Goal: Task Accomplishment & Management: Manage account settings

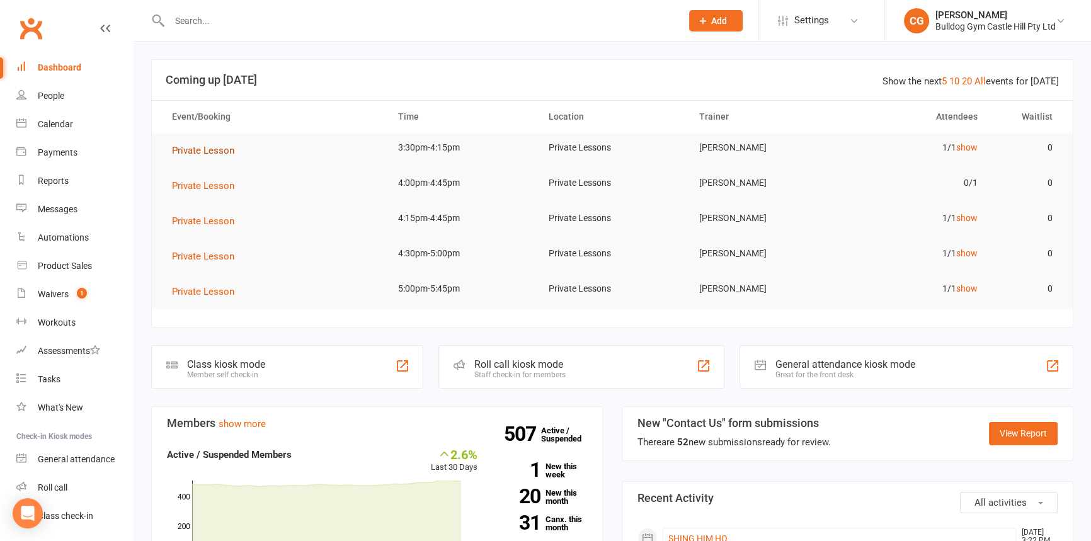
click at [230, 151] on span "Private Lesson" at bounding box center [203, 150] width 62 height 11
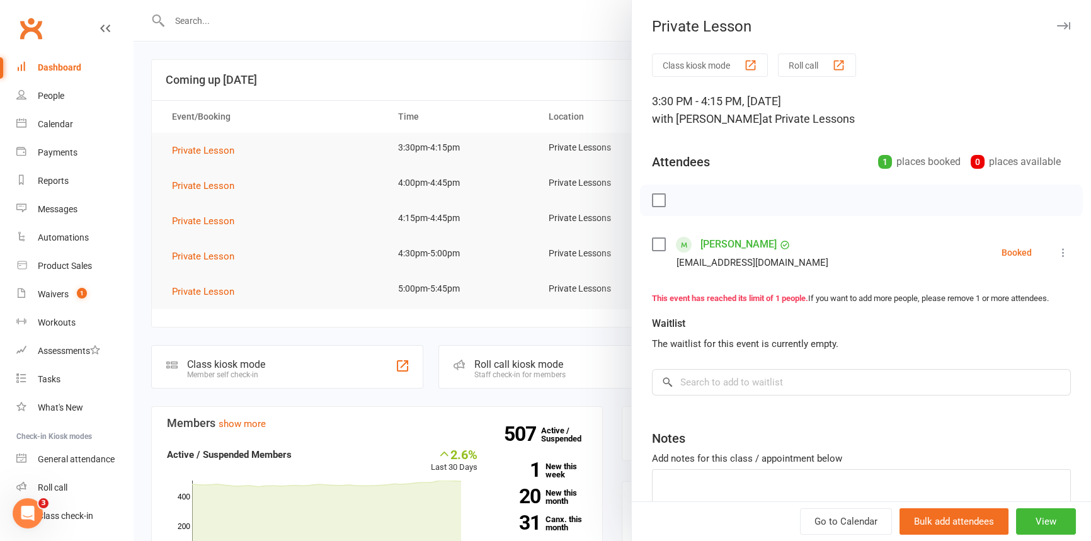
click at [1057, 255] on icon at bounding box center [1063, 252] width 13 height 13
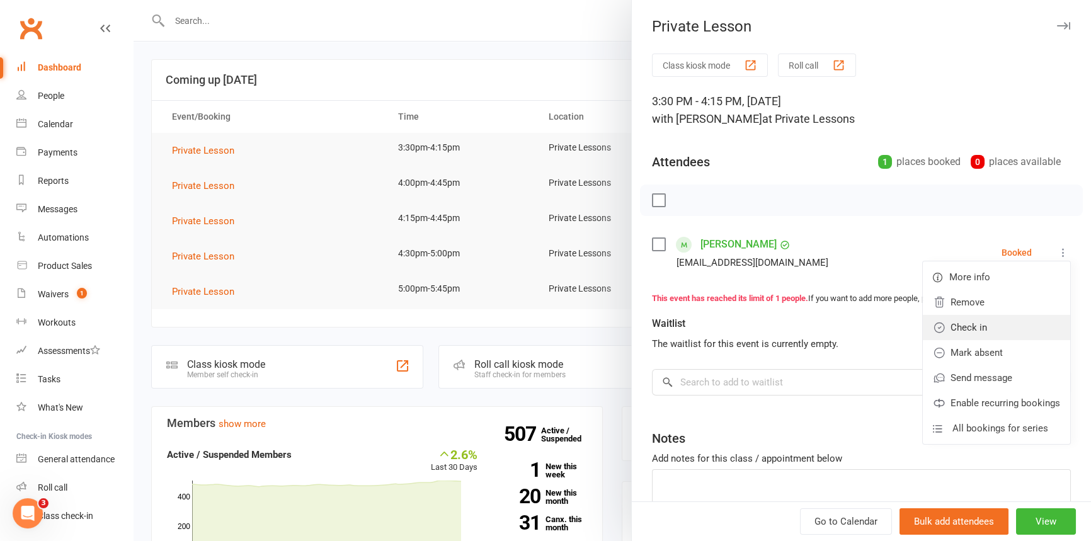
click at [981, 332] on link "Check in" at bounding box center [996, 327] width 147 height 25
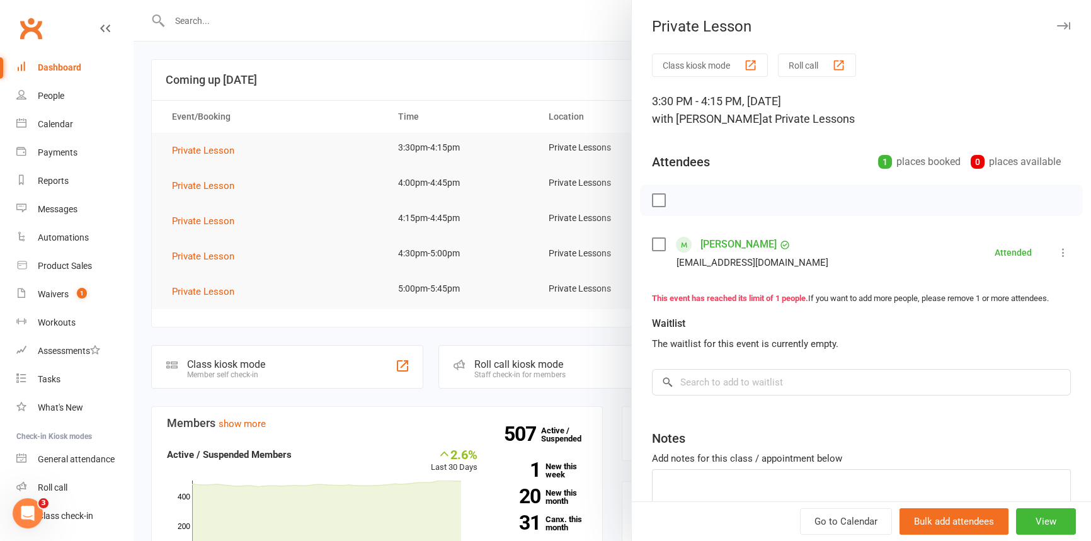
click at [581, 69] on div at bounding box center [612, 270] width 957 height 541
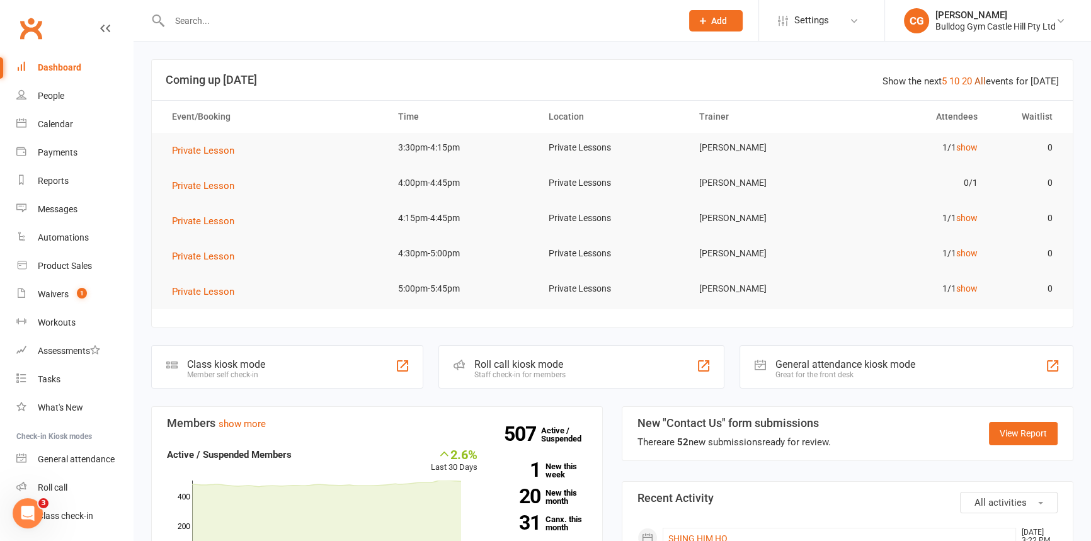
click at [981, 81] on link "All" at bounding box center [979, 81] width 11 height 11
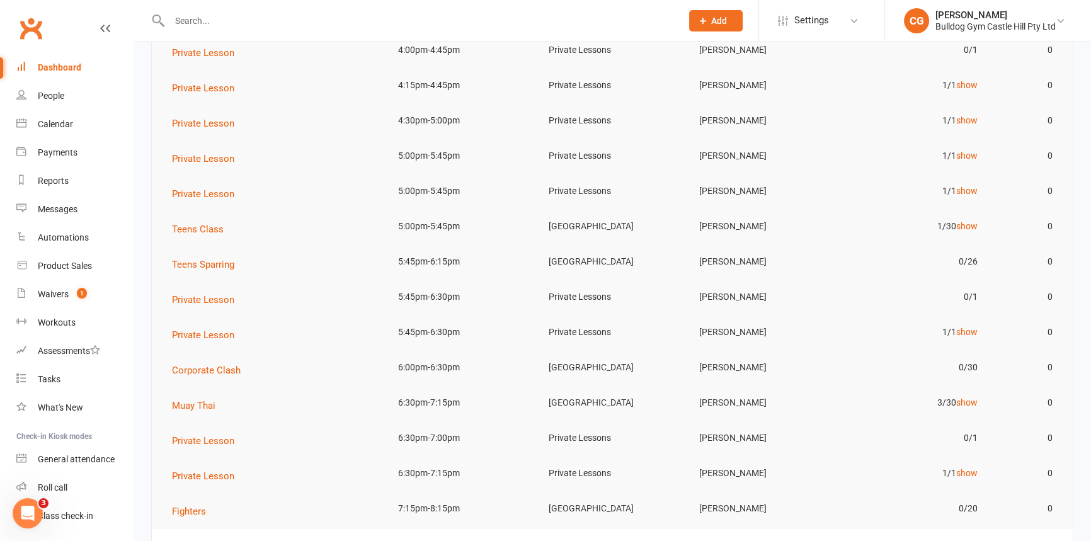
scroll to position [114, 0]
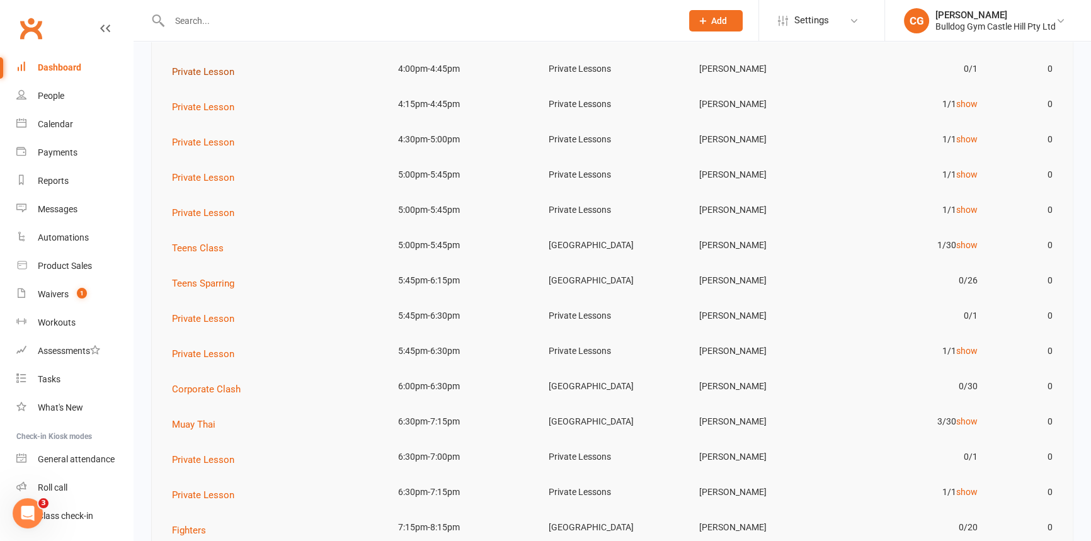
click at [225, 66] on span "Private Lesson" at bounding box center [203, 71] width 62 height 11
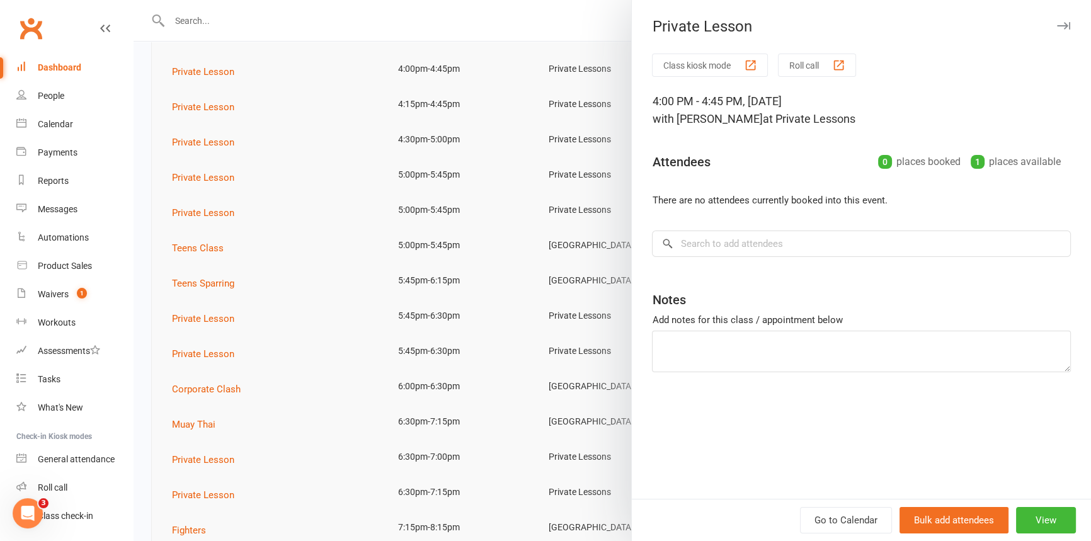
click at [455, 37] on div at bounding box center [612, 270] width 957 height 541
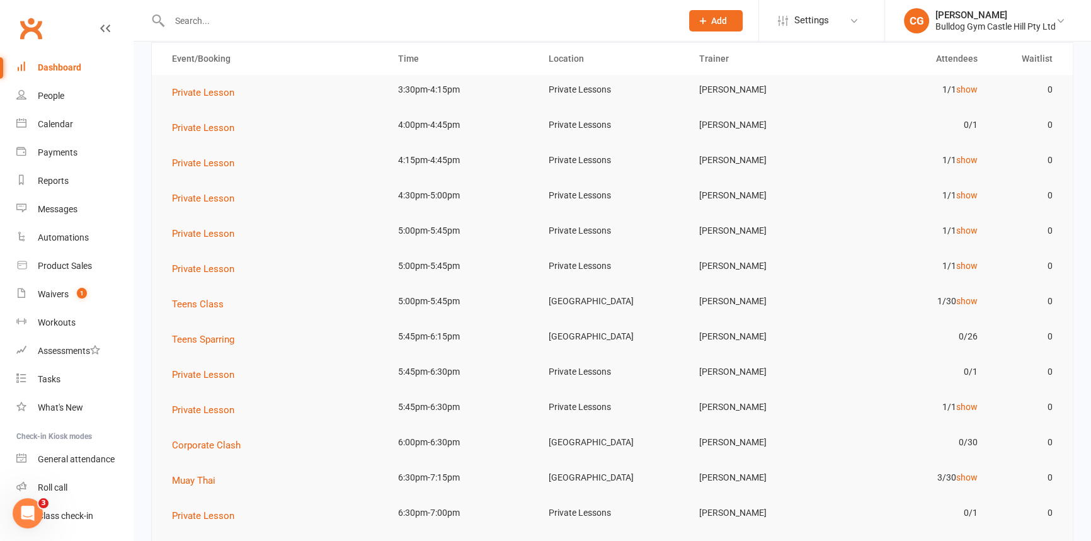
scroll to position [0, 0]
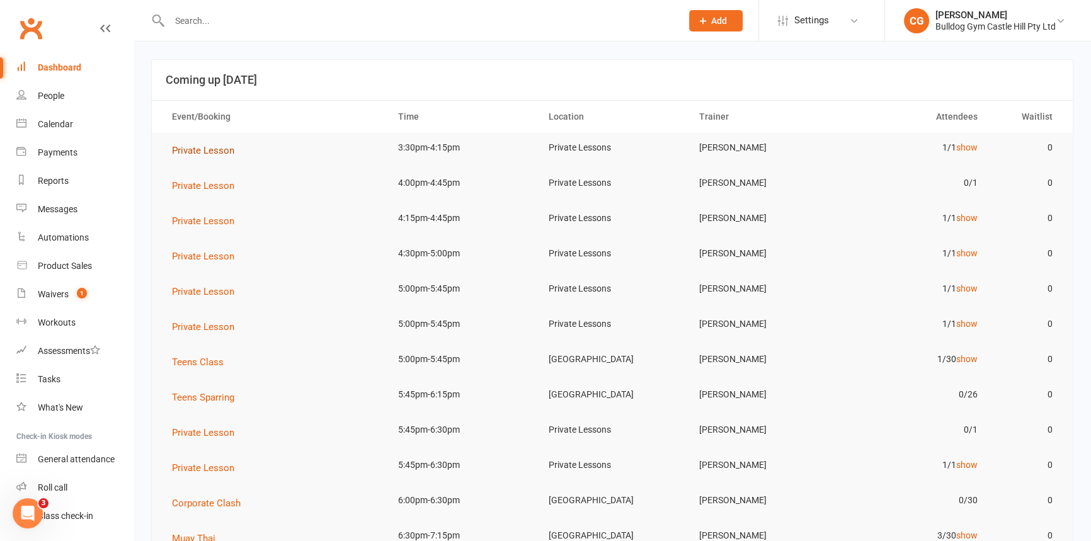
click at [213, 147] on span "Private Lesson" at bounding box center [203, 150] width 62 height 11
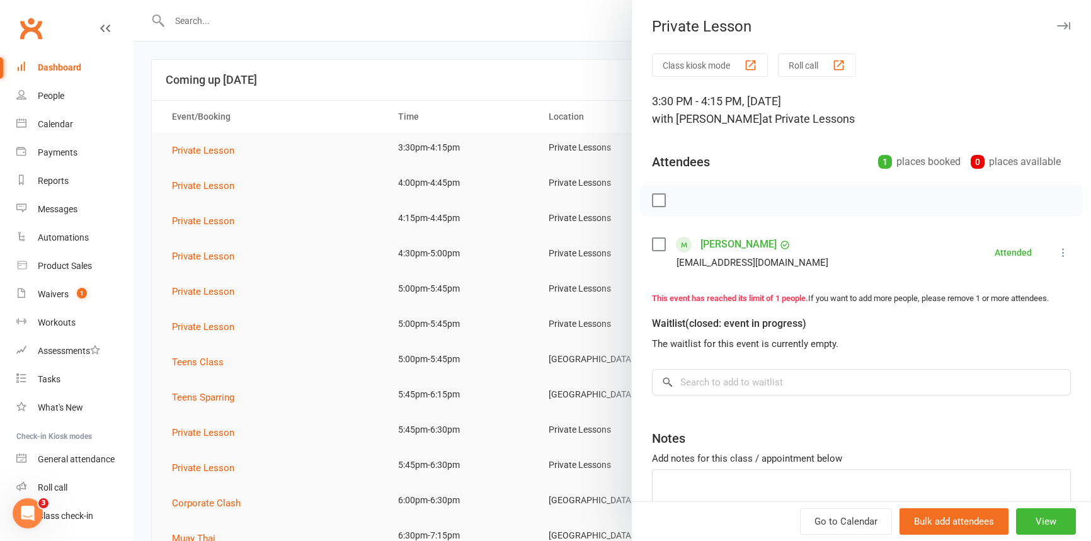
click at [341, 81] on div at bounding box center [612, 270] width 957 height 541
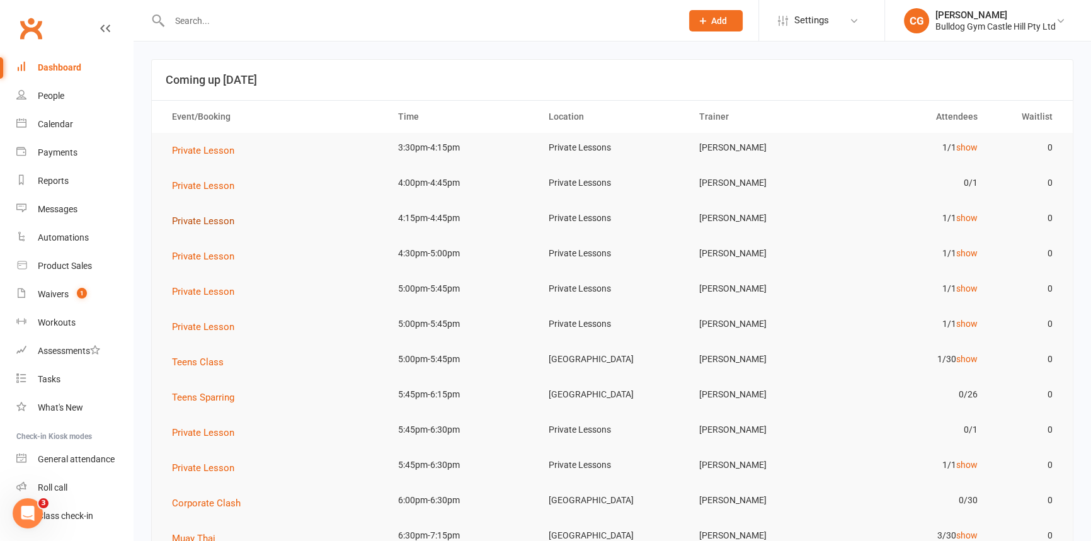
click at [217, 220] on span "Private Lesson" at bounding box center [203, 220] width 62 height 11
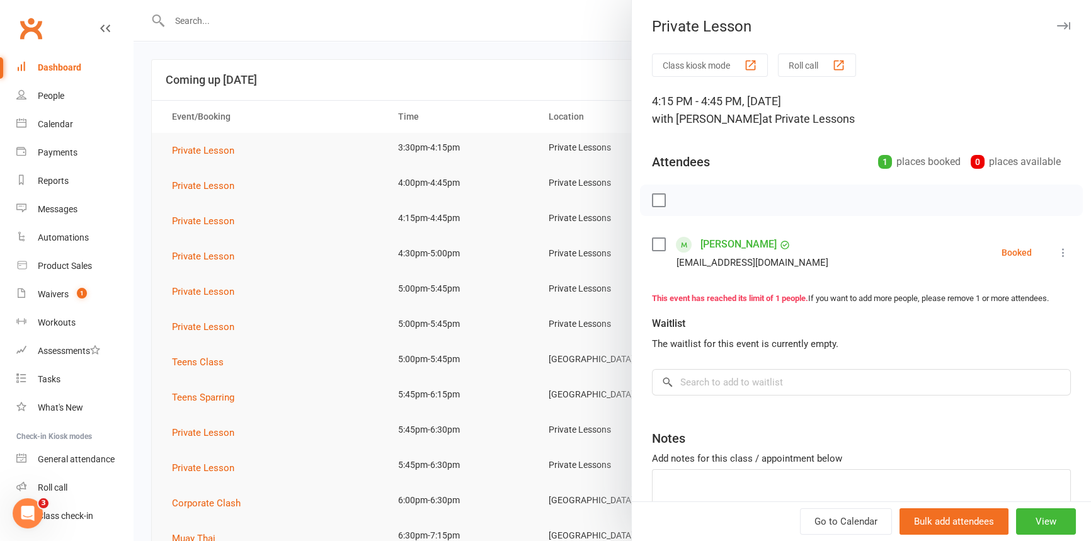
click at [500, 37] on div at bounding box center [612, 270] width 957 height 541
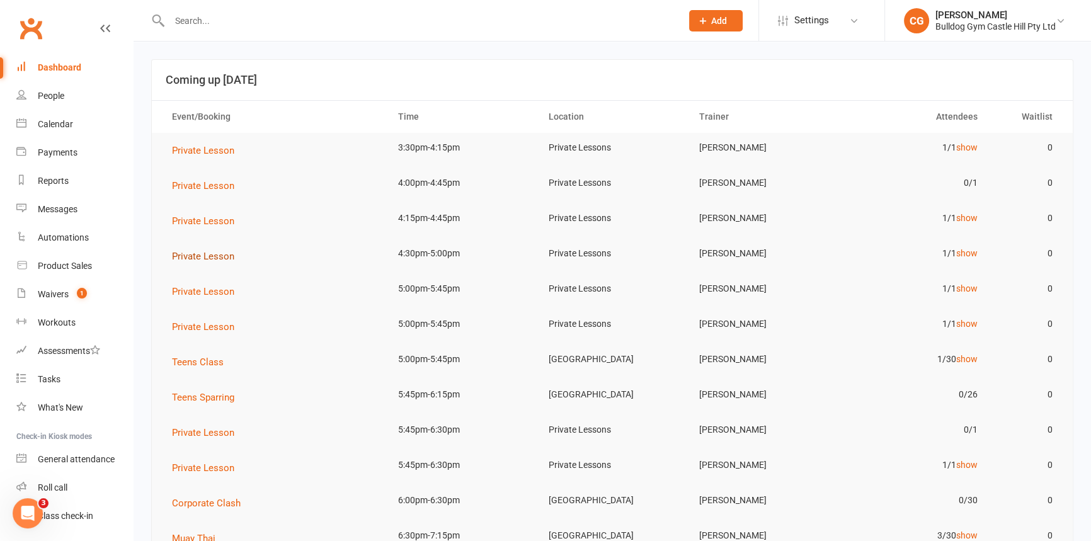
click at [187, 256] on span "Private Lesson" at bounding box center [203, 256] width 62 height 11
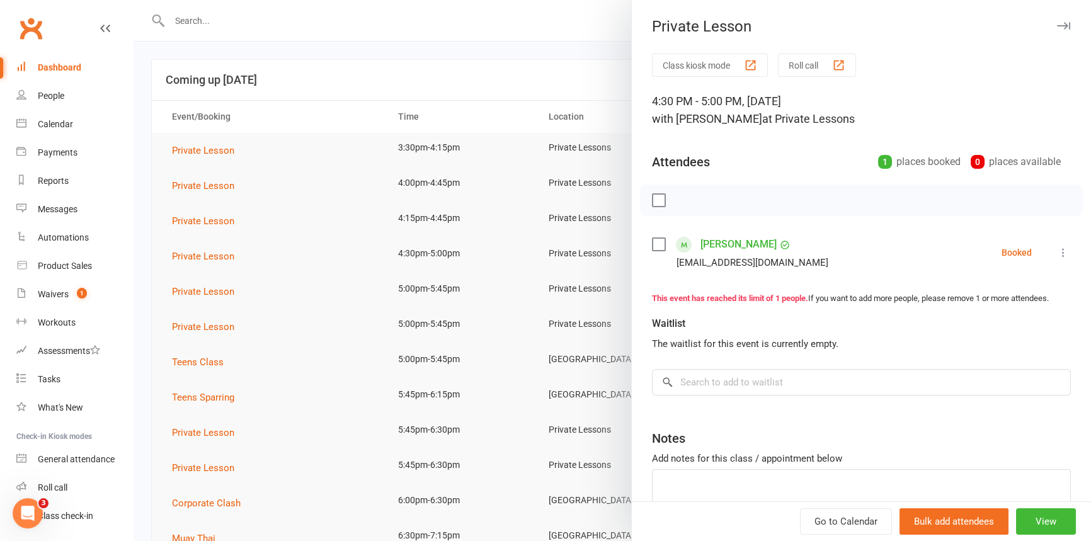
click at [604, 62] on div at bounding box center [612, 270] width 957 height 541
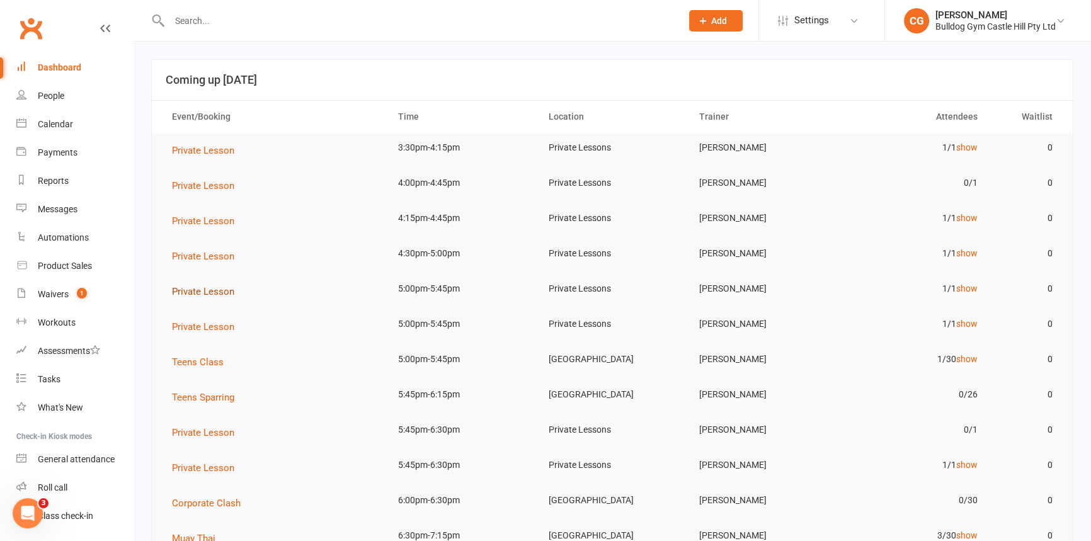
click at [220, 292] on span "Private Lesson" at bounding box center [203, 291] width 62 height 11
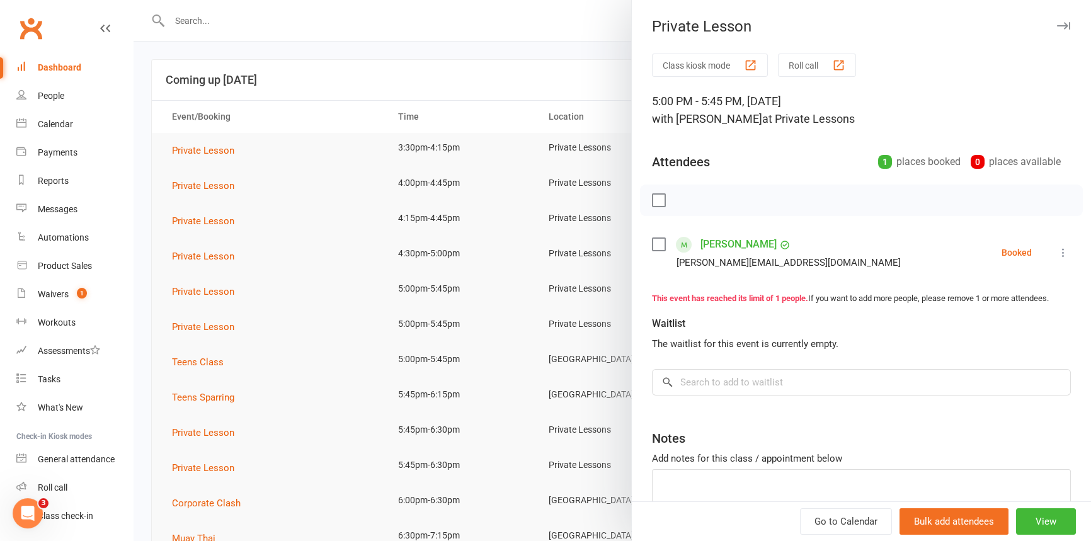
click at [439, 61] on div at bounding box center [612, 270] width 957 height 541
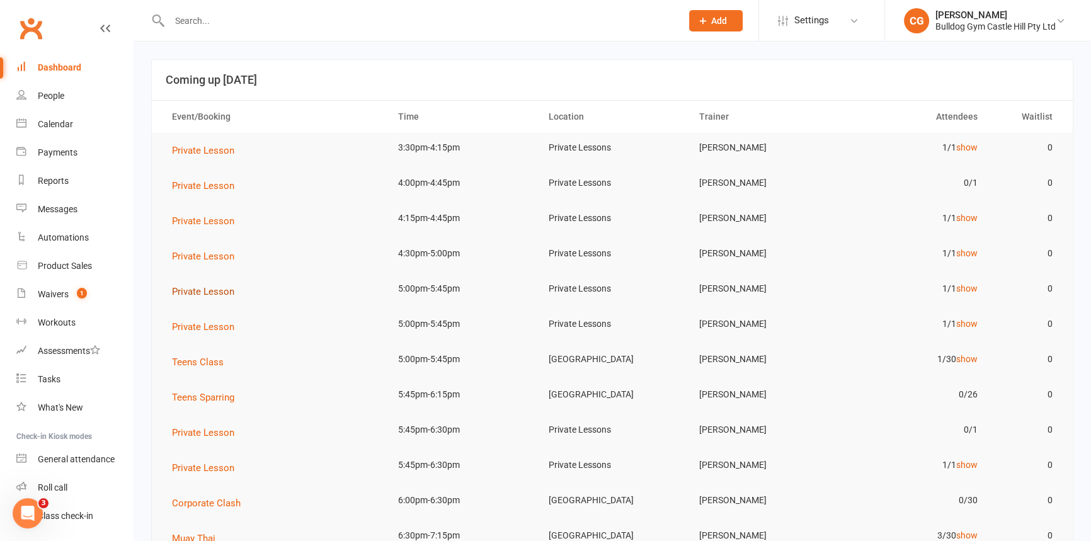
click at [223, 286] on span "Private Lesson" at bounding box center [203, 291] width 62 height 11
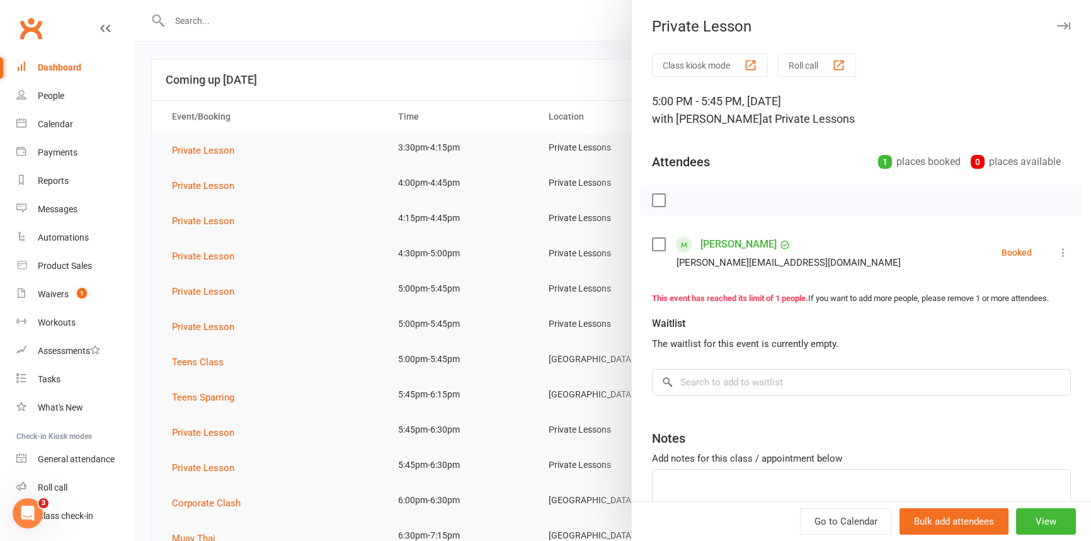
click at [220, 325] on div at bounding box center [612, 270] width 957 height 541
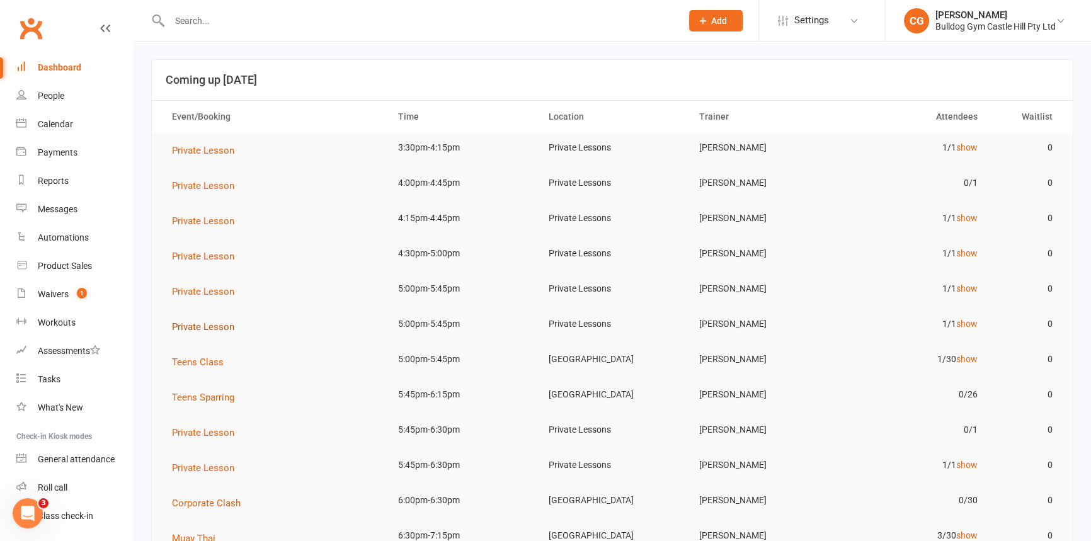
click at [218, 327] on span "Private Lesson" at bounding box center [203, 326] width 62 height 11
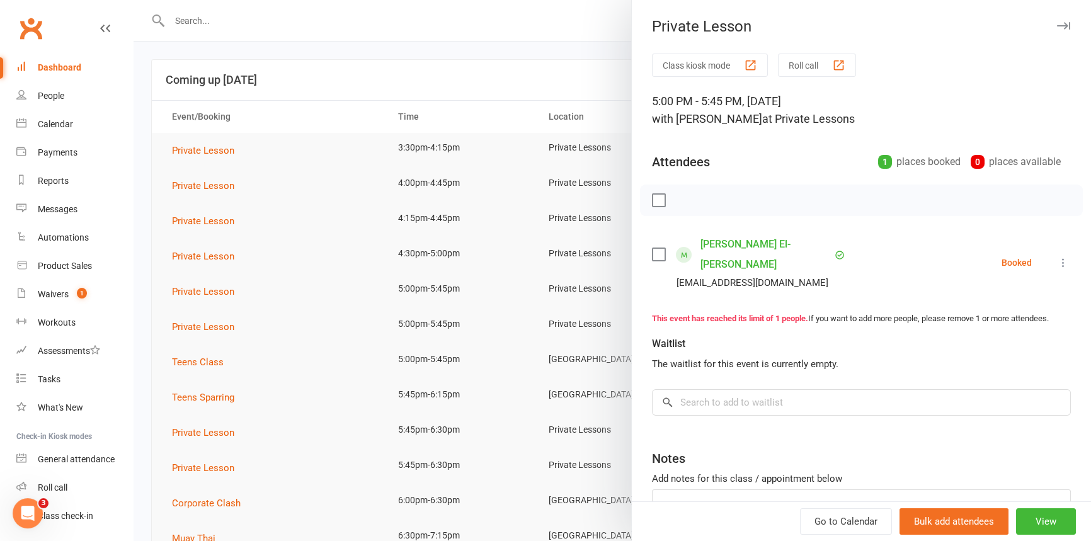
click at [508, 25] on div at bounding box center [612, 270] width 957 height 541
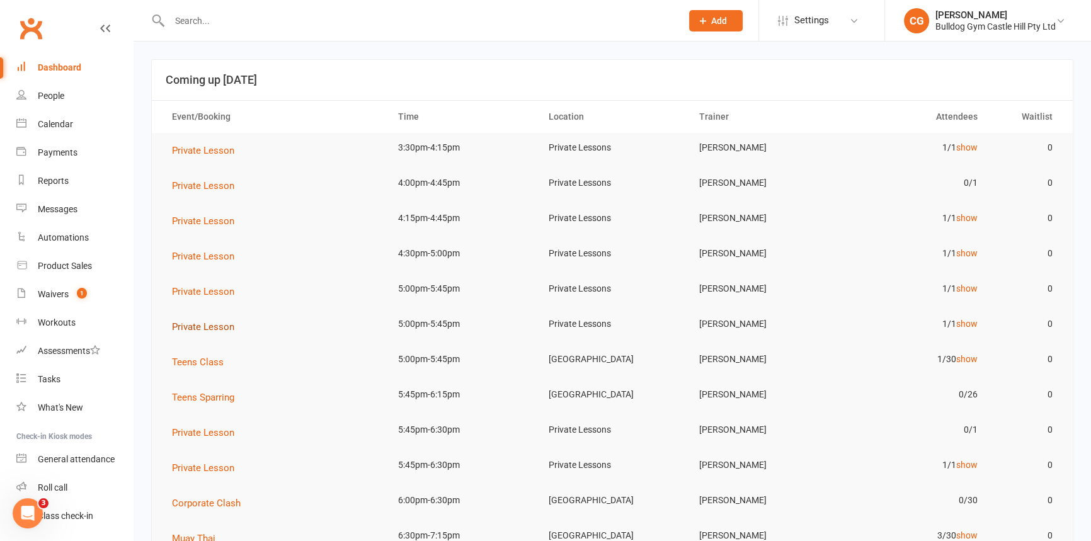
click at [221, 329] on span "Private Lesson" at bounding box center [203, 326] width 62 height 11
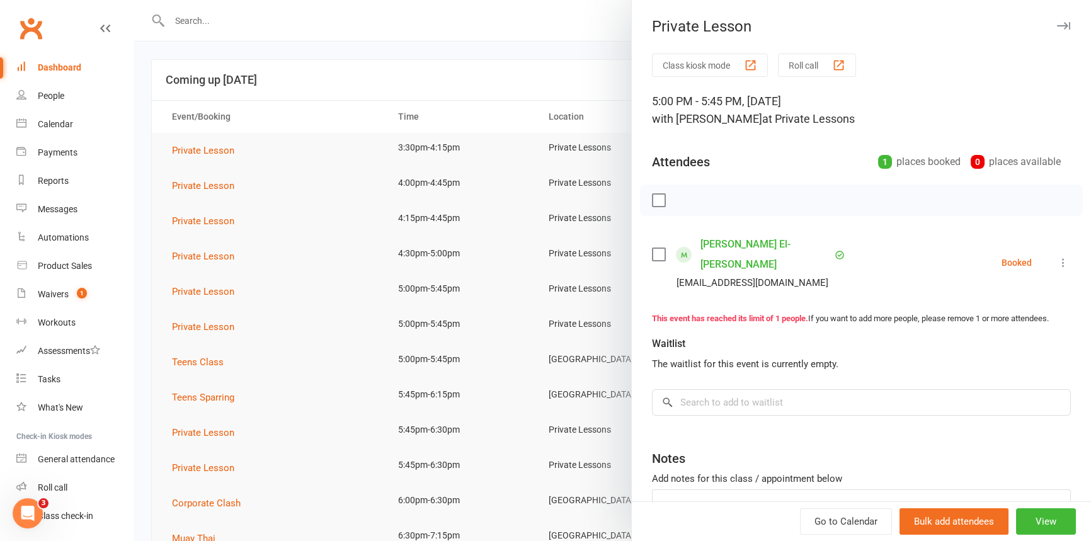
click at [212, 359] on div at bounding box center [612, 270] width 957 height 541
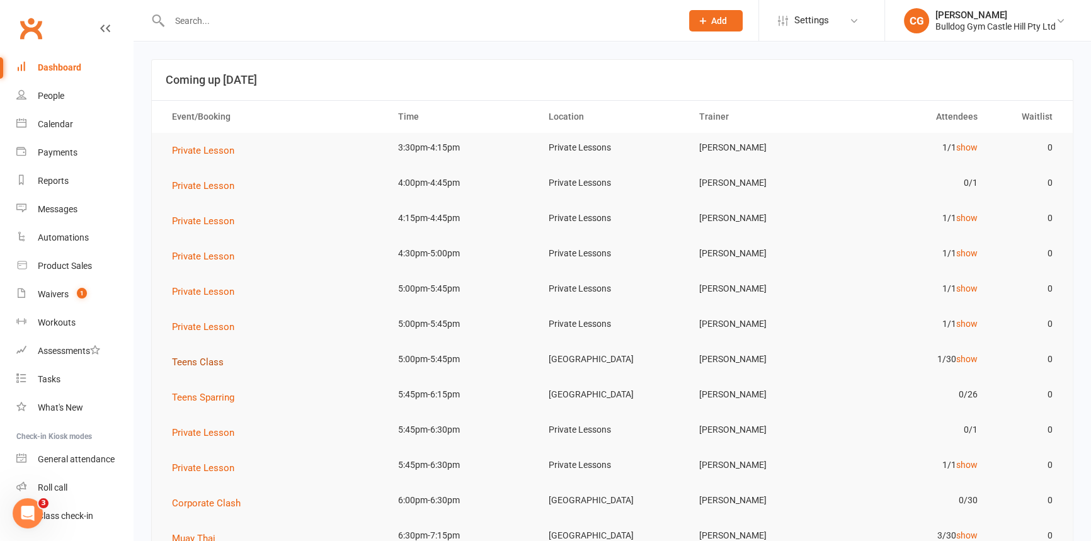
click at [210, 362] on span "Teens Class" at bounding box center [198, 361] width 52 height 11
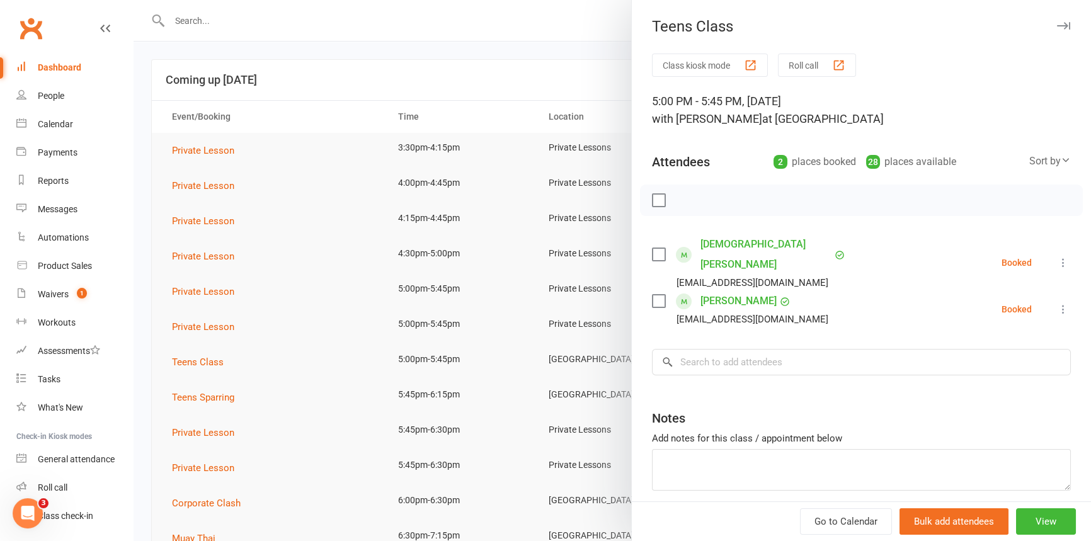
click at [217, 399] on div at bounding box center [612, 270] width 957 height 541
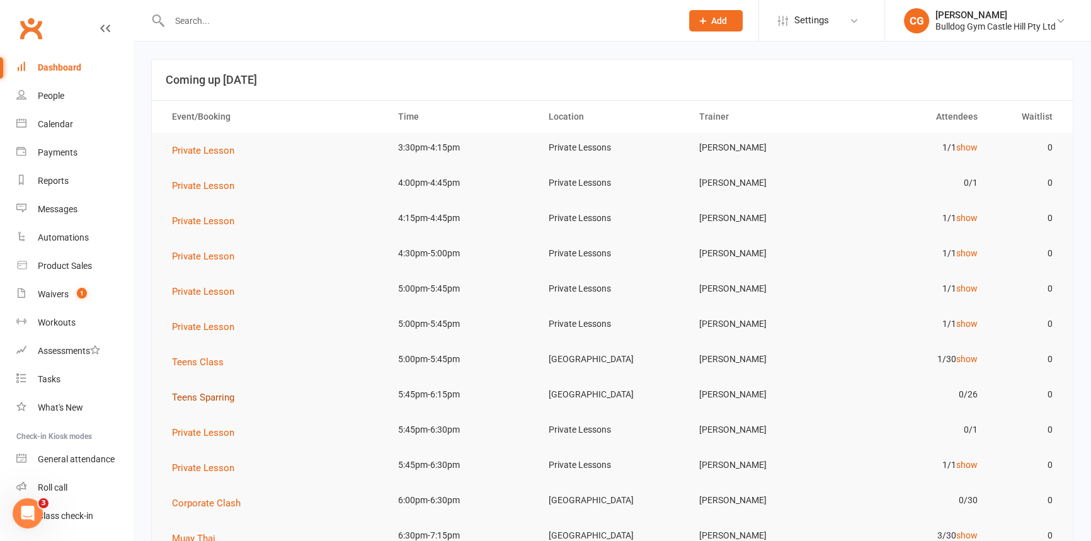
click at [217, 399] on span "Teens Sparring" at bounding box center [203, 397] width 62 height 11
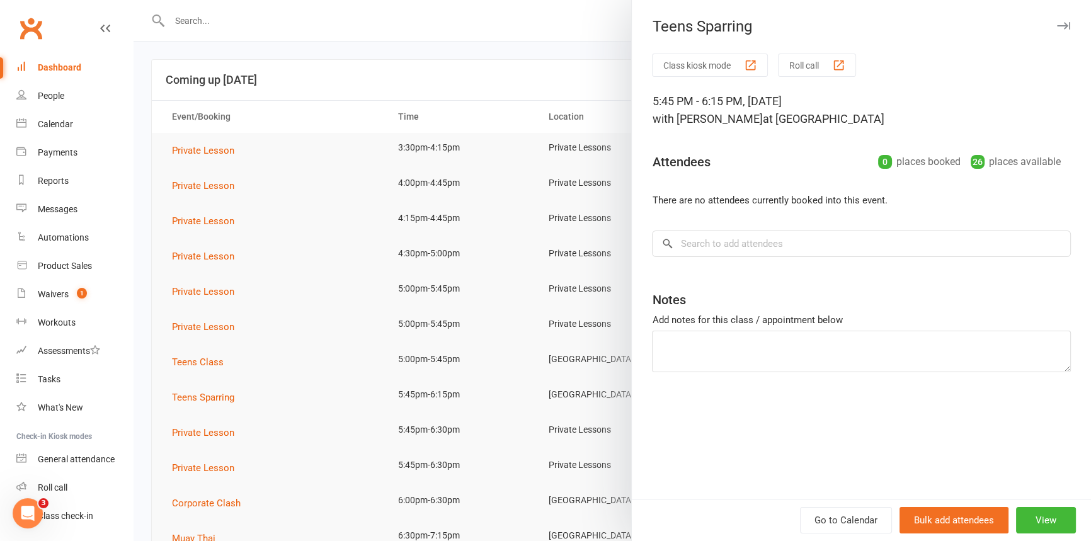
click at [192, 435] on div at bounding box center [612, 270] width 957 height 541
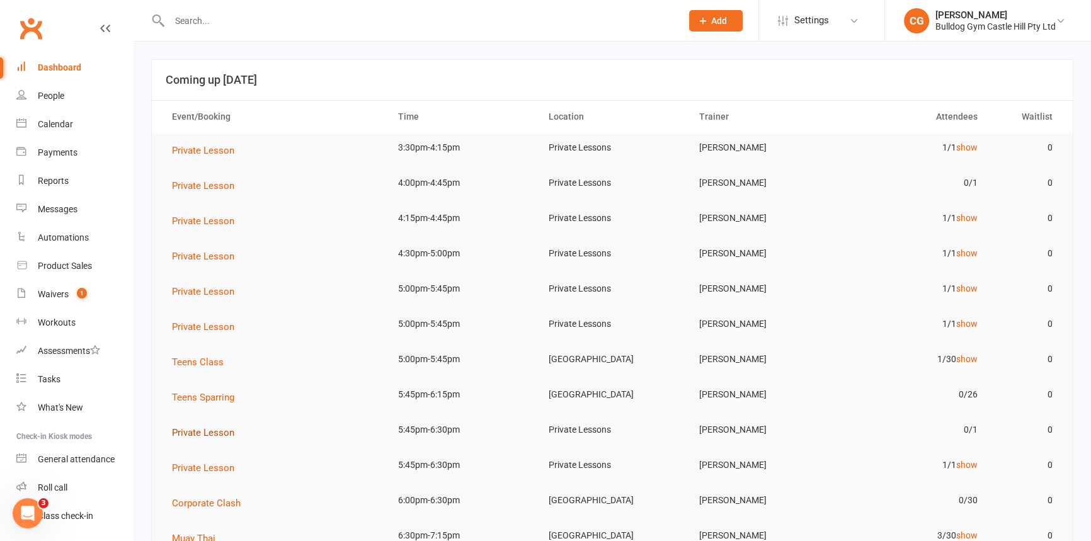
click at [193, 434] on span "Private Lesson" at bounding box center [203, 432] width 62 height 11
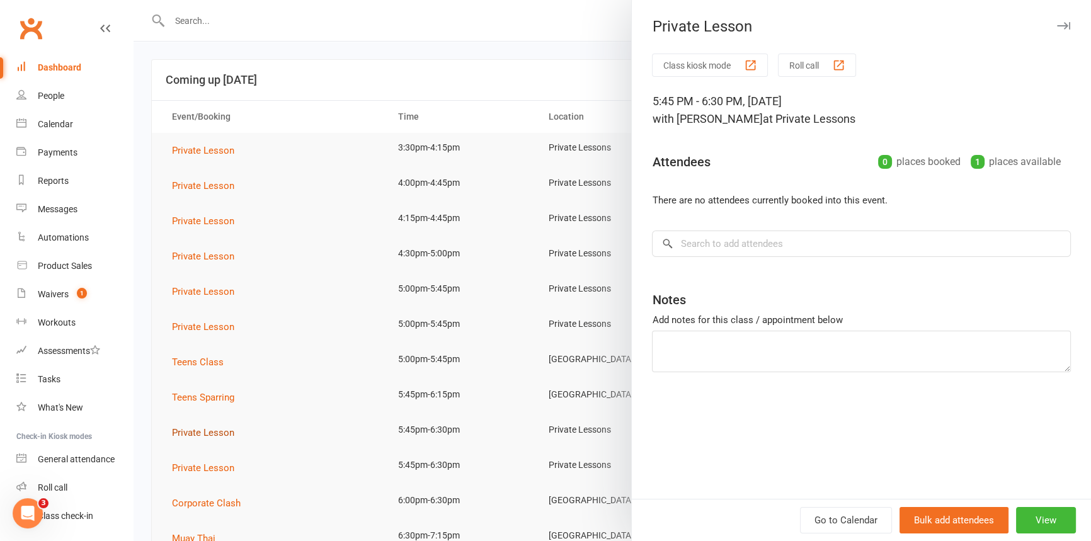
click at [193, 434] on div at bounding box center [612, 270] width 957 height 541
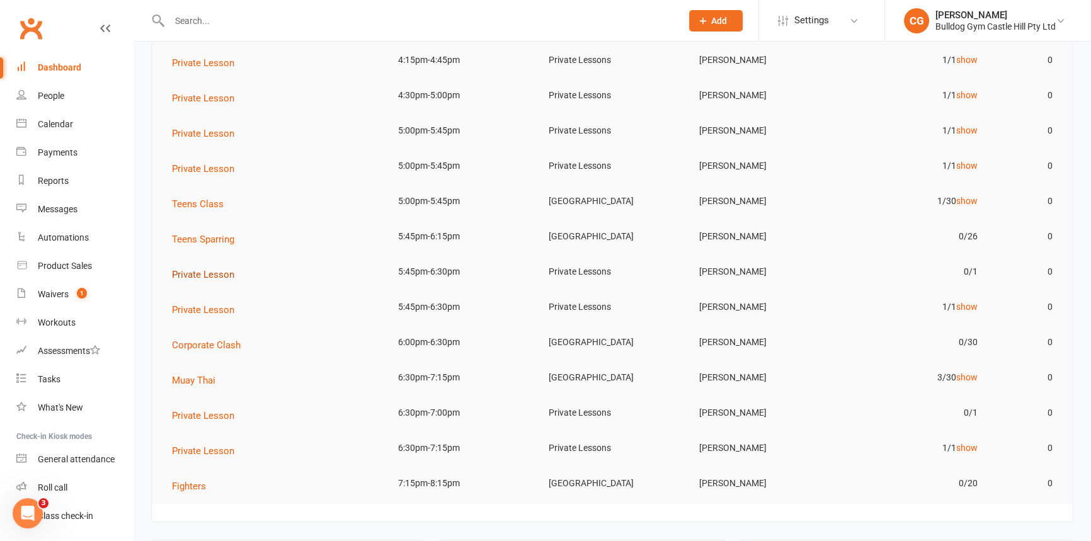
scroll to position [171, 0]
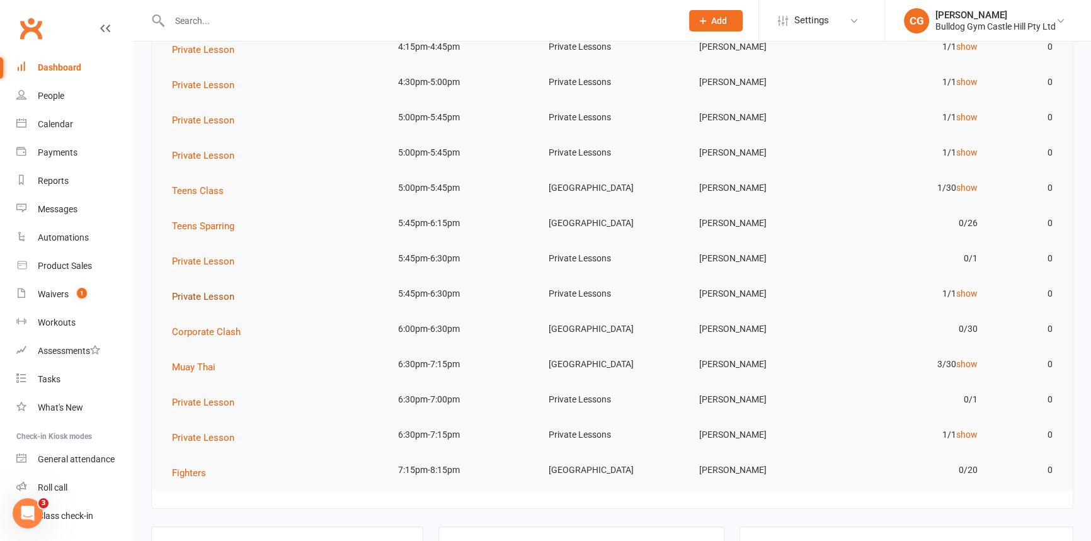
click at [219, 292] on span "Private Lesson" at bounding box center [203, 296] width 62 height 11
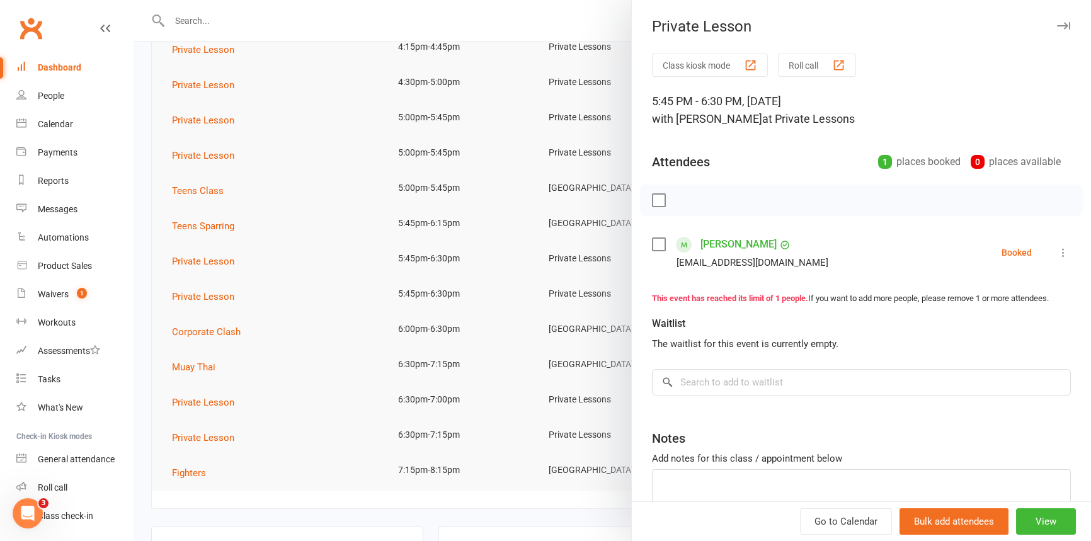
click at [414, 291] on div at bounding box center [612, 270] width 957 height 541
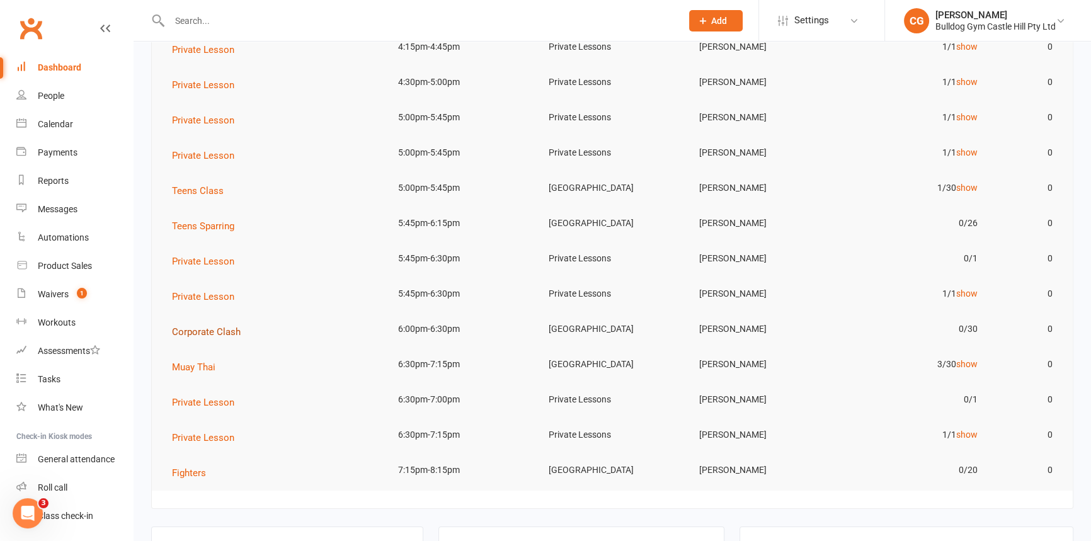
click at [208, 331] on span "Corporate Clash" at bounding box center [206, 331] width 69 height 11
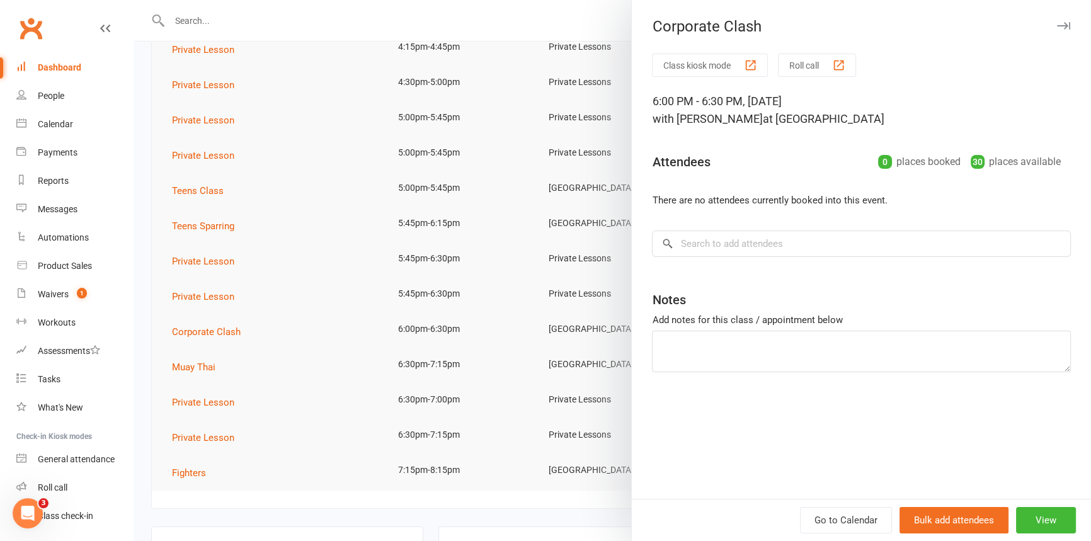
click at [203, 371] on div at bounding box center [612, 270] width 957 height 541
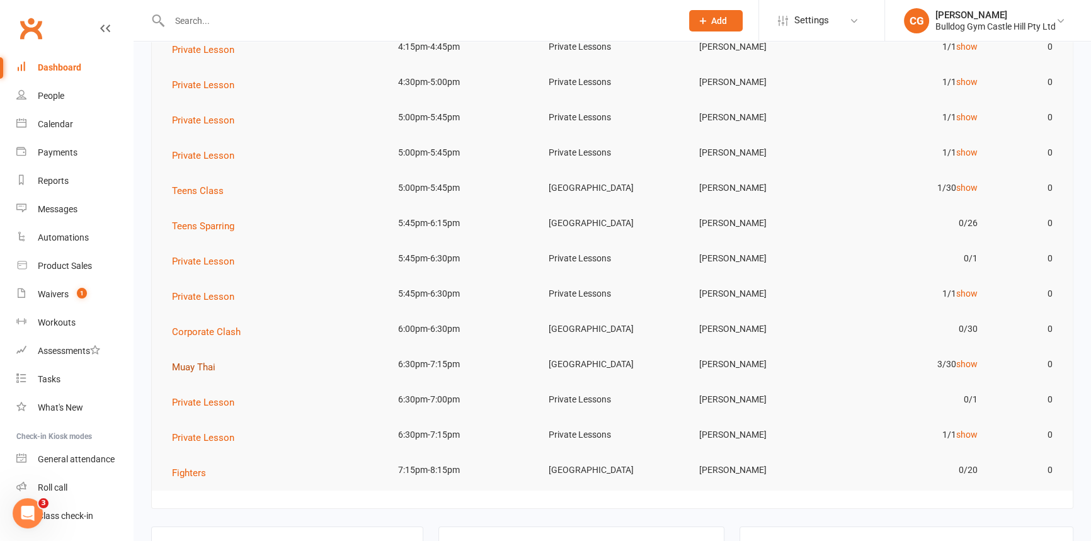
click at [200, 365] on span "Muay Thai" at bounding box center [193, 367] width 43 height 11
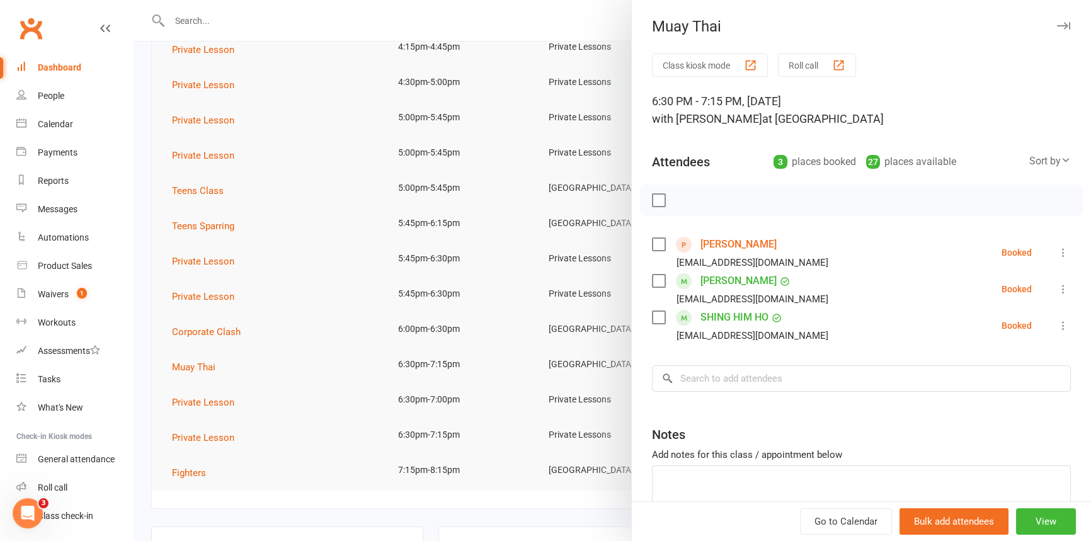
click at [200, 372] on div at bounding box center [612, 270] width 957 height 541
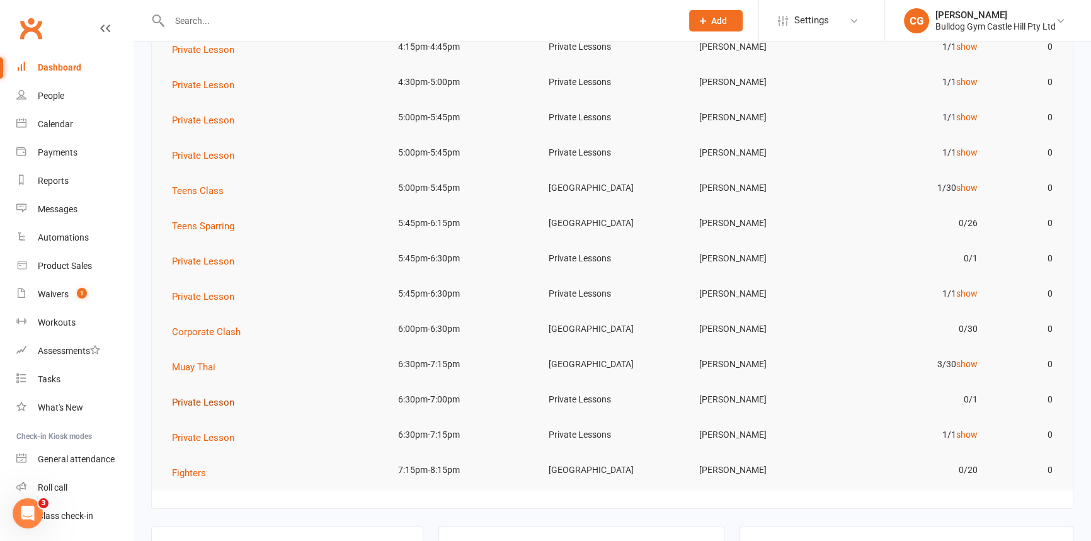
click at [191, 402] on span "Private Lesson" at bounding box center [203, 402] width 62 height 11
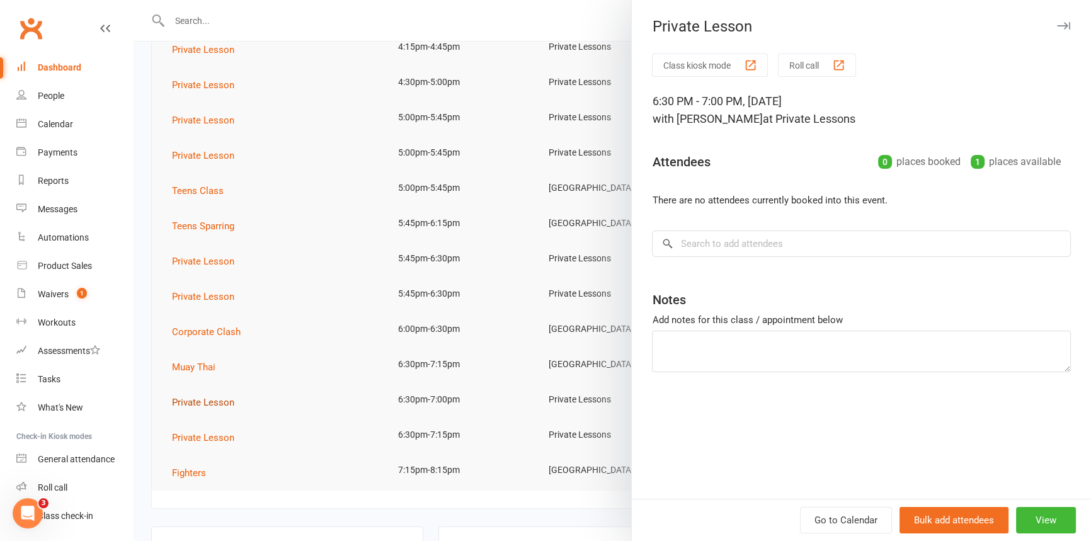
click at [191, 402] on div at bounding box center [612, 270] width 957 height 541
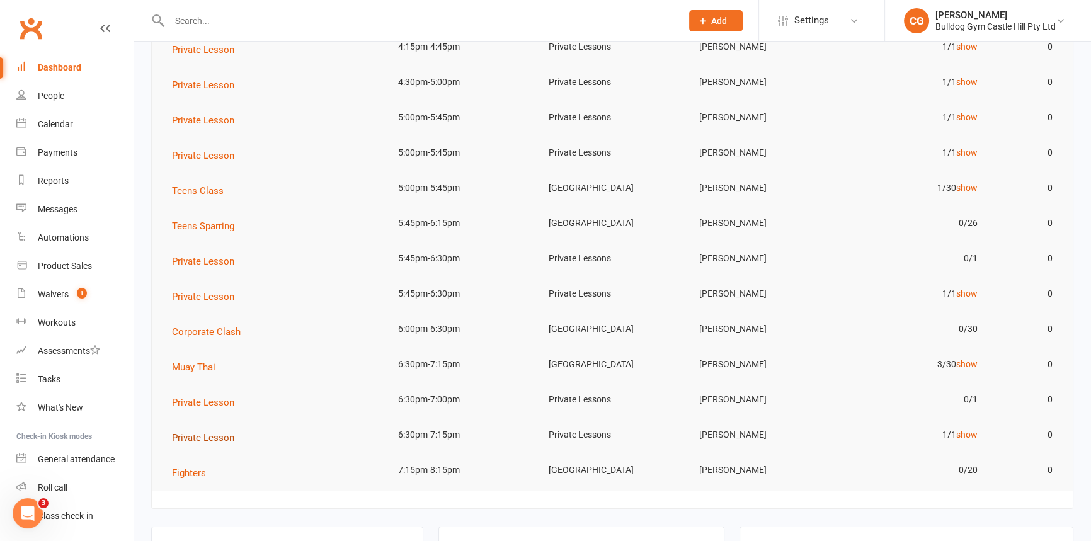
click at [189, 438] on span "Private Lesson" at bounding box center [203, 437] width 62 height 11
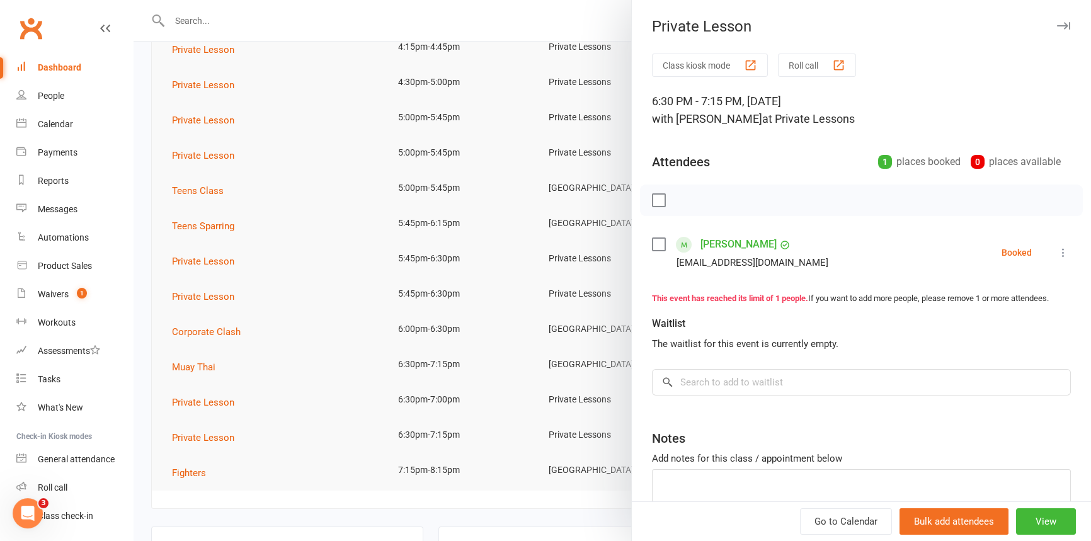
click at [226, 407] on div at bounding box center [612, 270] width 957 height 541
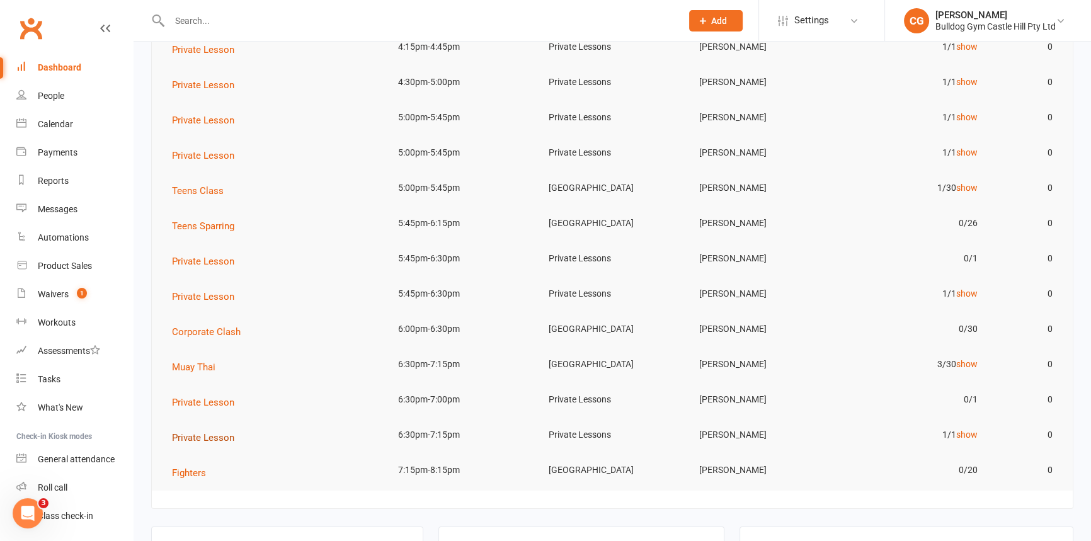
click at [224, 438] on span "Private Lesson" at bounding box center [203, 437] width 62 height 11
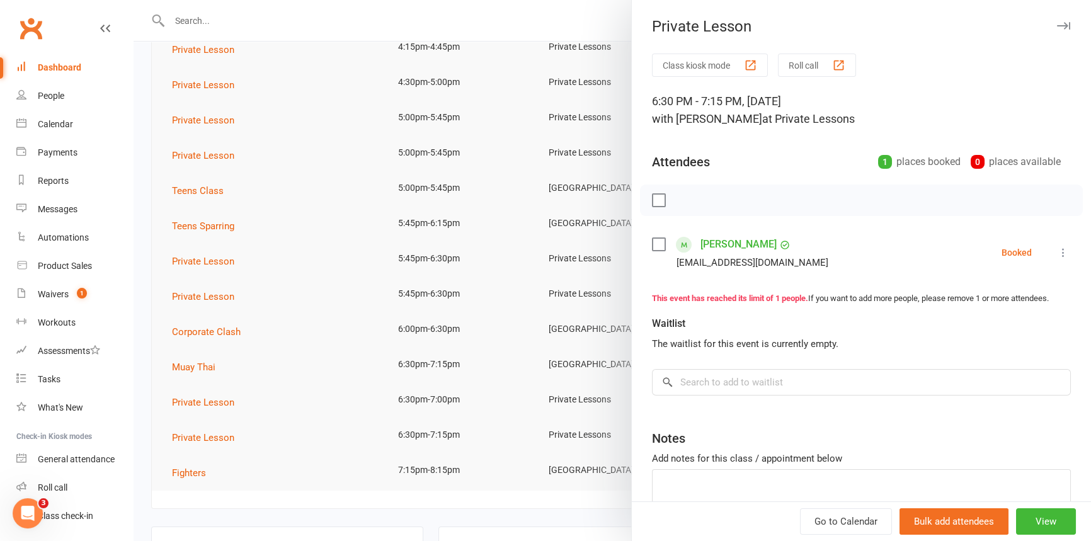
click at [222, 443] on div at bounding box center [612, 270] width 957 height 541
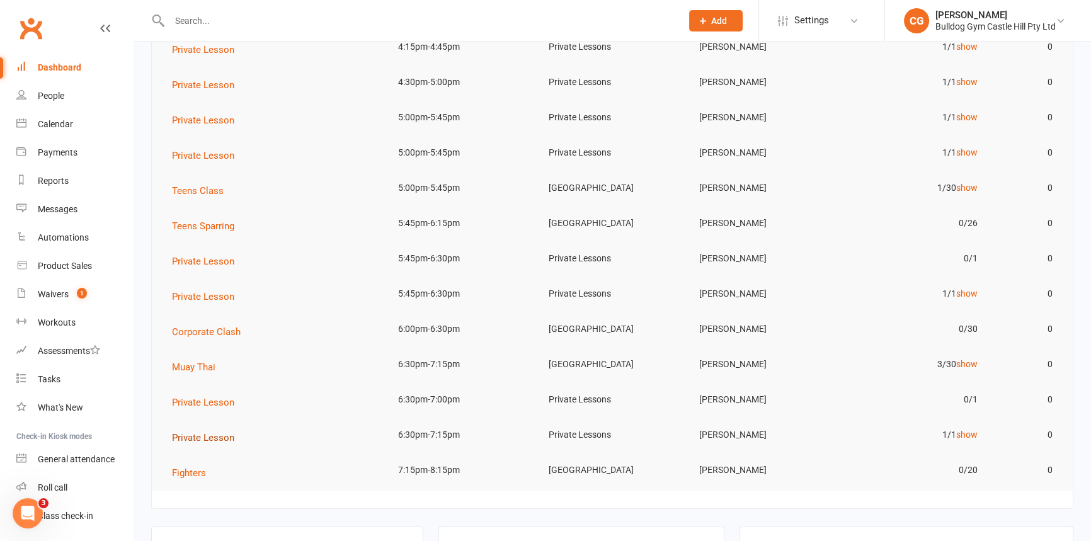
click at [225, 436] on span "Private Lesson" at bounding box center [203, 437] width 62 height 11
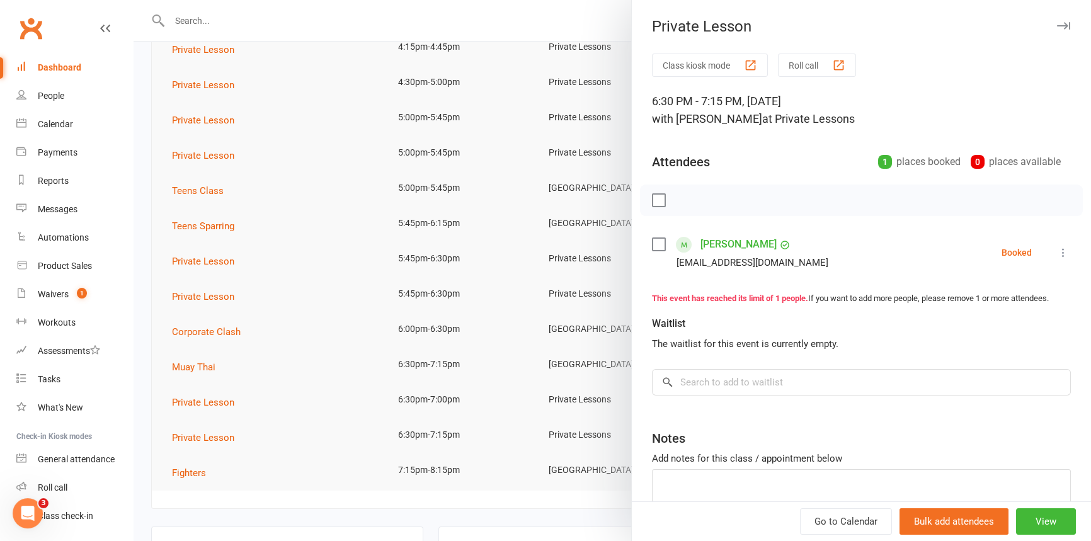
click at [199, 465] on div at bounding box center [612, 270] width 957 height 541
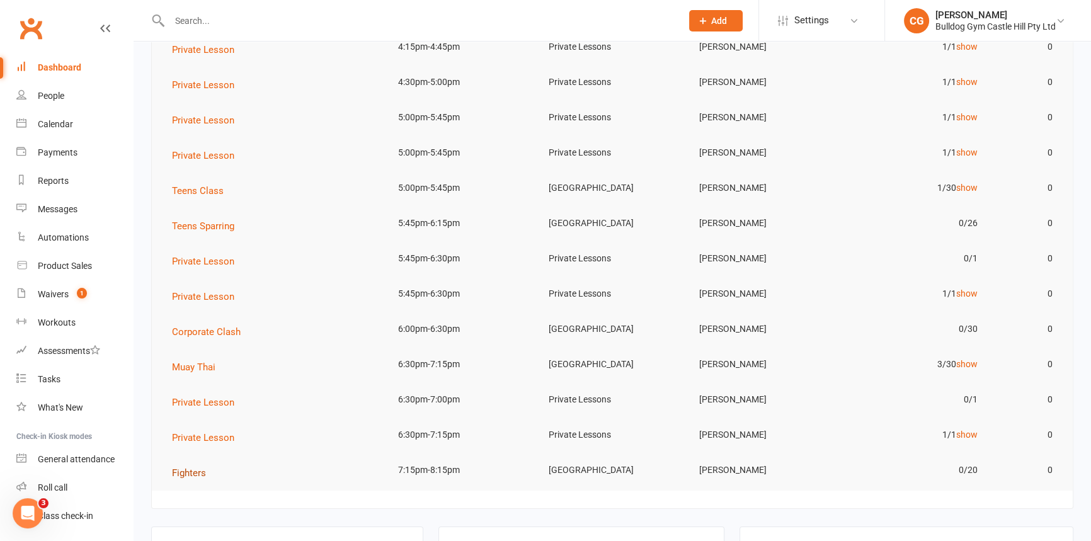
click at [195, 474] on span "Fighters" at bounding box center [189, 472] width 34 height 11
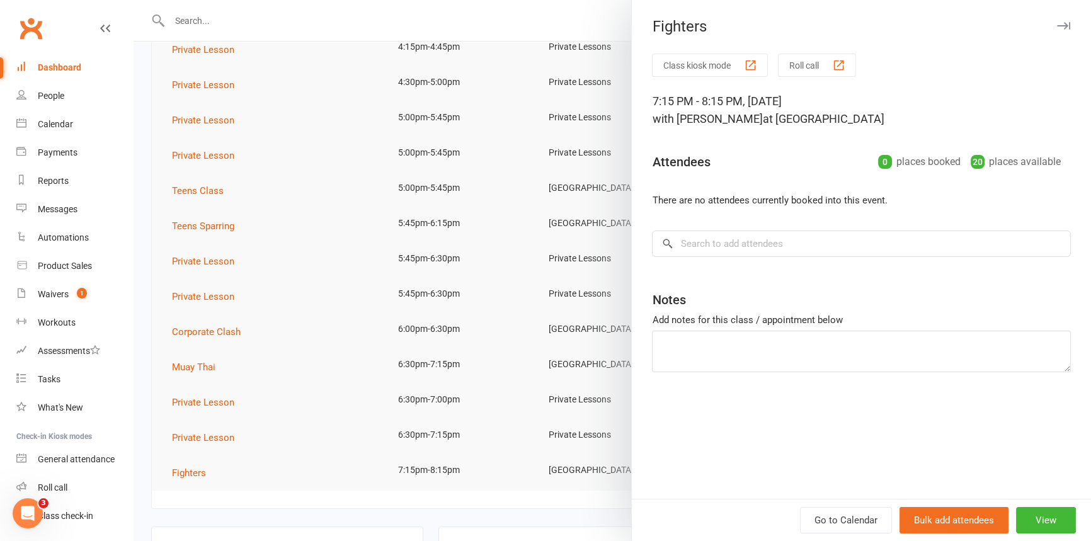
click at [389, 45] on div at bounding box center [612, 270] width 957 height 541
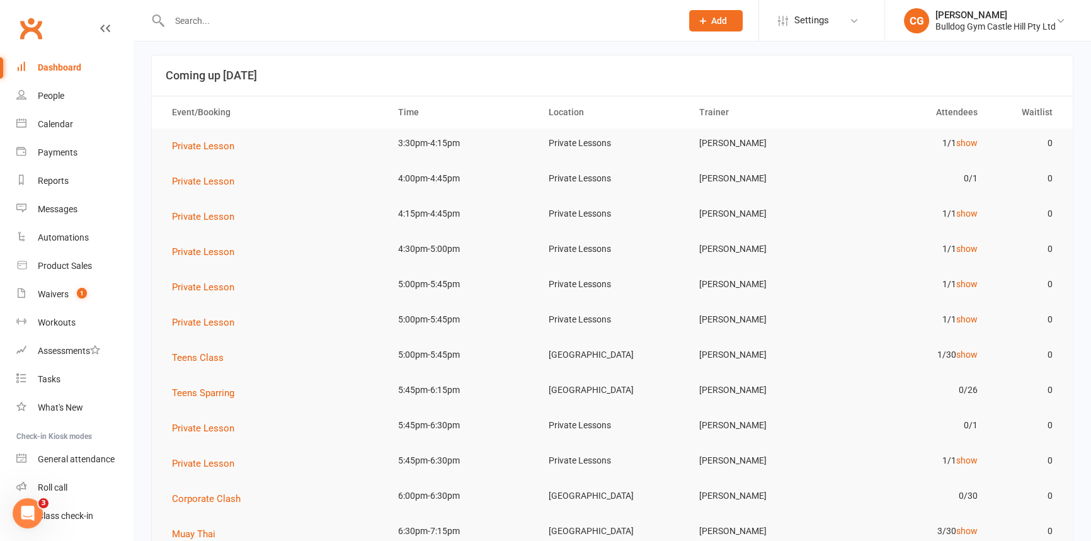
scroll to position [0, 0]
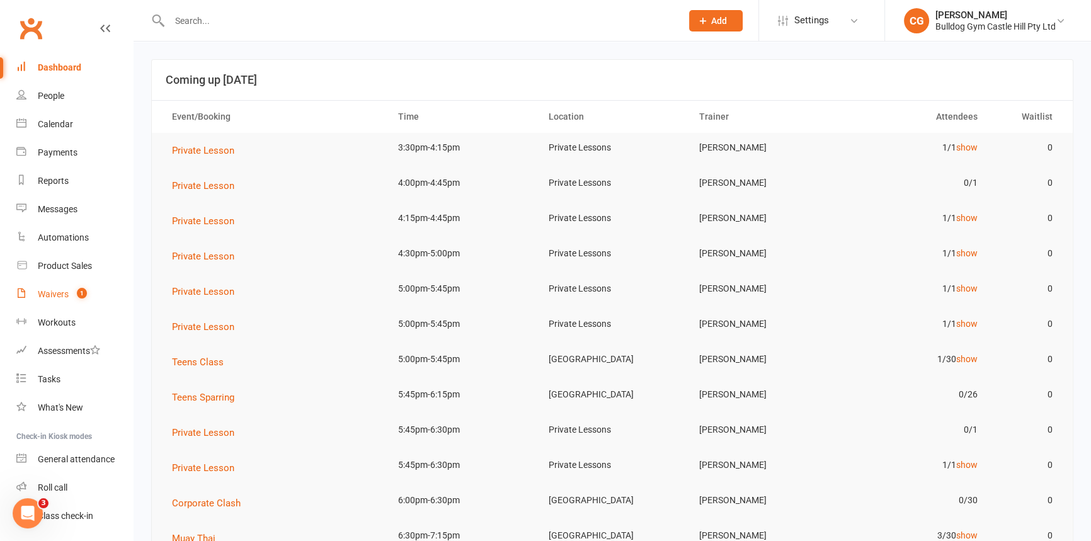
click at [50, 297] on div "Waivers" at bounding box center [53, 294] width 31 height 10
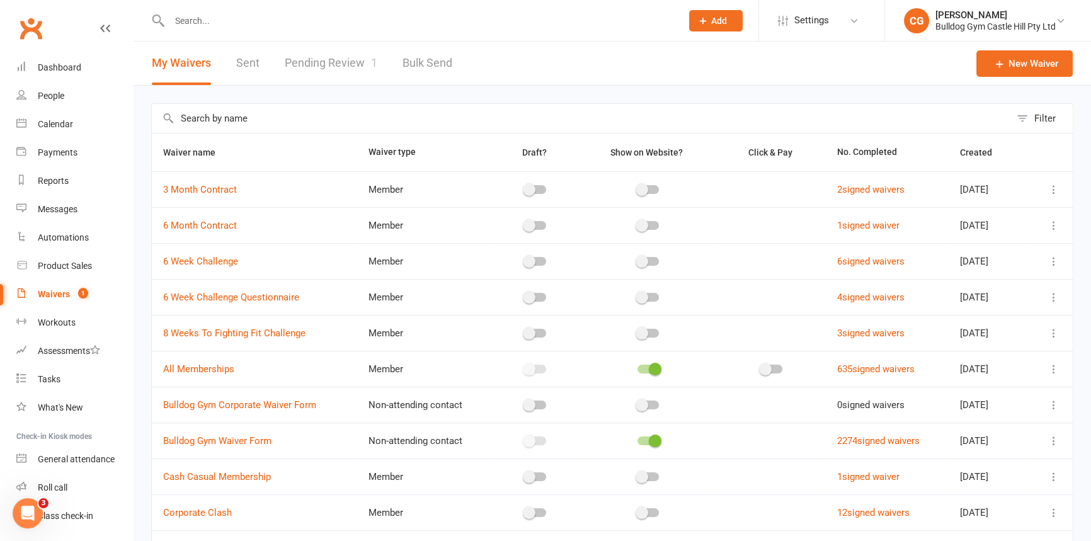
click at [333, 59] on link "Pending Review 1" at bounding box center [331, 63] width 93 height 43
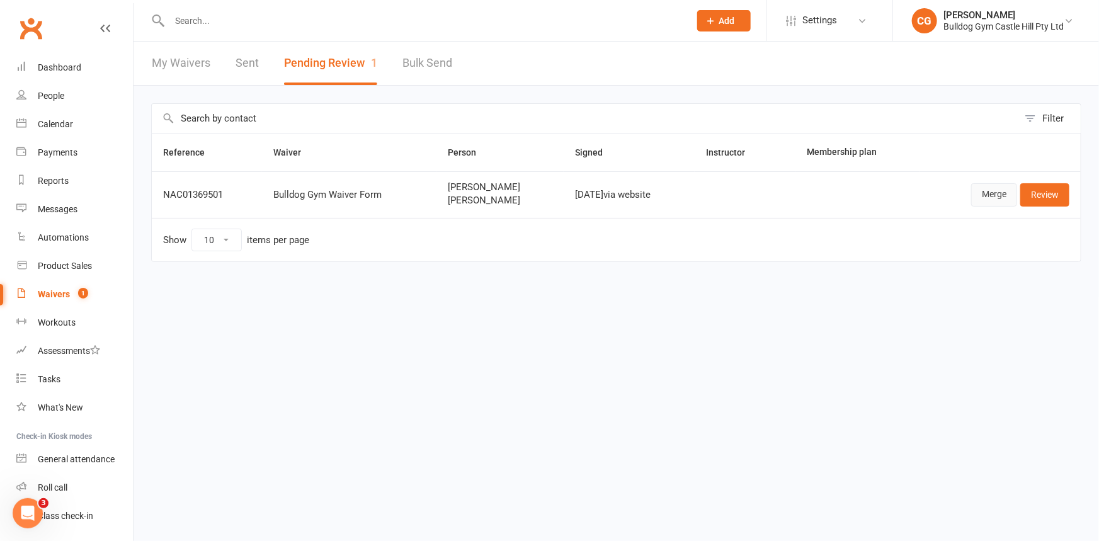
click at [1004, 196] on link "Merge" at bounding box center [994, 194] width 46 height 23
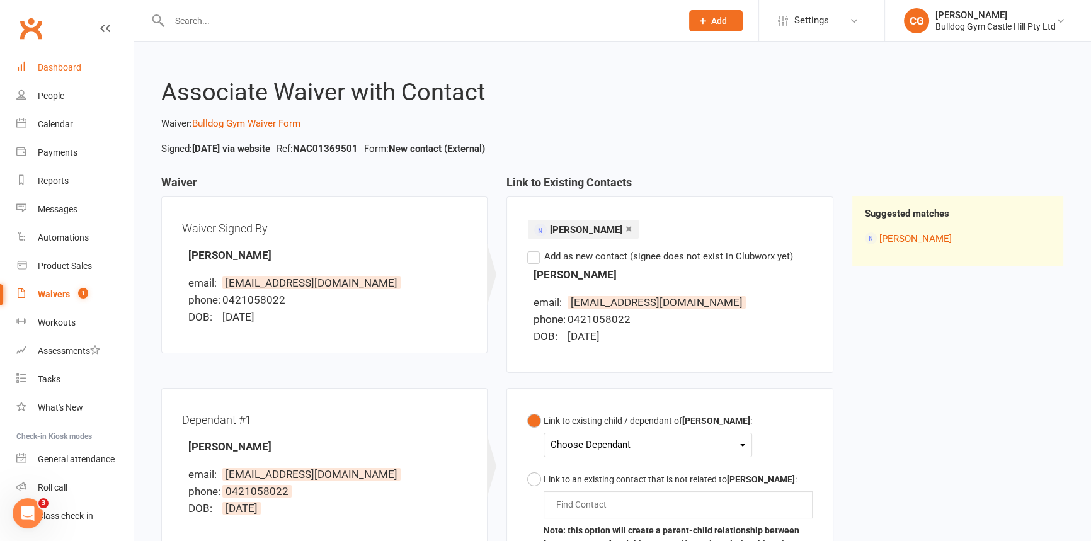
click at [77, 65] on div "Dashboard" at bounding box center [59, 67] width 43 height 10
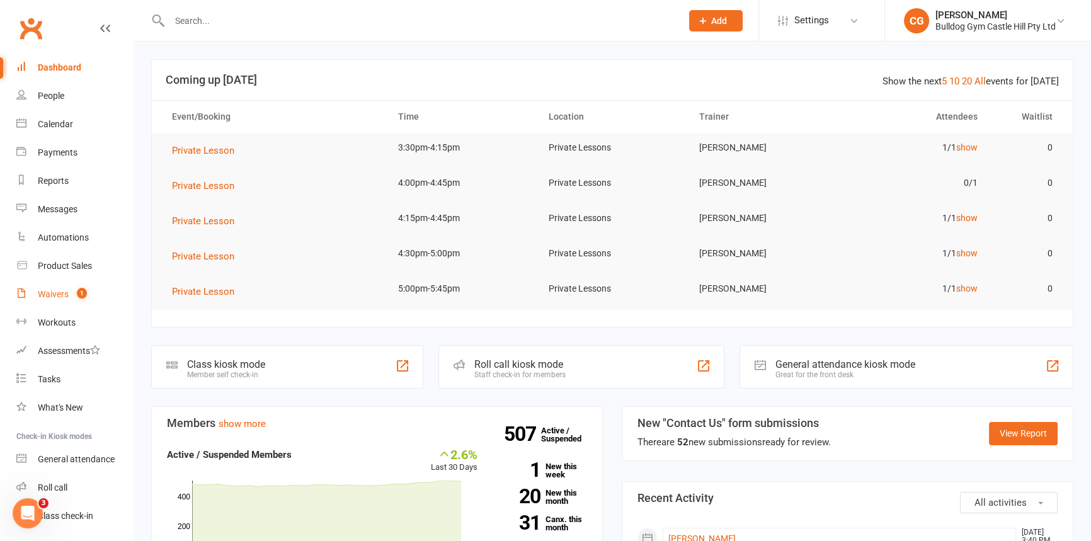
click at [57, 297] on div "Waivers" at bounding box center [53, 294] width 31 height 10
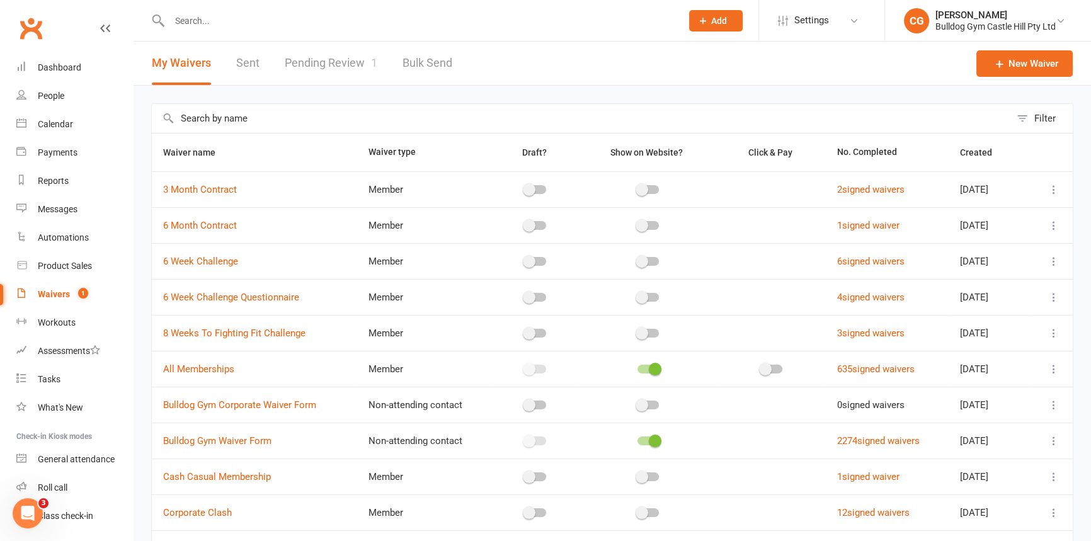
click at [326, 67] on link "Pending Review 1" at bounding box center [331, 63] width 93 height 43
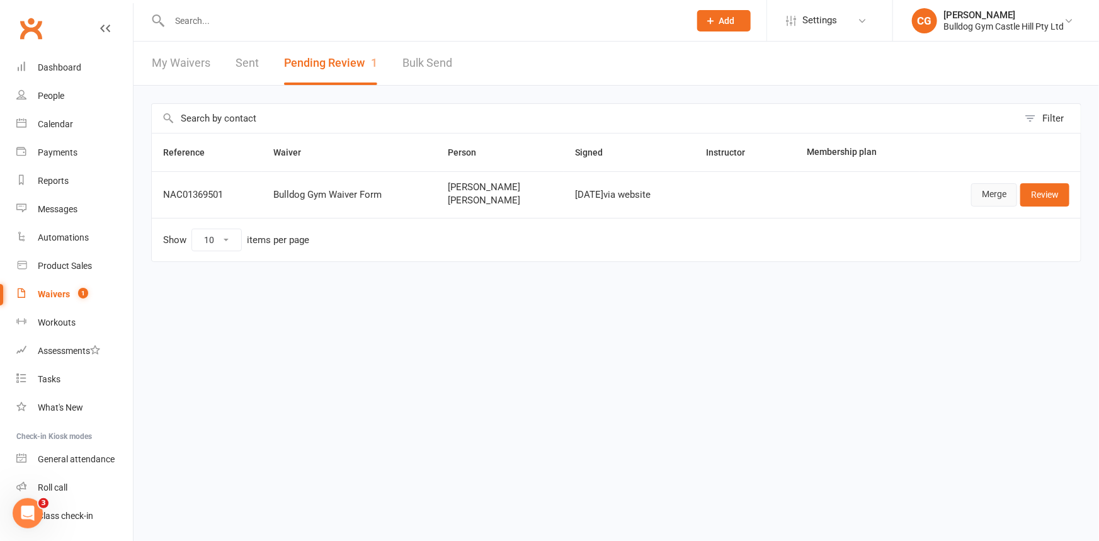
click at [994, 195] on link "Merge" at bounding box center [994, 194] width 46 height 23
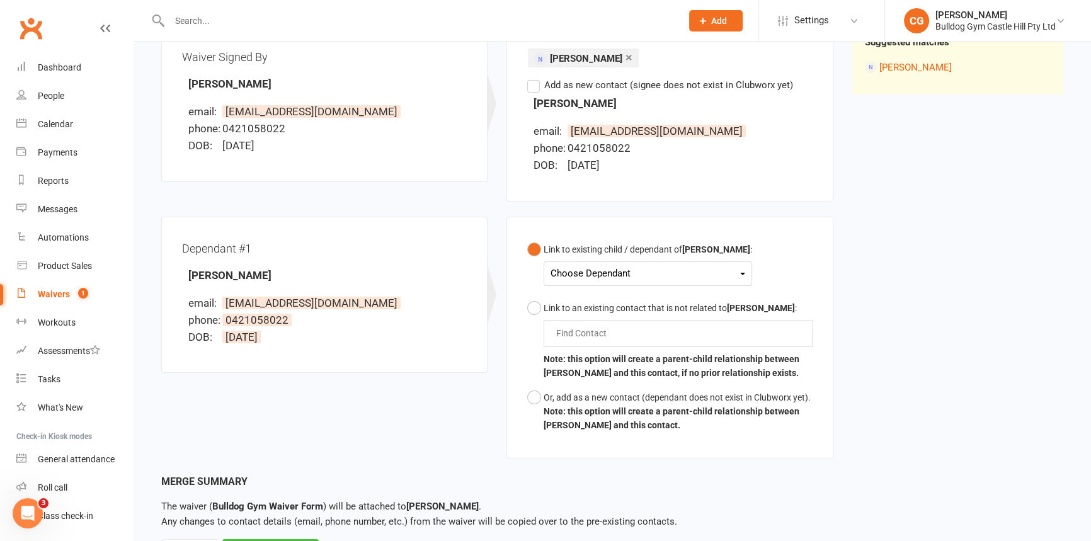
scroll to position [229, 0]
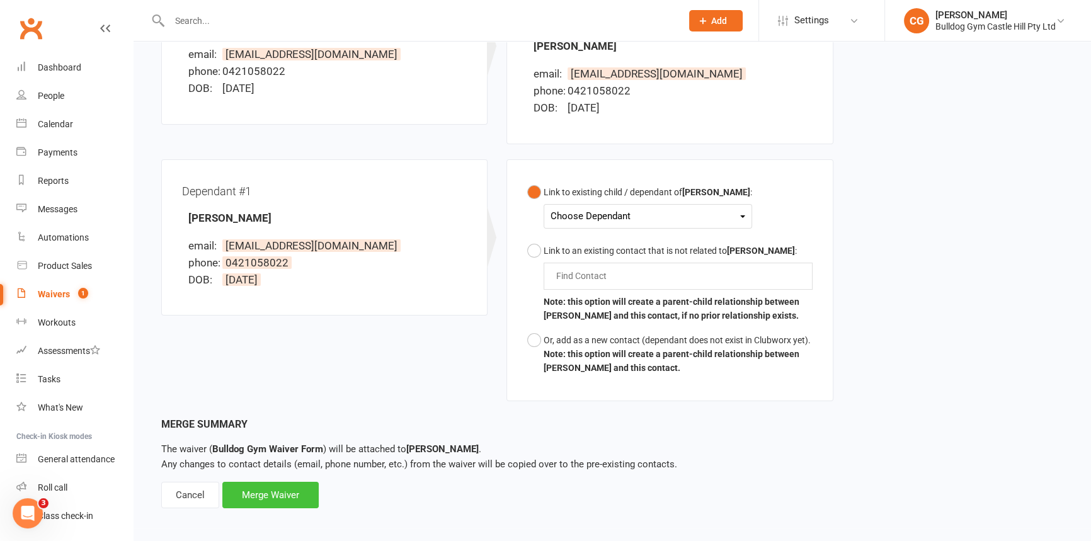
click at [276, 493] on div "Merge Waiver" at bounding box center [270, 495] width 96 height 26
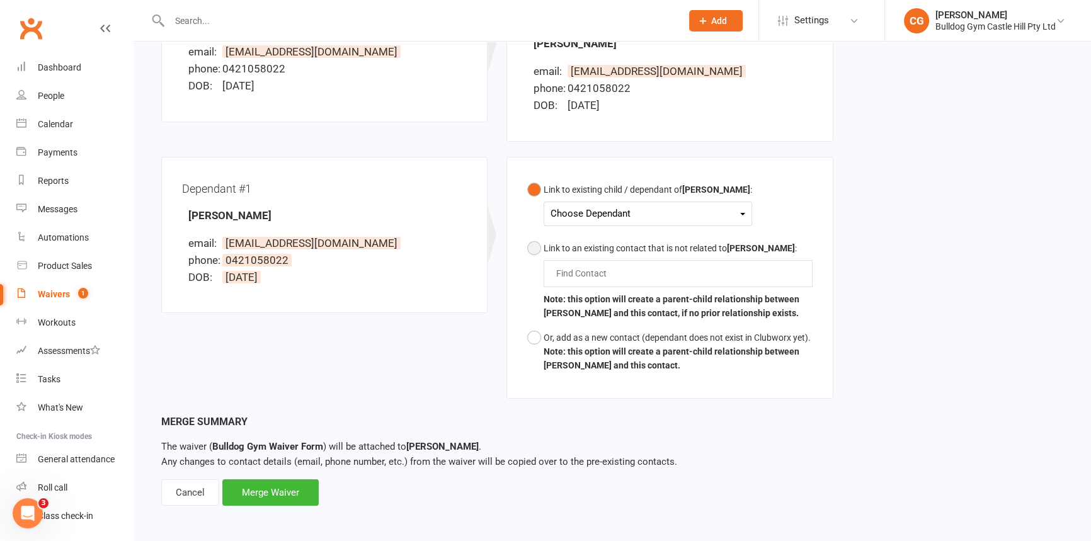
scroll to position [233, 0]
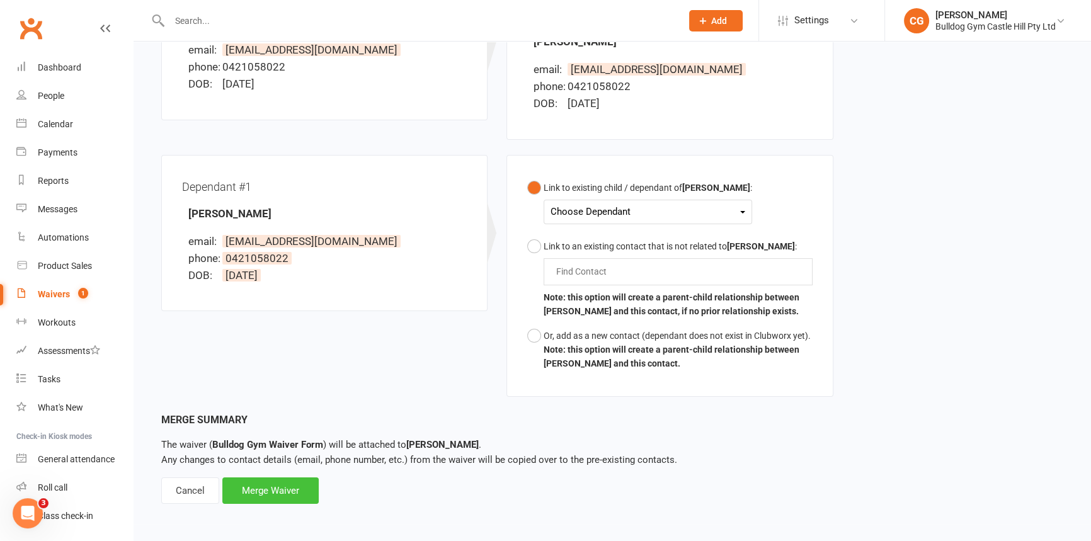
click at [308, 488] on div "Merge Waiver" at bounding box center [270, 490] width 96 height 26
click at [283, 481] on div "Merge Waiver" at bounding box center [270, 490] width 96 height 26
click at [265, 485] on div "Merge Waiver" at bounding box center [270, 490] width 96 height 26
click at [61, 70] on div "Dashboard" at bounding box center [59, 67] width 43 height 10
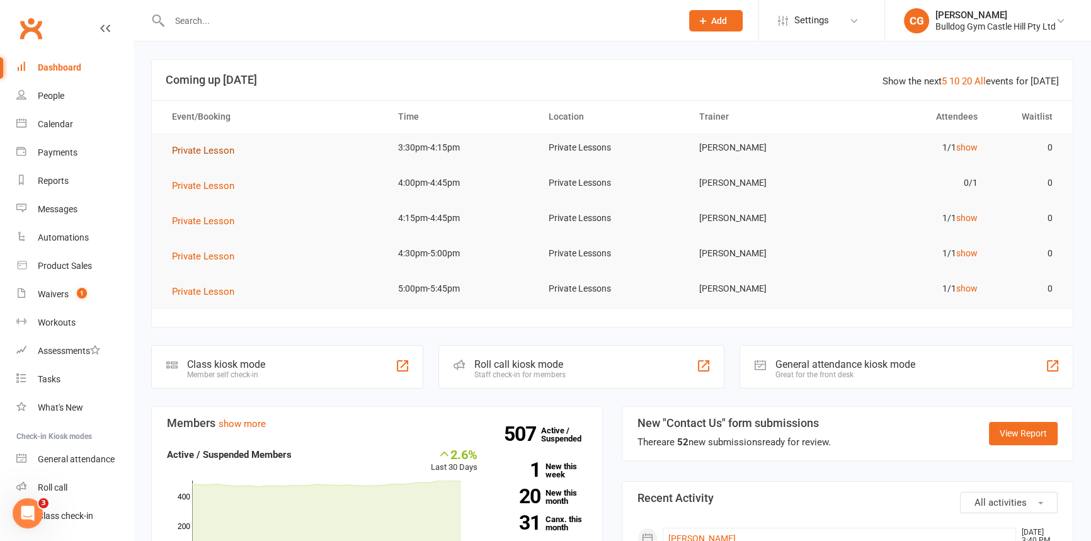
click at [177, 148] on span "Private Lesson" at bounding box center [203, 150] width 62 height 11
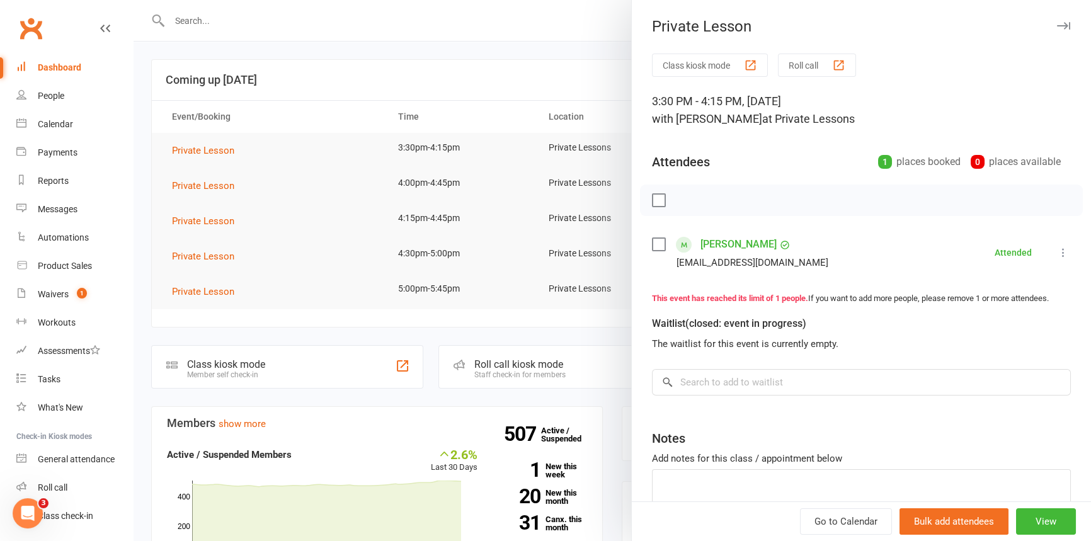
click at [520, 60] on div at bounding box center [612, 270] width 957 height 541
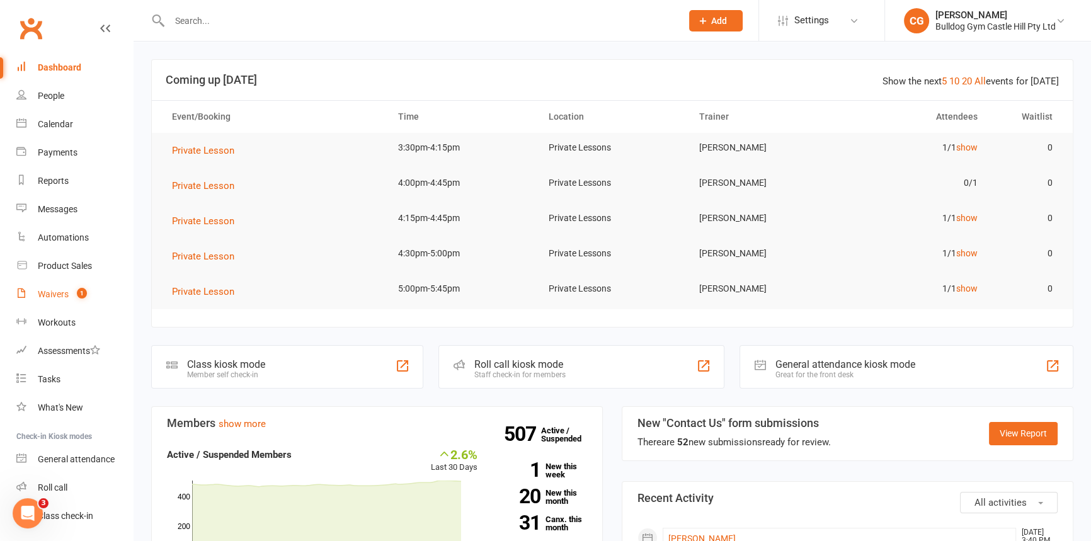
click at [57, 304] on link "Waivers 1" at bounding box center [74, 294] width 117 height 28
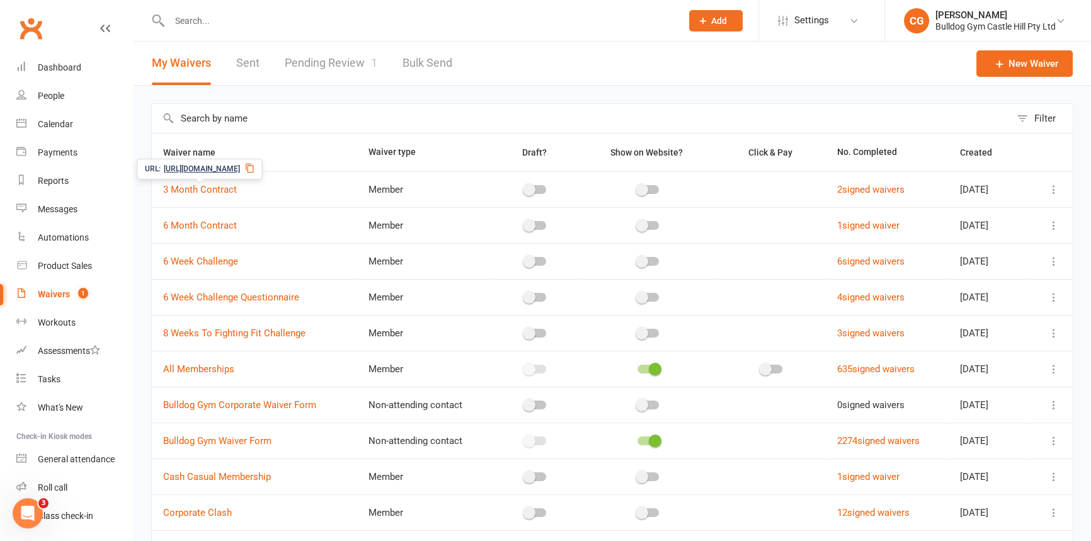
click at [57, 295] on div "Waivers" at bounding box center [54, 294] width 32 height 10
click at [311, 65] on link "Pending Review 1" at bounding box center [331, 63] width 93 height 43
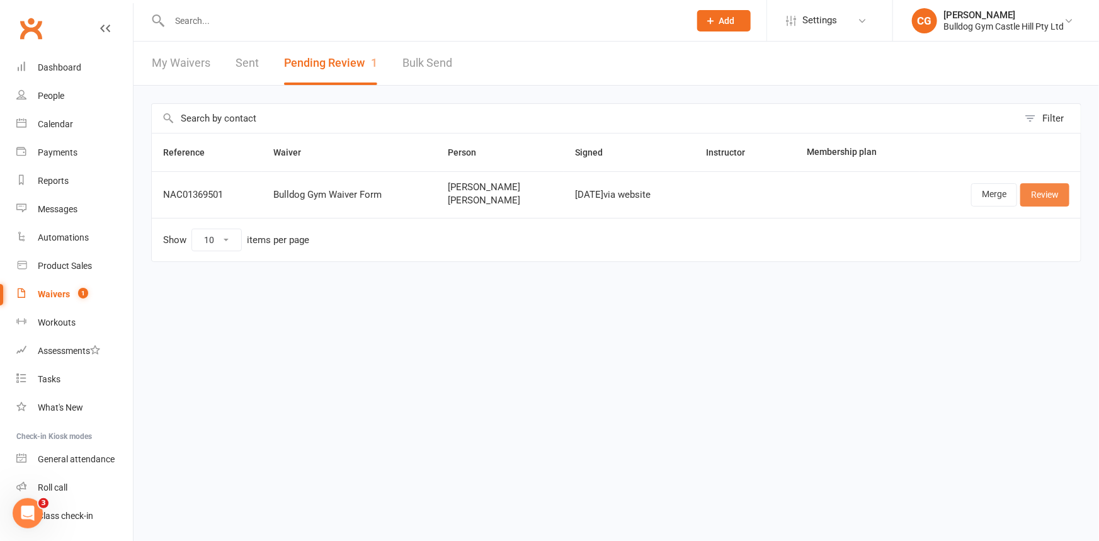
click at [1040, 197] on link "Review" at bounding box center [1044, 194] width 49 height 23
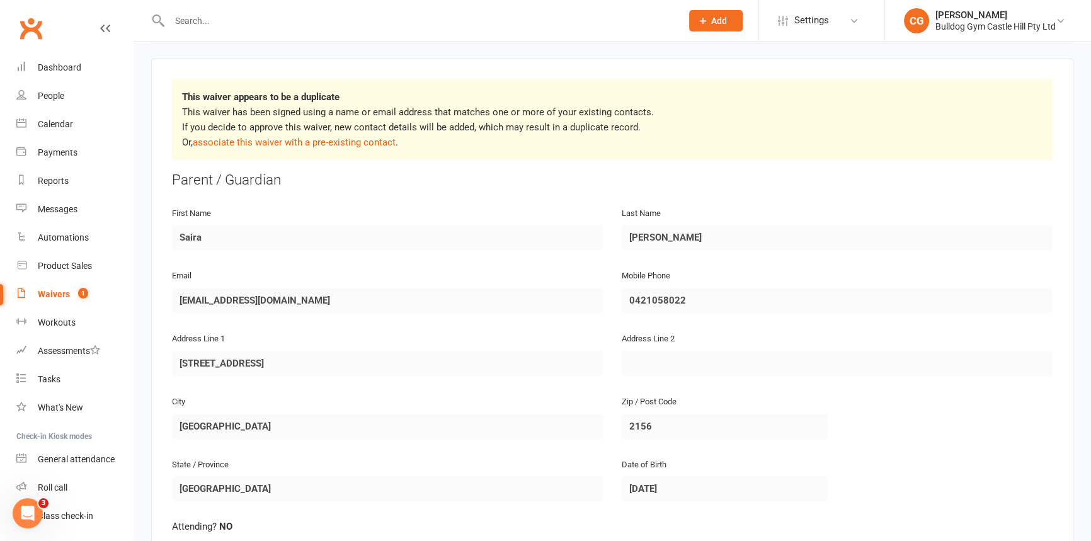
scroll to position [139, 0]
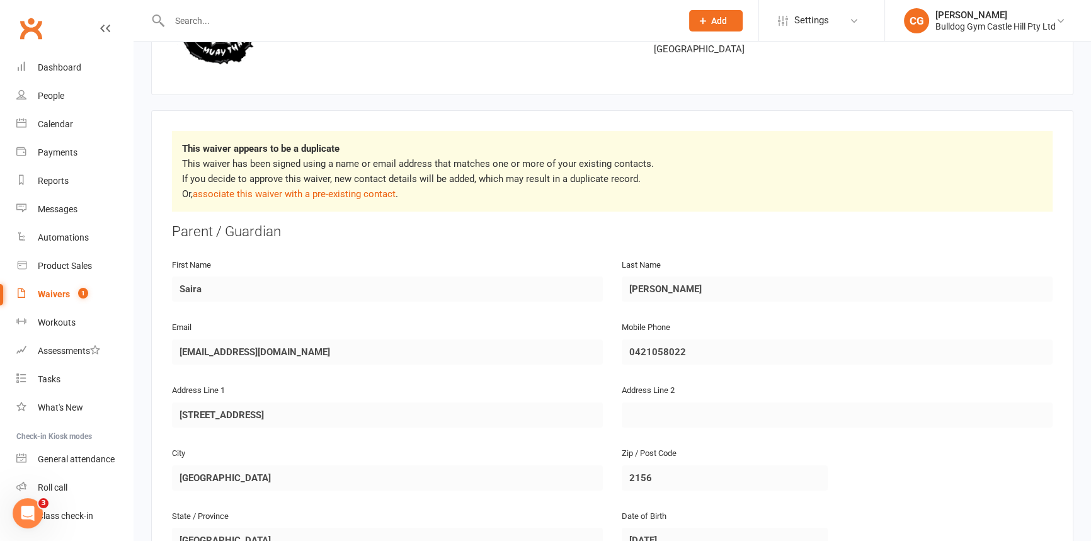
click at [239, 23] on input "text" at bounding box center [419, 21] width 507 height 18
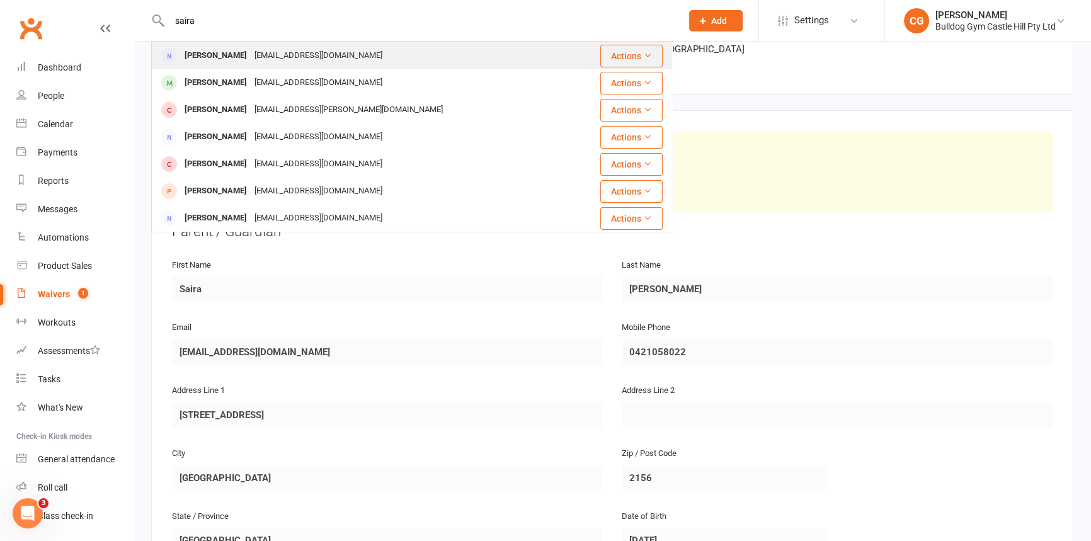
type input "saira"
click at [251, 47] on div "Saiyoga@live.com.au" at bounding box center [318, 56] width 135 height 18
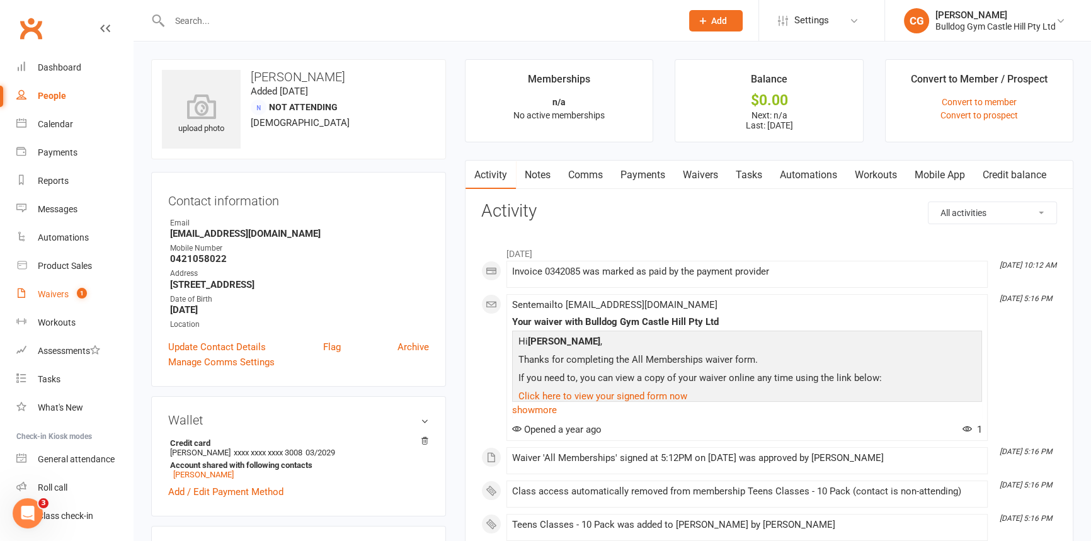
click at [65, 289] on div "Waivers" at bounding box center [53, 294] width 31 height 10
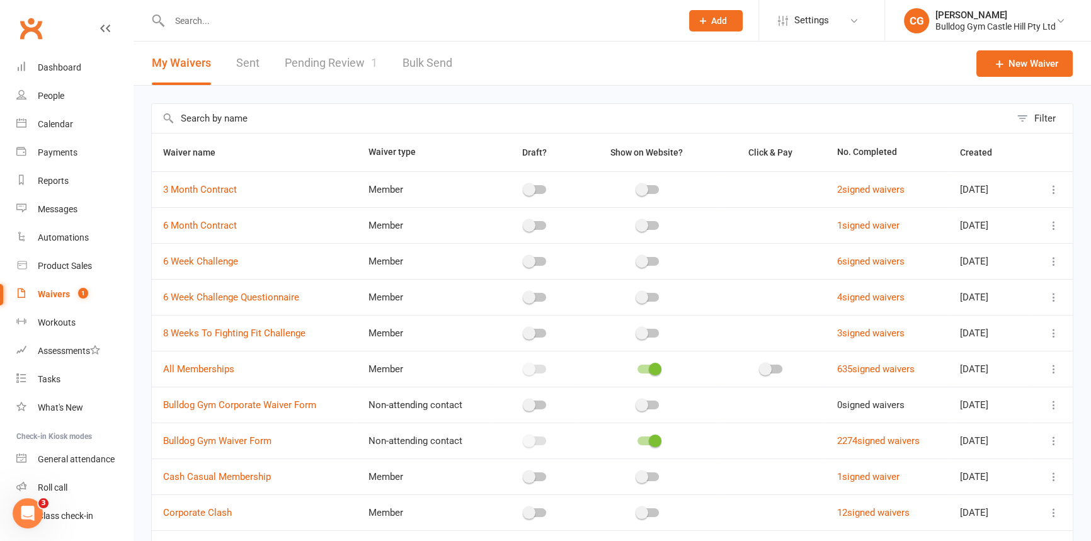
click at [351, 71] on link "Pending Review 1" at bounding box center [331, 63] width 93 height 43
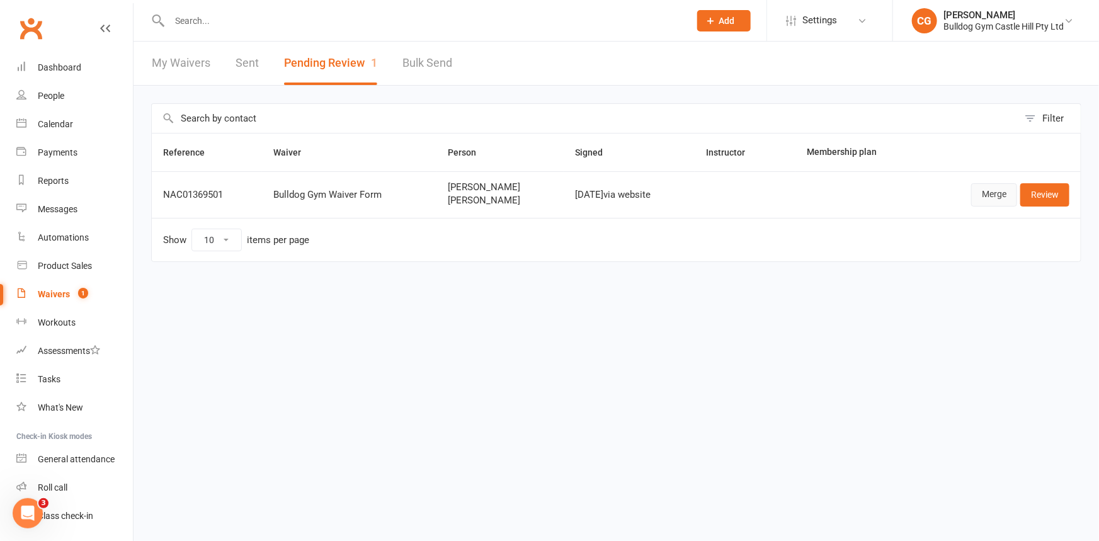
click at [1003, 200] on link "Merge" at bounding box center [994, 194] width 46 height 23
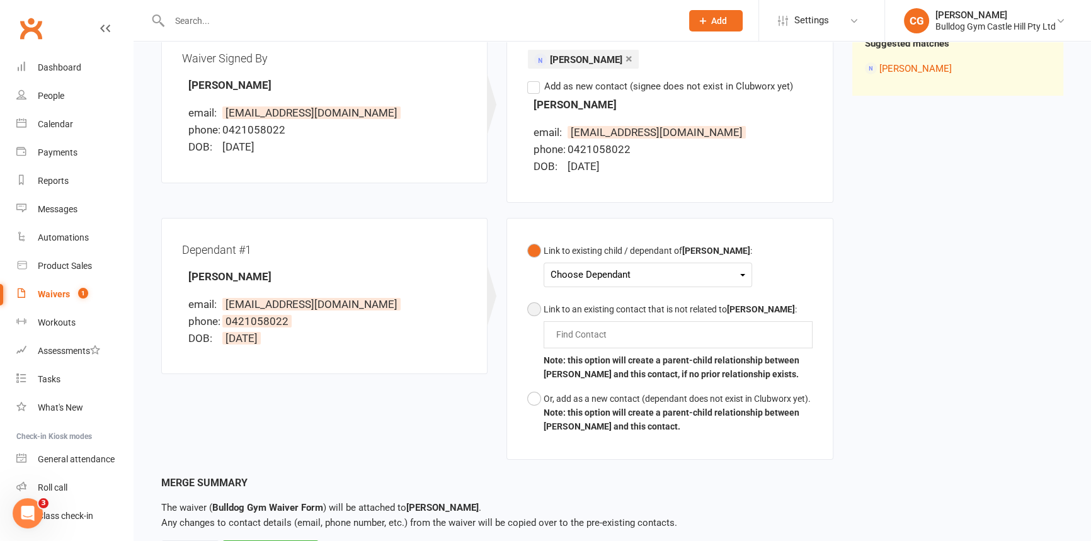
scroll to position [171, 0]
click at [602, 276] on div "Choose Dependant" at bounding box center [647, 273] width 195 height 17
click at [597, 300] on link "Oran Lusby" at bounding box center [613, 303] width 125 height 27
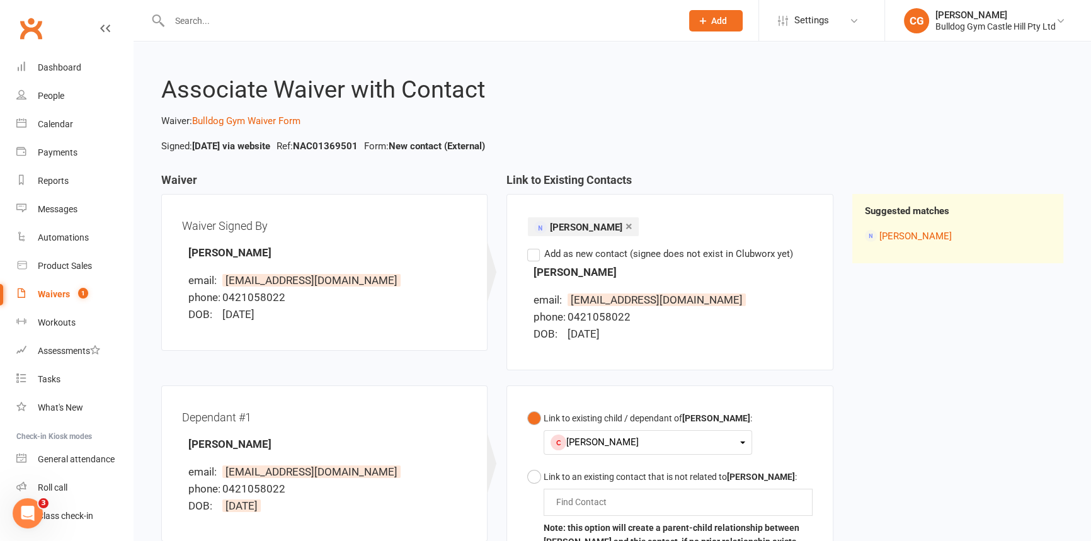
scroll to position [0, 0]
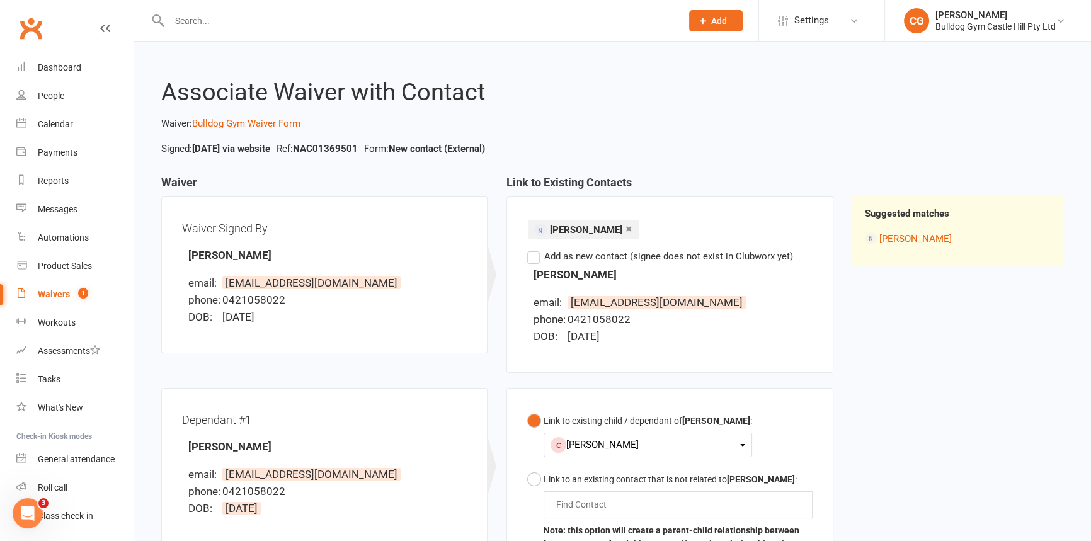
click at [613, 441] on div "Oran Lusby" at bounding box center [647, 444] width 195 height 17
click at [606, 467] on link "Oran Lusby" at bounding box center [613, 474] width 125 height 27
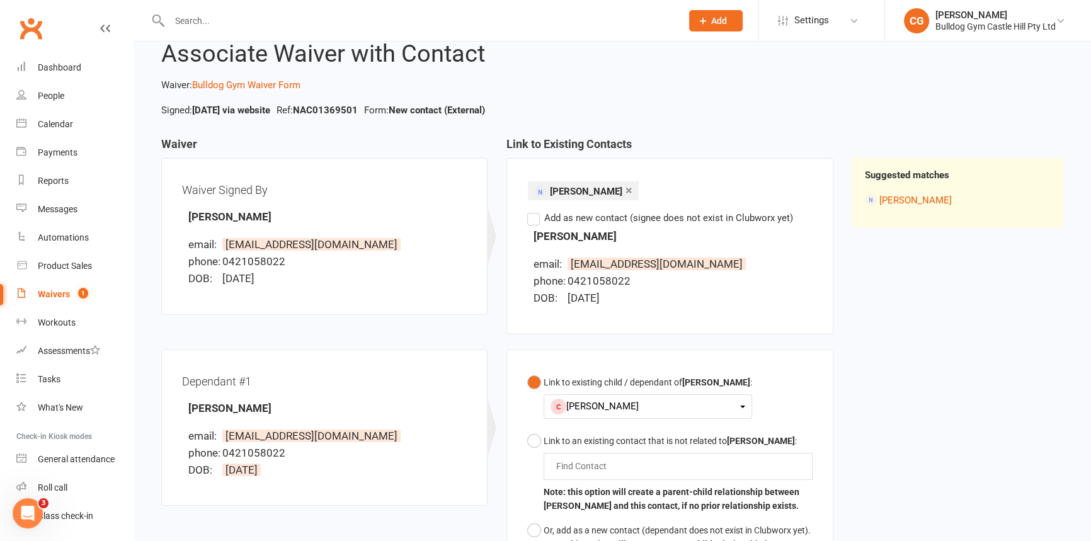
scroll to position [57, 0]
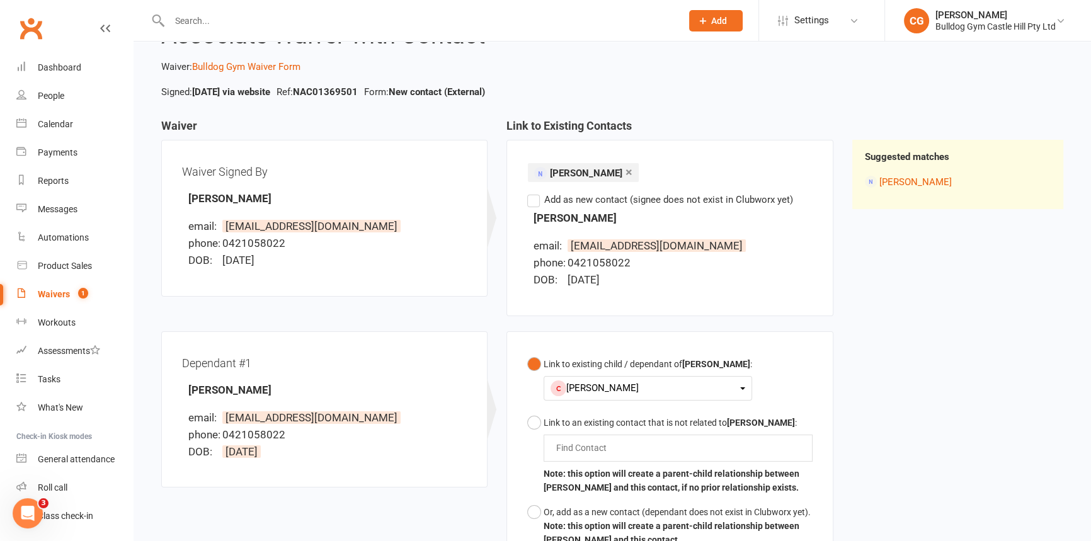
click at [585, 406] on button "Link to existing child / dependant of Saira Lusby : Oran Lusby Oran Lusby" at bounding box center [639, 381] width 225 height 59
click at [589, 388] on div "Oran Lusby" at bounding box center [647, 388] width 195 height 17
click at [585, 413] on link "Oran Lusby" at bounding box center [613, 417] width 125 height 27
click at [585, 354] on button "Link to existing child / dependant of Saira Lusby : Oran Lusby Oran Lusby" at bounding box center [639, 381] width 225 height 59
click at [50, 297] on div "Waivers" at bounding box center [54, 294] width 32 height 10
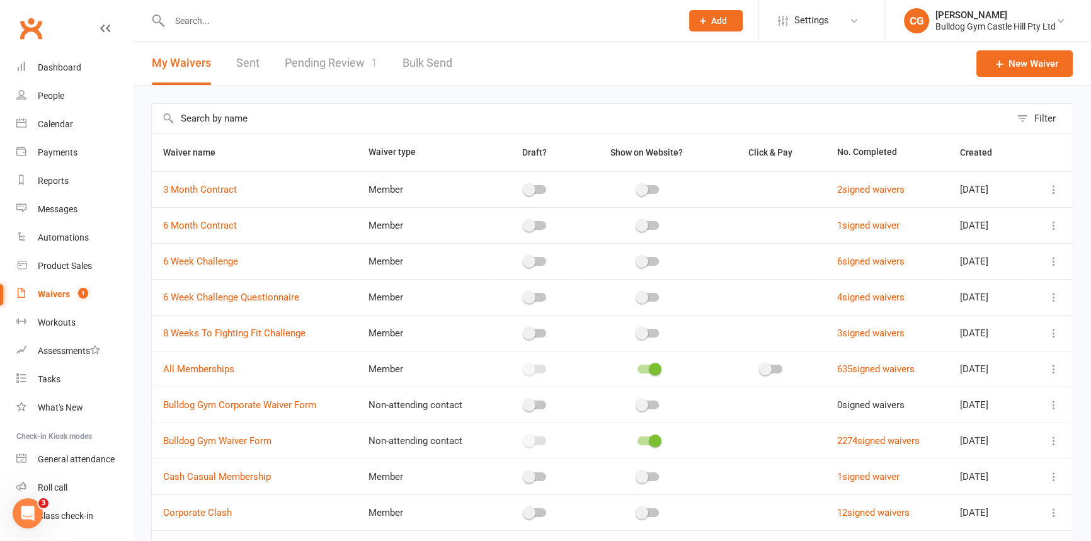
click at [338, 62] on link "Pending Review 1" at bounding box center [331, 63] width 93 height 43
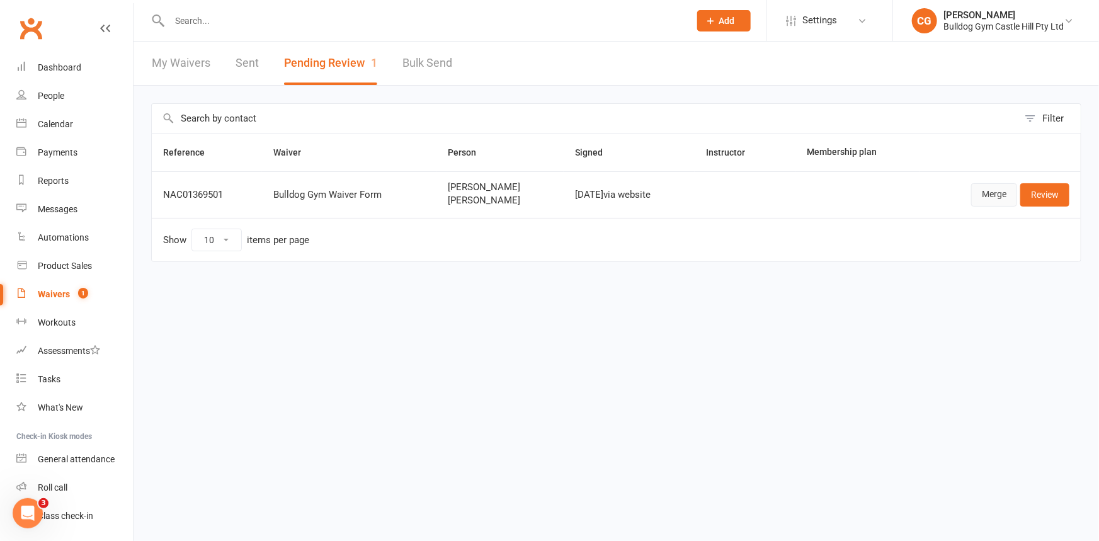
click at [991, 195] on link "Merge" at bounding box center [994, 194] width 46 height 23
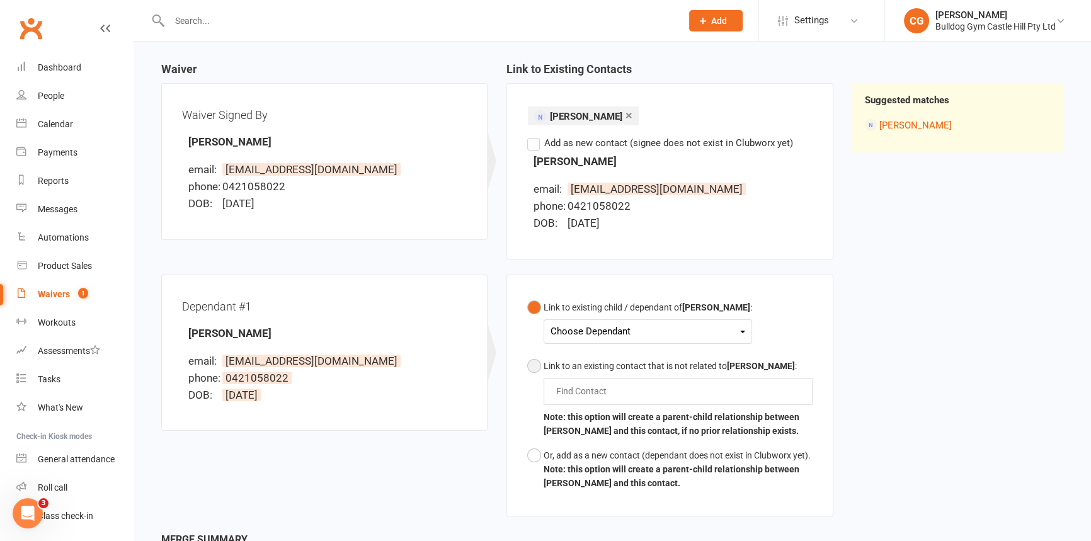
scroll to position [114, 0]
click at [598, 328] on div "Choose Dependant" at bounding box center [647, 330] width 195 height 17
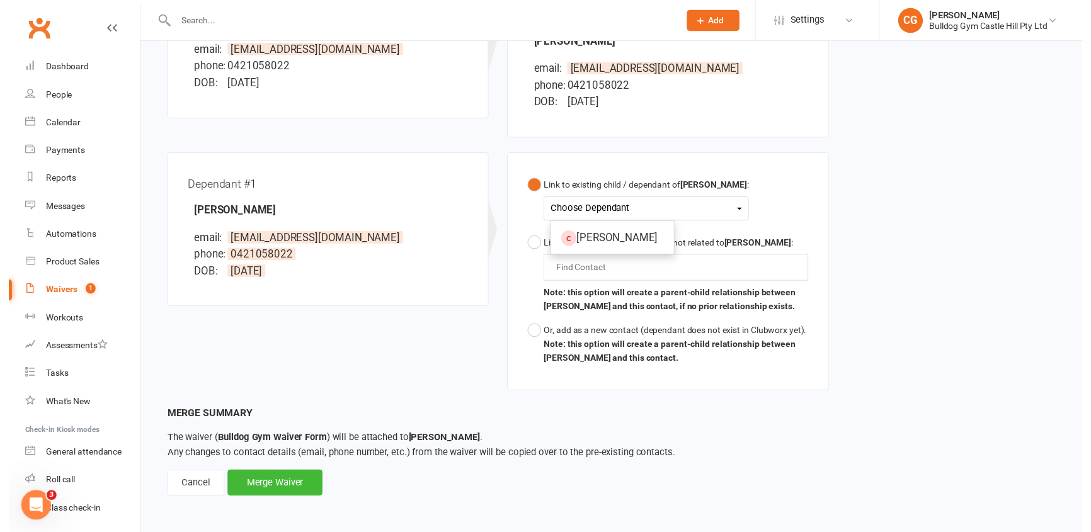
scroll to position [233, 0]
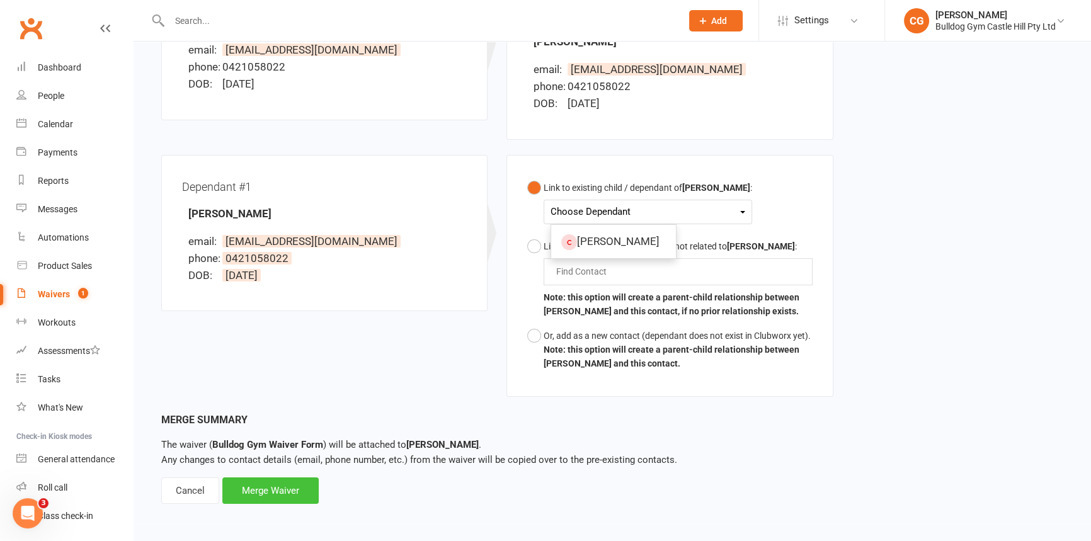
click at [271, 487] on div "Merge Waiver" at bounding box center [270, 490] width 96 height 26
click at [691, 208] on div "Choose Dependant" at bounding box center [647, 211] width 195 height 17
click at [882, 270] on div "Waiver Waiver Signed By Saira Lusby email: saiyoga@live.com.au phone: 042105802…" at bounding box center [612, 177] width 921 height 469
click at [540, 342] on button "Or, add as a new contact (dependant does not exist in Clubworx yet). Note: this…" at bounding box center [669, 350] width 285 height 52
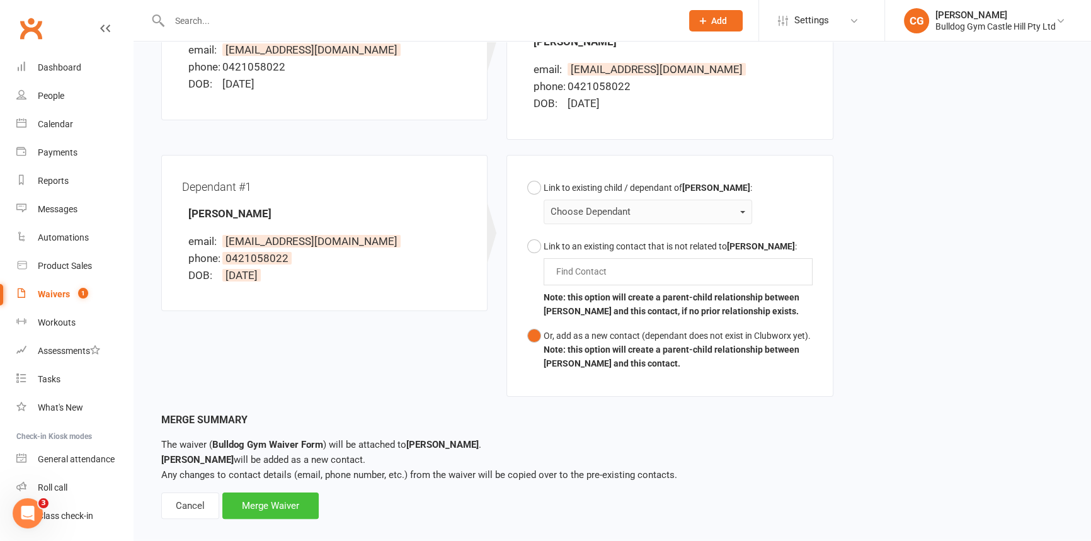
click at [278, 506] on div "Merge Waiver" at bounding box center [270, 506] width 96 height 26
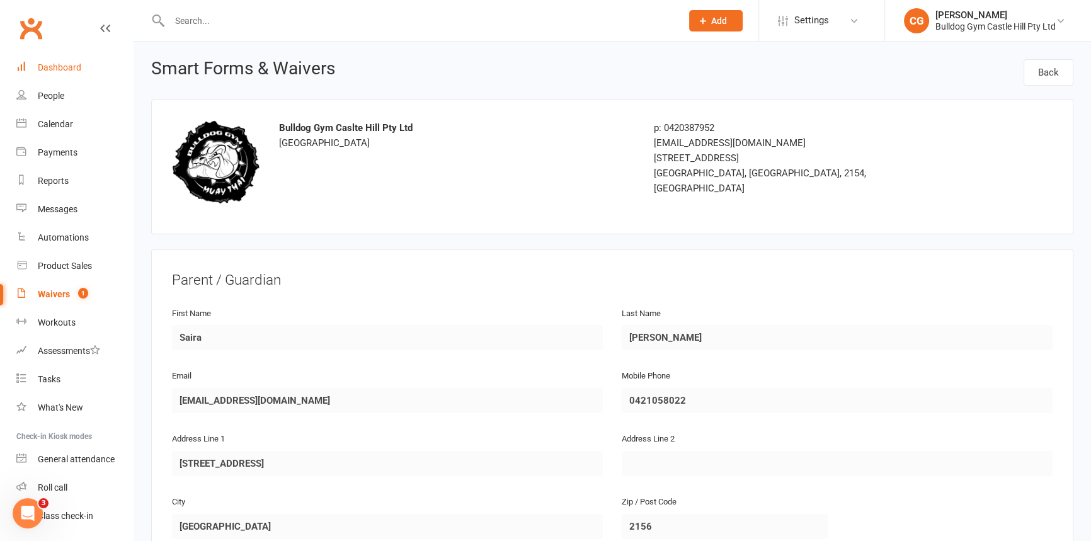
click at [55, 76] on link "Dashboard" at bounding box center [74, 68] width 117 height 28
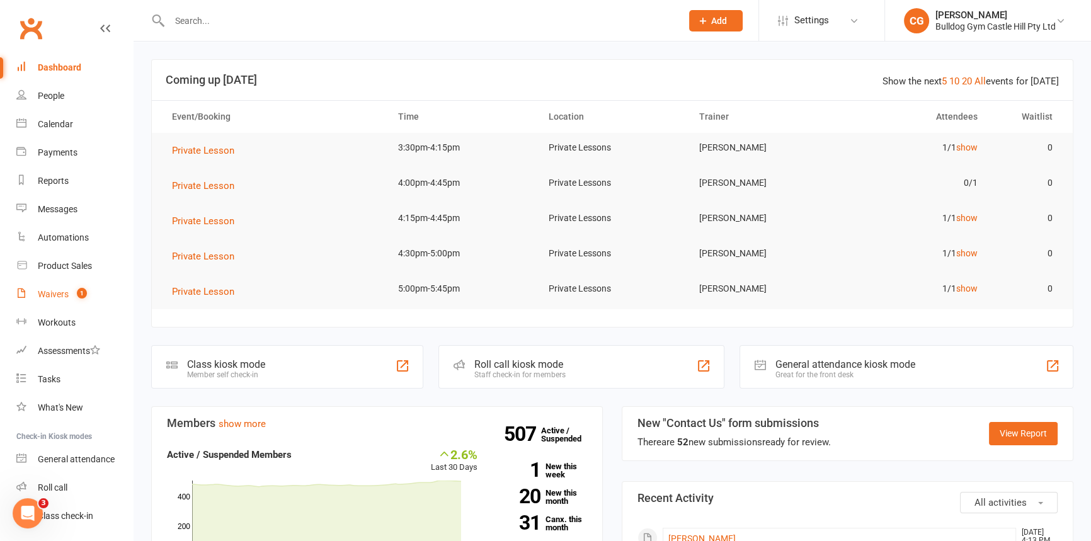
click at [71, 287] on link "Waivers 1" at bounding box center [74, 294] width 117 height 28
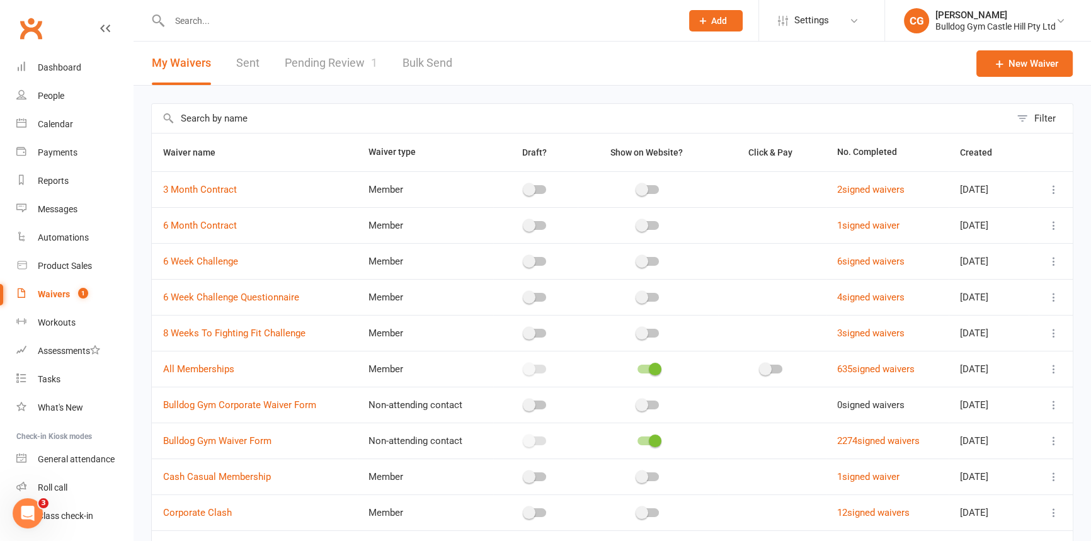
click at [318, 57] on link "Pending Review 1" at bounding box center [331, 63] width 93 height 43
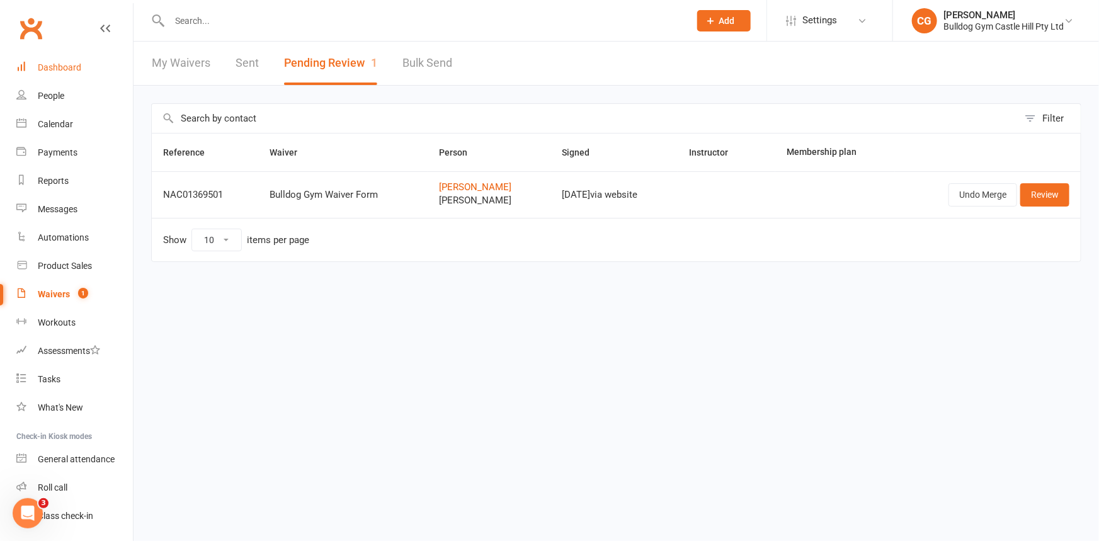
click at [39, 74] on link "Dashboard" at bounding box center [74, 68] width 117 height 28
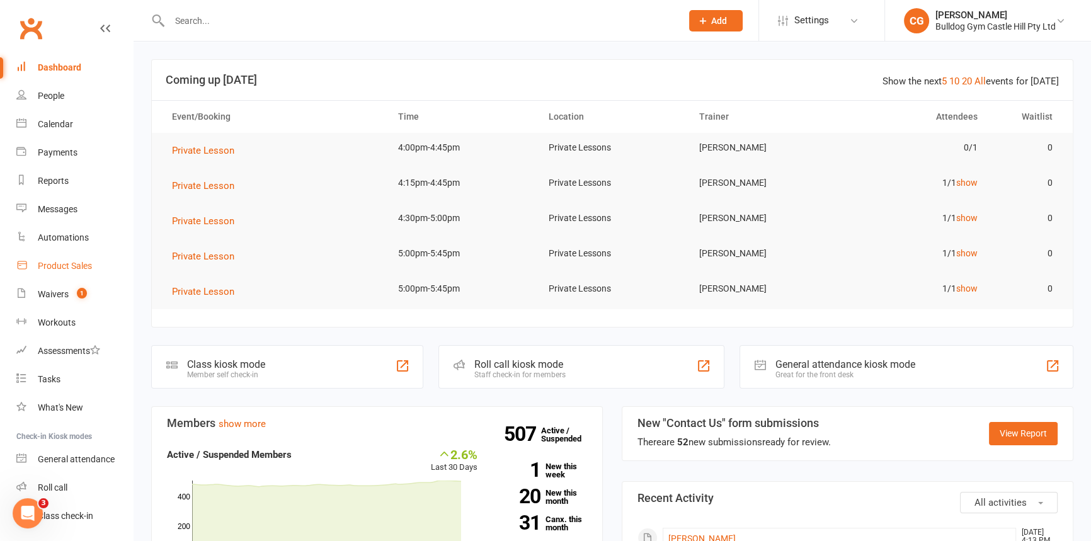
click at [58, 263] on div "Product Sales" at bounding box center [65, 266] width 54 height 10
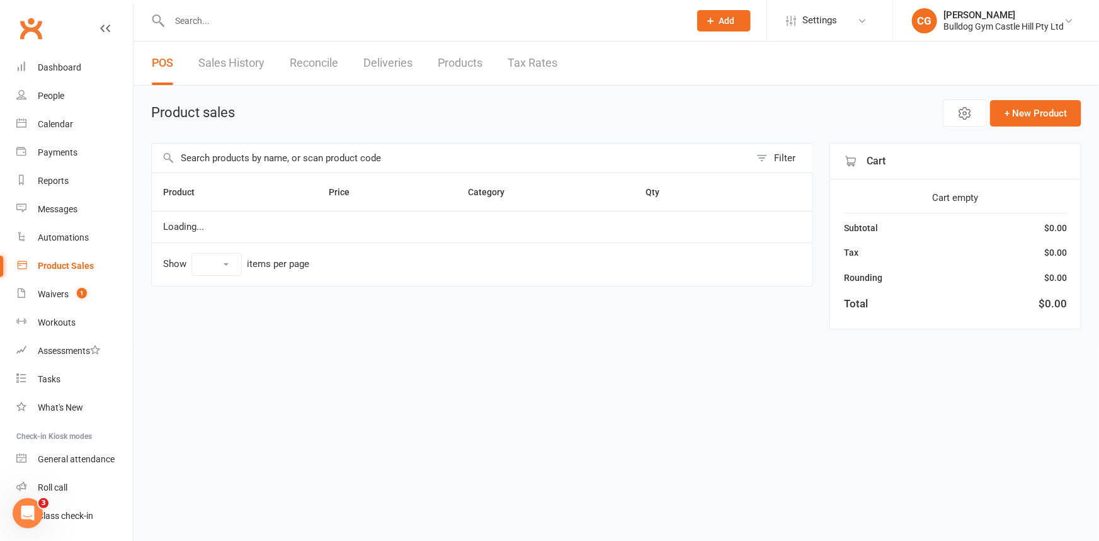
select select "100"
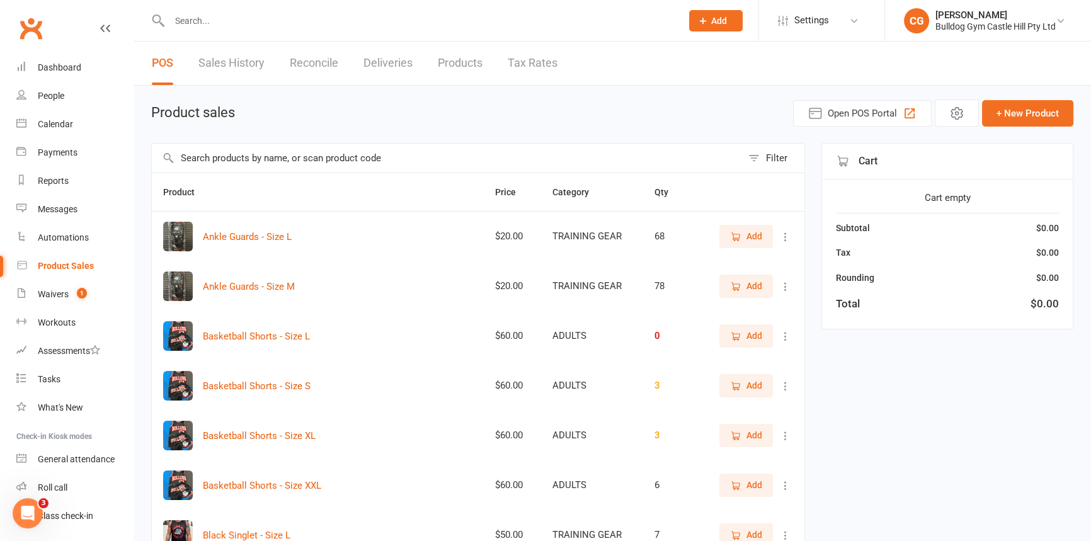
click at [475, 157] on input "text" at bounding box center [447, 158] width 590 height 29
type input "priv"
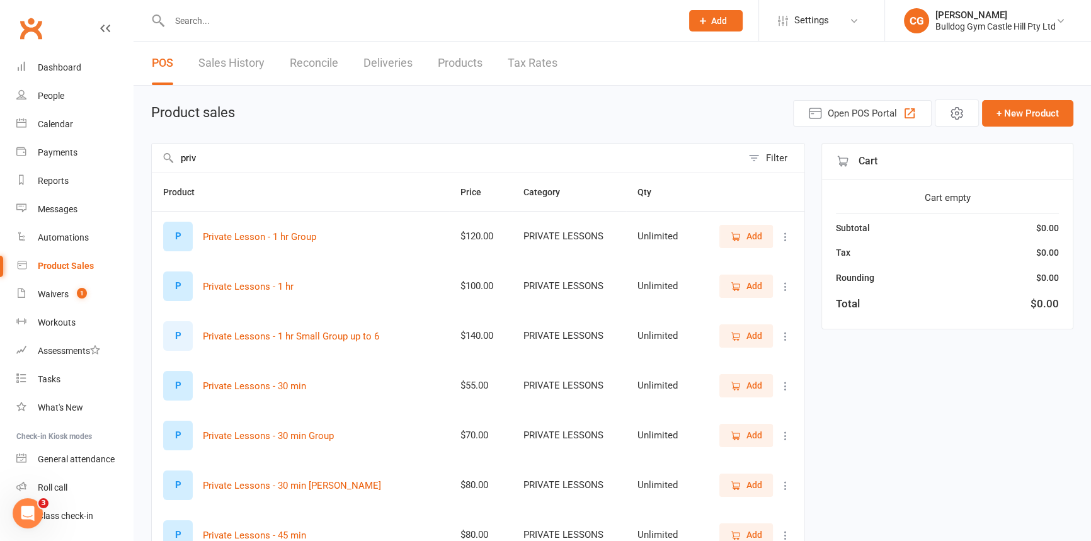
click at [227, 164] on input "priv" at bounding box center [447, 158] width 590 height 29
drag, startPoint x: 227, startPoint y: 164, endPoint x: 203, endPoint y: 164, distance: 23.9
click at [203, 164] on input "priv" at bounding box center [447, 158] width 590 height 29
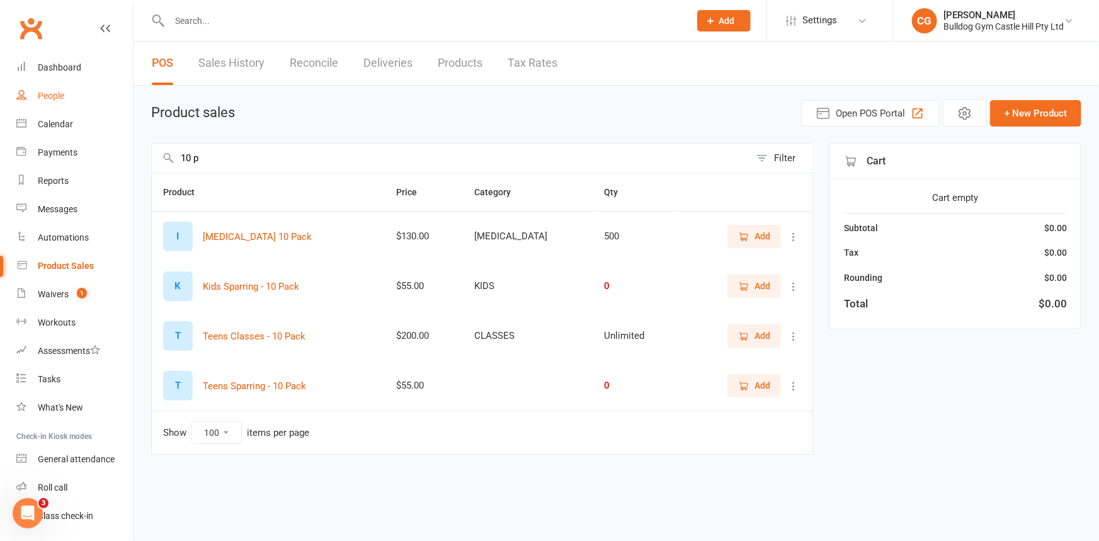
type input "10 p"
click at [38, 98] on div "People" at bounding box center [51, 96] width 26 height 10
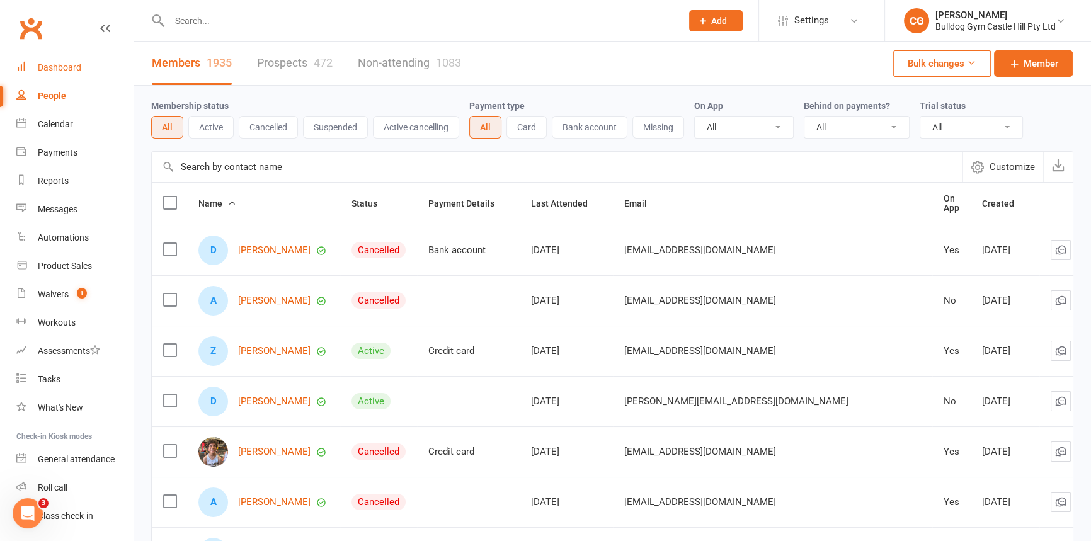
click at [74, 54] on link "Dashboard" at bounding box center [74, 68] width 117 height 28
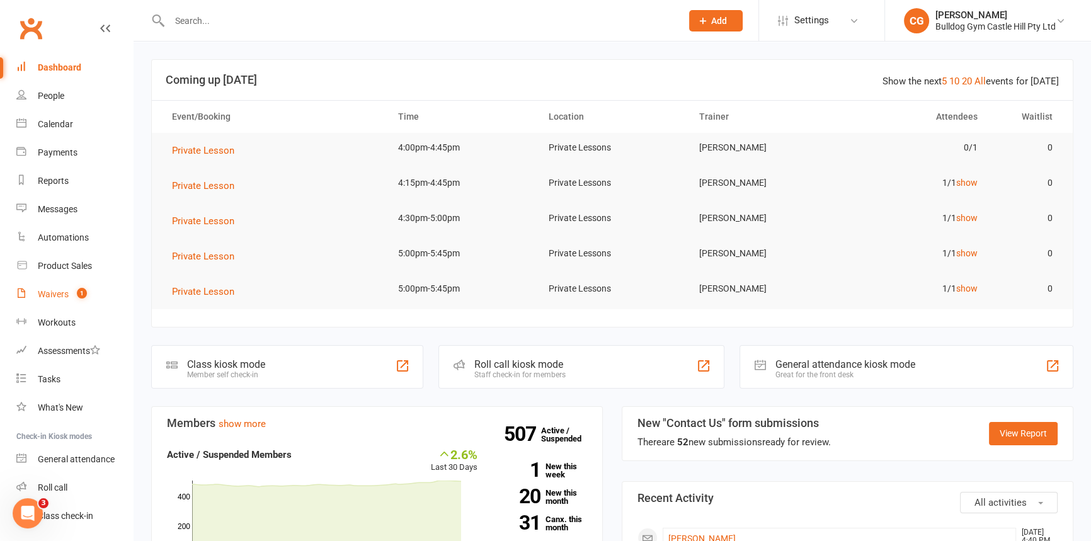
click at [67, 293] on div "Waivers" at bounding box center [53, 294] width 31 height 10
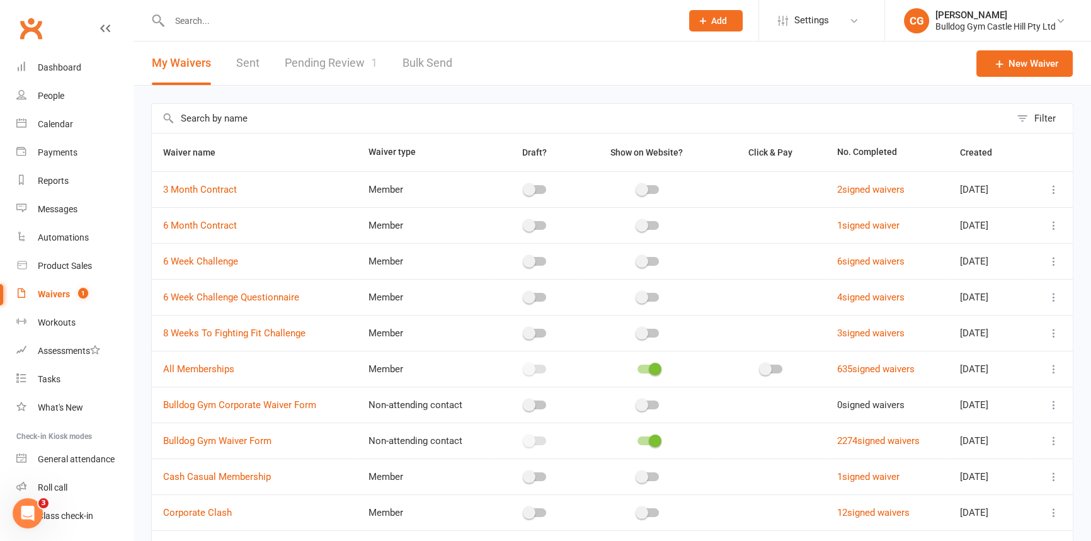
click at [358, 57] on link "Pending Review 1" at bounding box center [331, 63] width 93 height 43
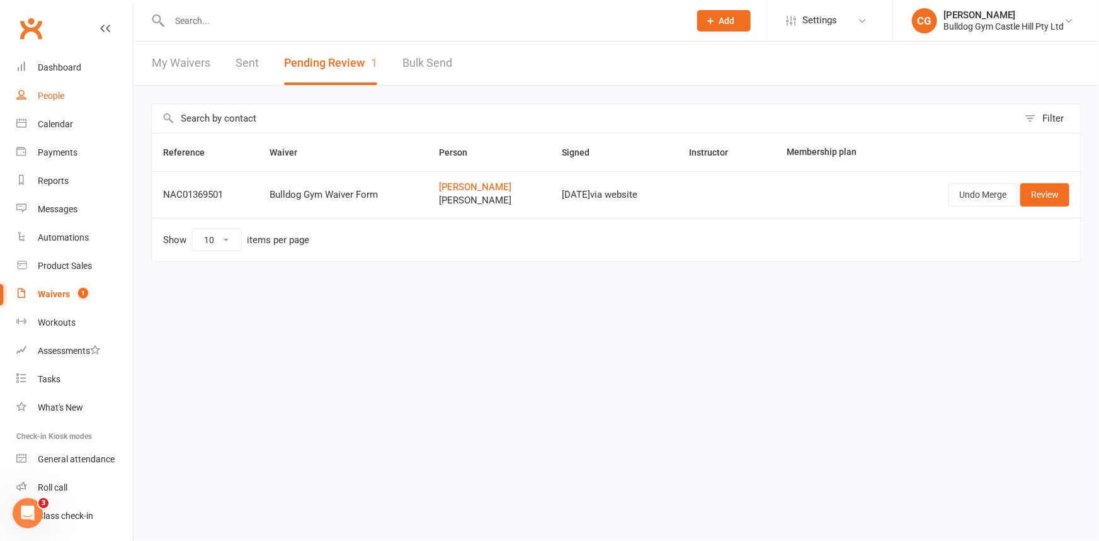
click at [65, 94] on link "People" at bounding box center [74, 96] width 117 height 28
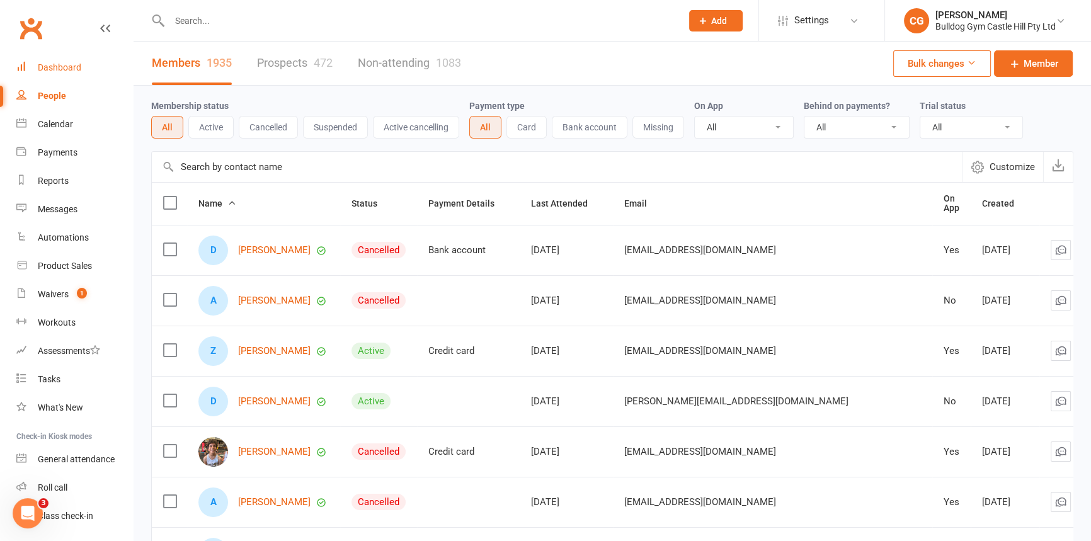
click at [65, 64] on div "Dashboard" at bounding box center [59, 67] width 43 height 10
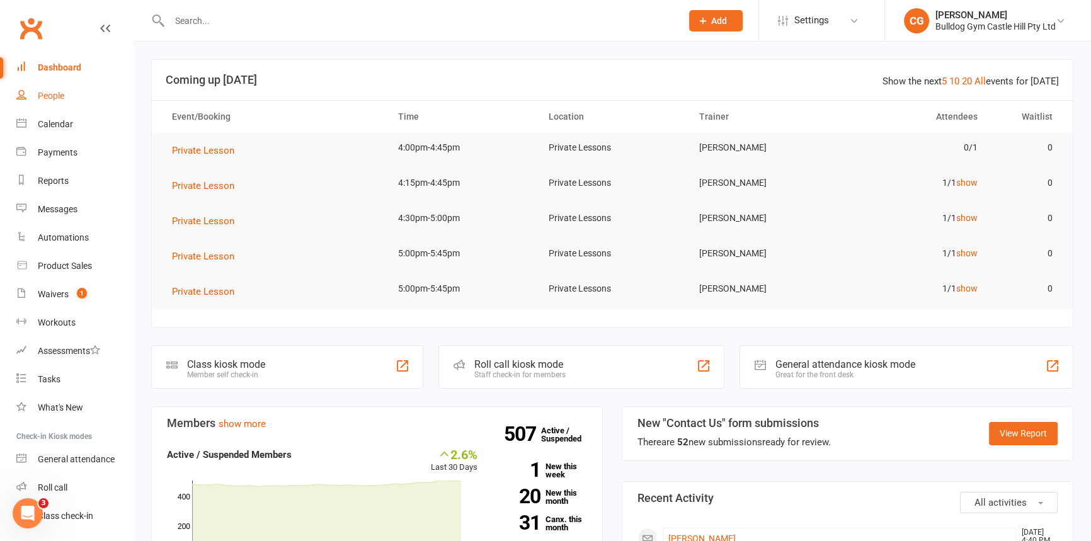
click at [65, 98] on link "People" at bounding box center [74, 96] width 117 height 28
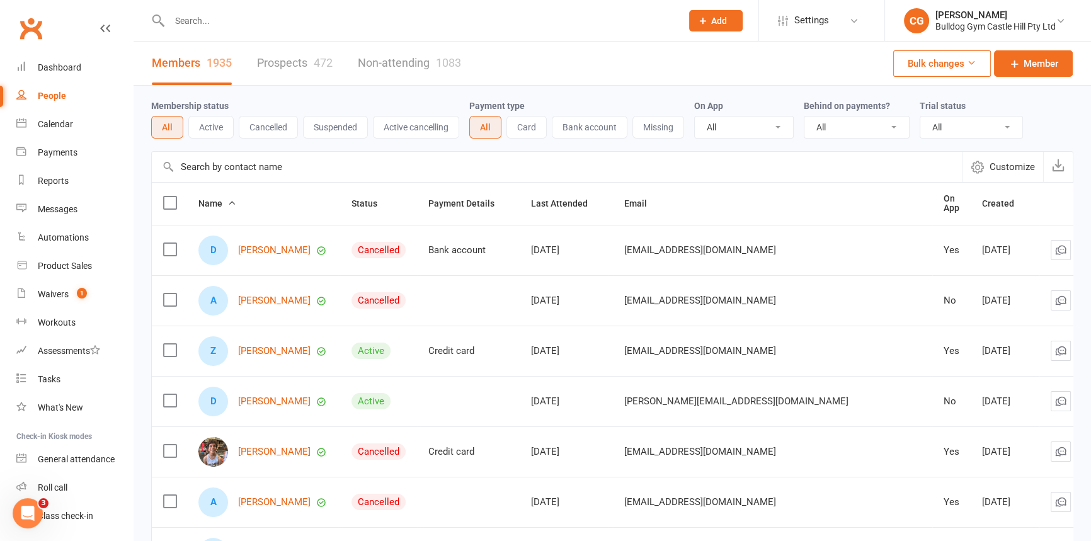
click at [202, 25] on input "text" at bounding box center [419, 21] width 507 height 18
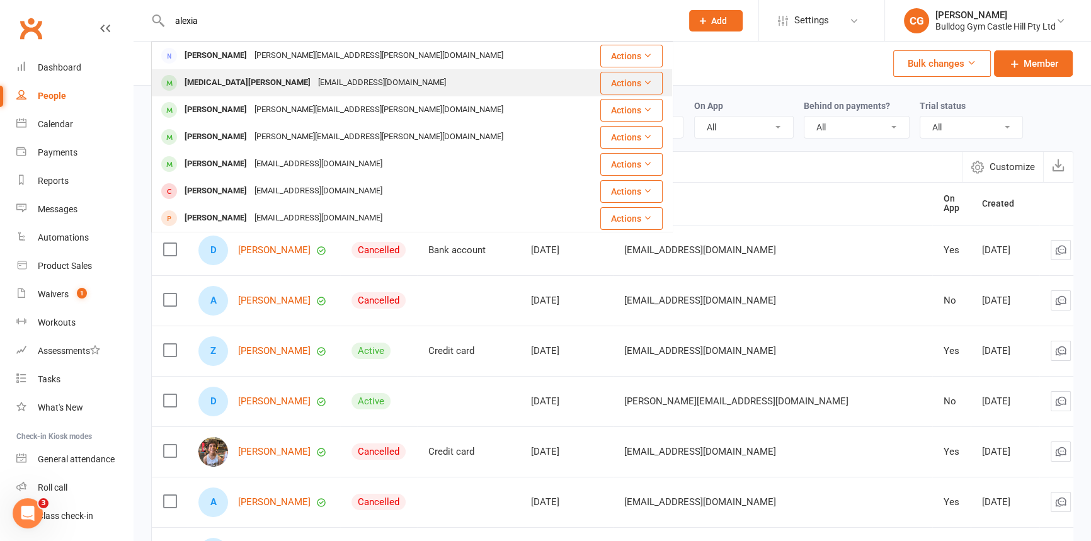
type input "alexia"
click at [314, 88] on div "fedravarga1@gmail.com" at bounding box center [381, 83] width 135 height 18
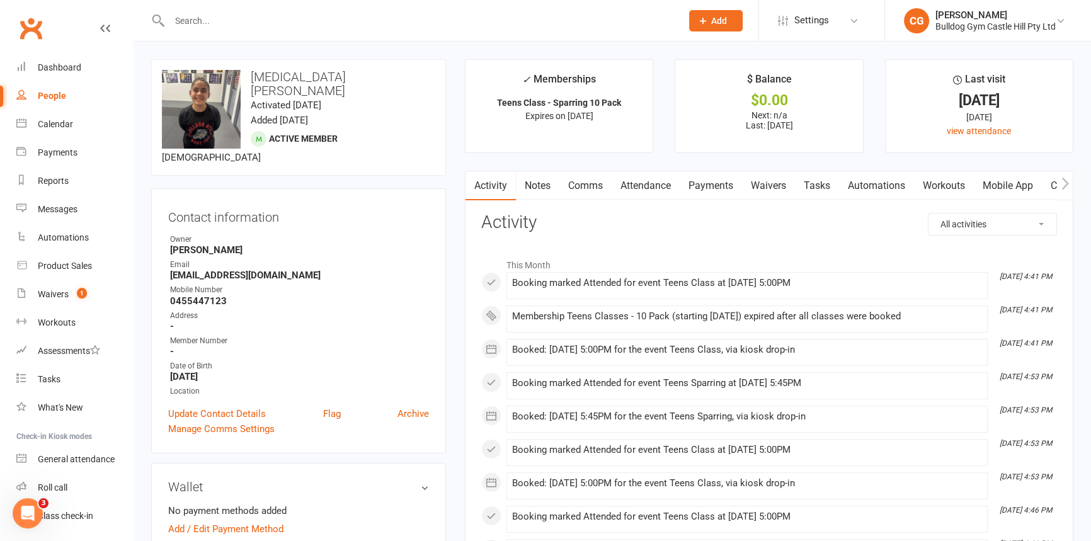
click at [697, 176] on link "Payments" at bounding box center [711, 185] width 62 height 29
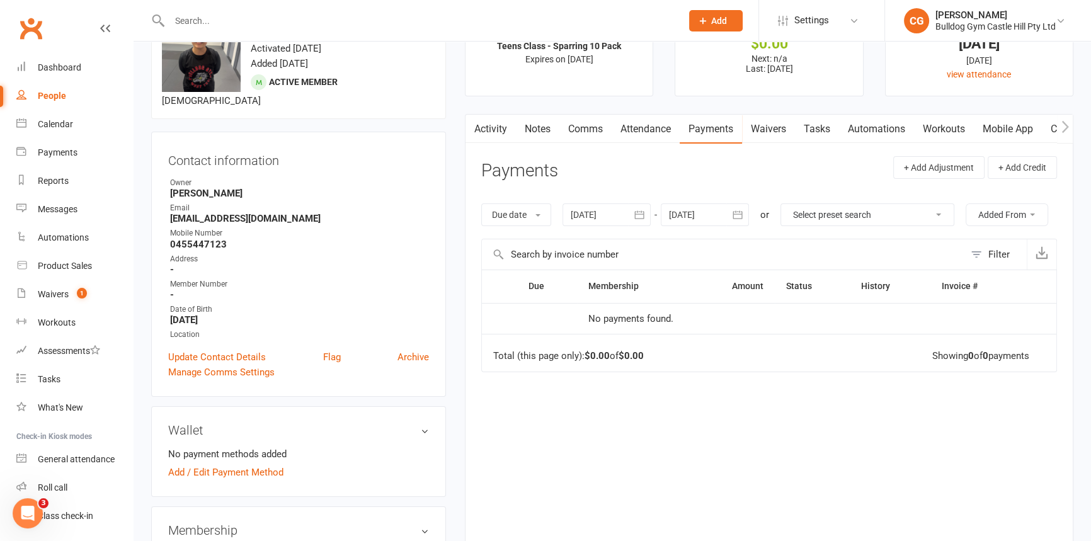
scroll to position [114, 0]
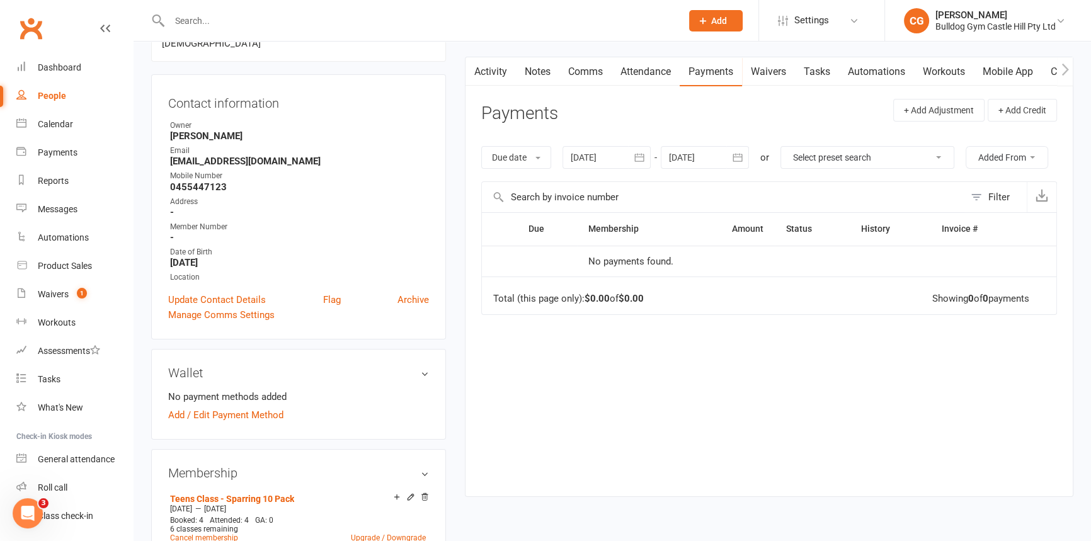
click at [720, 67] on link "Payments" at bounding box center [711, 71] width 62 height 29
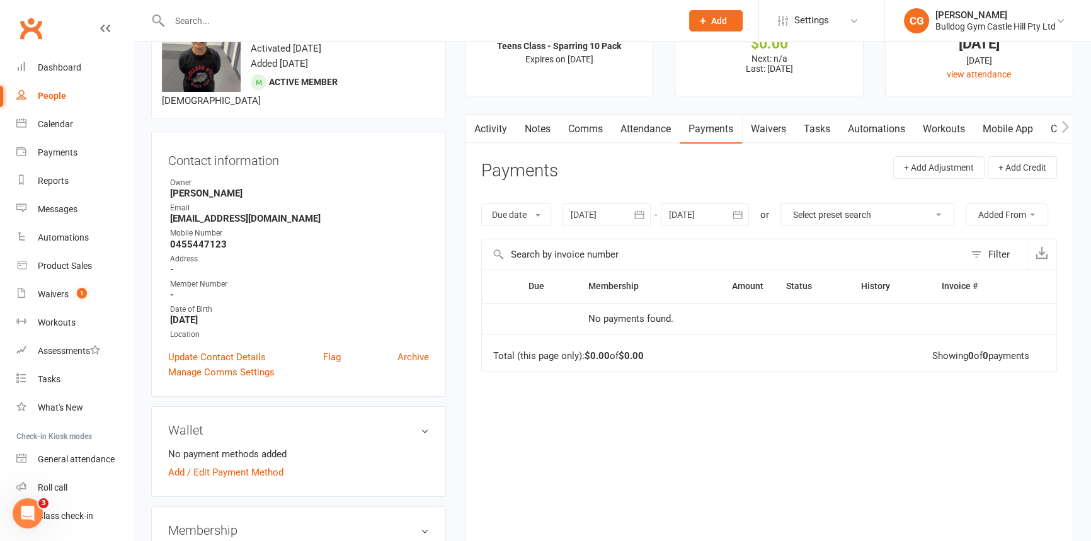
click at [208, 16] on input "text" at bounding box center [419, 21] width 507 height 18
click at [50, 300] on link "Waivers 1" at bounding box center [74, 294] width 117 height 28
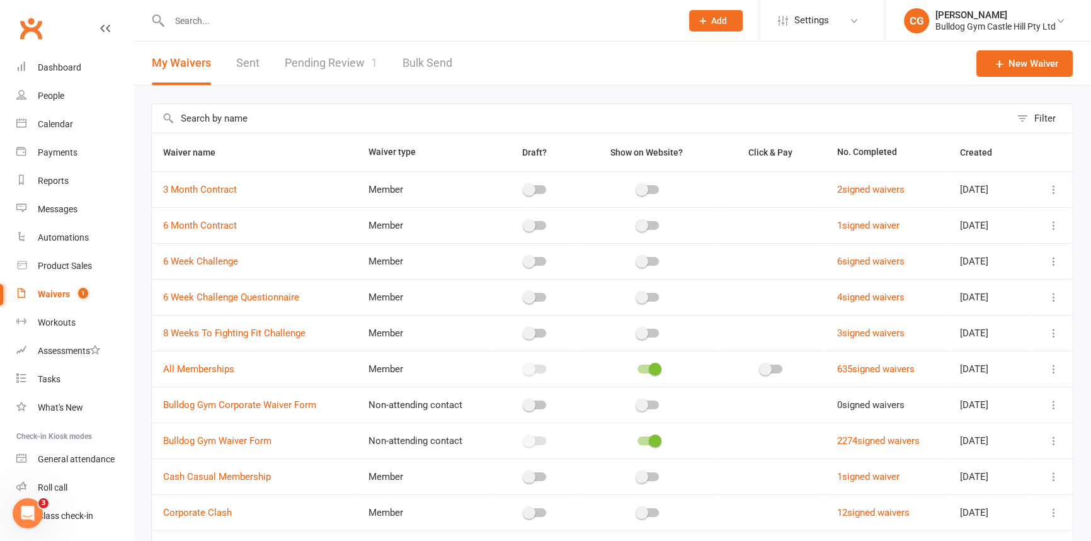
click at [334, 71] on link "Pending Review 1" at bounding box center [331, 63] width 93 height 43
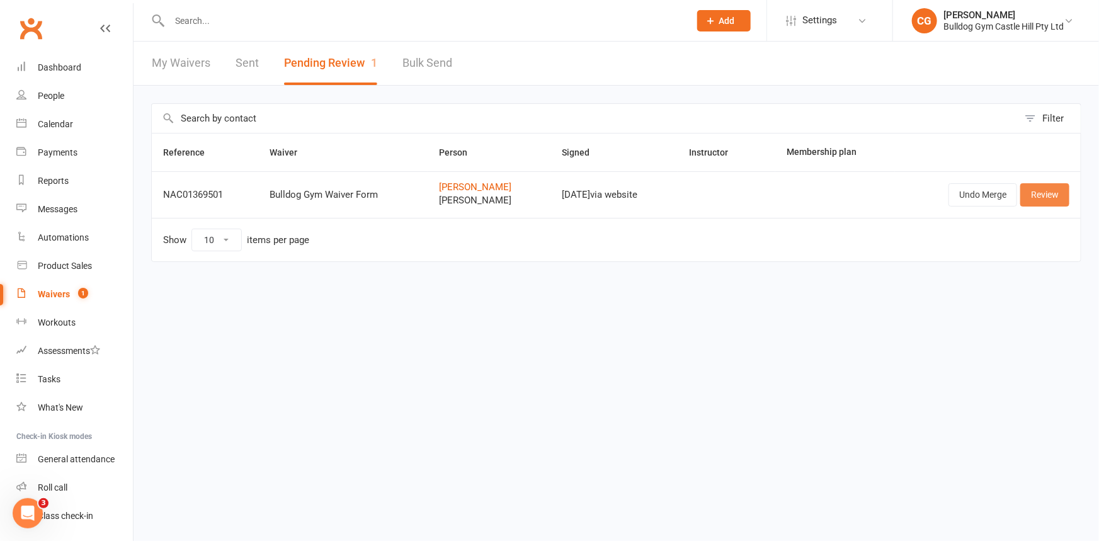
click at [1033, 188] on link "Review" at bounding box center [1044, 194] width 49 height 23
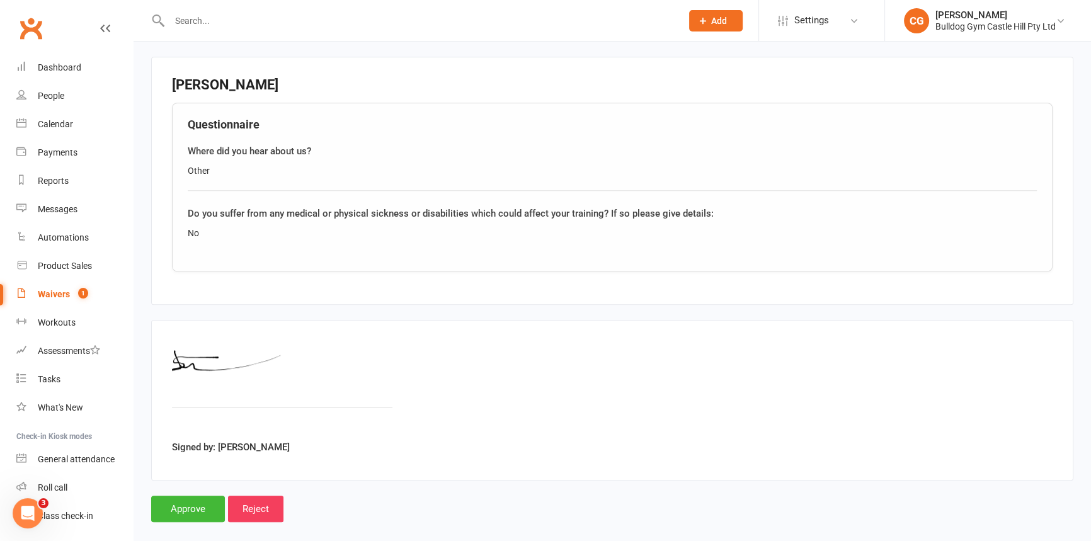
scroll to position [1330, 0]
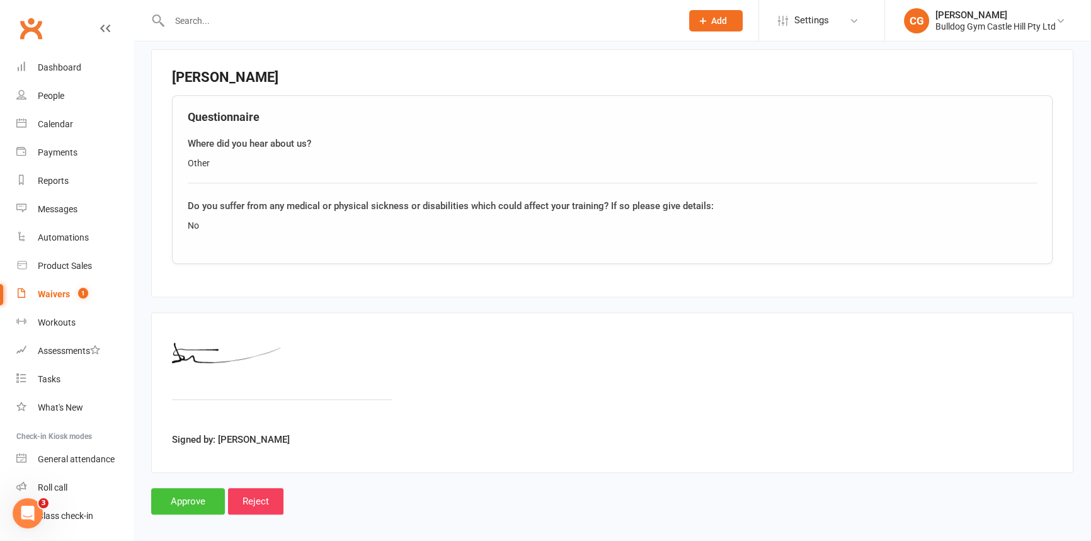
click at [208, 490] on input "Approve" at bounding box center [188, 501] width 74 height 26
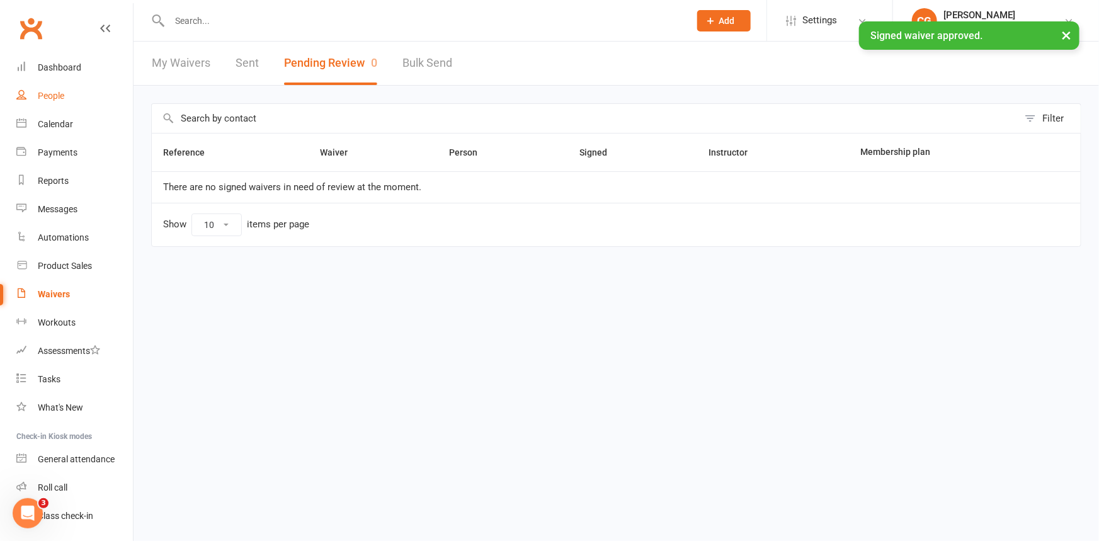
click at [59, 105] on link "People" at bounding box center [74, 96] width 117 height 28
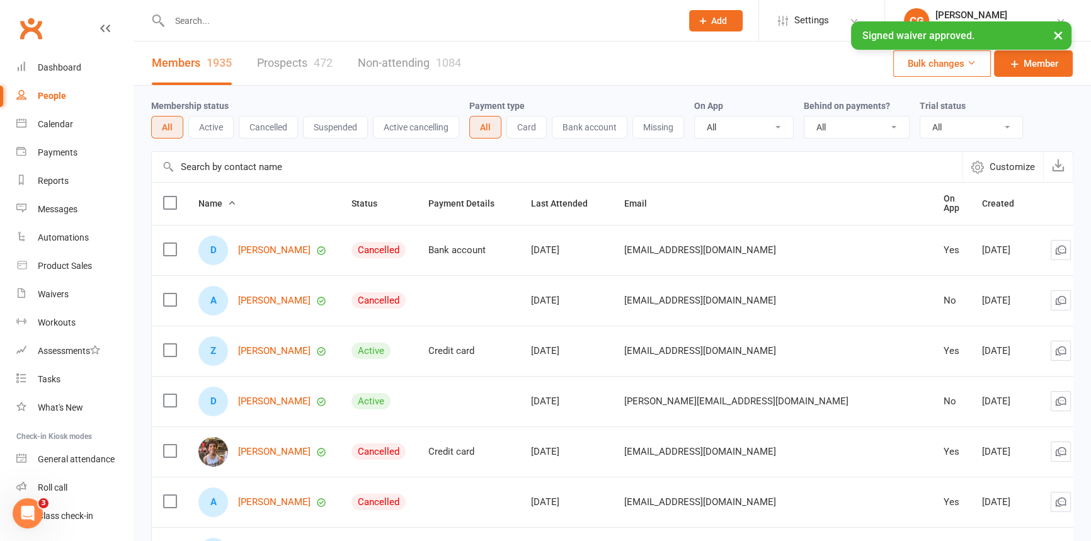
click at [244, 16] on input "text" at bounding box center [419, 21] width 507 height 18
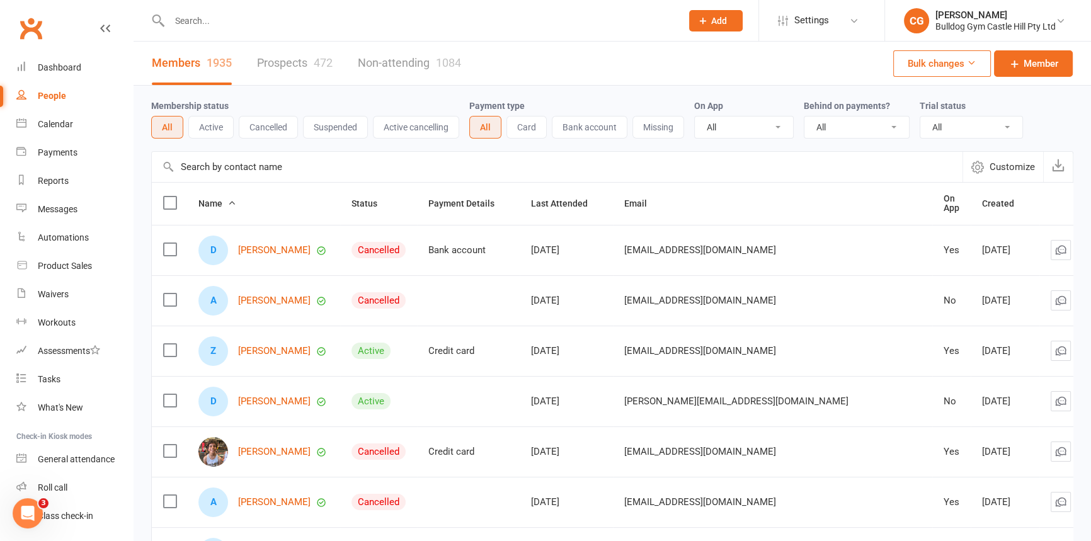
click at [569, 28] on input "text" at bounding box center [419, 21] width 507 height 18
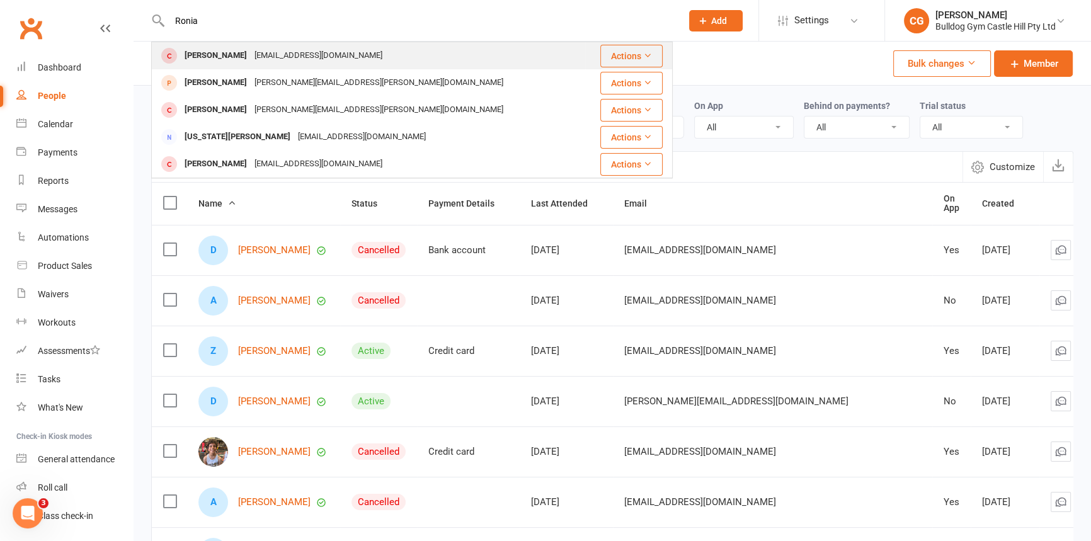
type input "Ronia"
click at [392, 53] on div "Ronia Poursoltan shiva.kalantarian@gmail.com" at bounding box center [368, 56] width 432 height 26
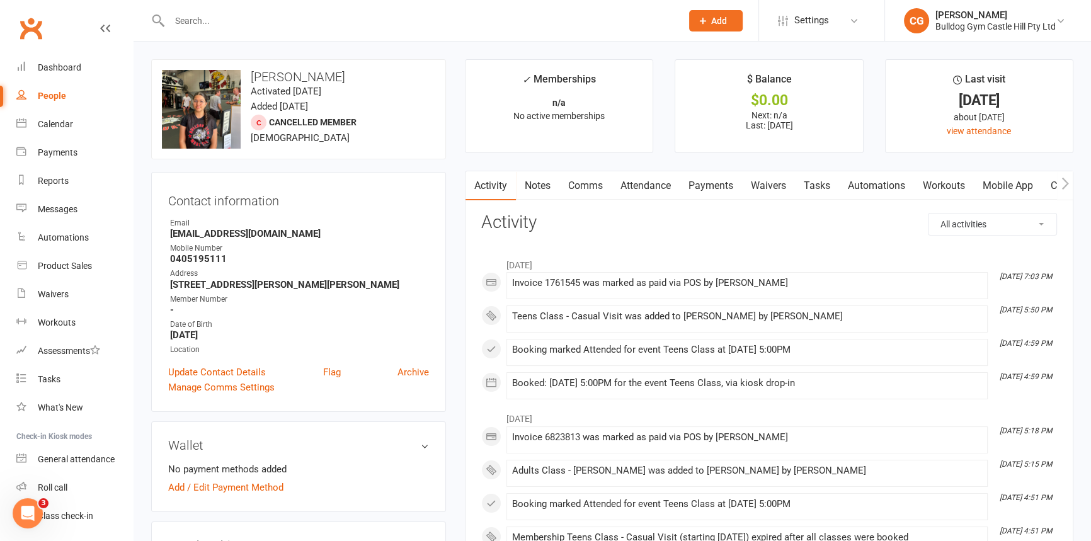
click at [700, 288] on div "Invoice 1761545 was marked as paid via POS by Asha Stanley" at bounding box center [747, 283] width 470 height 11
click at [719, 183] on link "Payments" at bounding box center [711, 185] width 62 height 29
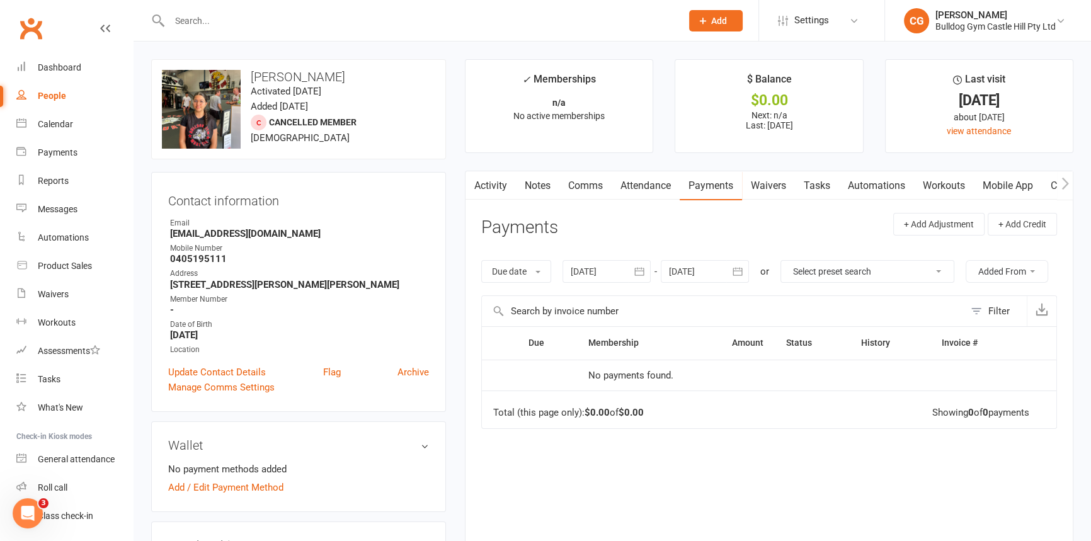
click at [194, 24] on input "text" at bounding box center [419, 21] width 507 height 18
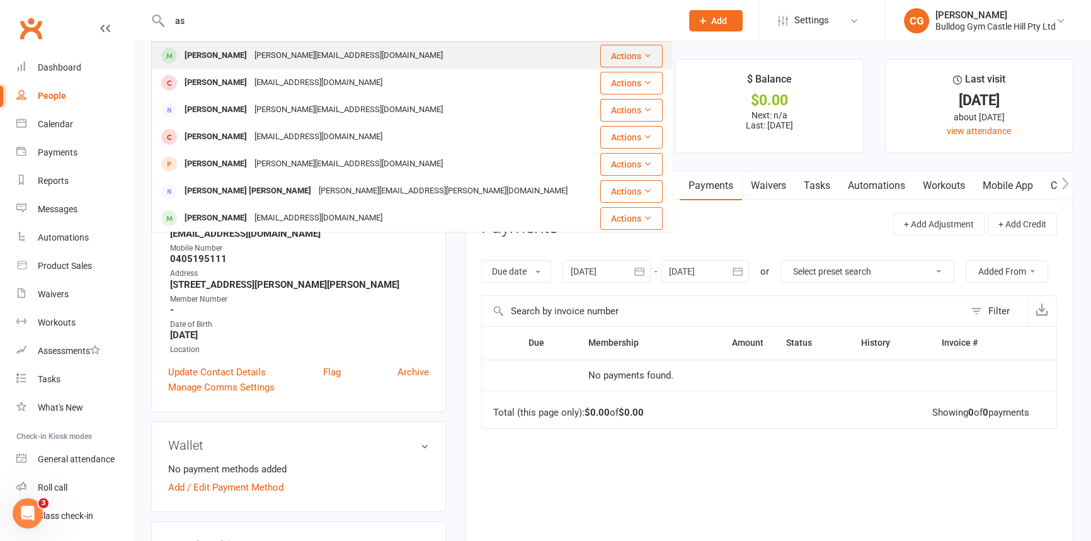
type input "a"
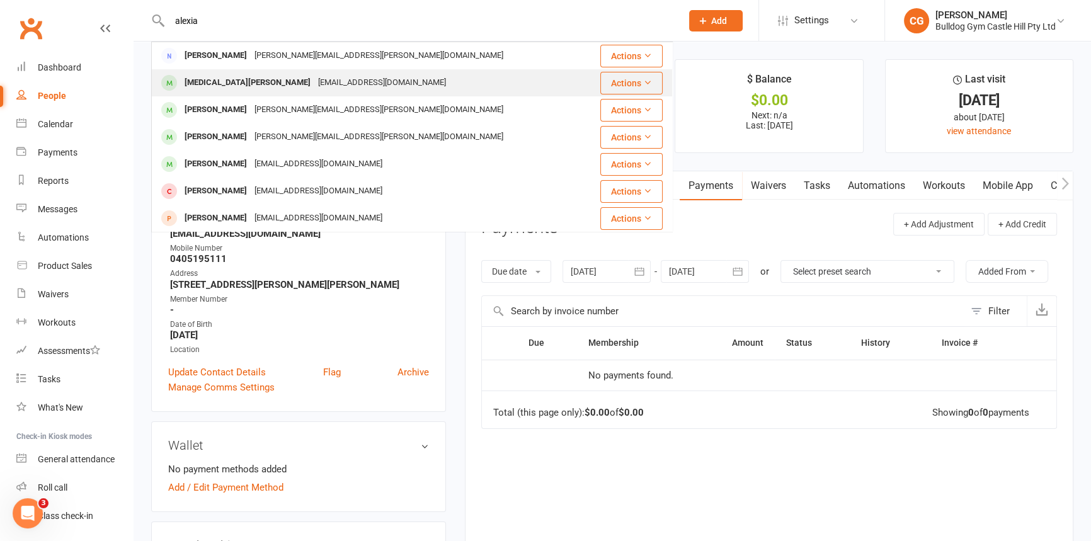
type input "alexia"
click at [314, 82] on div "fedravarga1@gmail.com" at bounding box center [381, 83] width 135 height 18
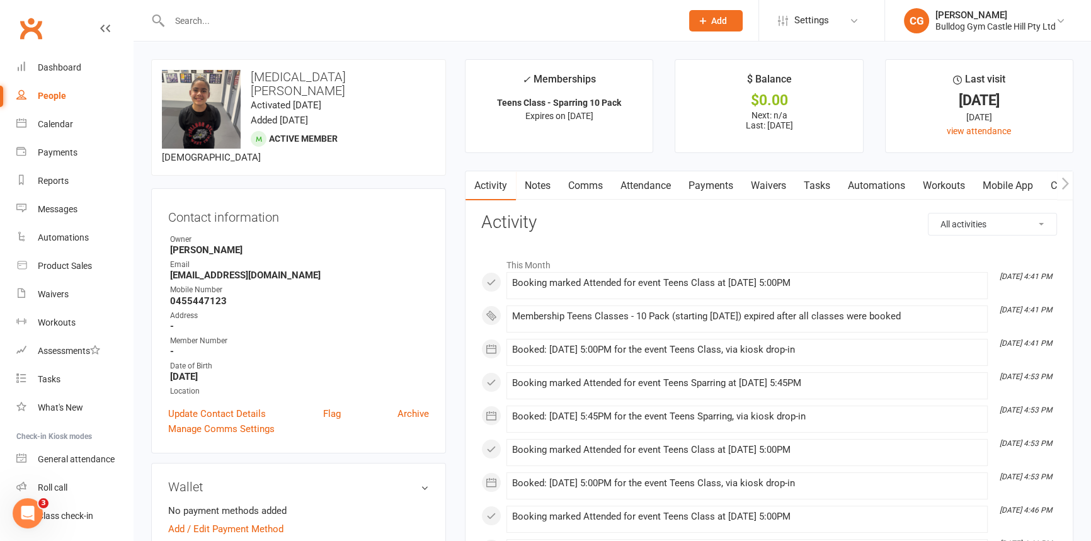
click at [695, 179] on link "Payments" at bounding box center [711, 185] width 62 height 29
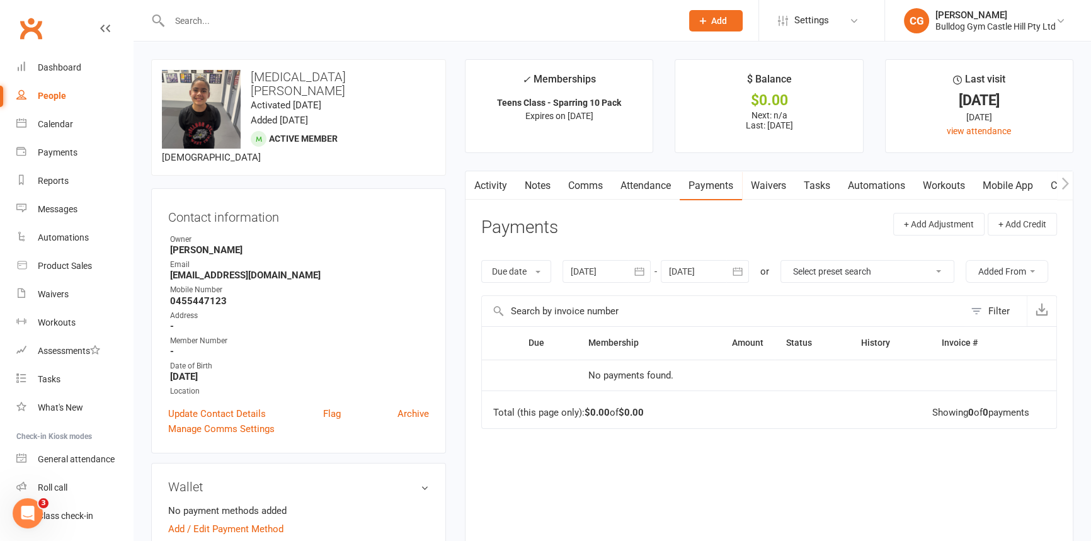
click at [652, 190] on link "Attendance" at bounding box center [646, 185] width 68 height 29
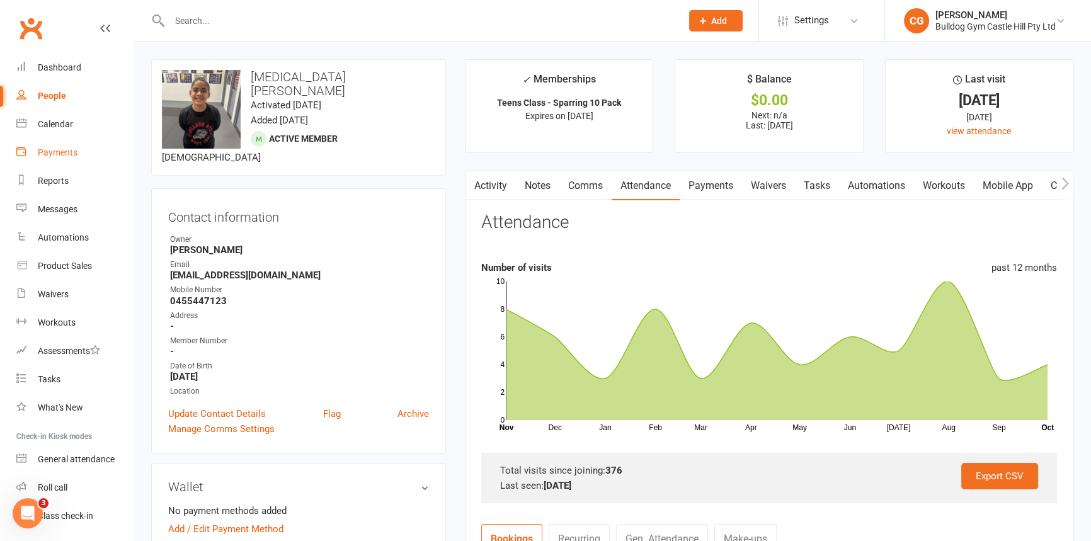
click at [65, 154] on div "Payments" at bounding box center [58, 152] width 40 height 10
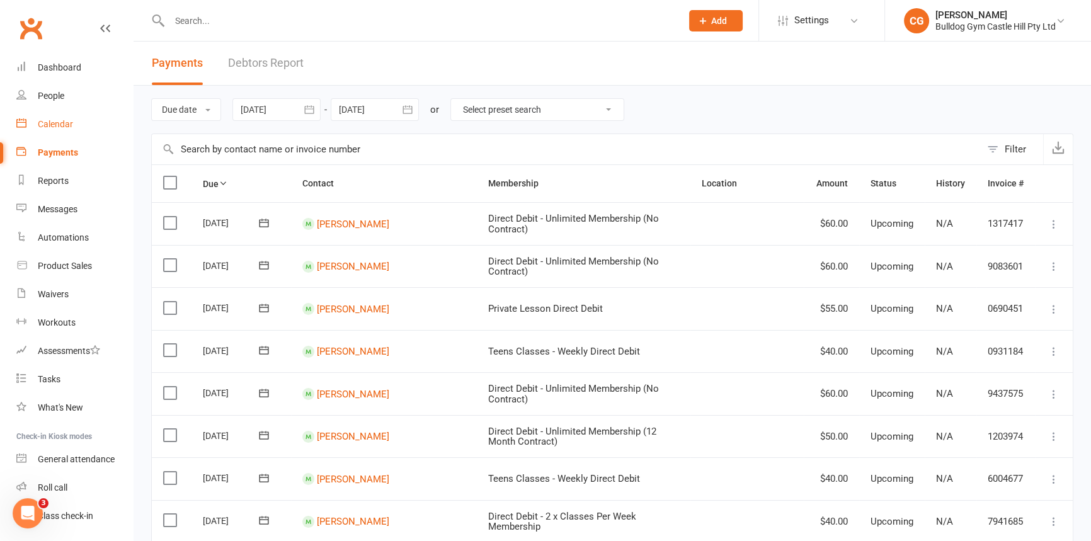
click at [65, 124] on div "Calendar" at bounding box center [55, 124] width 35 height 10
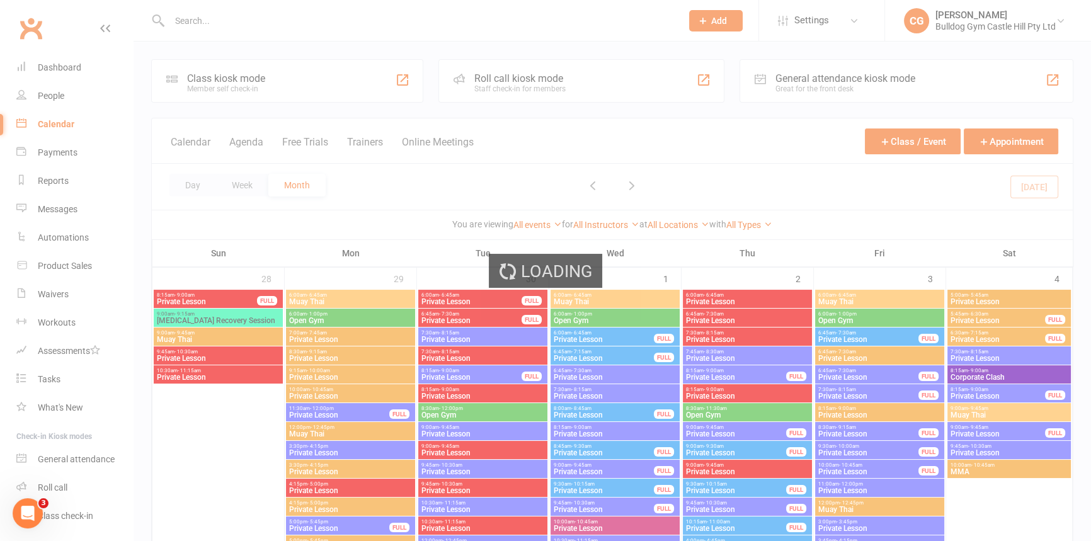
click at [58, 95] on div "Loading" at bounding box center [545, 270] width 1091 height 541
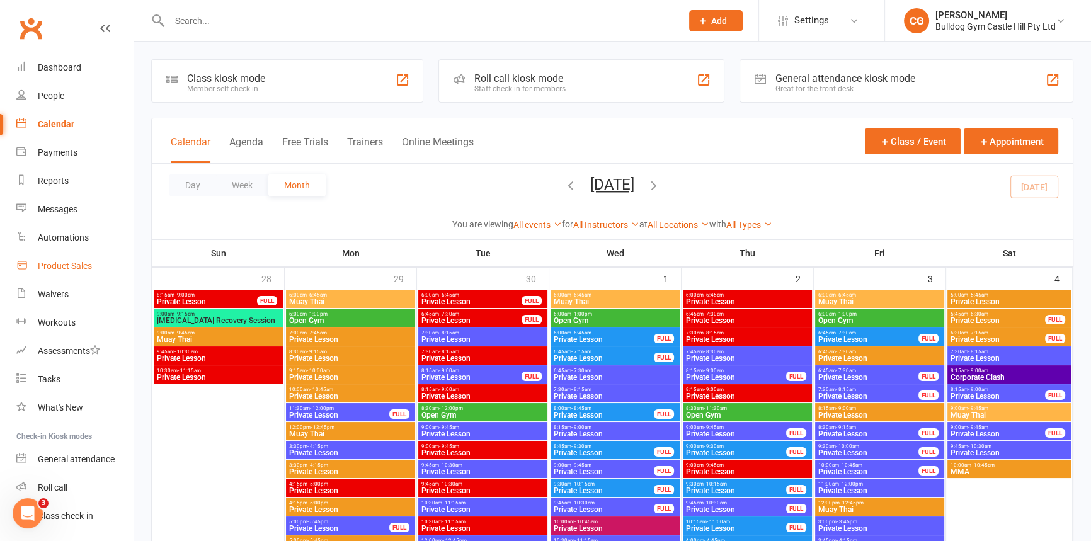
click at [69, 265] on div "Product Sales" at bounding box center [65, 266] width 54 height 10
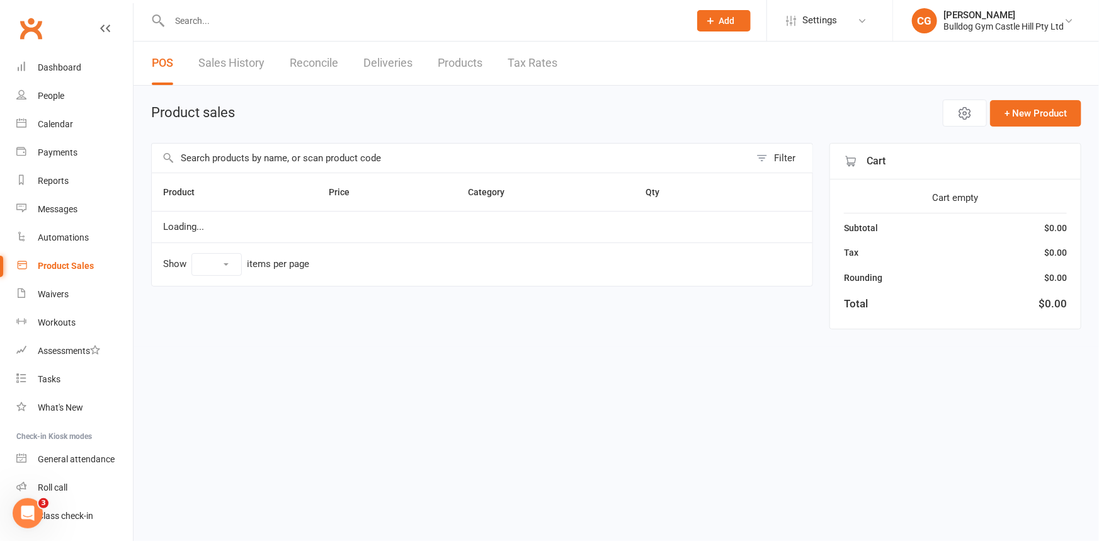
select select "100"
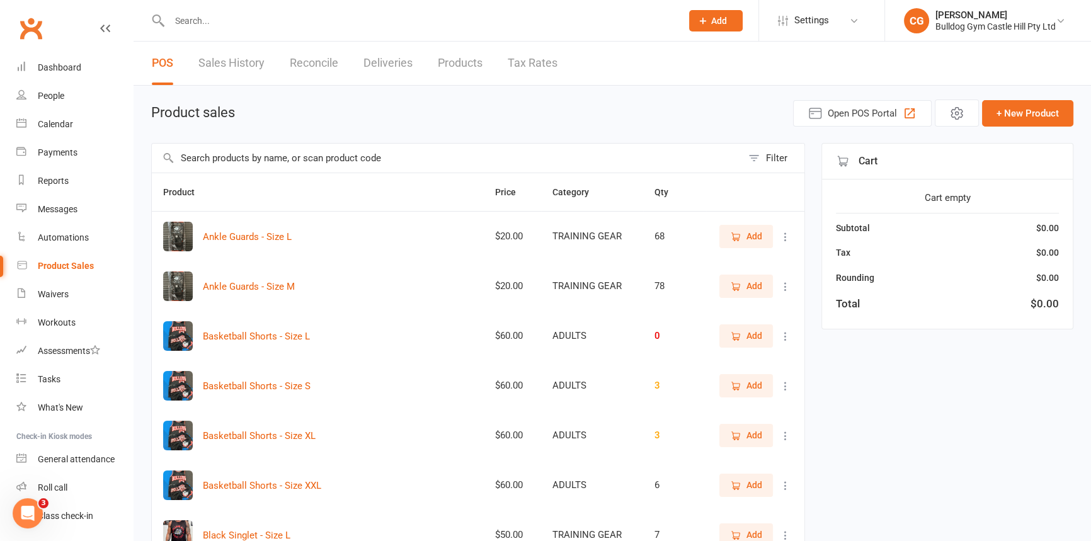
click at [345, 162] on input "text" at bounding box center [447, 158] width 590 height 29
click at [82, 67] on link "Dashboard" at bounding box center [74, 68] width 117 height 28
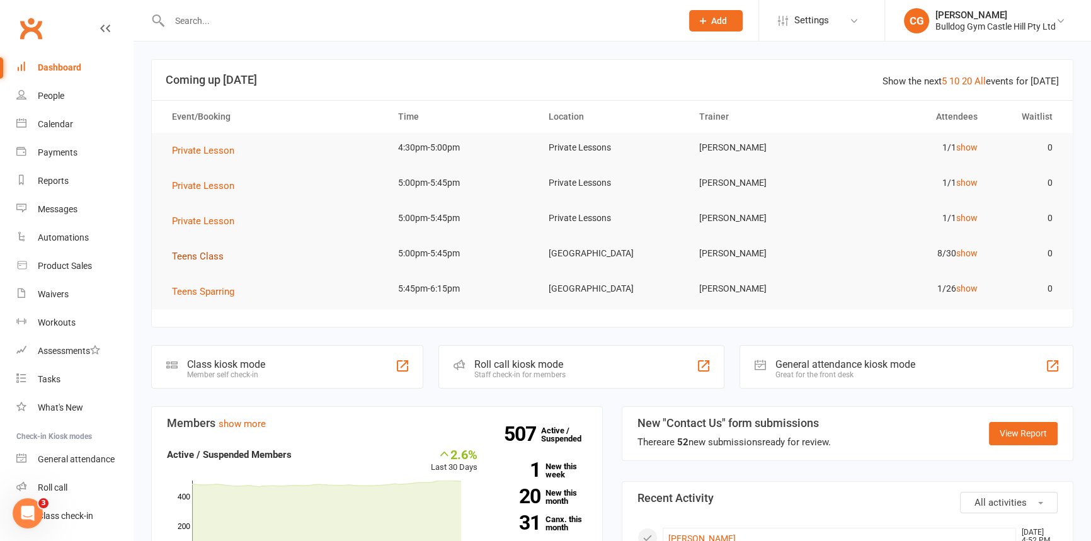
click at [220, 253] on span "Teens Class" at bounding box center [198, 256] width 52 height 11
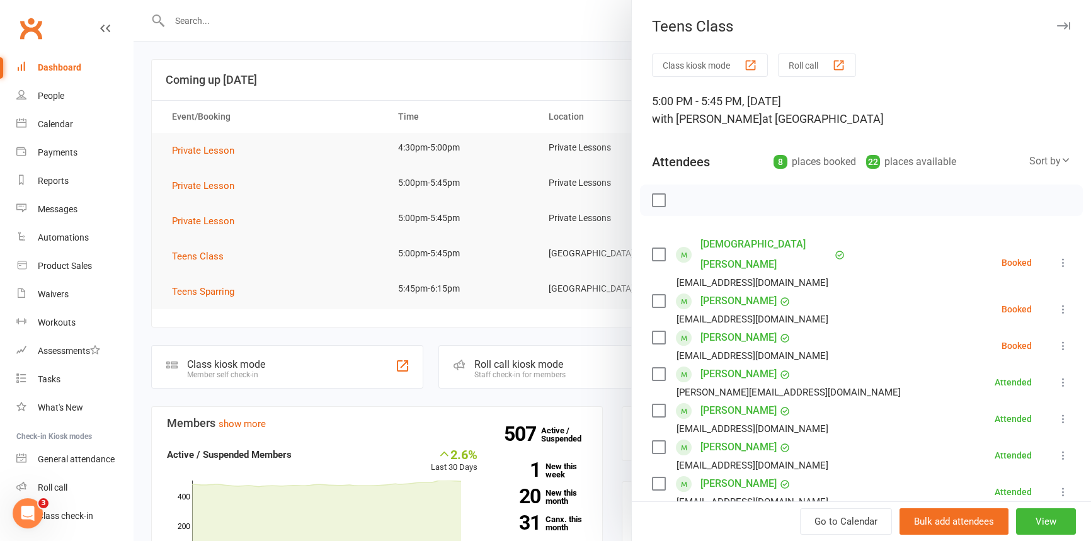
scroll to position [114, 0]
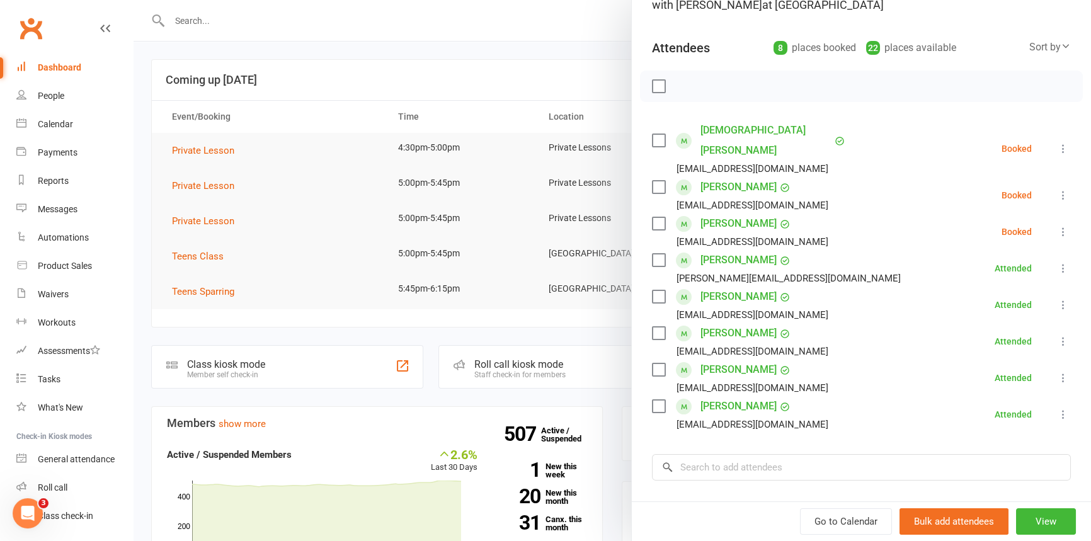
click at [382, 48] on div at bounding box center [612, 270] width 957 height 541
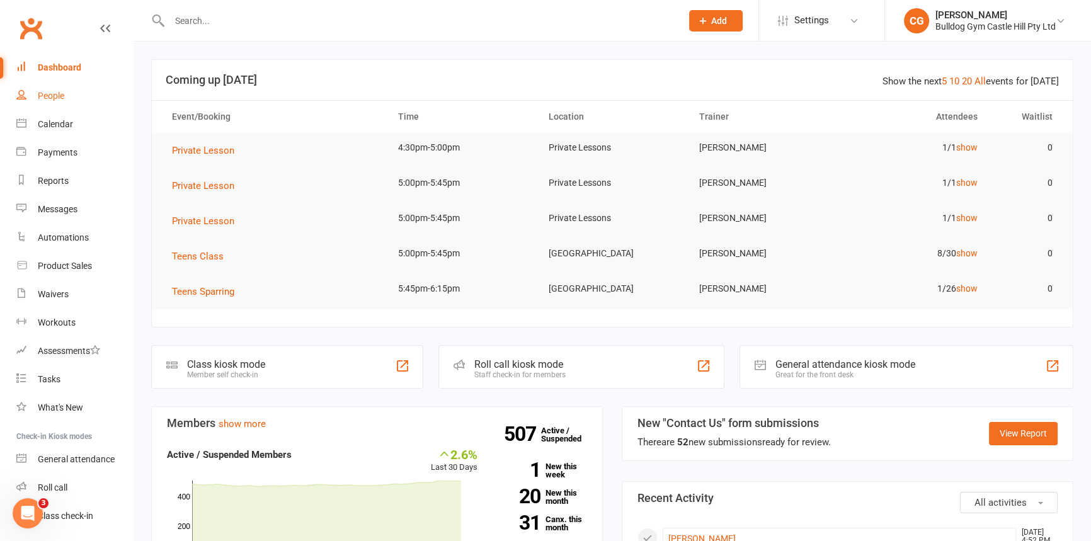
click at [57, 98] on div "People" at bounding box center [51, 96] width 26 height 10
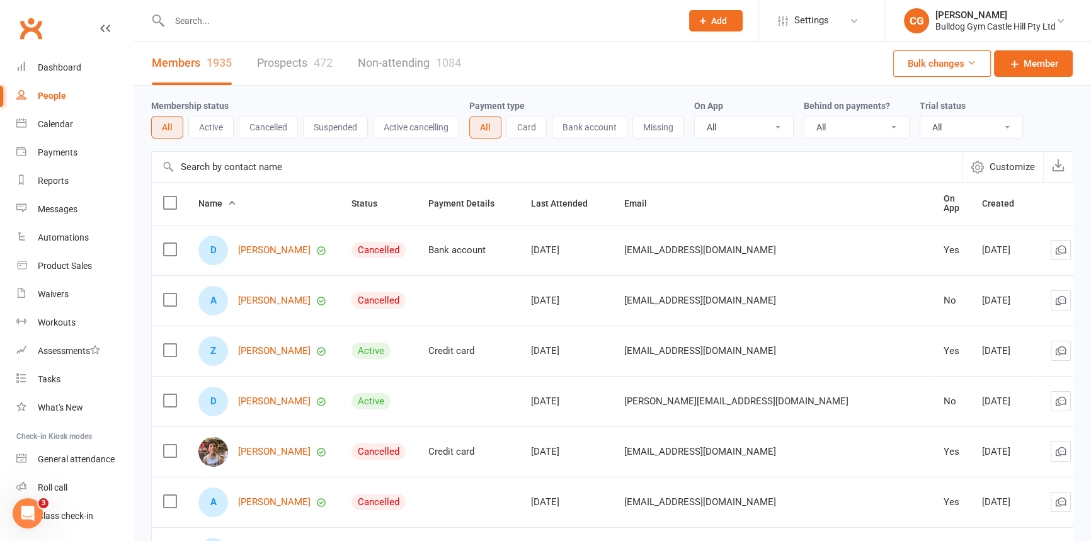
click at [249, 28] on input "text" at bounding box center [419, 21] width 507 height 18
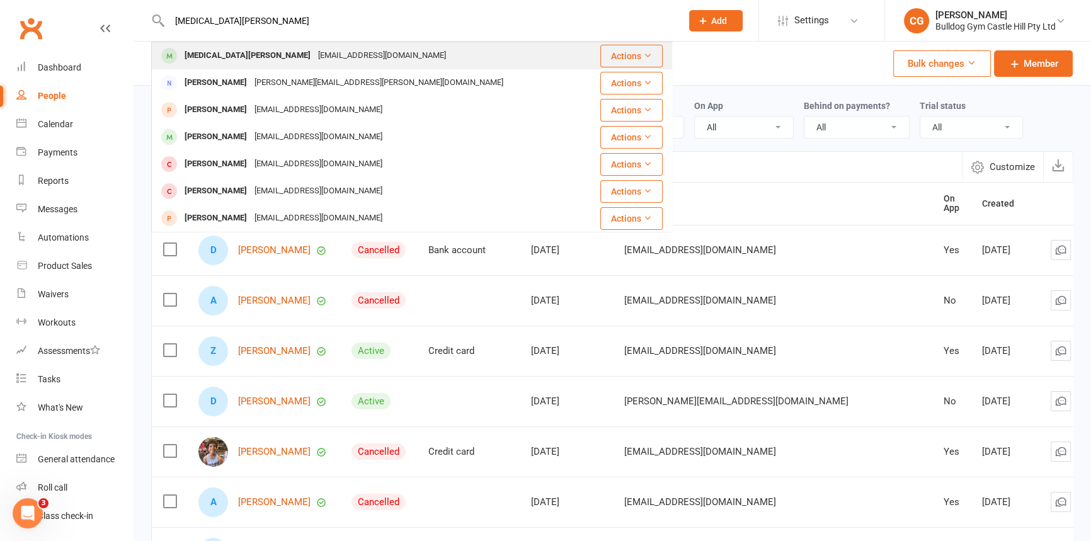
type input "alexia horn"
click at [314, 57] on div "fedravarga1@gmail.com" at bounding box center [381, 56] width 135 height 18
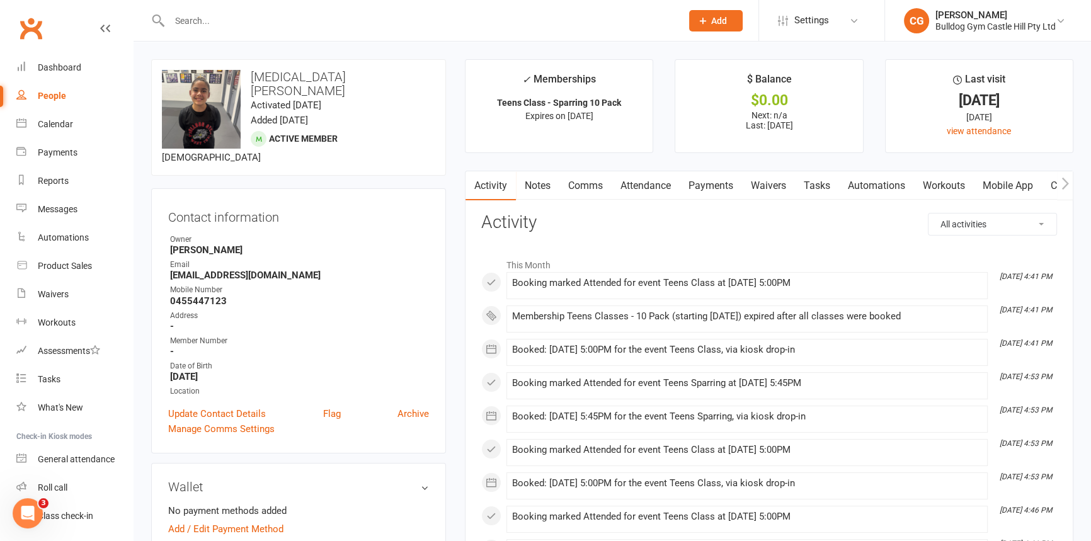
click at [697, 180] on link "Payments" at bounding box center [711, 185] width 62 height 29
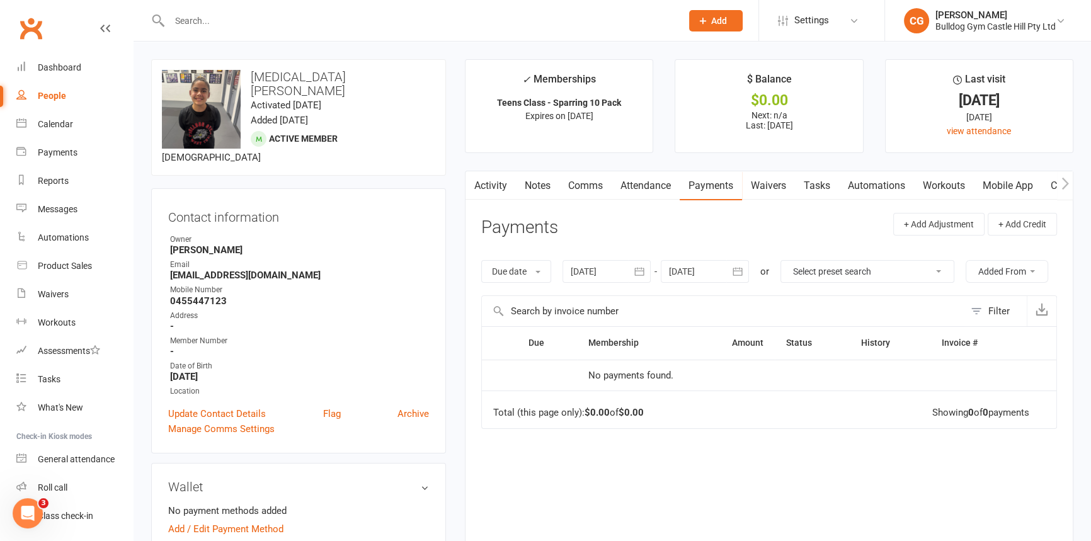
click at [731, 29] on button "Add" at bounding box center [716, 20] width 54 height 21
click at [818, 188] on link "Tasks" at bounding box center [817, 185] width 44 height 29
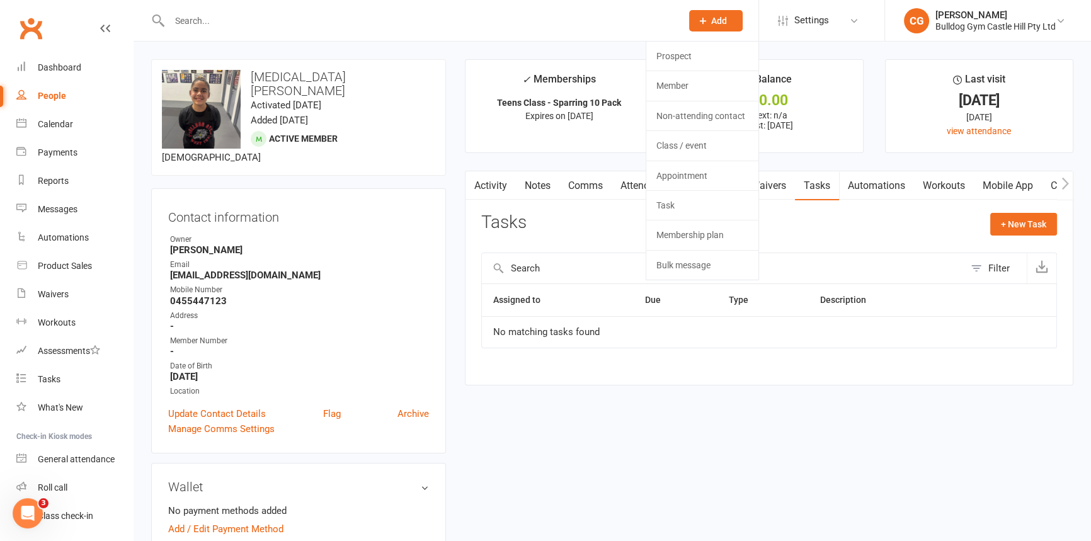
click at [794, 215] on div "Tasks + New Task" at bounding box center [769, 228] width 576 height 30
click at [688, 184] on link "Payments" at bounding box center [711, 185] width 62 height 29
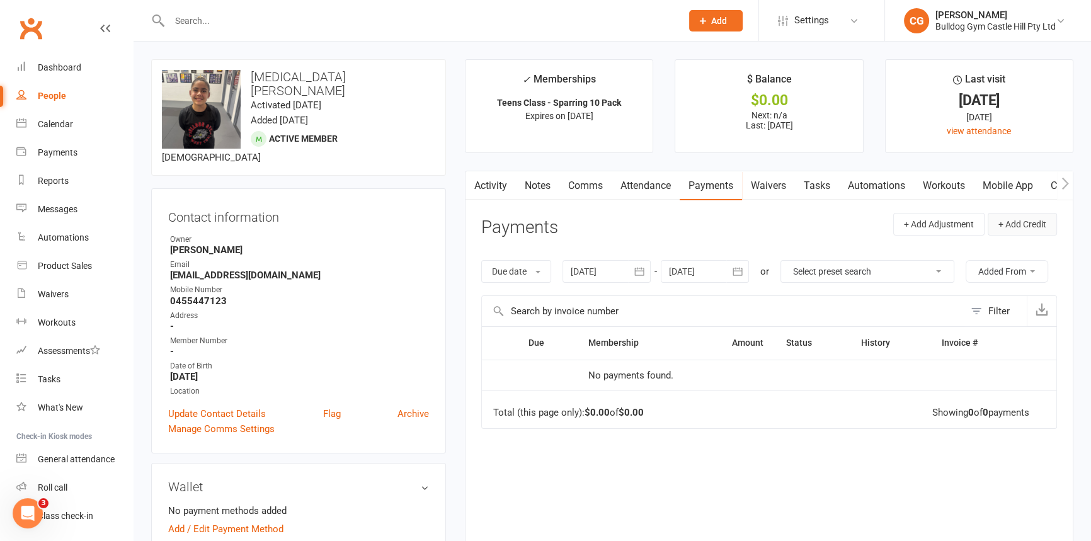
click at [1027, 228] on button "+ Add Credit" at bounding box center [1022, 224] width 69 height 23
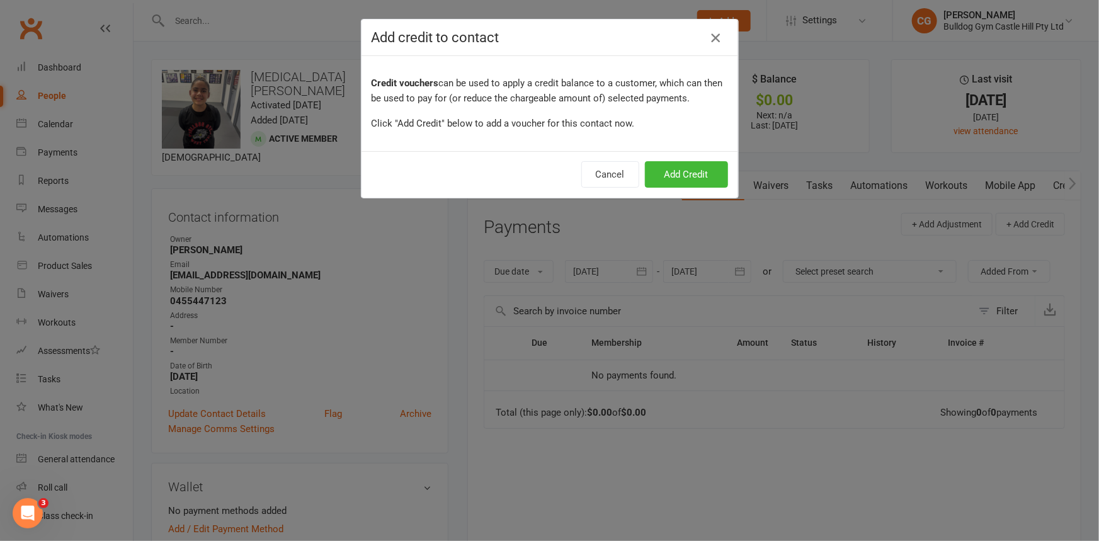
click at [710, 32] on icon "button" at bounding box center [715, 37] width 15 height 15
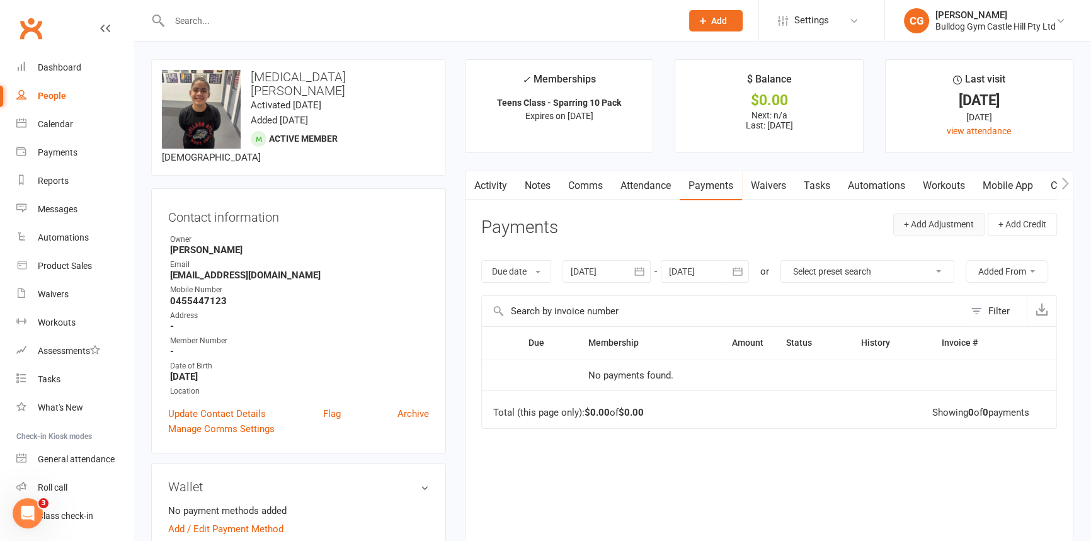
click at [950, 231] on button "+ Add Adjustment" at bounding box center [938, 224] width 91 height 23
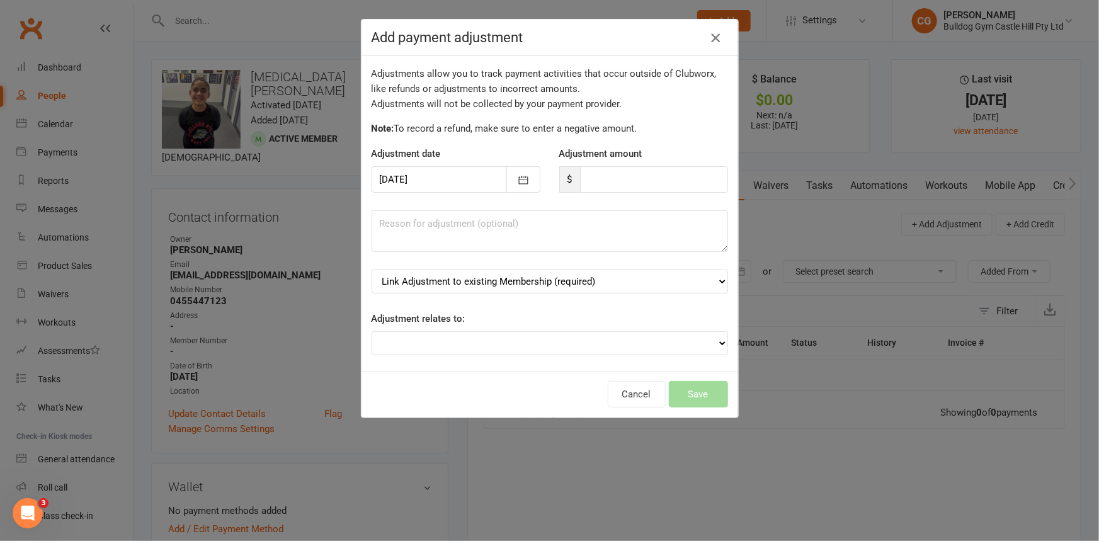
click at [720, 41] on button "button" at bounding box center [715, 38] width 20 height 20
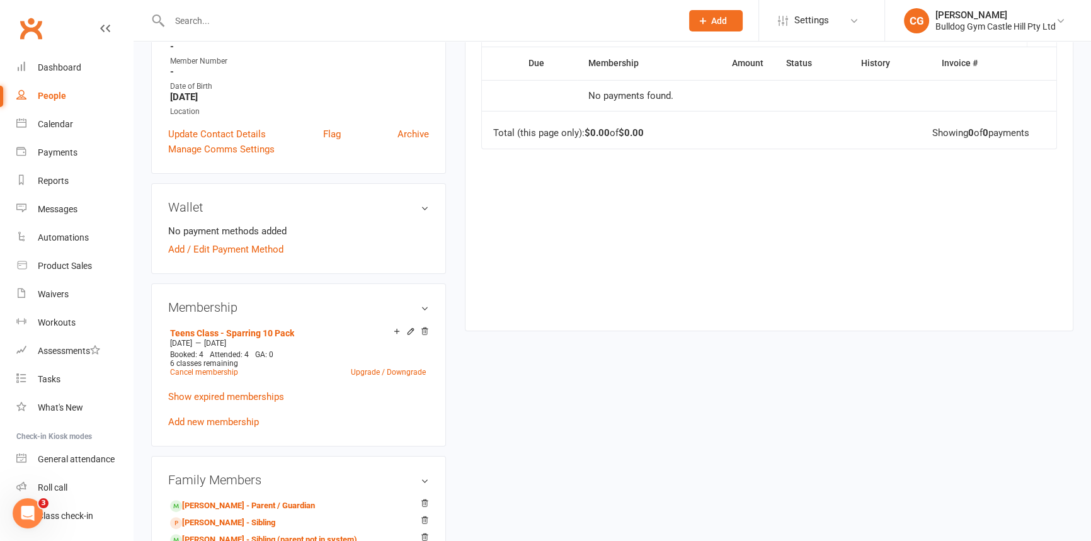
scroll to position [343, 0]
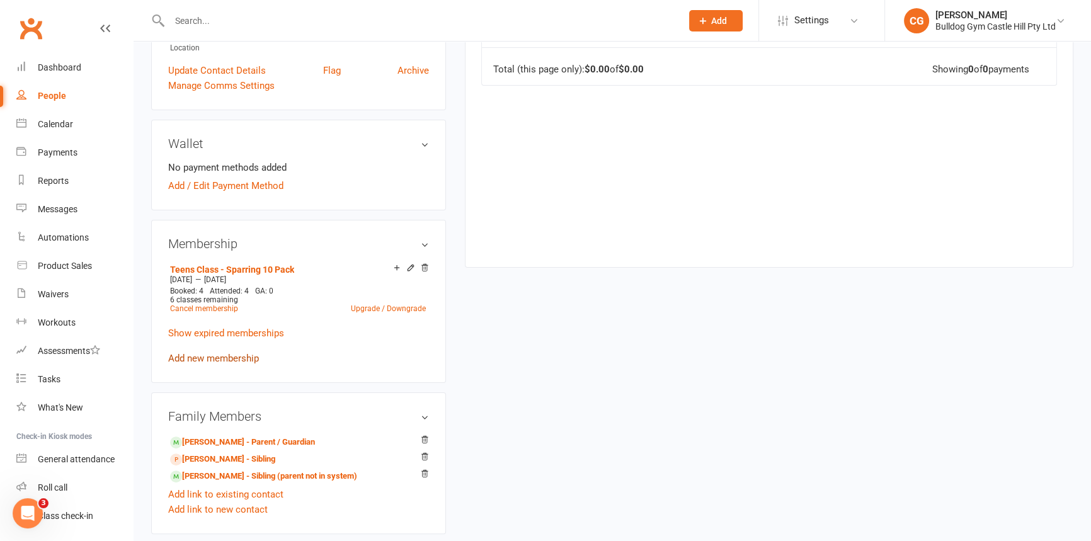
click at [236, 353] on link "Add new membership" at bounding box center [213, 358] width 91 height 11
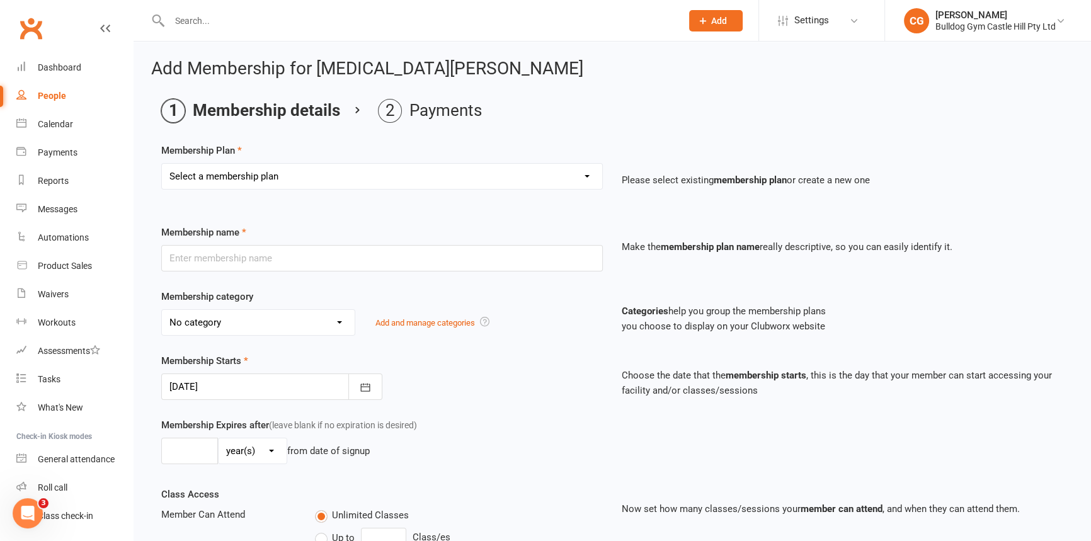
click at [404, 173] on select "Select a membership plan Create new Membership Plan Adults Class - Casual Visit…" at bounding box center [382, 176] width 440 height 25
click at [67, 264] on div "Product Sales" at bounding box center [65, 266] width 54 height 10
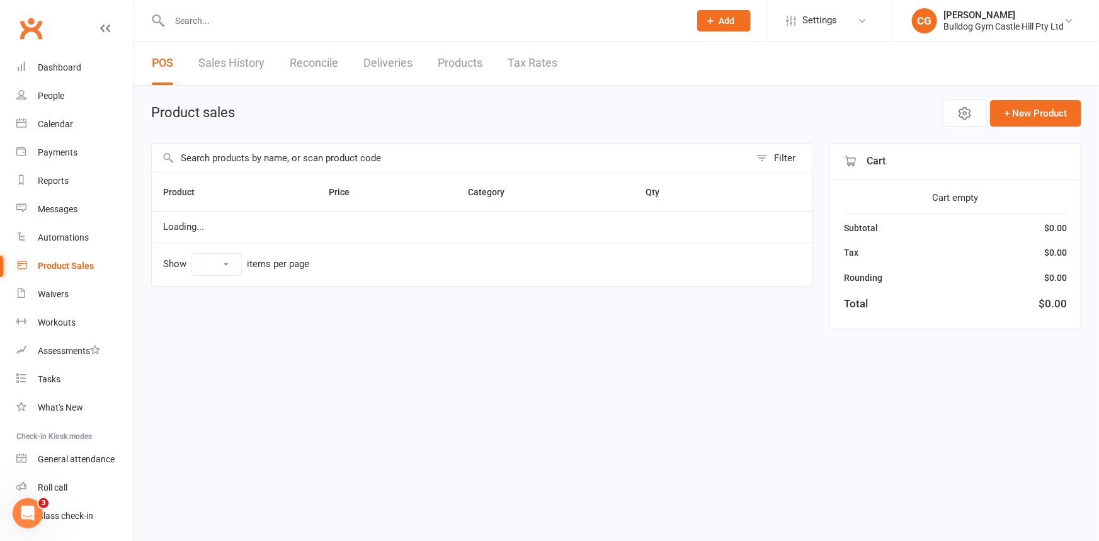
select select "100"
click at [271, 14] on input "text" at bounding box center [423, 21] width 515 height 18
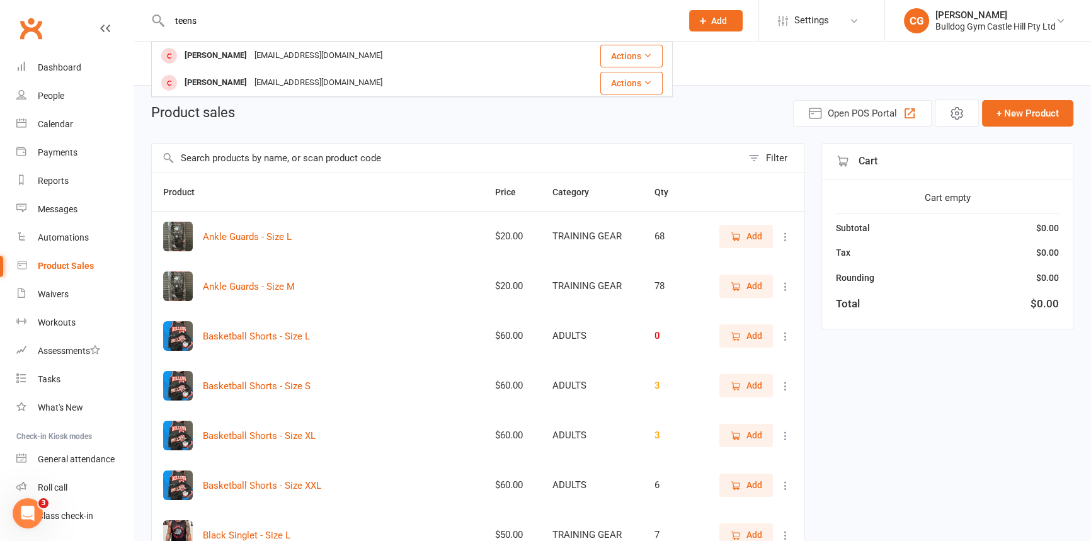
type input "teens"
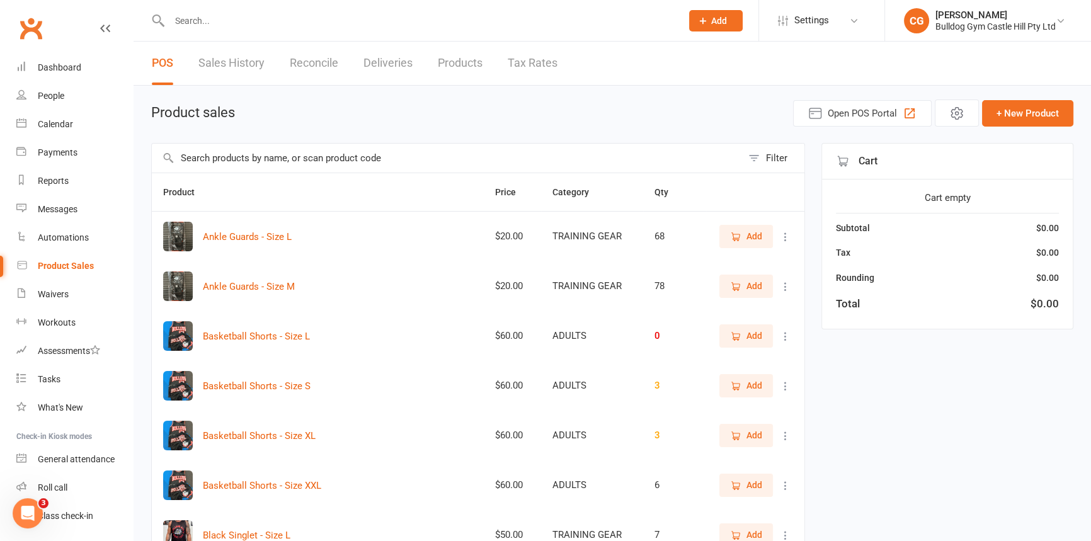
click at [282, 156] on input "text" at bounding box center [447, 158] width 590 height 29
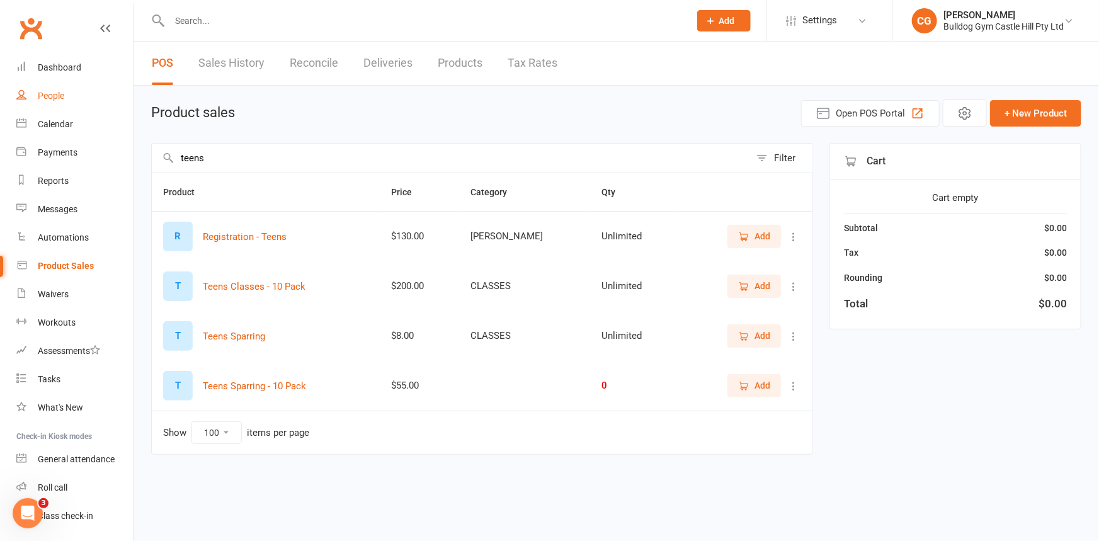
type input "teens"
click at [54, 94] on div "People" at bounding box center [51, 96] width 26 height 10
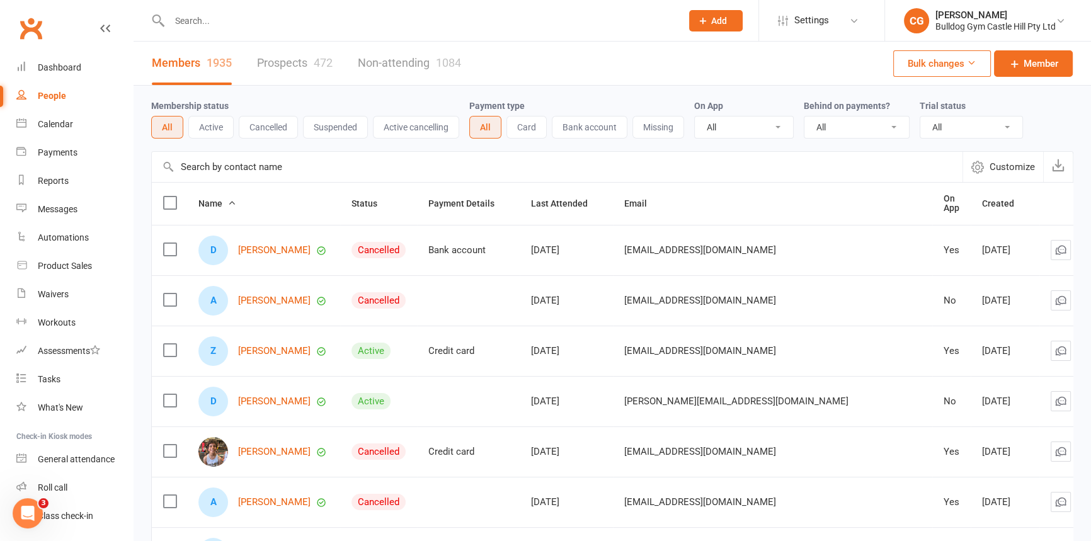
click at [248, 24] on input "text" at bounding box center [419, 21] width 507 height 18
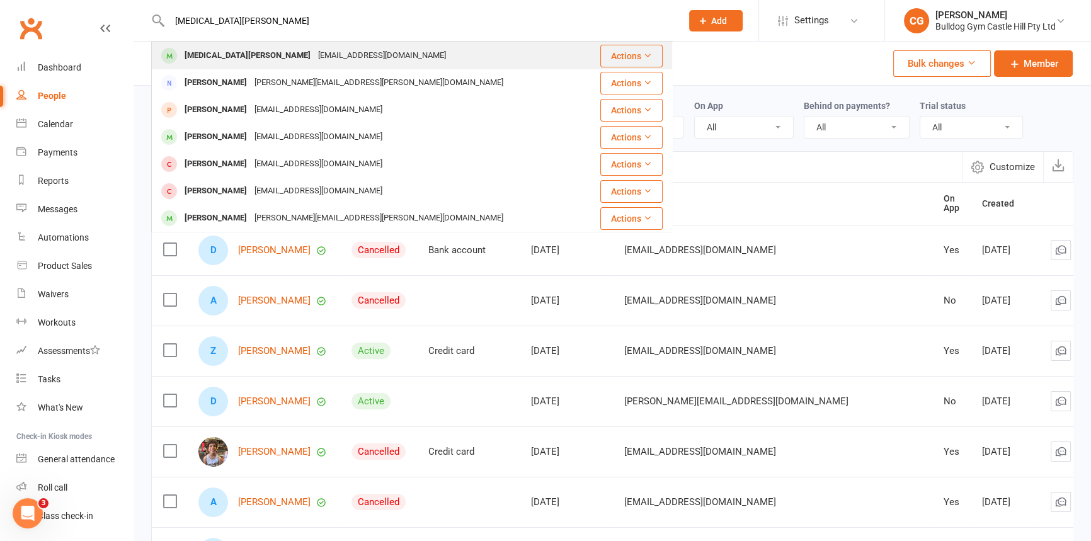
type input "alexia ho"
click at [221, 52] on div "Alexia Horn" at bounding box center [248, 56] width 134 height 18
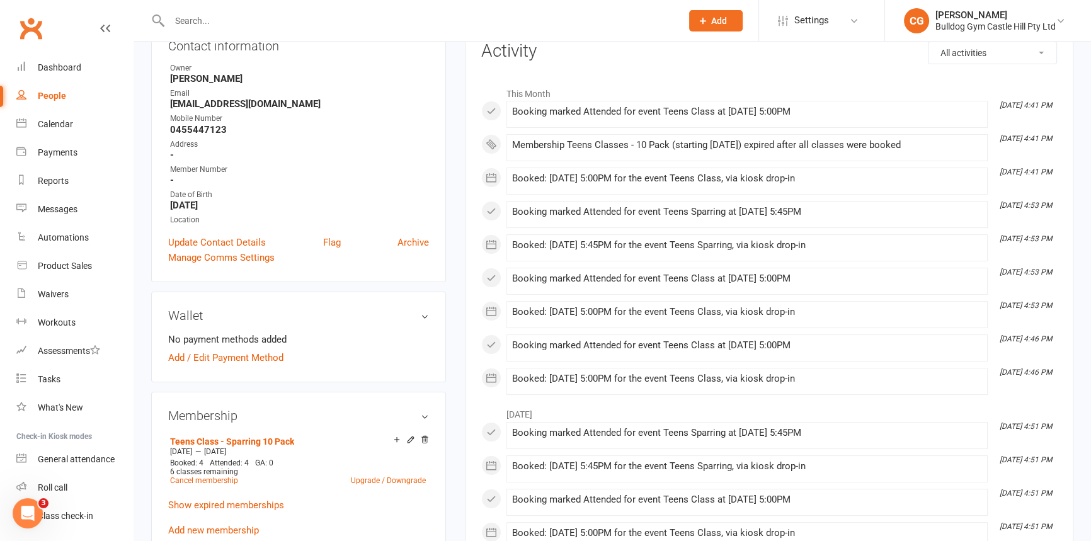
scroll to position [286, 0]
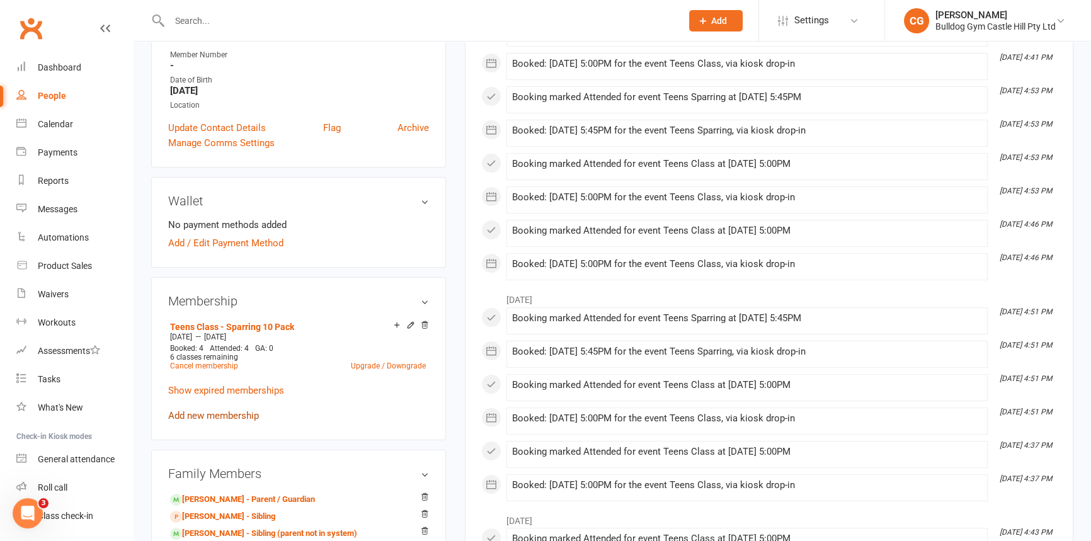
click at [231, 410] on link "Add new membership" at bounding box center [213, 415] width 91 height 11
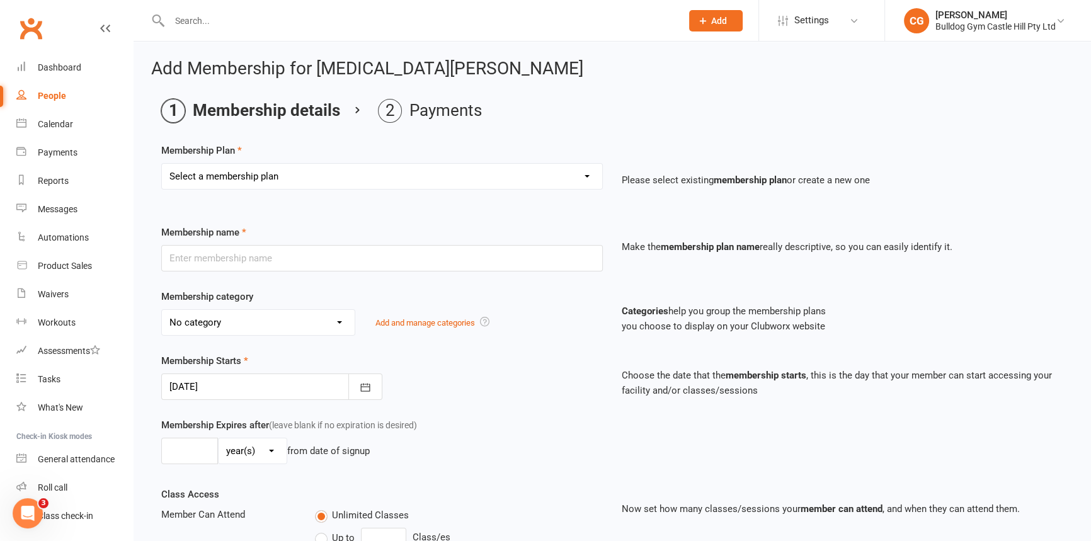
click at [365, 174] on select "Select a membership plan Create new Membership Plan Adults Class - Casual Visit…" at bounding box center [382, 176] width 440 height 25
select select "55"
click at [162, 164] on select "Select a membership plan Create new Membership Plan Adults Class - Casual Visit…" at bounding box center [382, 176] width 440 height 25
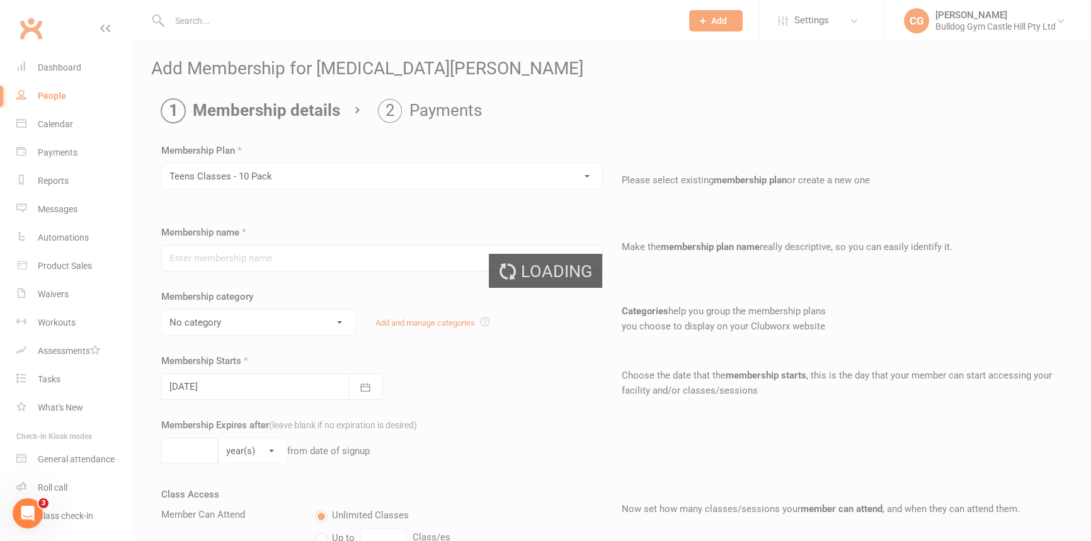
type input "Teens Classes - 10 Pack"
select select "30"
type input "3"
select select "2"
type input "10"
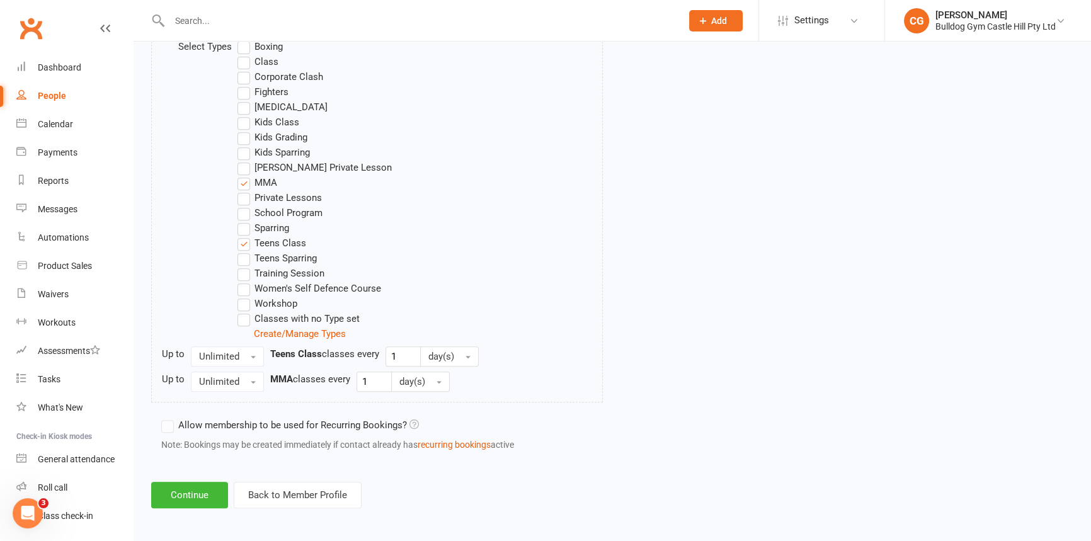
scroll to position [666, 0]
click at [199, 488] on button "Continue" at bounding box center [189, 492] width 77 height 26
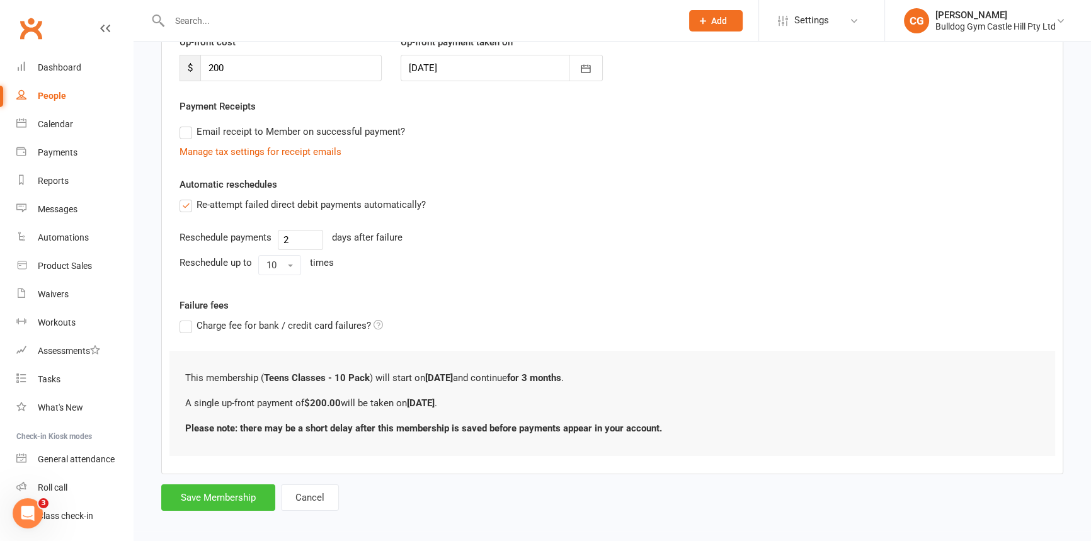
scroll to position [195, 0]
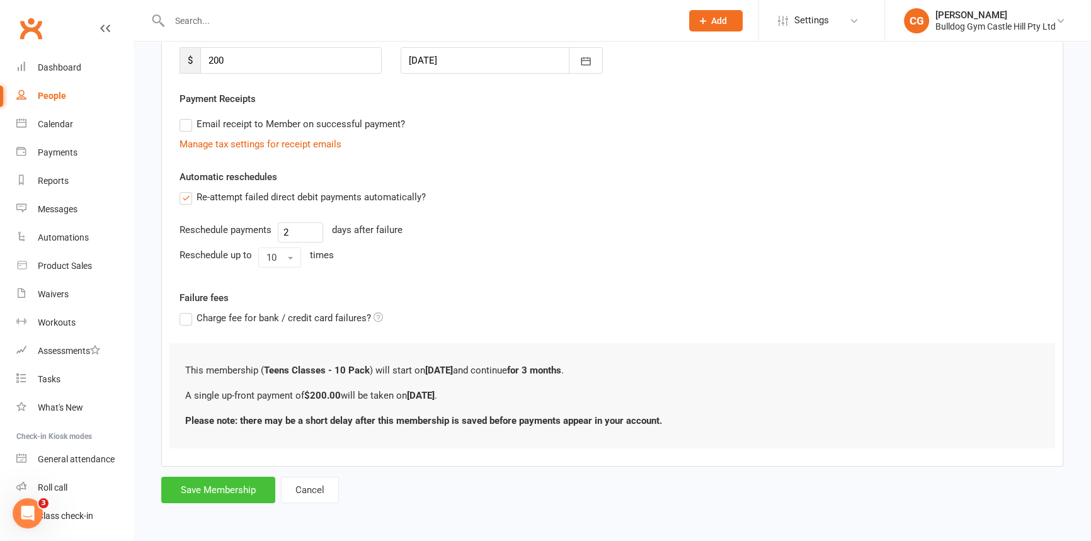
click at [251, 491] on button "Save Membership" at bounding box center [218, 490] width 114 height 26
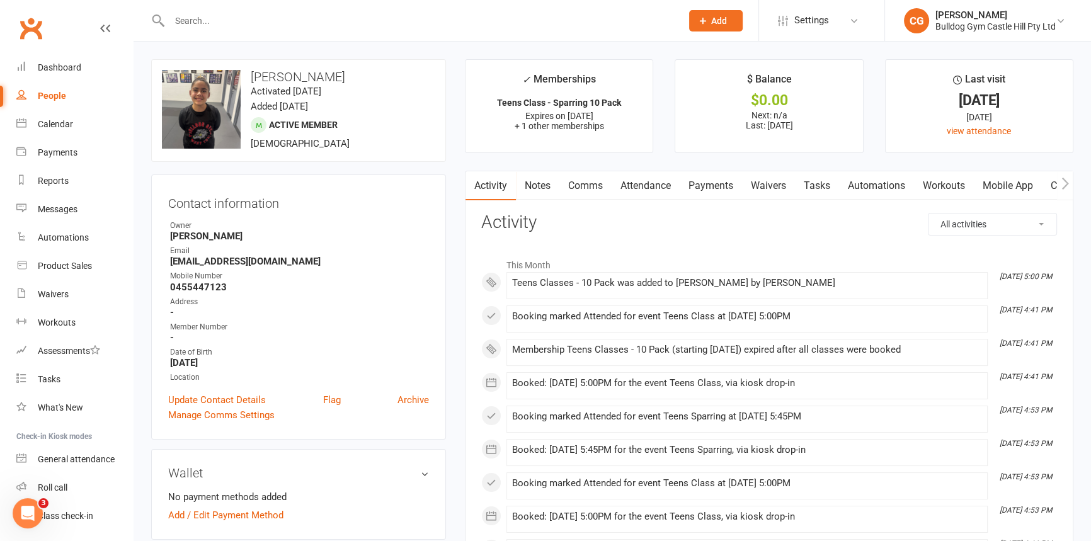
click at [727, 187] on link "Payments" at bounding box center [711, 185] width 62 height 29
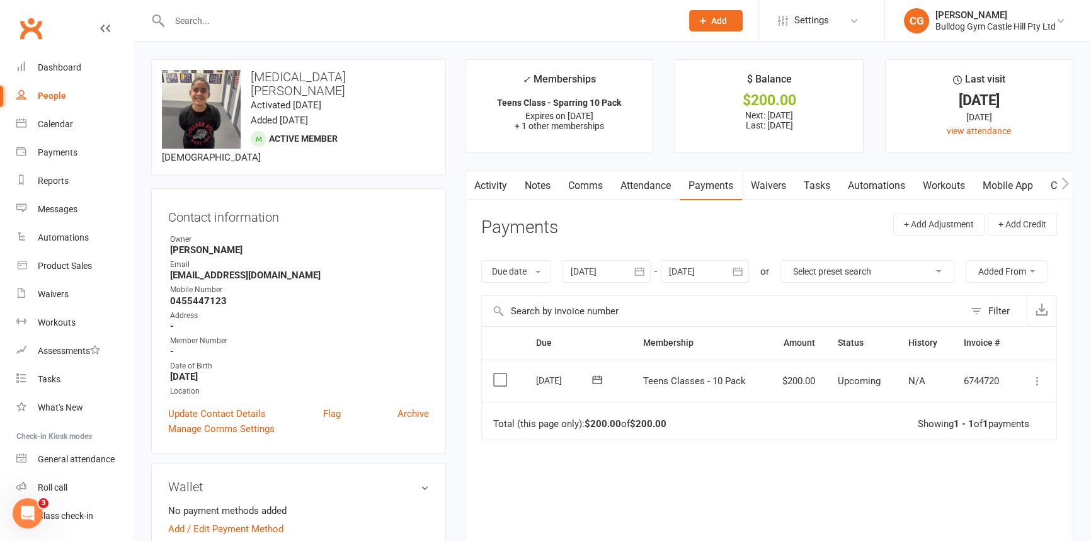
click at [1038, 378] on icon at bounding box center [1037, 381] width 13 height 13
click at [1010, 427] on link "Mark as Paid (POS)" at bounding box center [982, 430] width 125 height 25
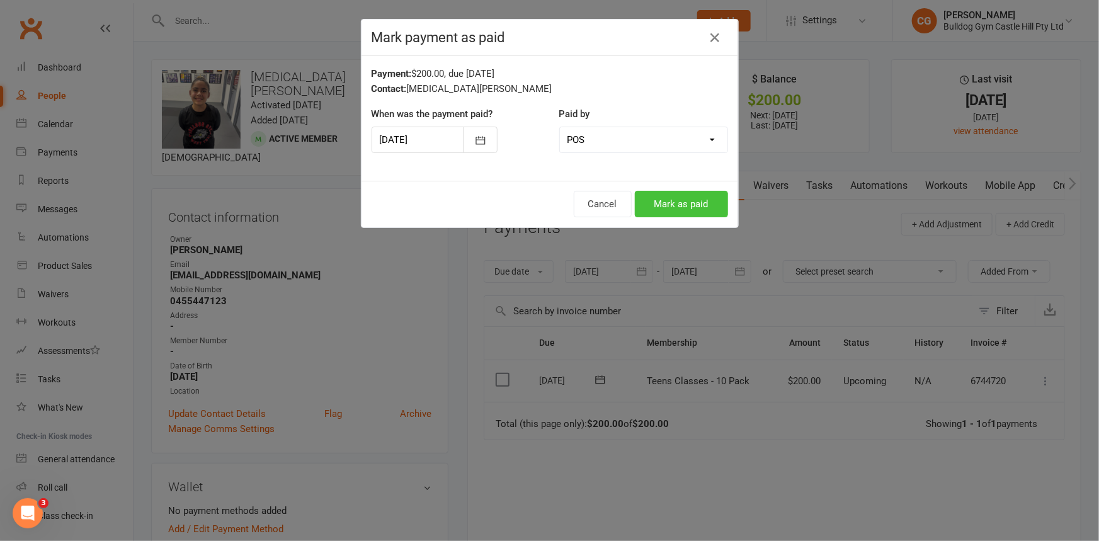
click at [645, 205] on button "Mark as paid" at bounding box center [681, 204] width 93 height 26
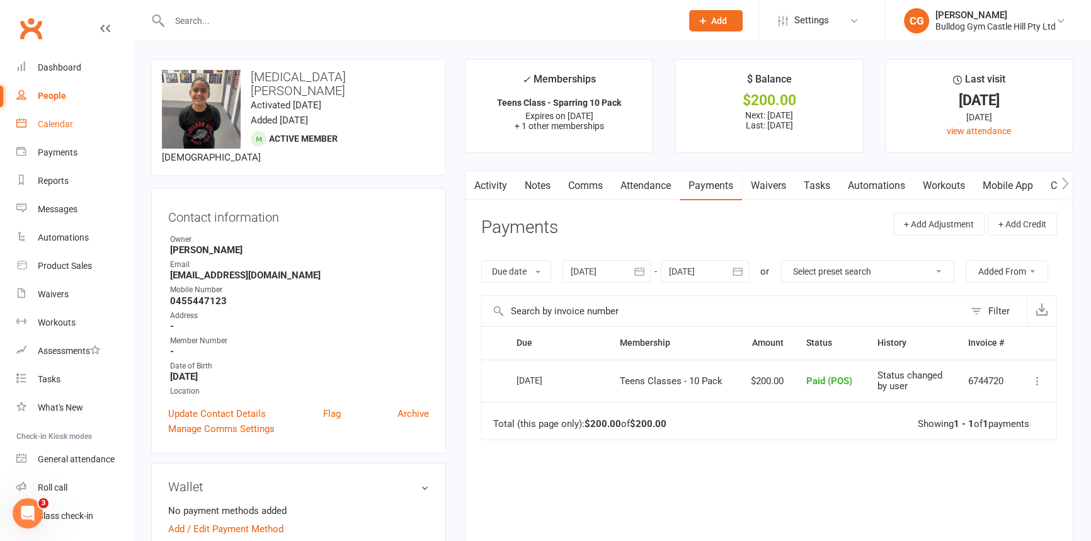
click at [55, 125] on div "Calendar" at bounding box center [55, 124] width 35 height 10
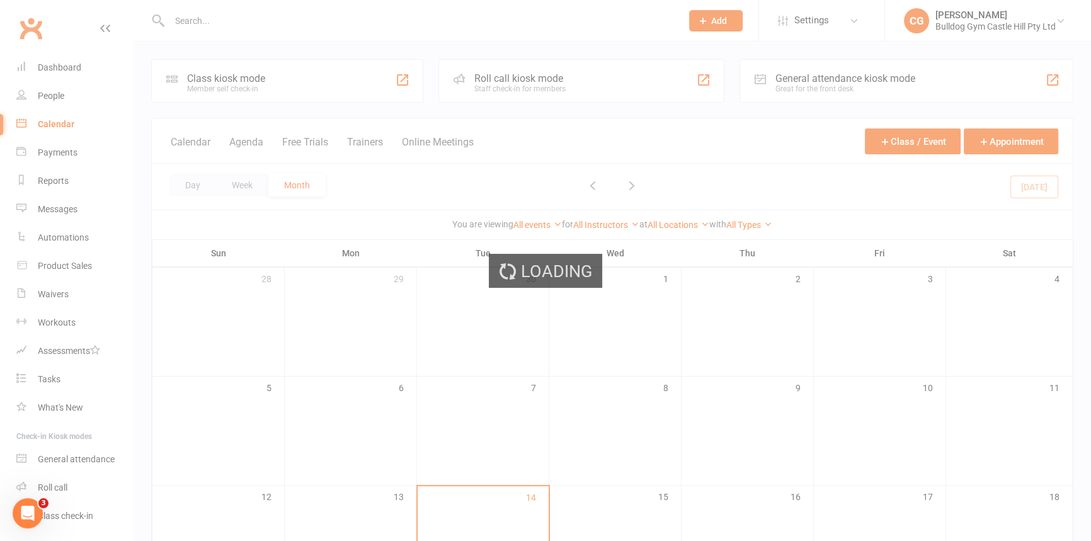
click at [72, 72] on div "Loading" at bounding box center [545, 270] width 1091 height 541
click at [72, 69] on div "Loading" at bounding box center [545, 270] width 1091 height 541
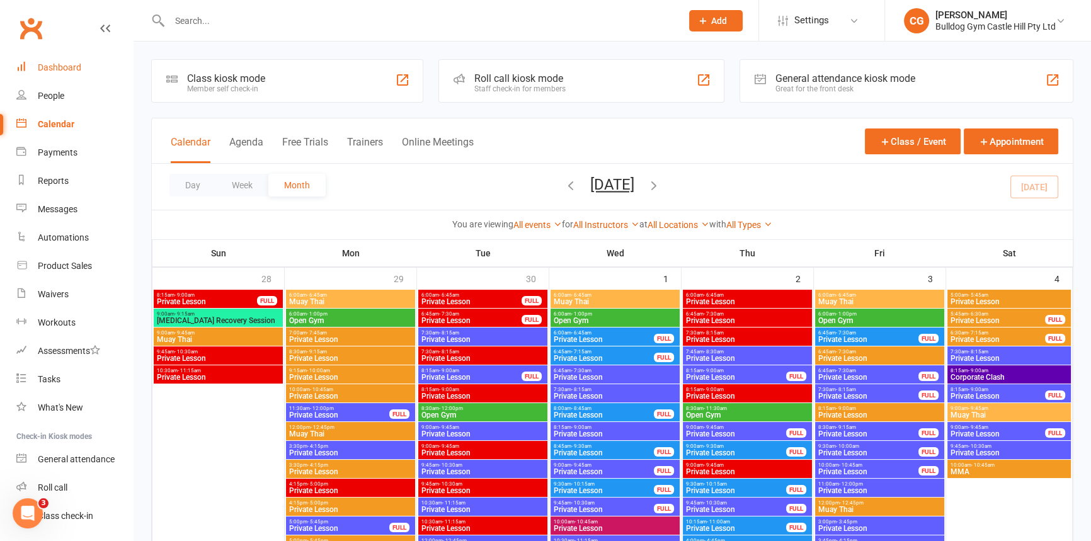
click at [72, 69] on div "Dashboard" at bounding box center [59, 67] width 43 height 10
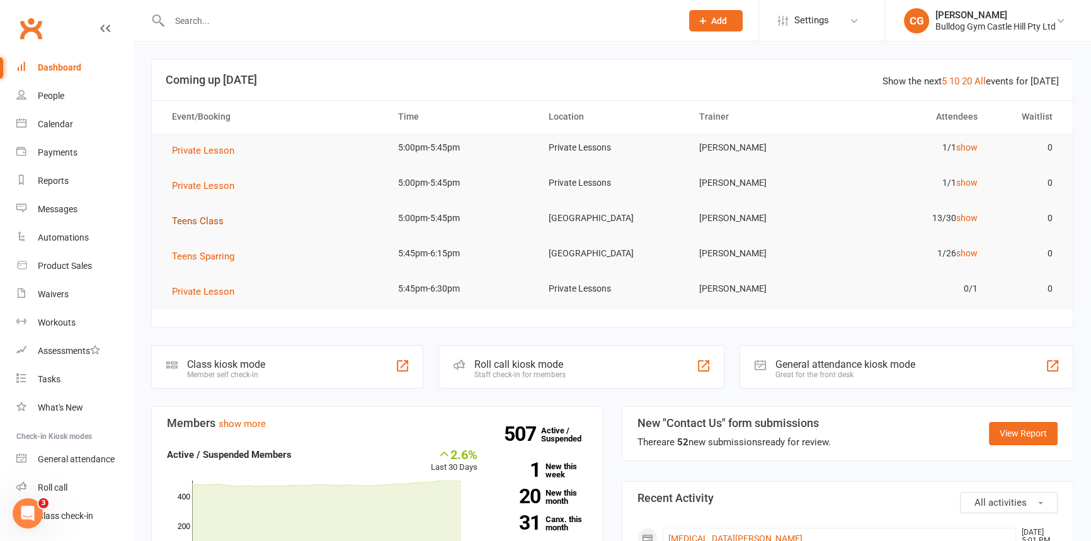
click at [207, 224] on span "Teens Class" at bounding box center [198, 220] width 52 height 11
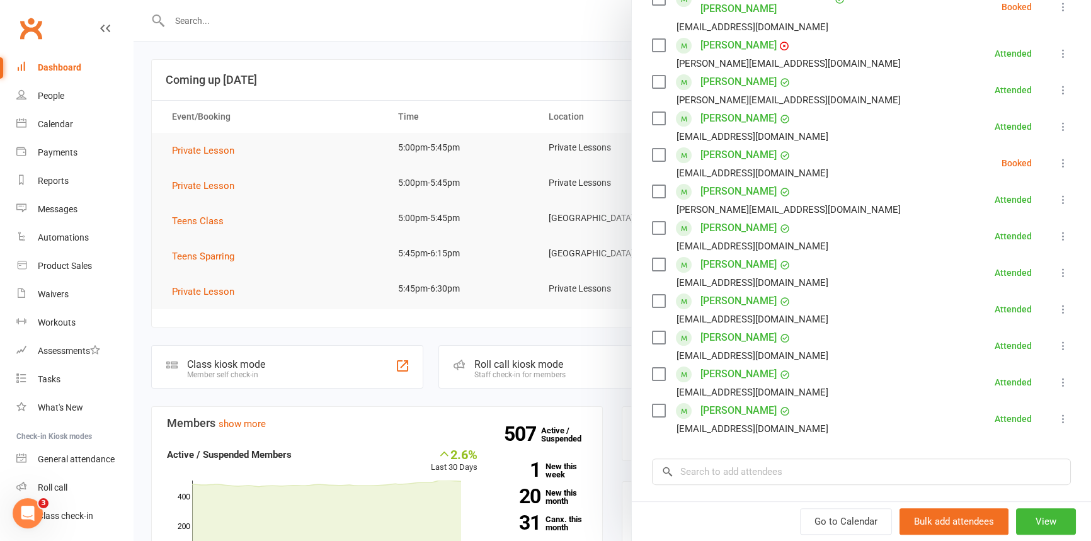
scroll to position [343, 0]
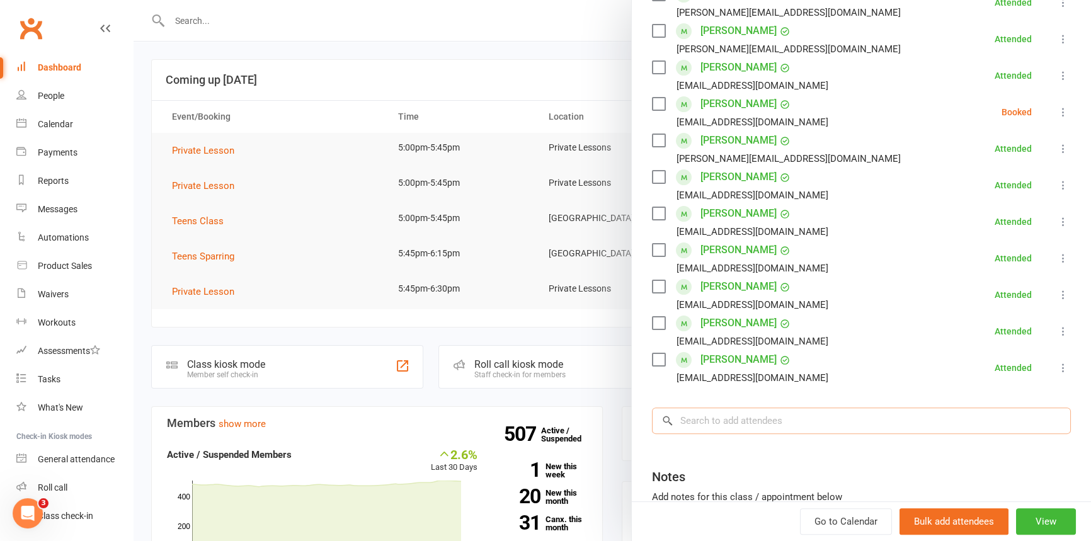
click at [728, 407] on input "search" at bounding box center [861, 420] width 419 height 26
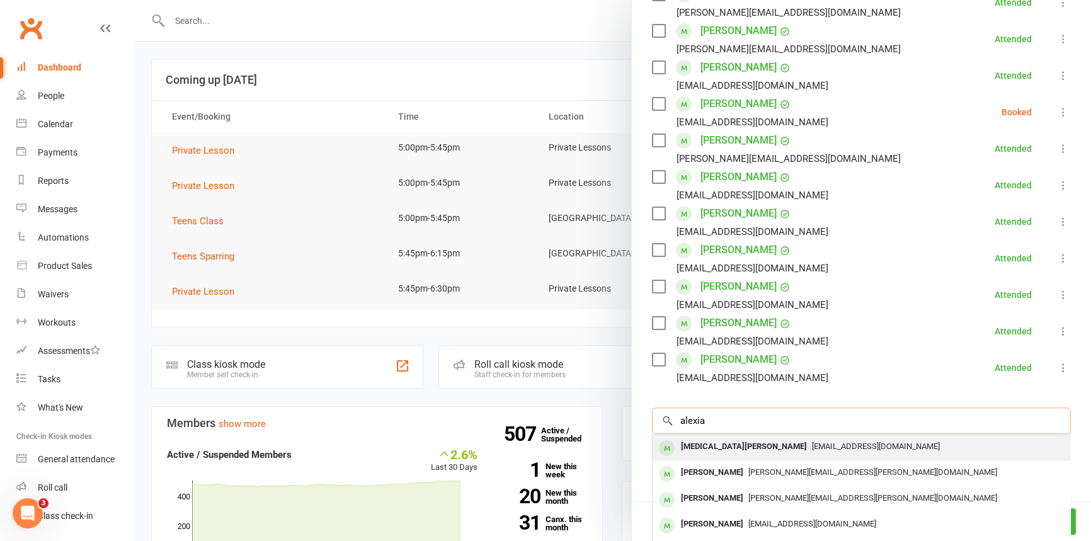
type input "alexia"
click at [812, 441] on span "fedravarga1@gmail.com" at bounding box center [876, 445] width 128 height 9
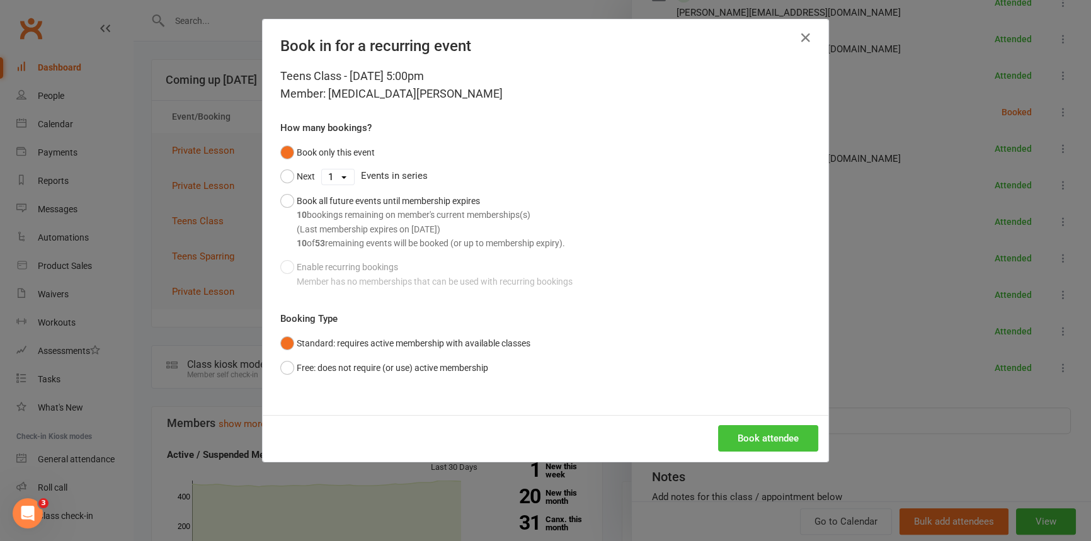
click at [754, 428] on button "Book attendee" at bounding box center [768, 438] width 100 height 26
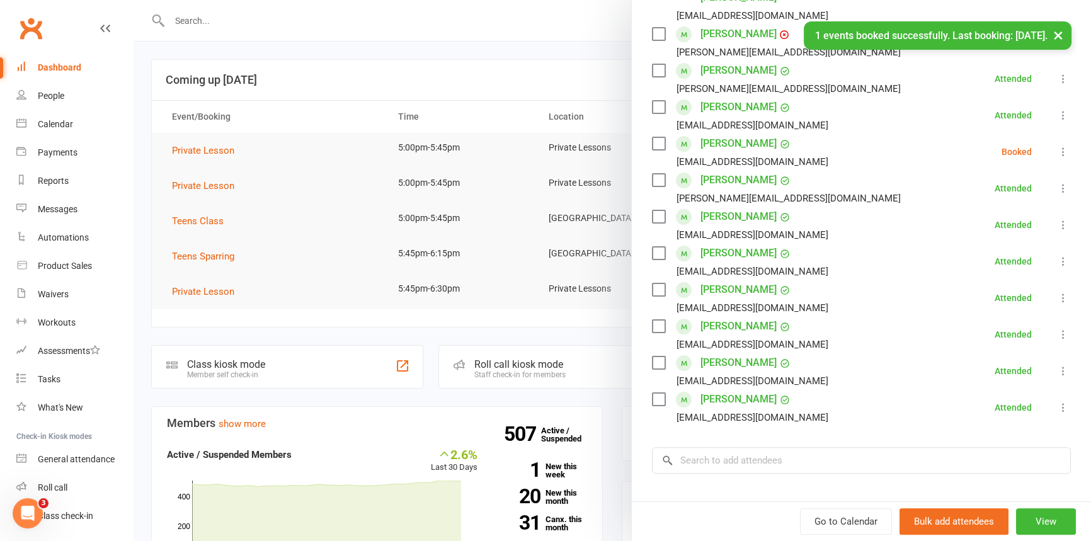
scroll to position [171, 0]
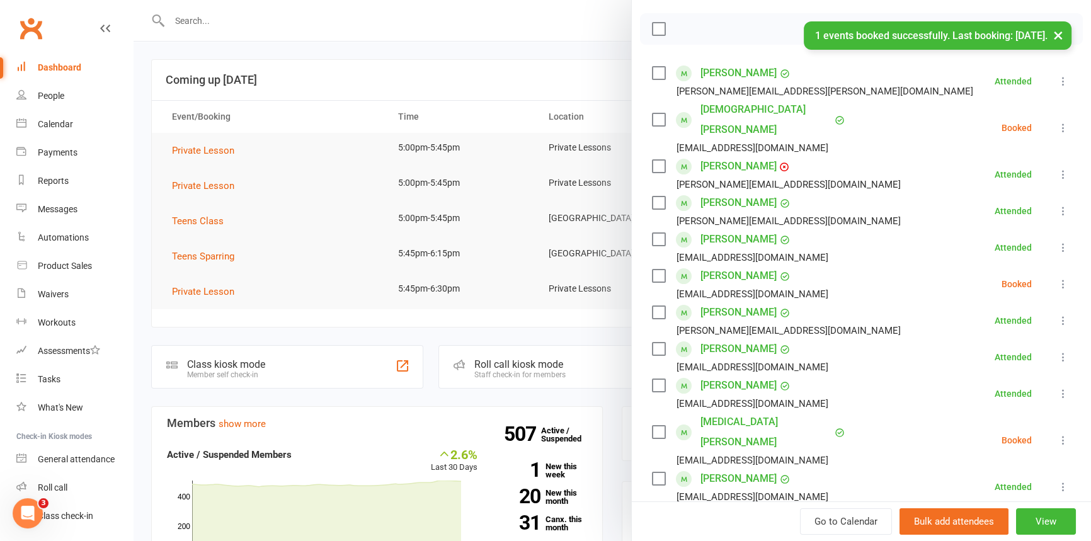
click at [1057, 434] on icon at bounding box center [1063, 440] width 13 height 13
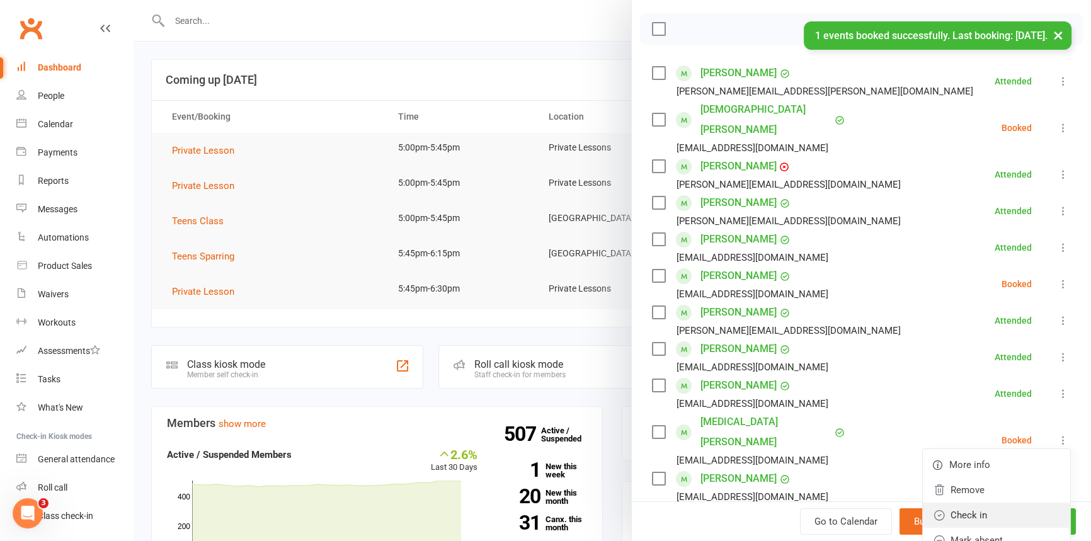
click at [981, 503] on link "Check in" at bounding box center [996, 515] width 147 height 25
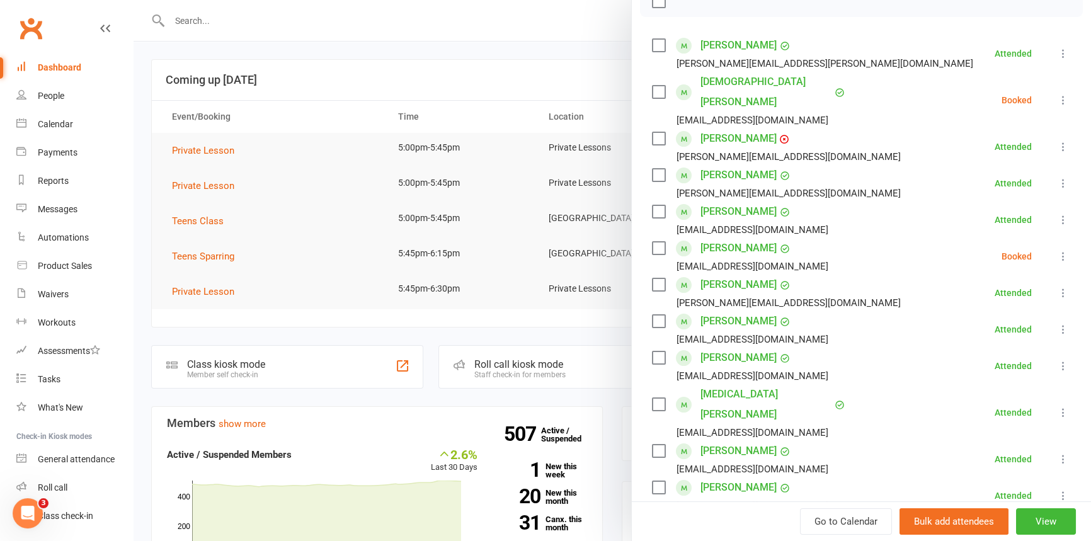
scroll to position [182, 0]
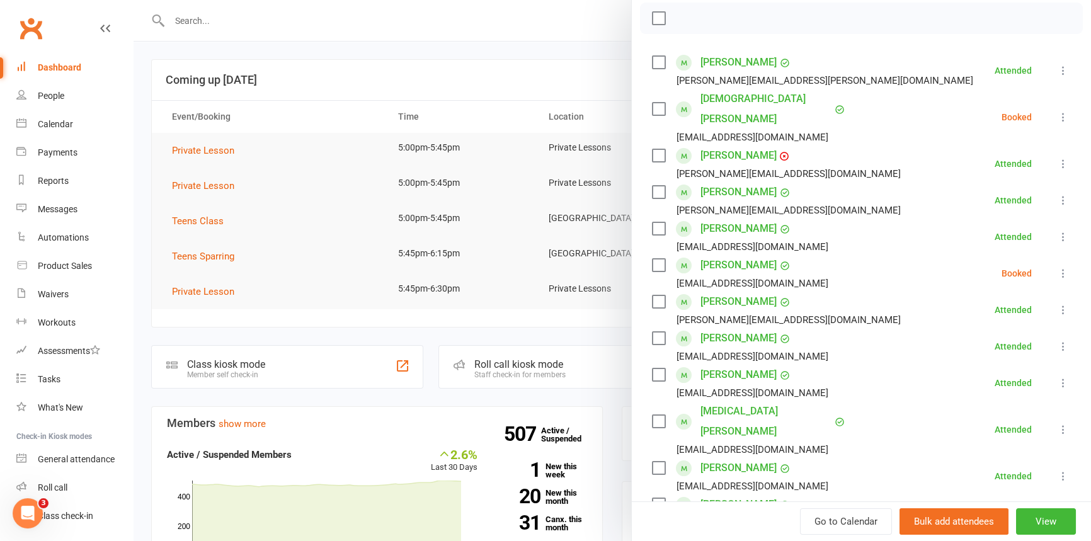
click at [455, 42] on div at bounding box center [612, 270] width 957 height 541
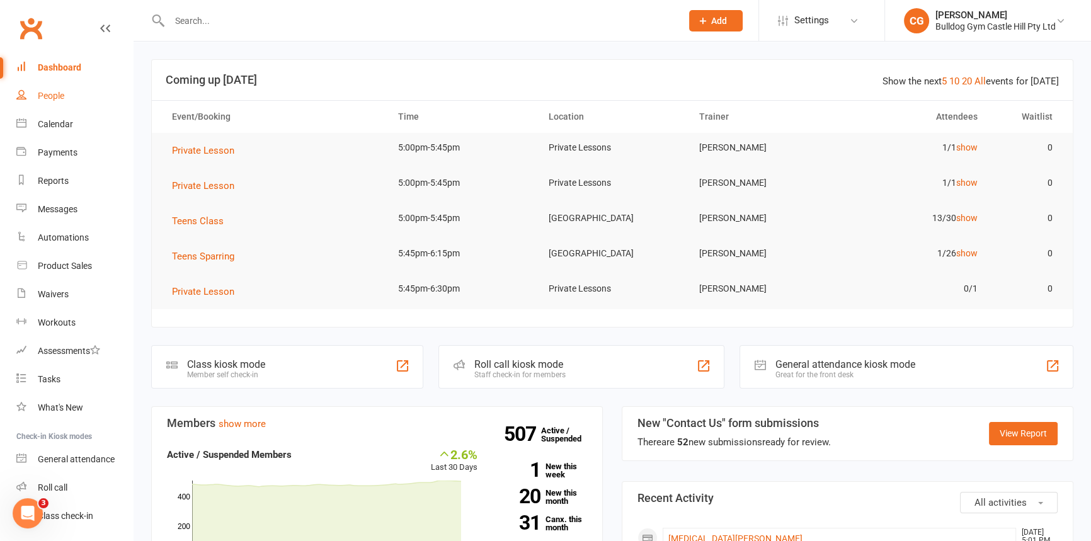
click at [69, 101] on link "People" at bounding box center [74, 96] width 117 height 28
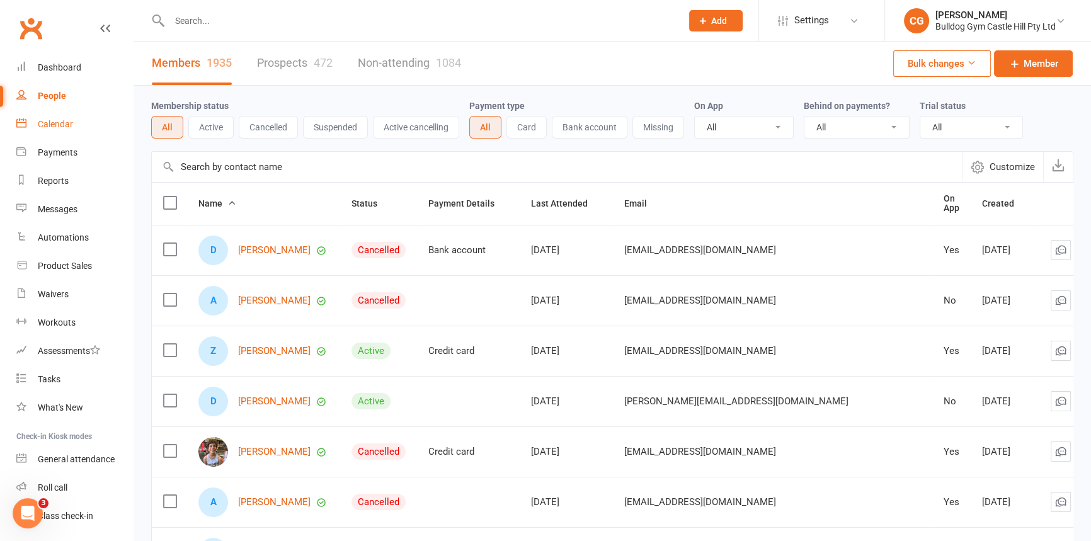
click at [57, 125] on div "Calendar" at bounding box center [55, 124] width 35 height 10
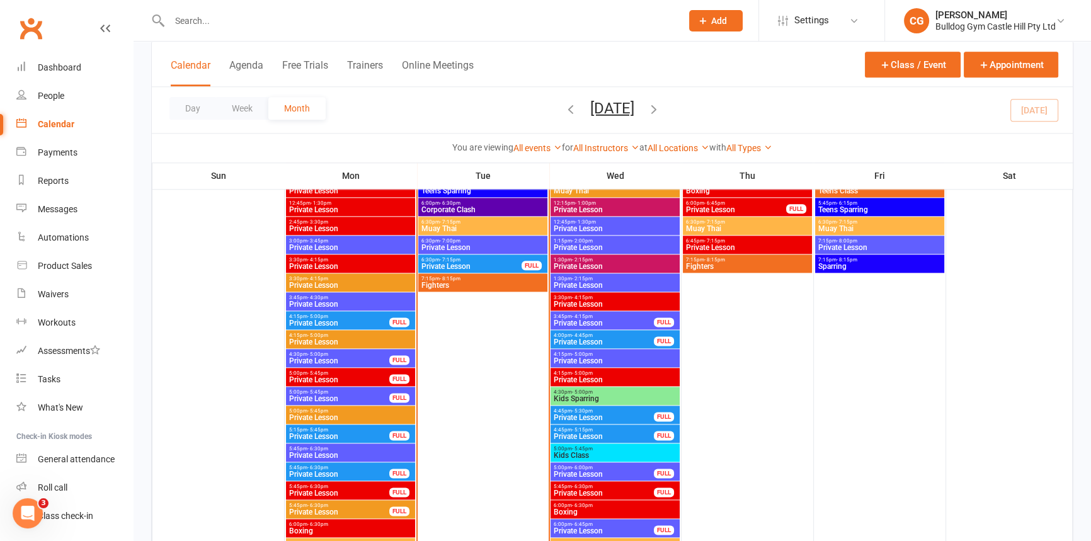
scroll to position [1946, 0]
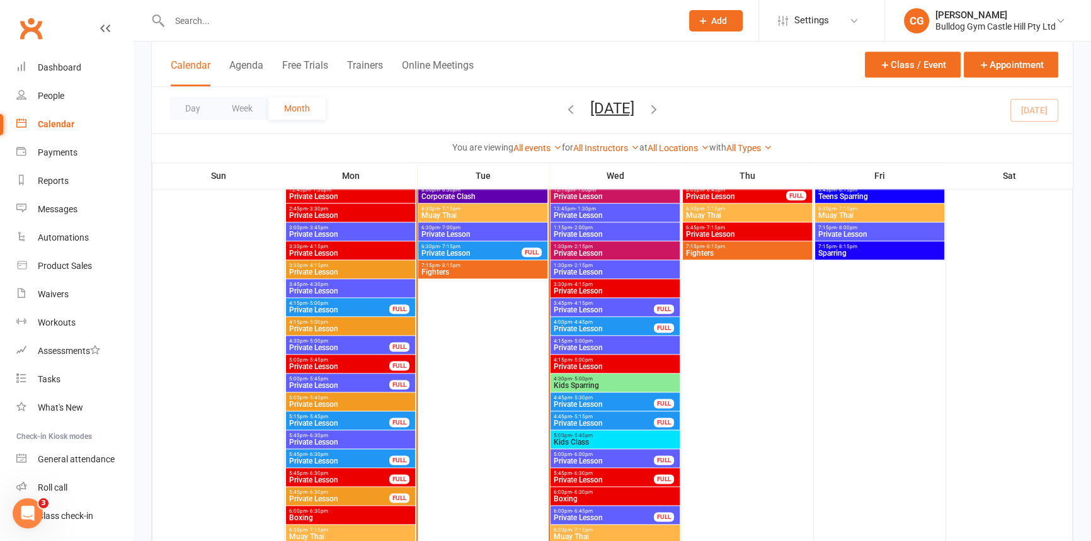
click at [589, 433] on span "- 5:45pm" at bounding box center [582, 436] width 21 height 6
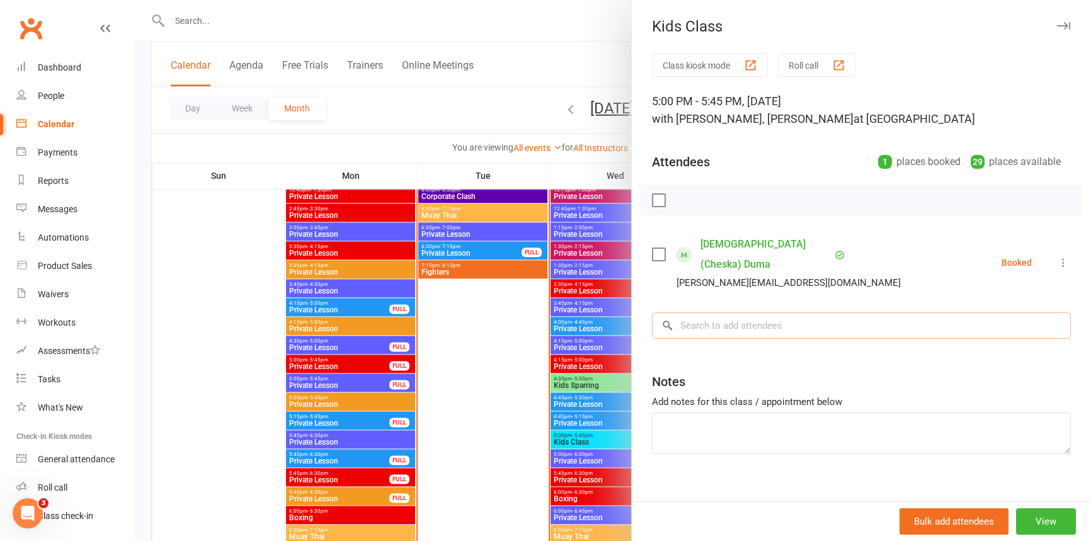
click at [724, 312] on input "search" at bounding box center [861, 325] width 419 height 26
type input "kiki"
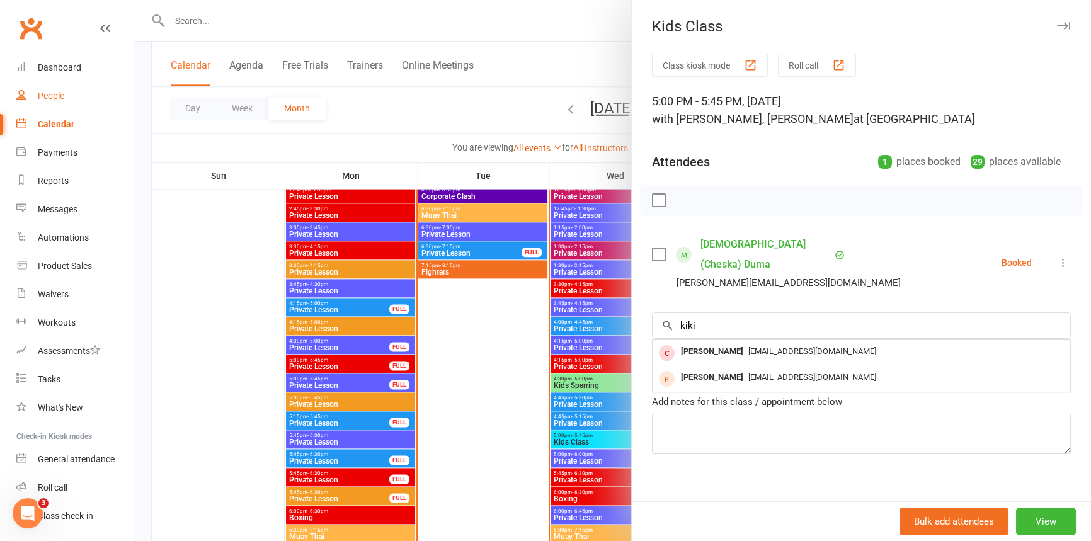
click at [48, 91] on div "People" at bounding box center [51, 96] width 26 height 10
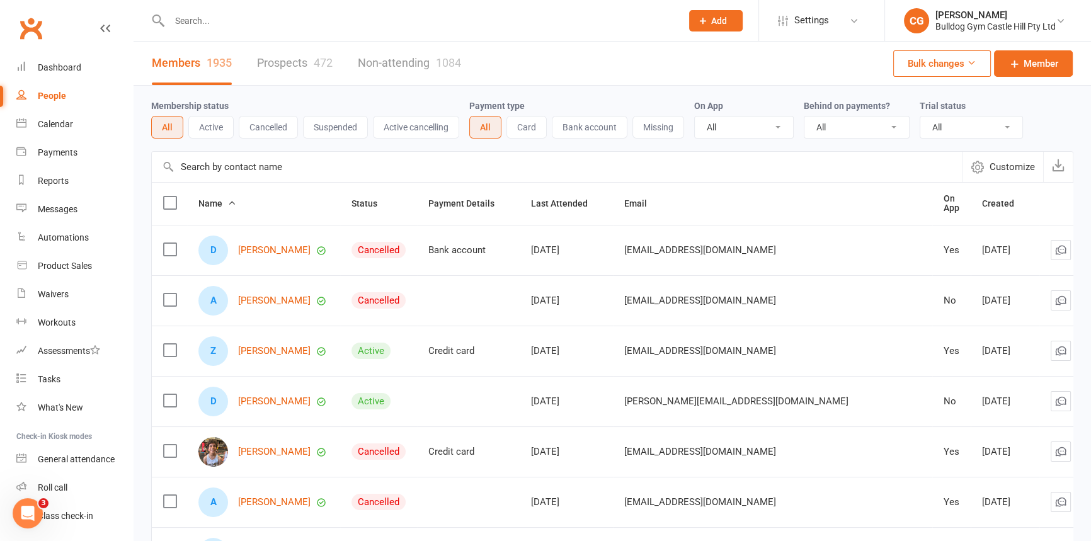
click at [201, 25] on input "text" at bounding box center [419, 21] width 507 height 18
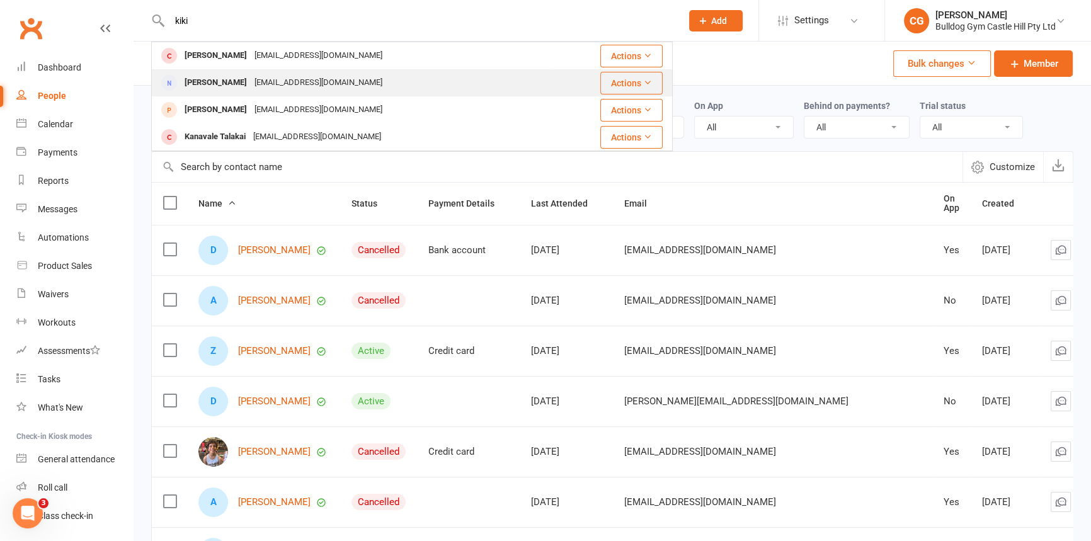
type input "kiki"
click at [251, 90] on div "saiyoga@live.com.au" at bounding box center [318, 83] width 135 height 18
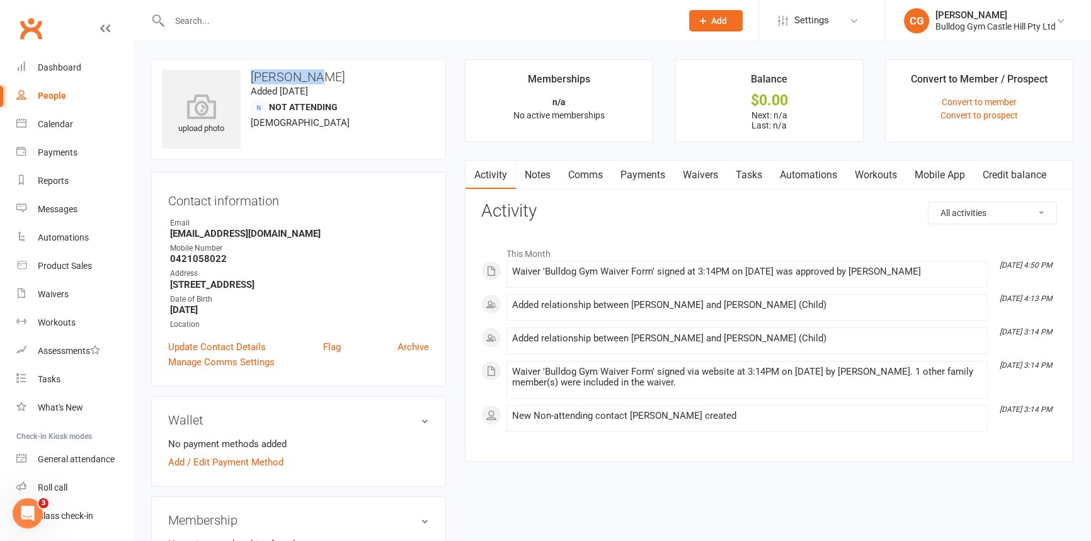
drag, startPoint x: 246, startPoint y: 75, endPoint x: 333, endPoint y: 81, distance: 87.1
click at [333, 81] on h3 "Kiki Lusby" at bounding box center [298, 77] width 273 height 14
copy h3 "Kiki Lusby"
click at [750, 171] on link "Tasks" at bounding box center [749, 175] width 44 height 29
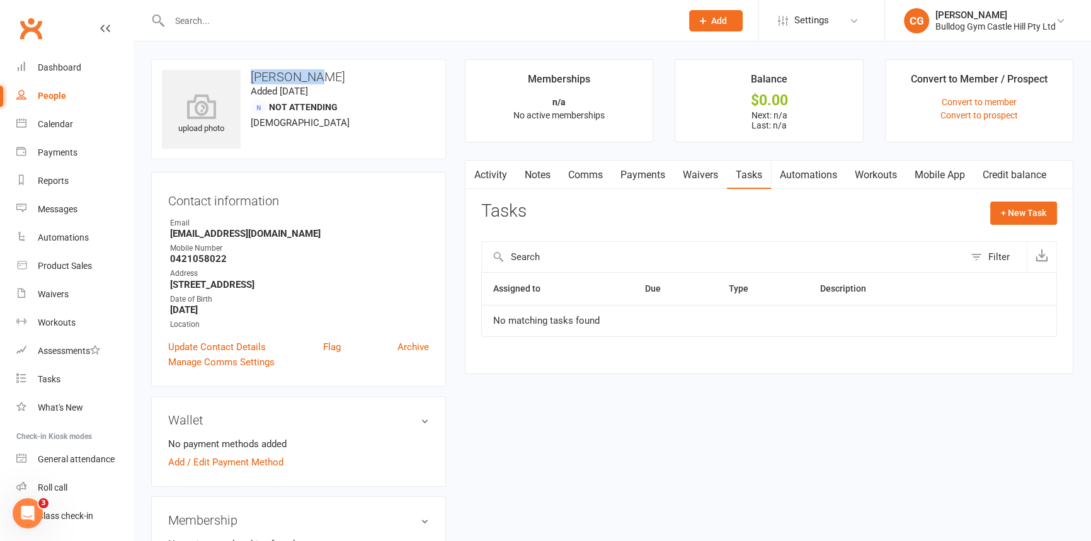
click at [544, 173] on link "Notes" at bounding box center [537, 175] width 43 height 29
click at [506, 165] on link "Activity" at bounding box center [490, 175] width 50 height 29
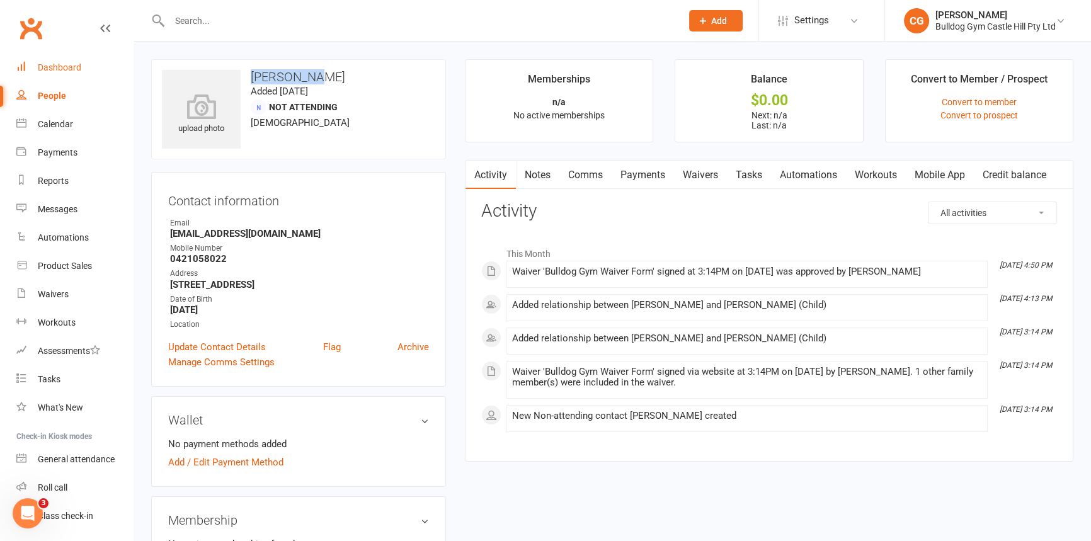
click at [77, 67] on div "Dashboard" at bounding box center [59, 67] width 43 height 10
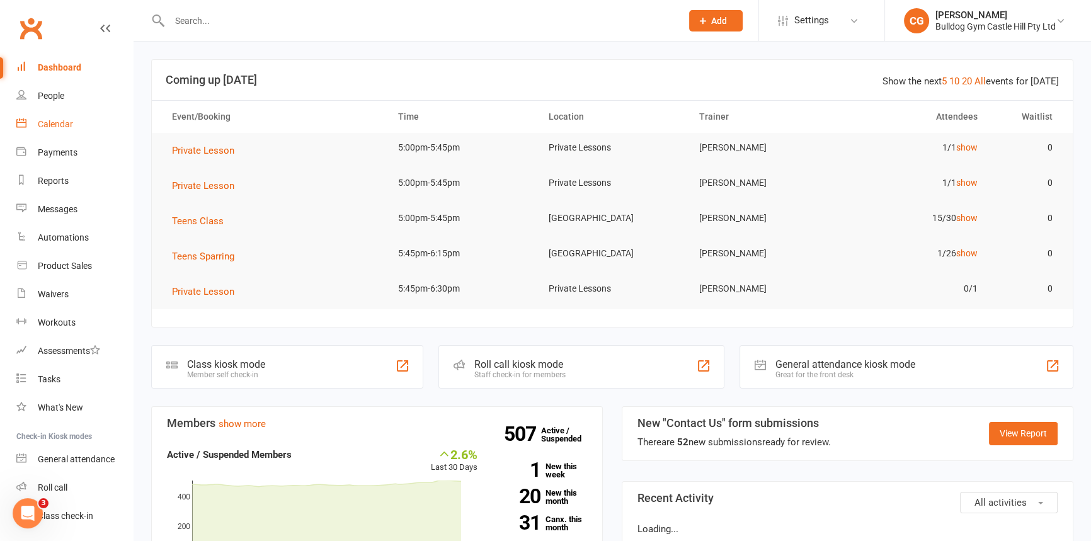
click at [54, 129] on div "Calendar" at bounding box center [55, 124] width 35 height 10
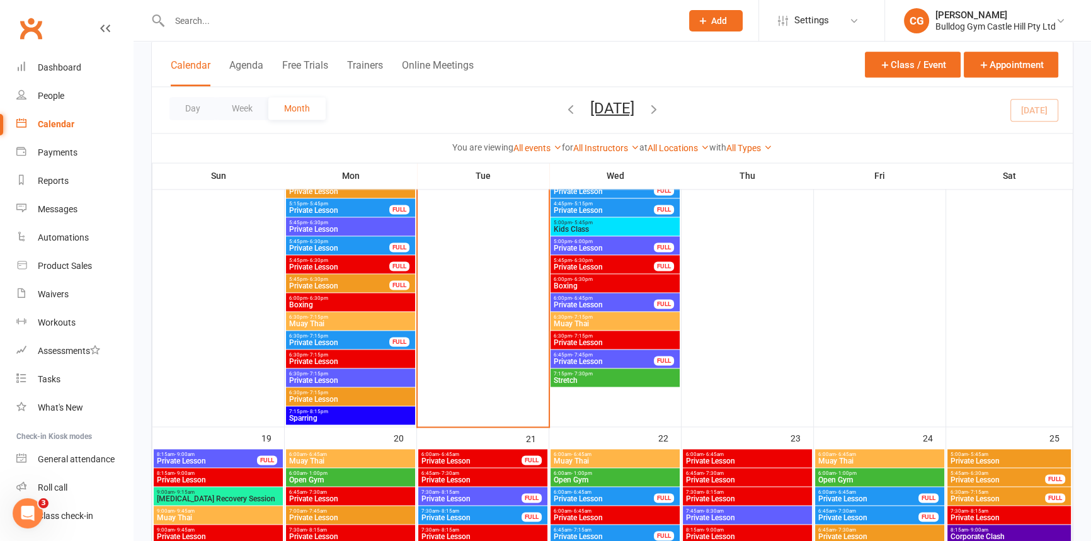
scroll to position [2118, 0]
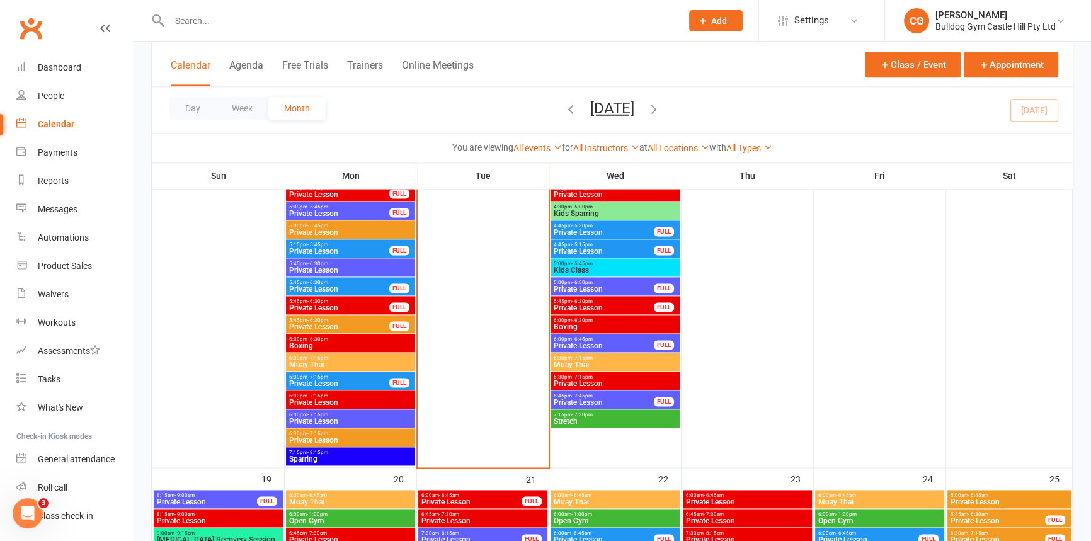
click at [605, 265] on span "5:00pm - 5:45pm" at bounding box center [615, 264] width 124 height 6
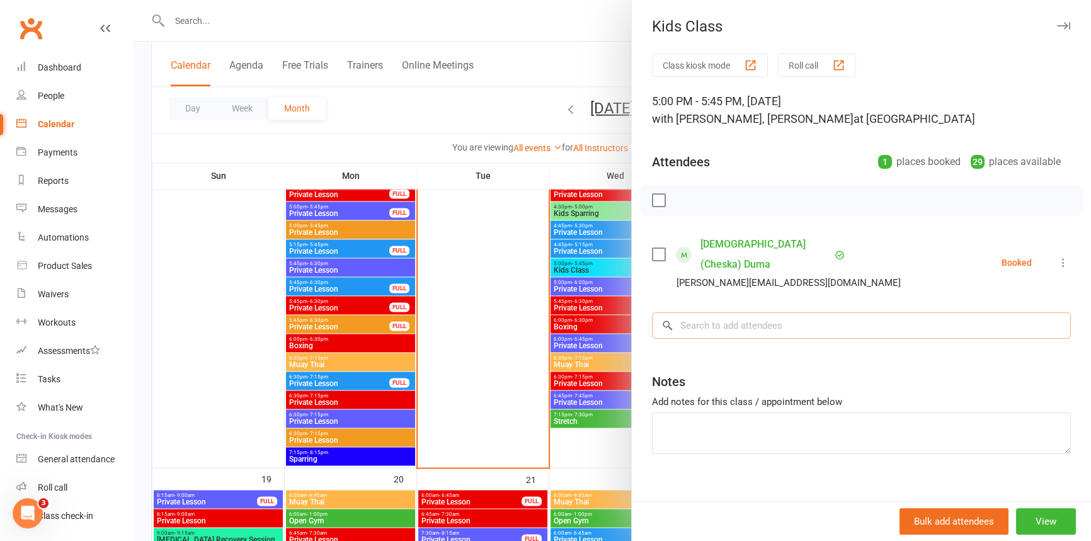
click at [800, 312] on input "search" at bounding box center [861, 325] width 419 height 26
paste input "[PERSON_NAME]"
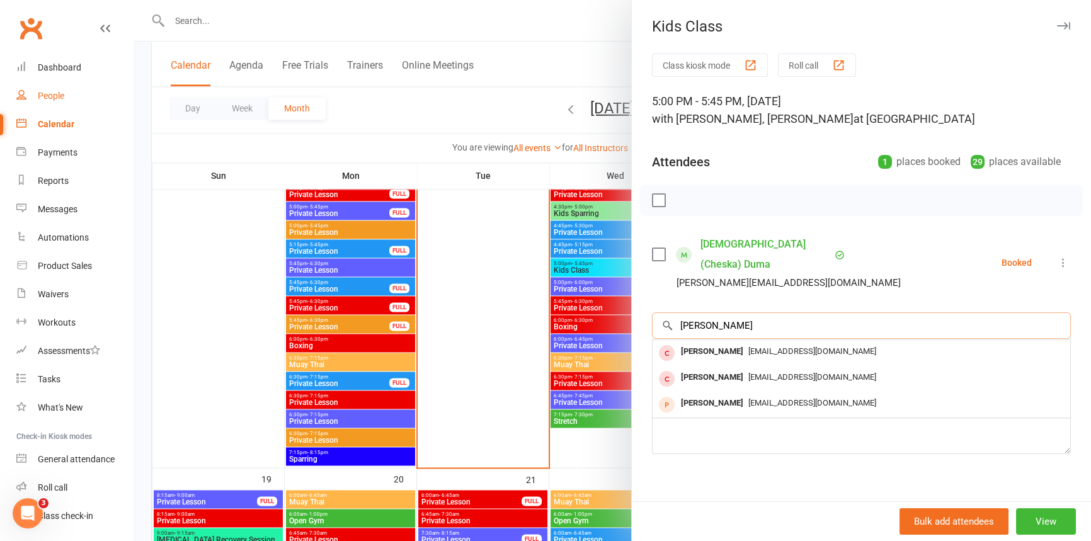
type input "[PERSON_NAME]"
click at [38, 98] on div "People" at bounding box center [51, 96] width 26 height 10
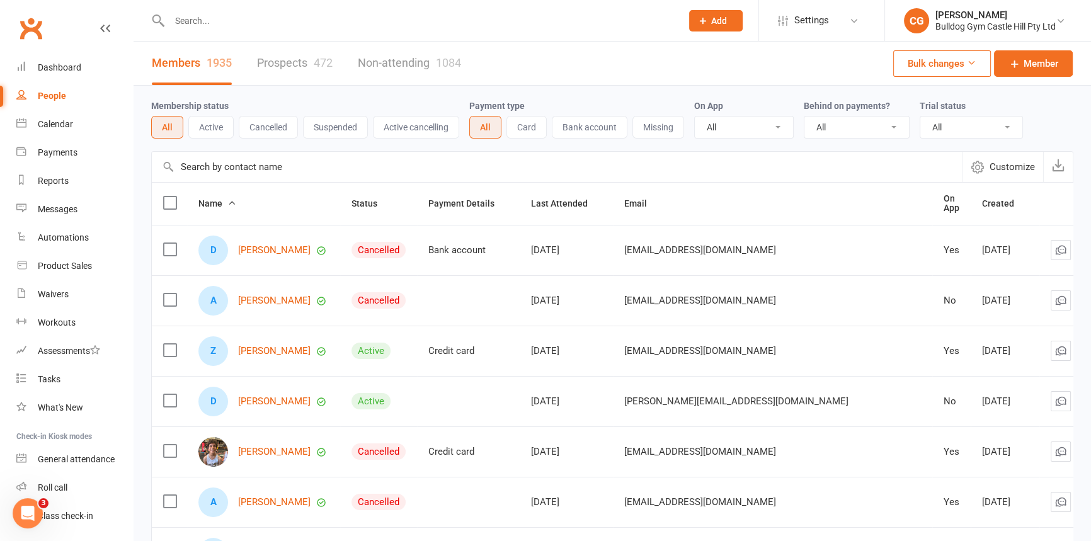
click at [285, 25] on input "text" at bounding box center [419, 21] width 507 height 18
drag, startPoint x: 285, startPoint y: 25, endPoint x: 299, endPoint y: 11, distance: 19.6
paste input "[PERSON_NAME]"
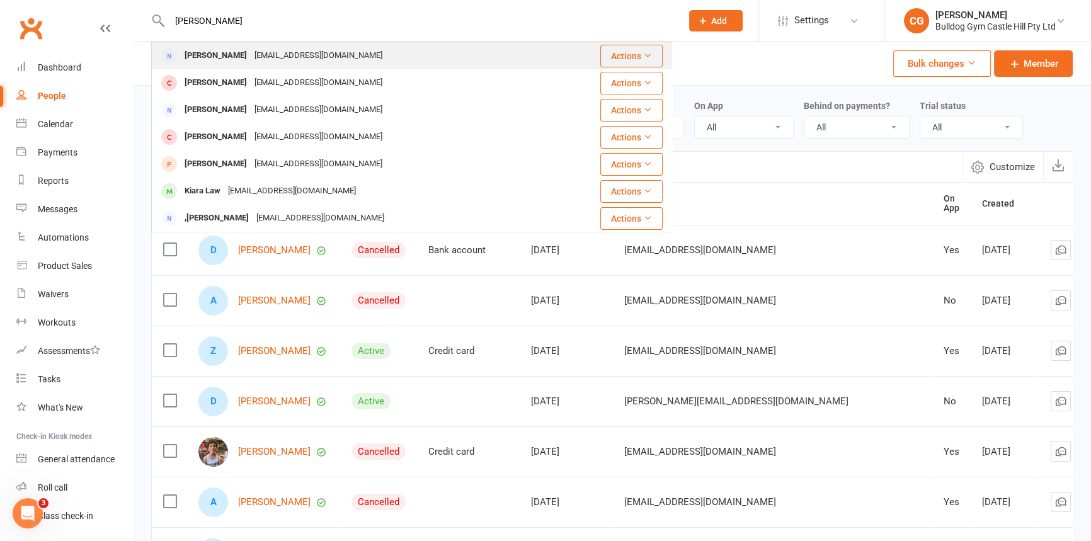
type input "[PERSON_NAME]"
click at [251, 50] on div "saiyoga@live.com.au" at bounding box center [318, 56] width 135 height 18
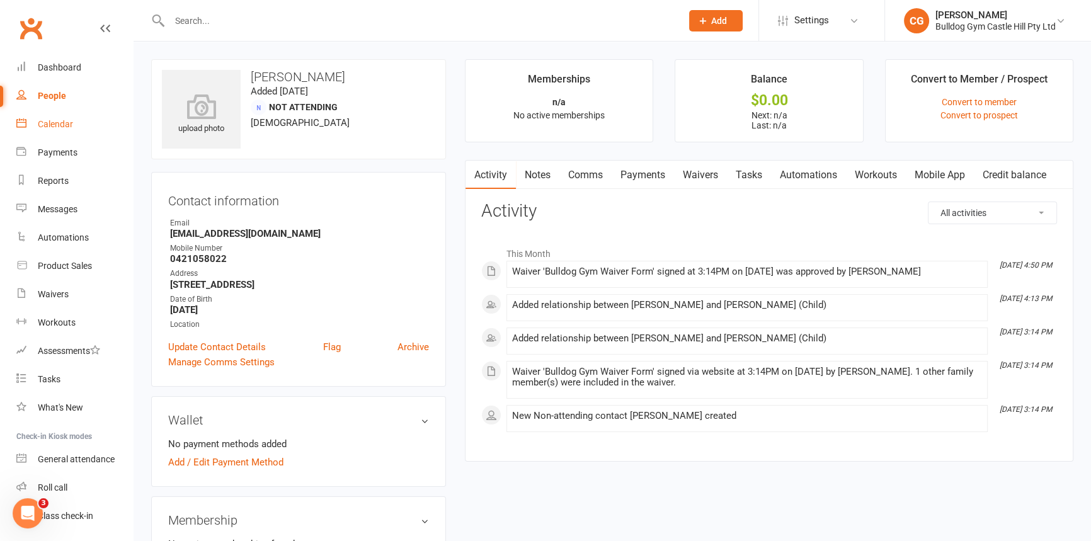
click at [50, 126] on div "Calendar" at bounding box center [55, 124] width 35 height 10
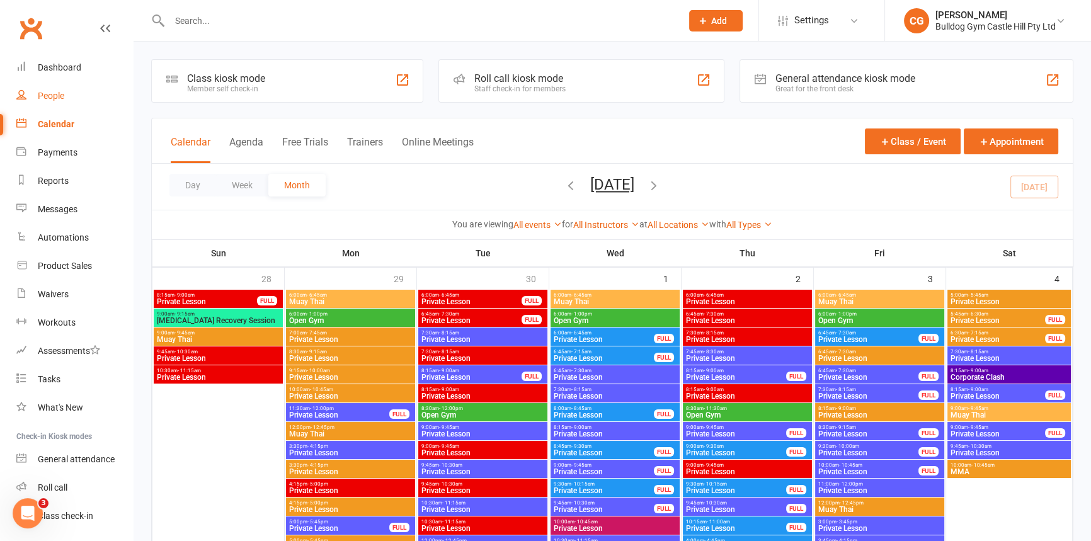
click at [59, 86] on link "People" at bounding box center [74, 96] width 117 height 28
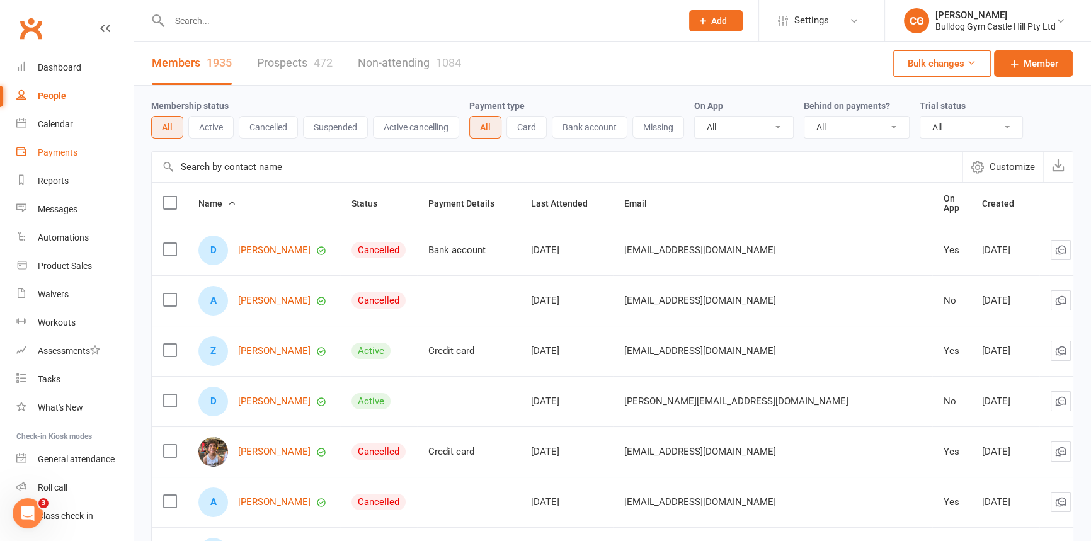
click at [62, 151] on div "Payments" at bounding box center [58, 152] width 40 height 10
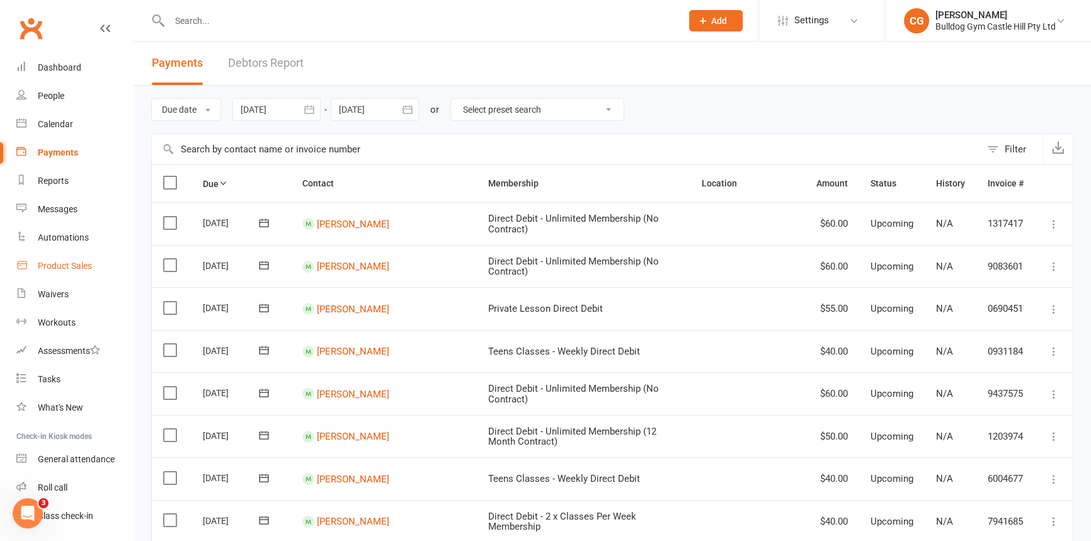
click at [57, 254] on link "Product Sales" at bounding box center [74, 266] width 117 height 28
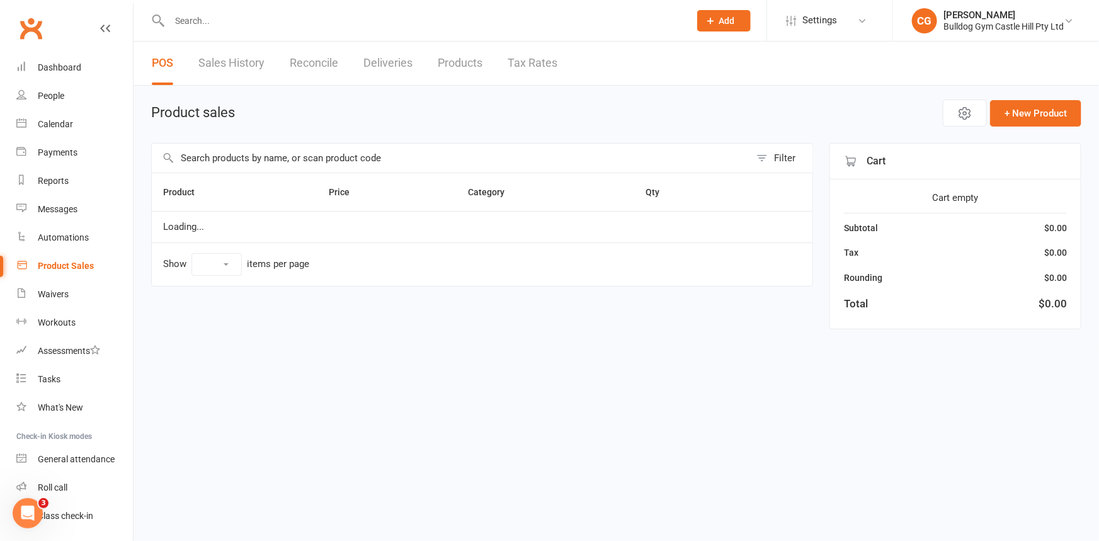
select select "100"
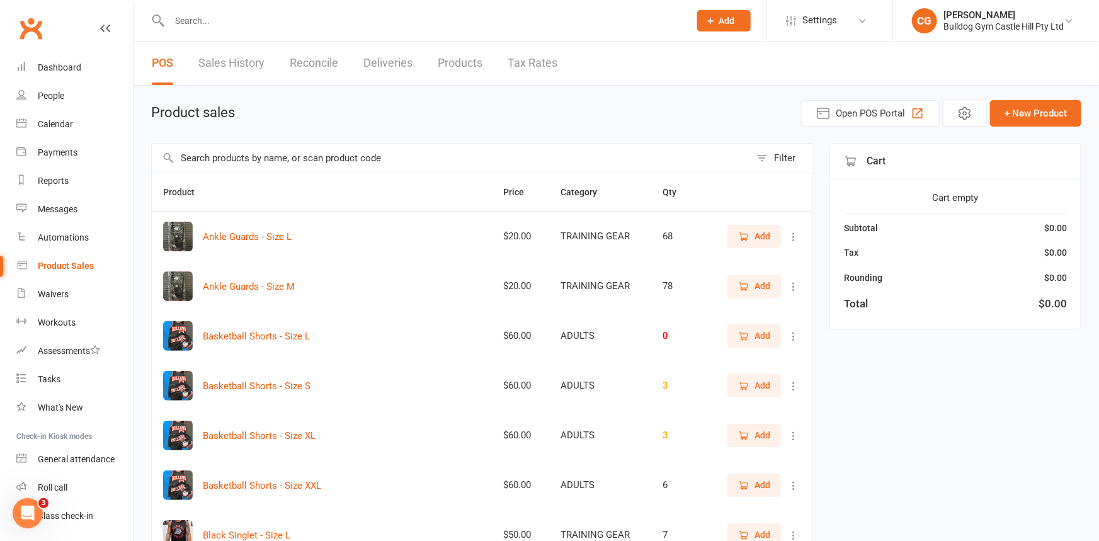
click at [253, 160] on input "text" at bounding box center [451, 158] width 598 height 29
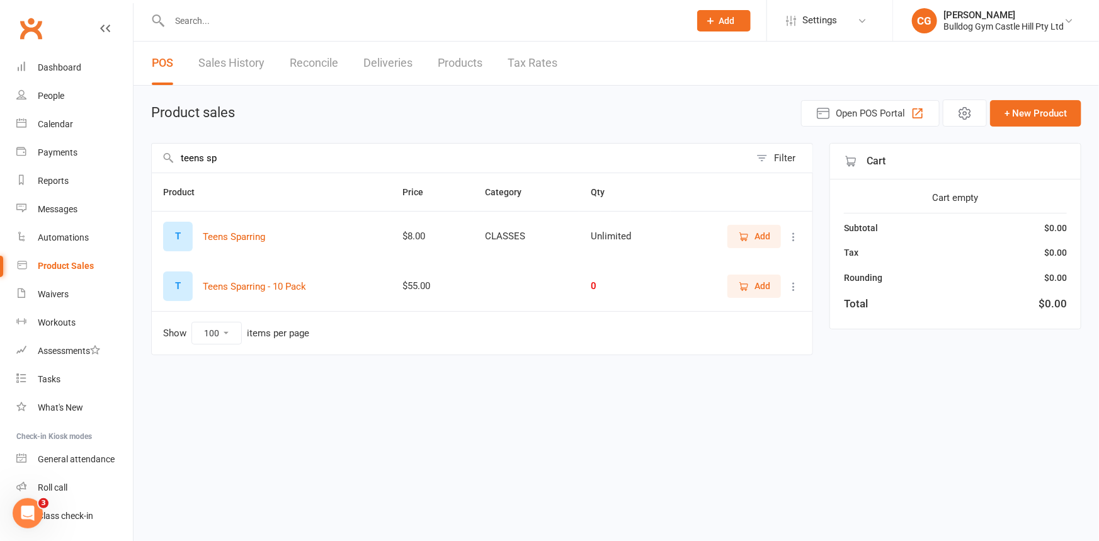
type input "teens sp"
click at [181, 13] on input "text" at bounding box center [423, 21] width 515 height 18
click at [45, 99] on div "People" at bounding box center [51, 96] width 26 height 10
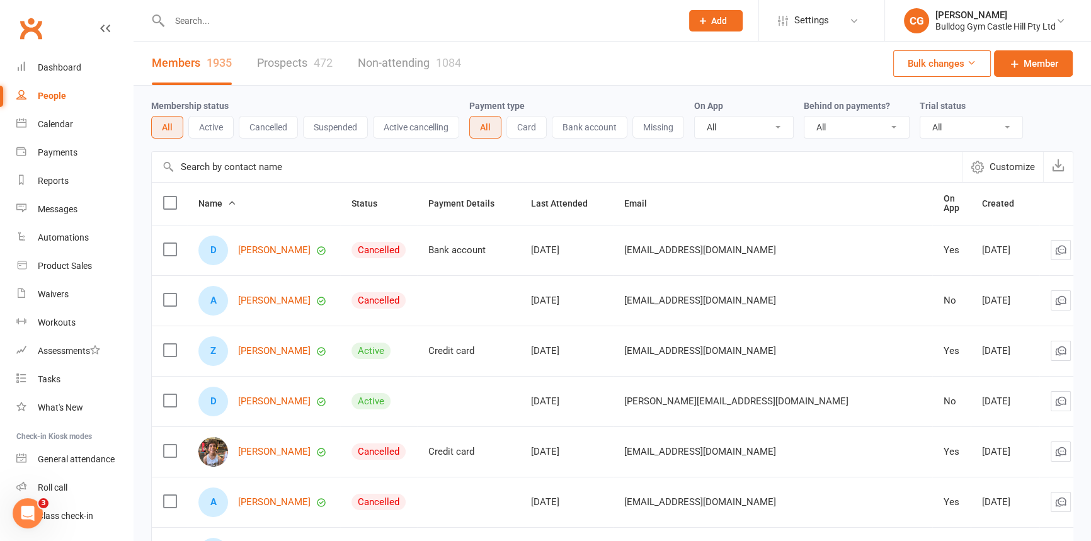
click at [194, 17] on input "text" at bounding box center [419, 21] width 507 height 18
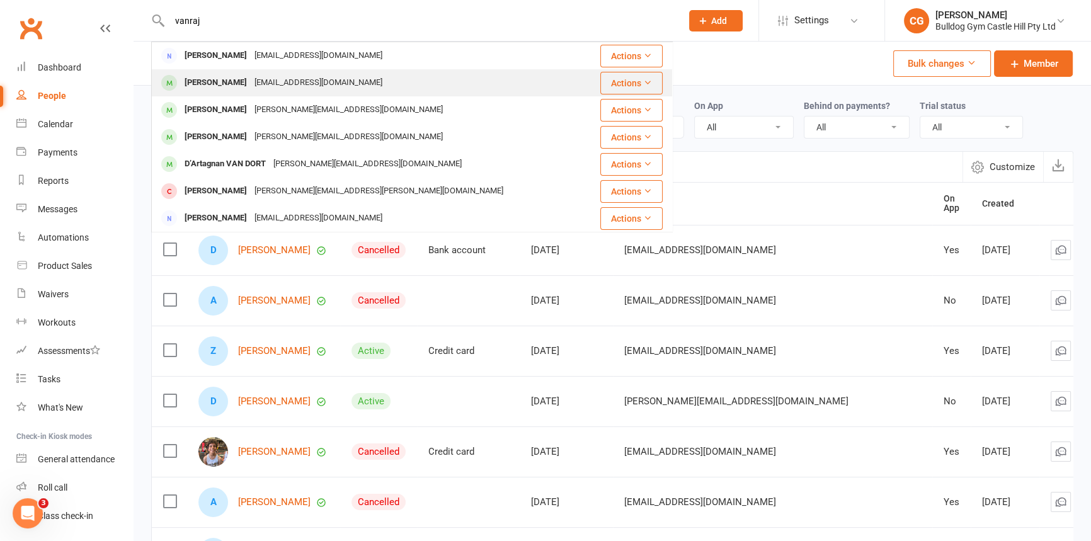
type input "vanraj"
click at [232, 81] on div "[PERSON_NAME]" at bounding box center [216, 83] width 70 height 18
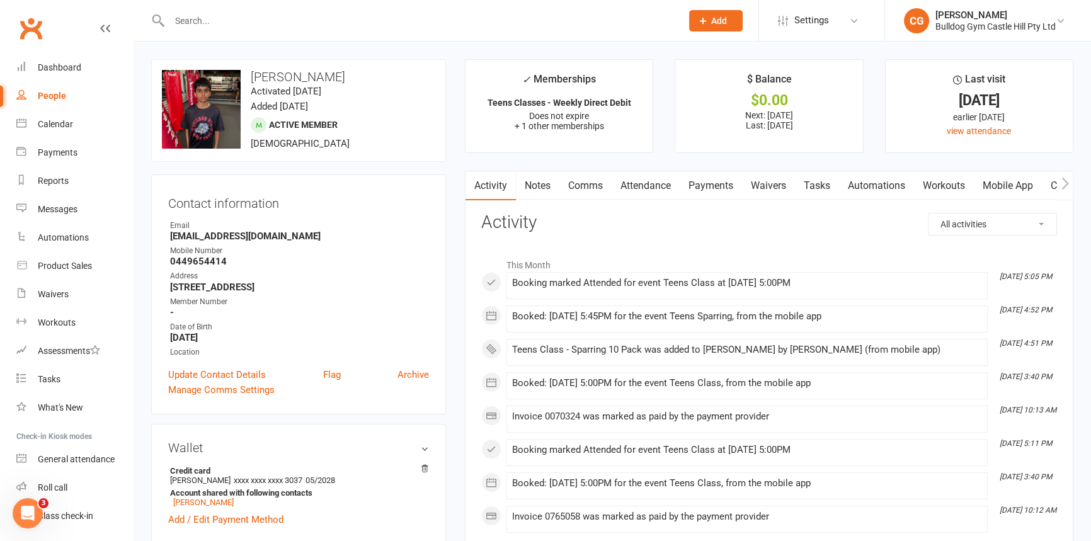
click at [706, 183] on link "Payments" at bounding box center [711, 185] width 62 height 29
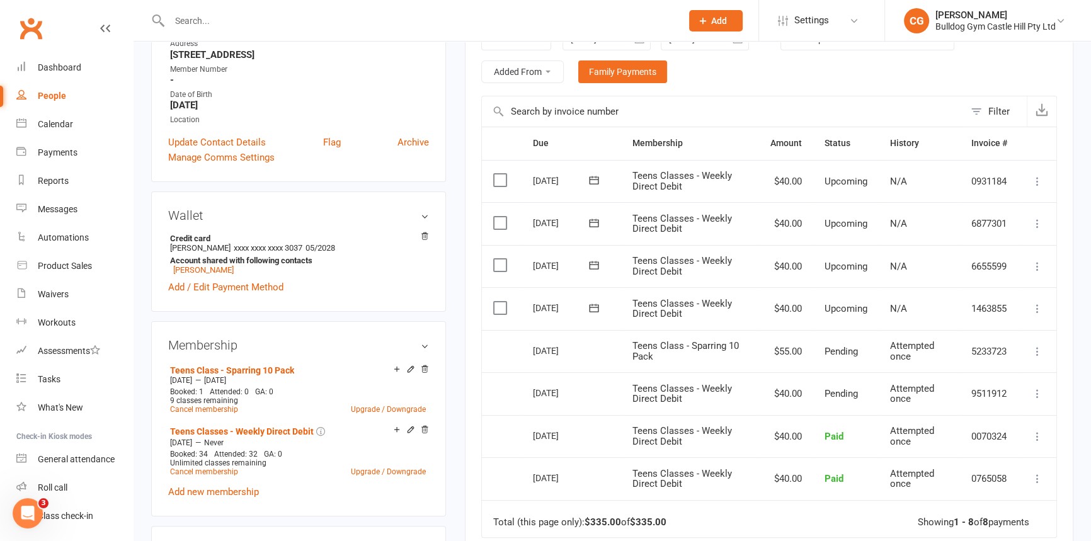
scroll to position [231, 0]
click at [94, 258] on link "Product Sales" at bounding box center [74, 266] width 117 height 28
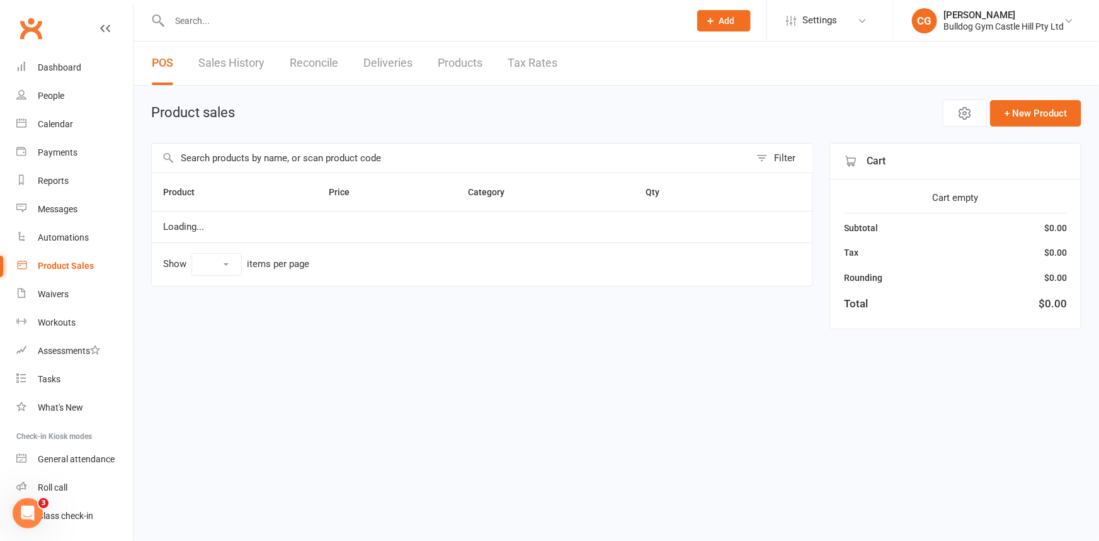
select select "100"
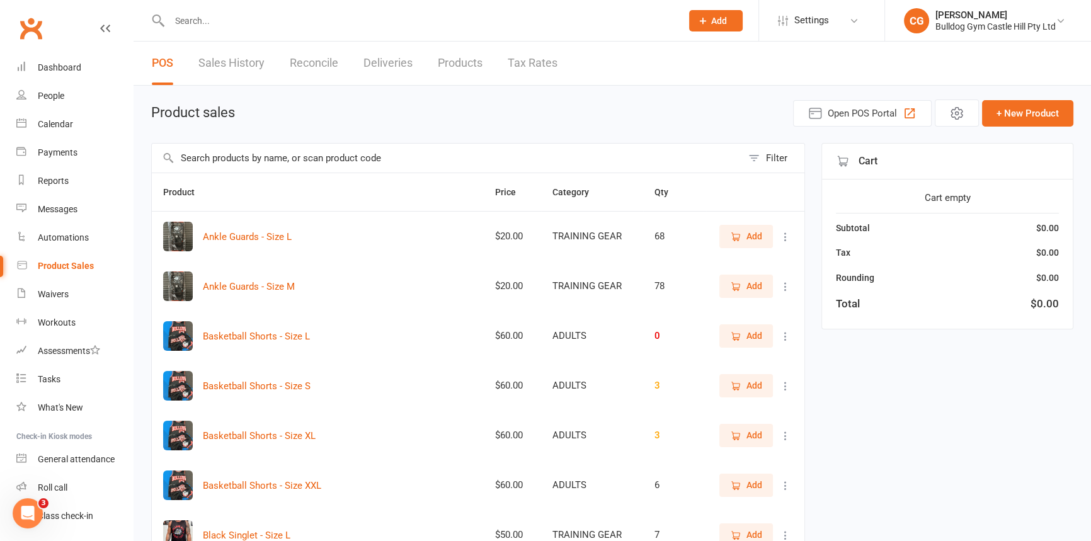
click at [248, 159] on input "text" at bounding box center [447, 158] width 590 height 29
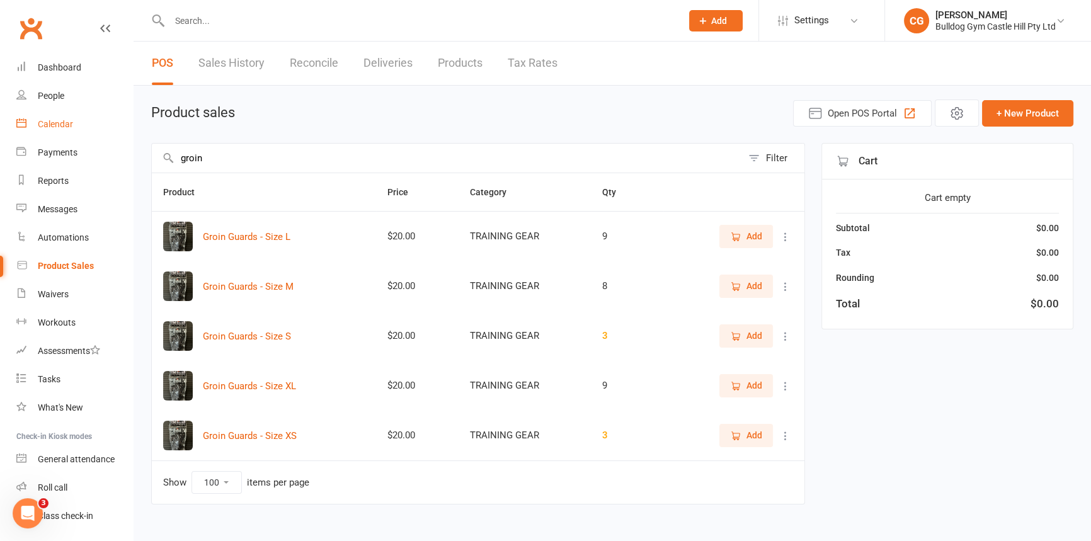
type input "groin"
click at [54, 124] on div "Calendar" at bounding box center [55, 124] width 35 height 10
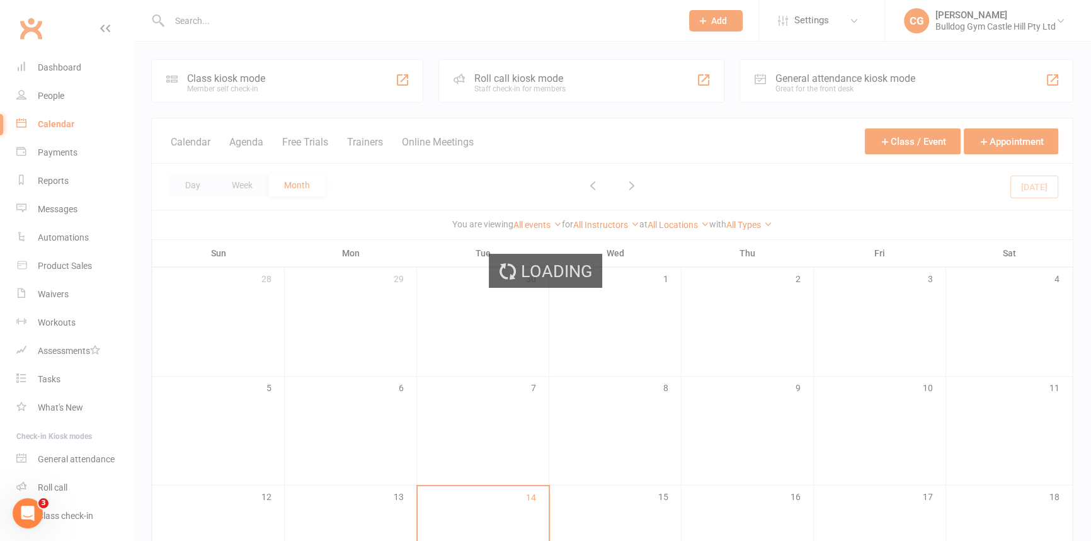
click at [51, 93] on div "Loading" at bounding box center [545, 270] width 1091 height 541
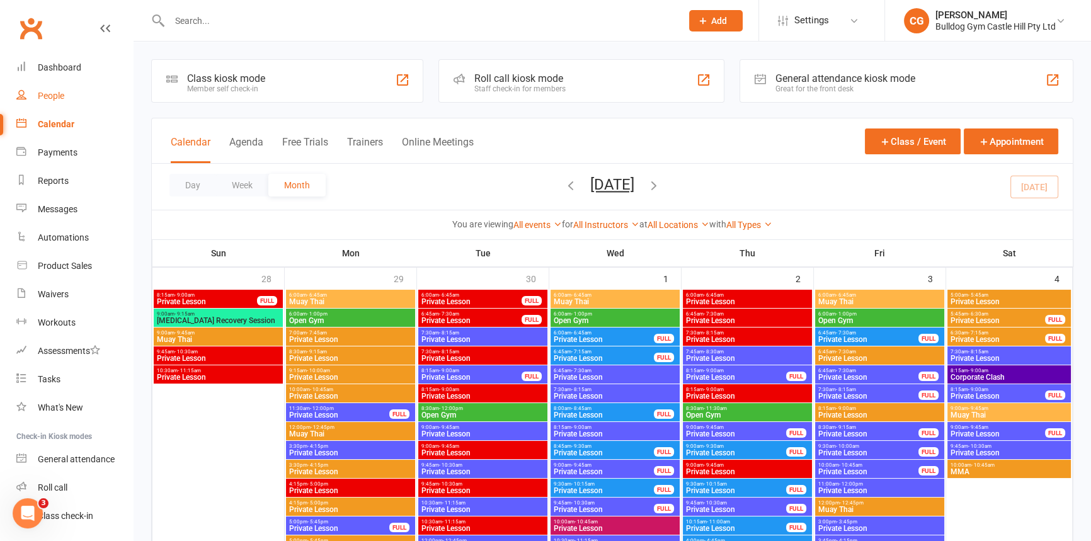
click at [49, 94] on div "People" at bounding box center [51, 96] width 26 height 10
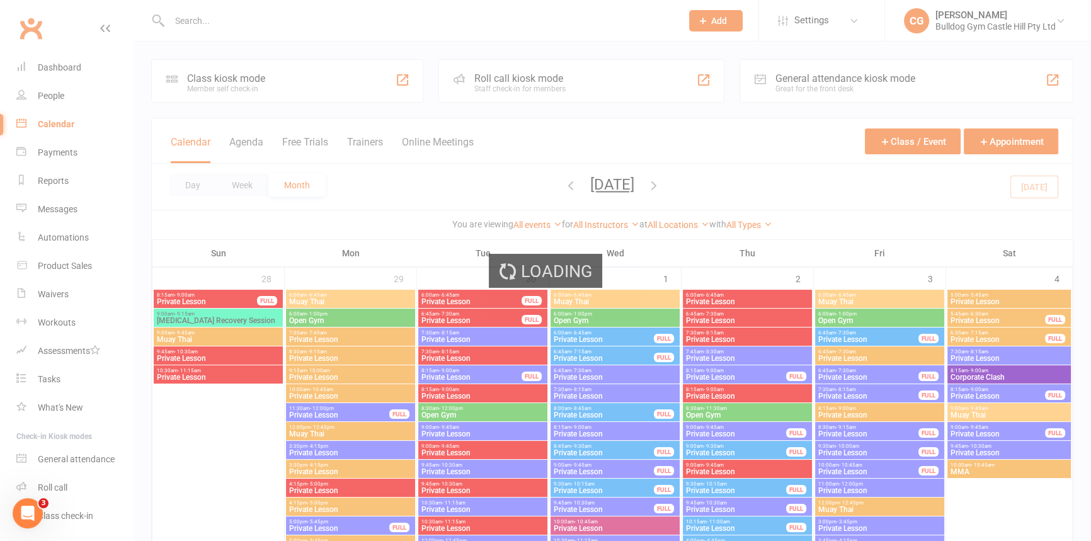
click at [47, 95] on div "Loading" at bounding box center [545, 270] width 1091 height 541
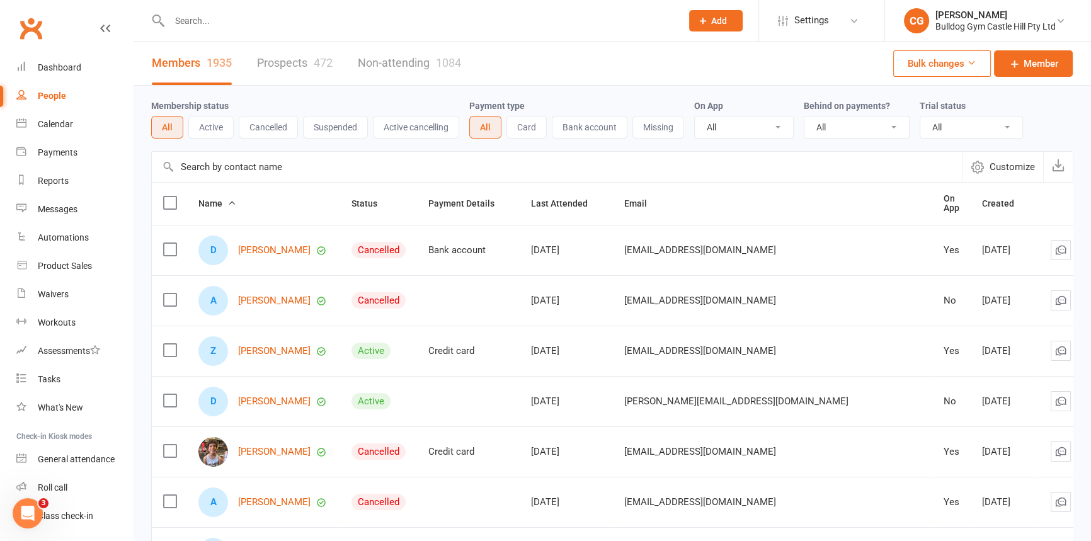
click at [232, 25] on input "text" at bounding box center [419, 21] width 507 height 18
click at [219, 25] on input "text" at bounding box center [419, 21] width 507 height 18
paste input "[PERSON_NAME]"
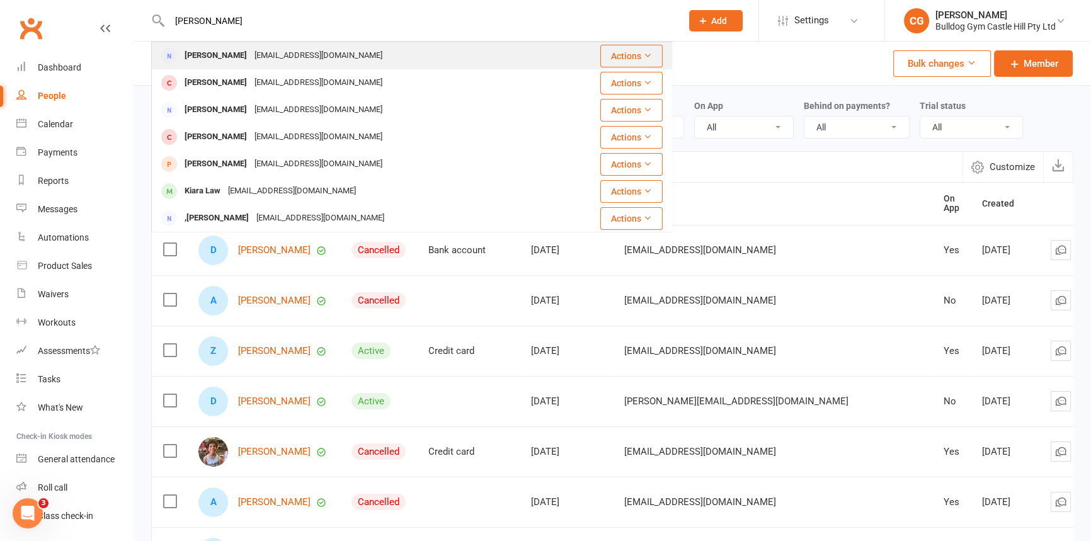
type input "[PERSON_NAME]"
click at [216, 60] on div "[PERSON_NAME]" at bounding box center [216, 56] width 70 height 18
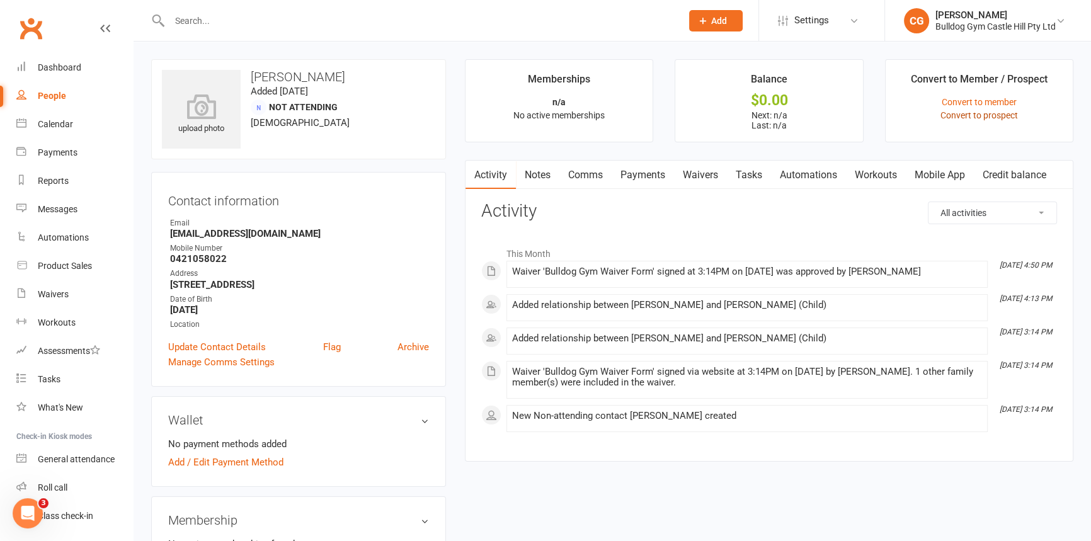
click at [996, 115] on link "Convert to prospect" at bounding box center [978, 115] width 77 height 10
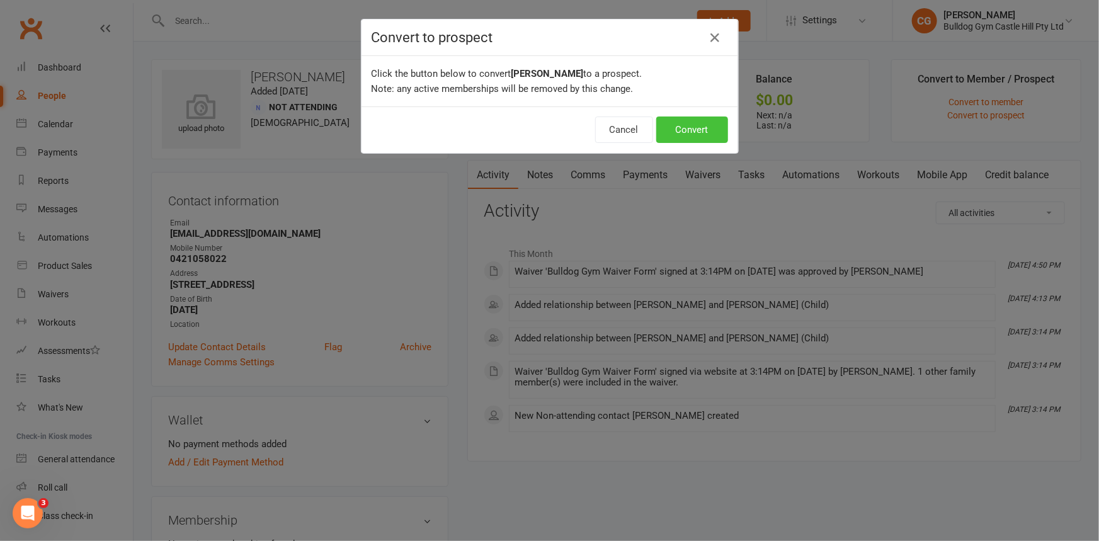
click at [670, 120] on button "Convert" at bounding box center [692, 130] width 72 height 26
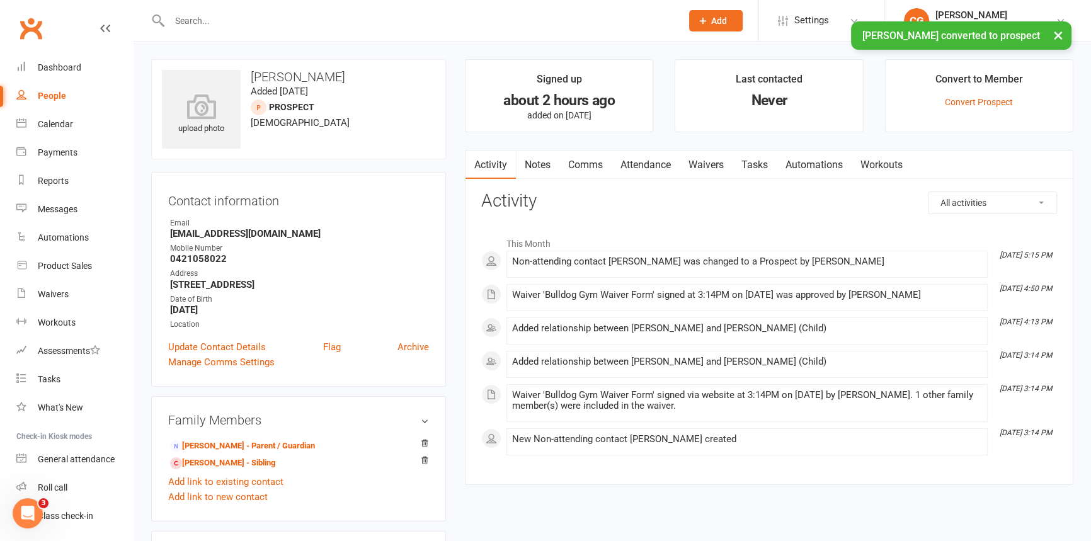
click at [629, 170] on link "Attendance" at bounding box center [646, 165] width 68 height 29
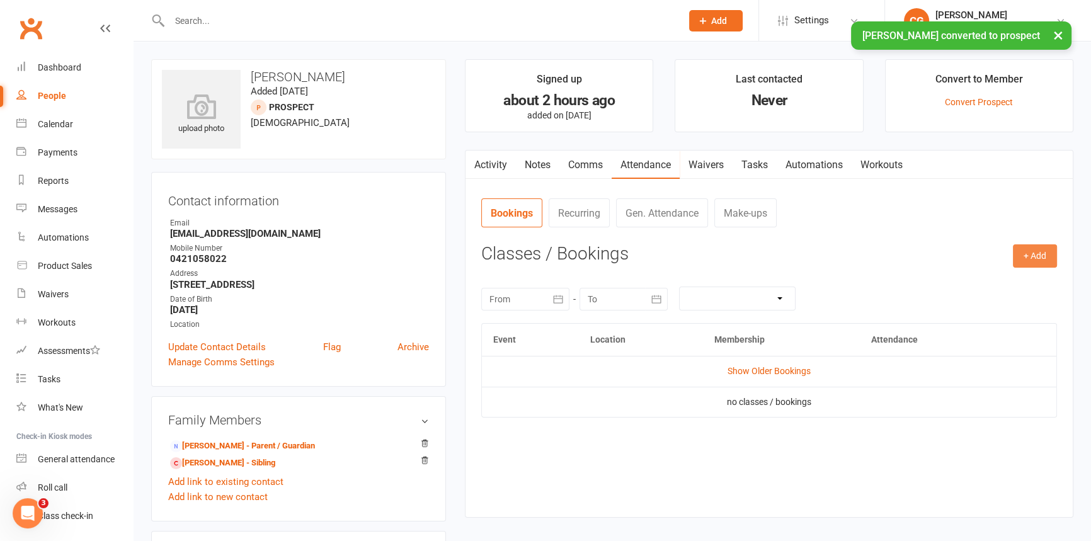
click at [1046, 259] on button "+ Add" at bounding box center [1035, 255] width 44 height 23
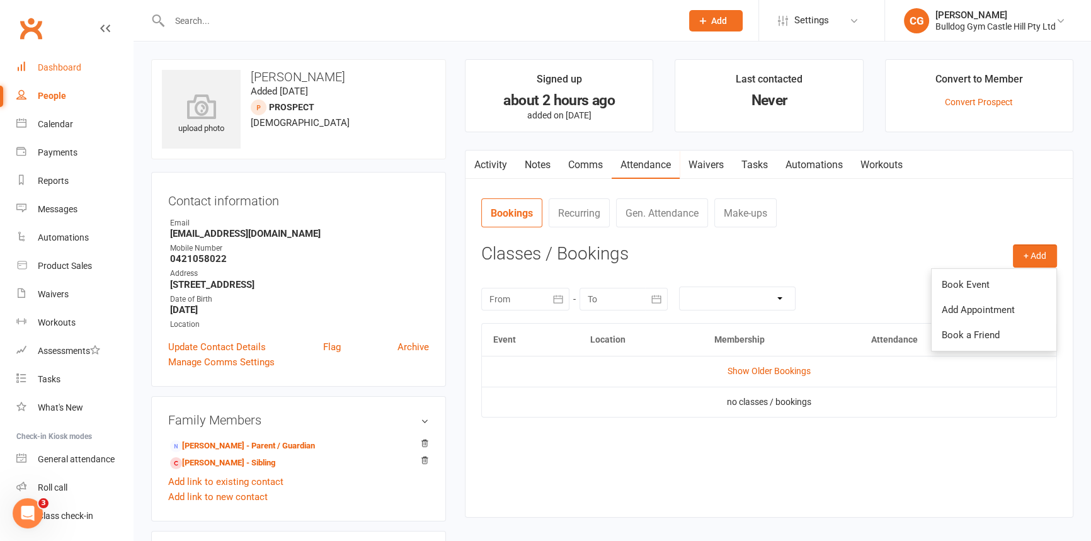
click at [70, 76] on link "Dashboard" at bounding box center [74, 68] width 117 height 28
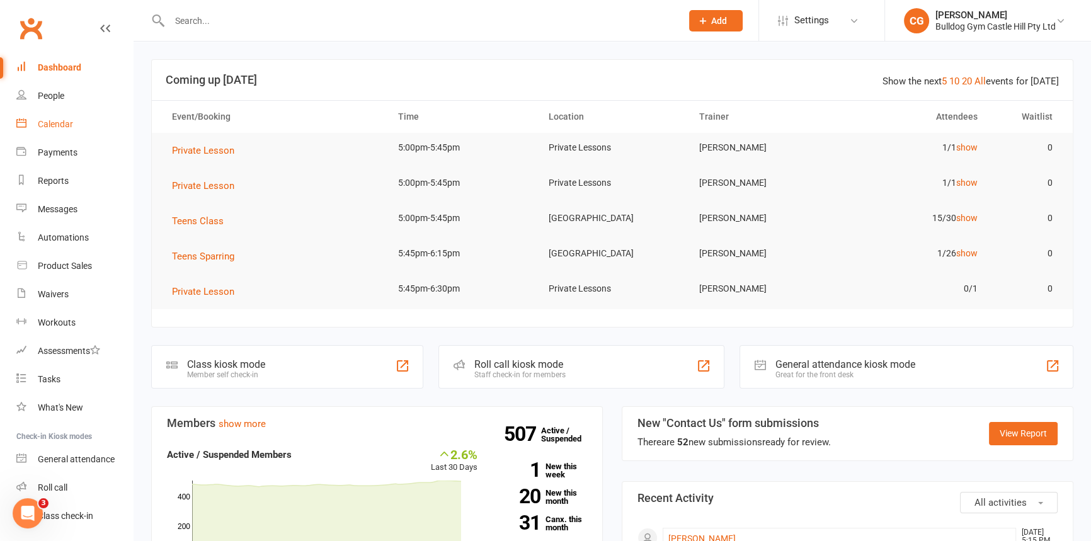
click at [55, 126] on div "Calendar" at bounding box center [55, 124] width 35 height 10
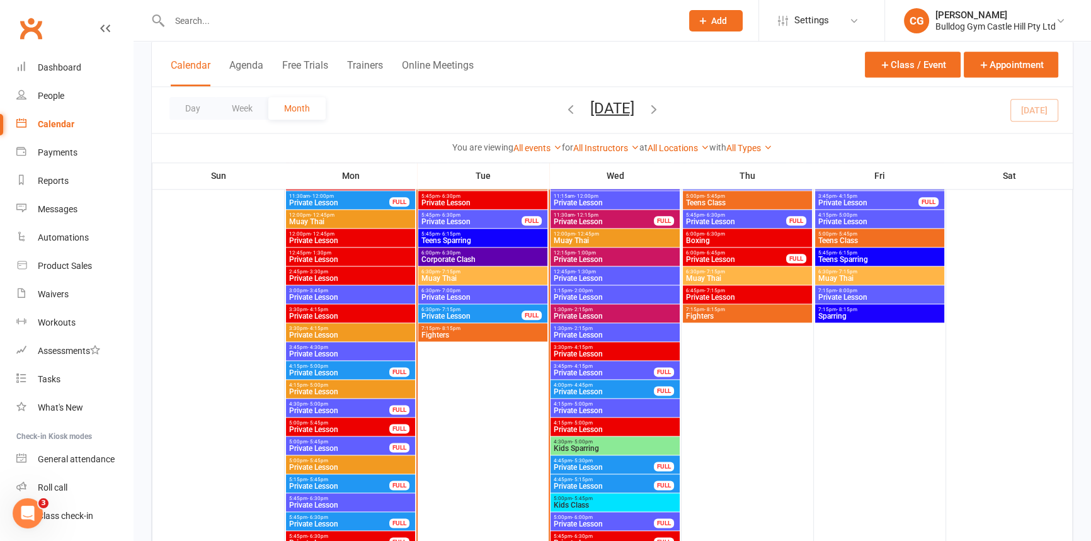
scroll to position [1889, 0]
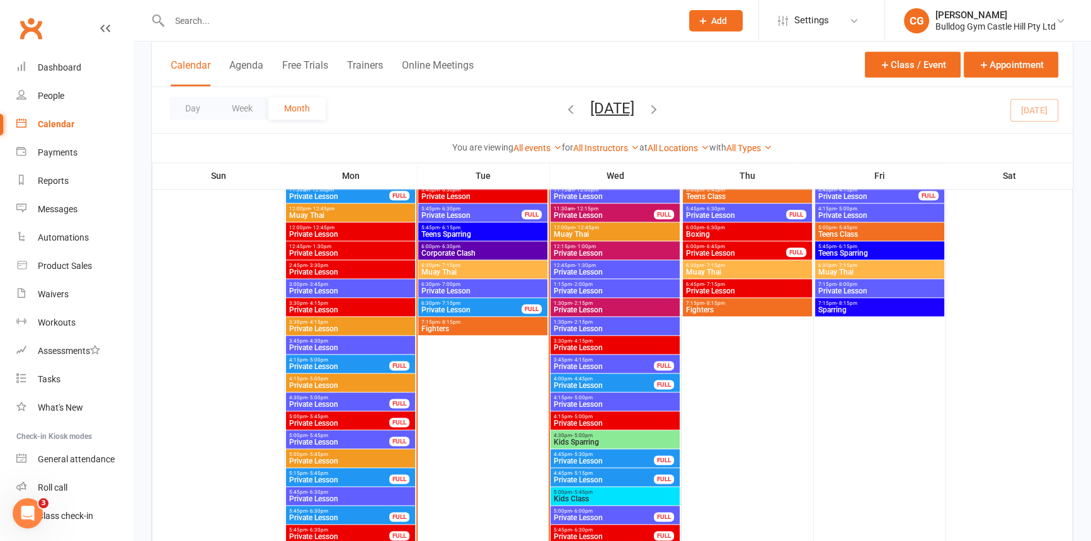
click at [607, 495] on span "Kids Class" at bounding box center [615, 499] width 124 height 8
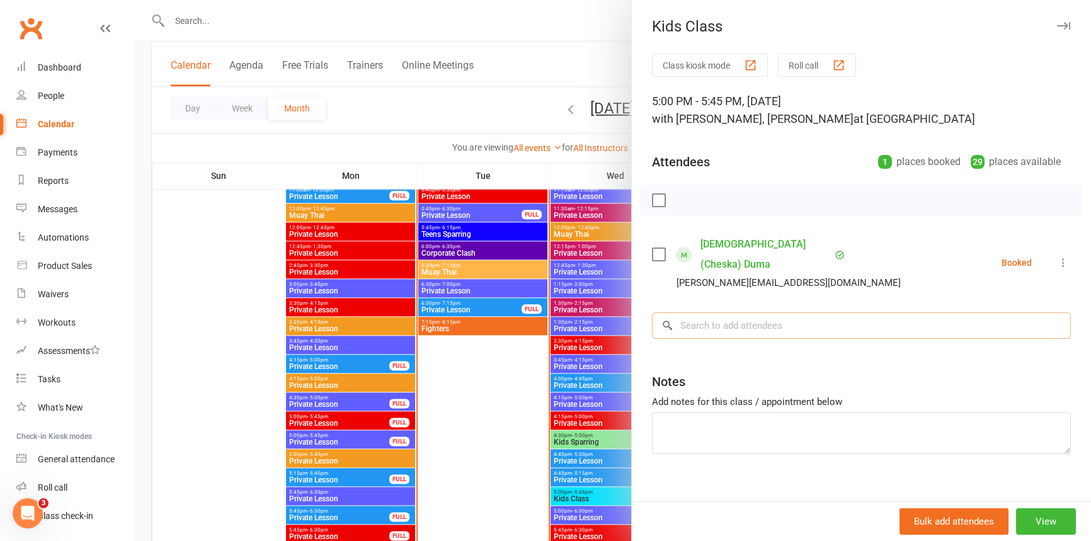
click at [778, 312] on input "search" at bounding box center [861, 325] width 419 height 26
paste input "[PERSON_NAME]"
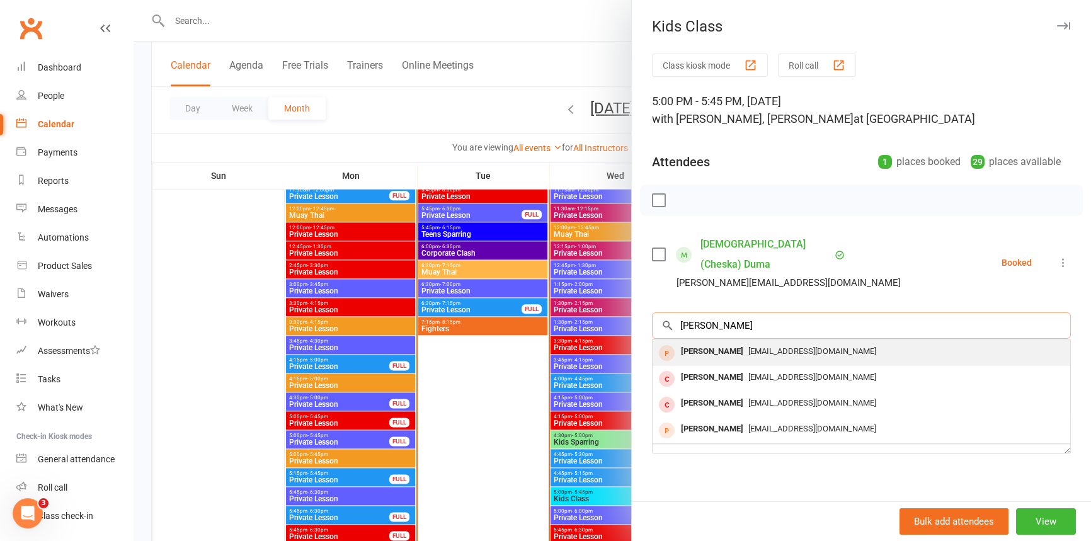
type input "[PERSON_NAME]"
click at [748, 346] on span "saiyoga@live.com.au" at bounding box center [812, 350] width 128 height 9
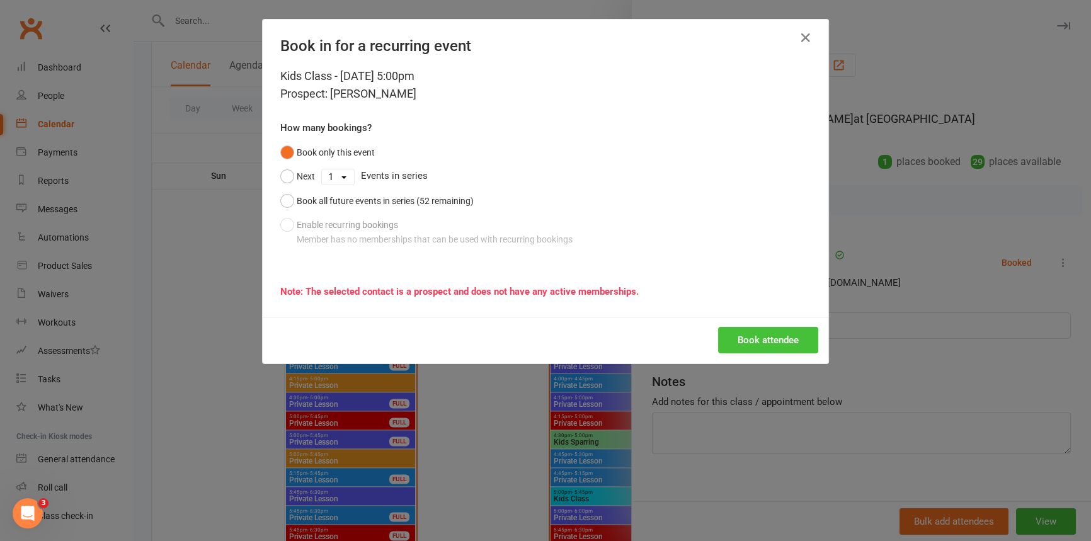
click at [762, 339] on button "Book attendee" at bounding box center [768, 340] width 100 height 26
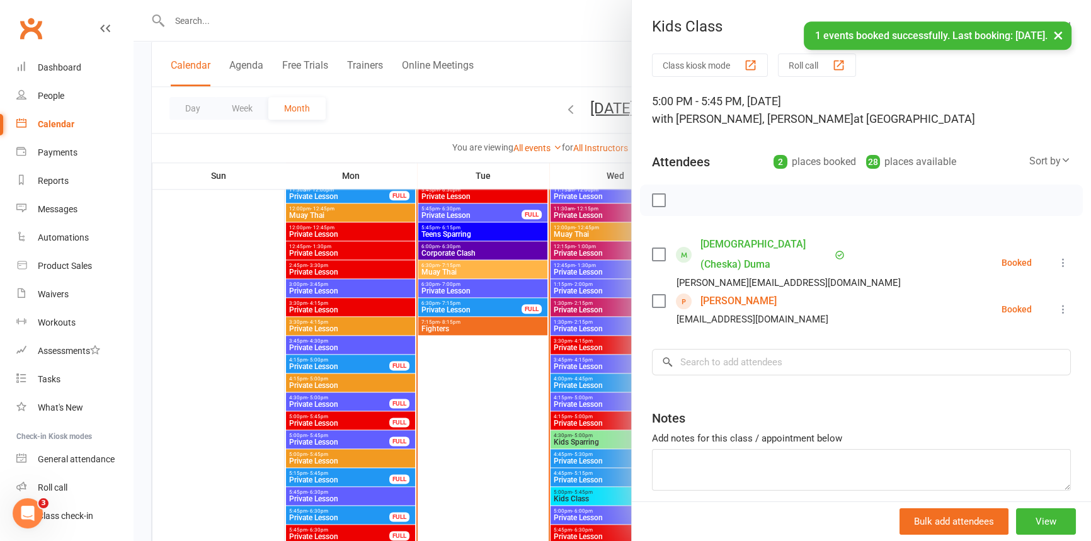
click at [199, 187] on div at bounding box center [612, 270] width 957 height 541
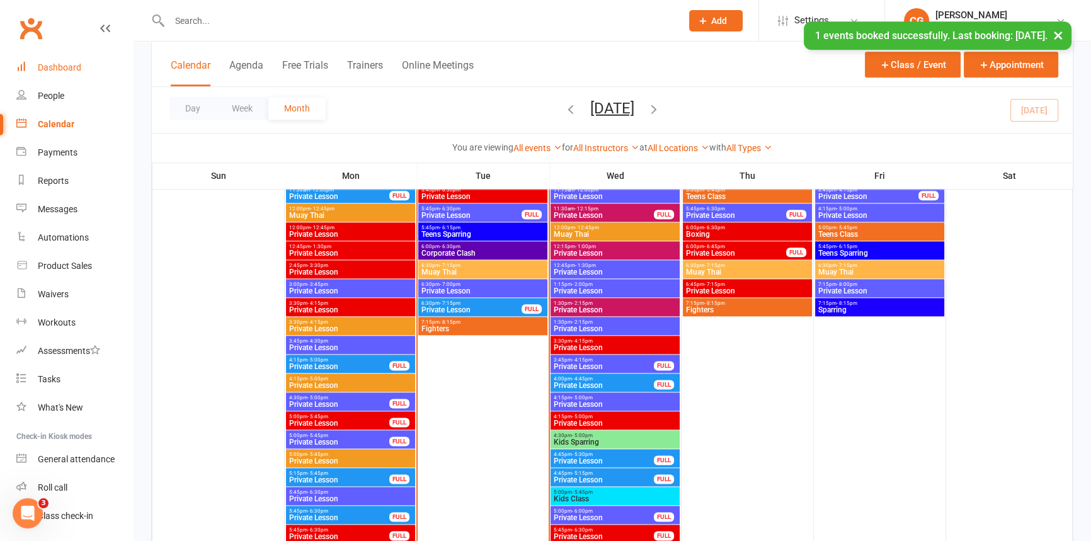
click at [44, 69] on div "Dashboard" at bounding box center [59, 67] width 43 height 10
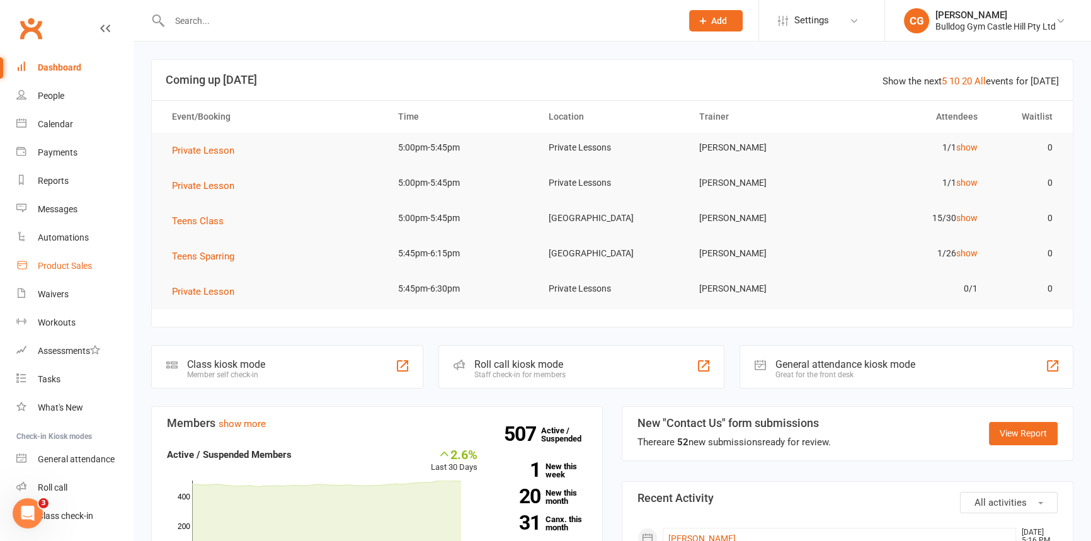
click at [45, 266] on div "Product Sales" at bounding box center [65, 266] width 54 height 10
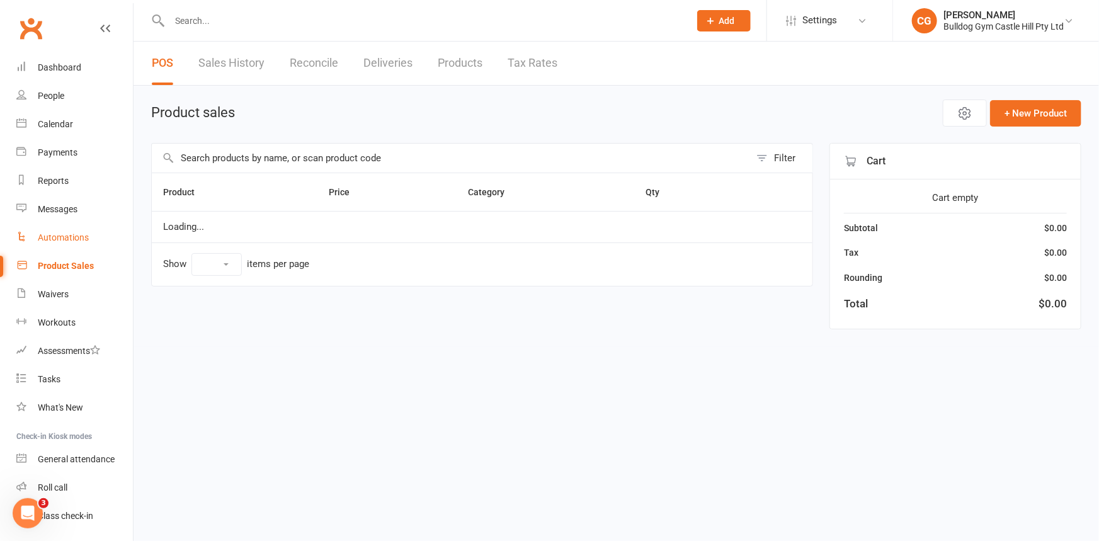
select select "100"
click at [208, 158] on input "text" at bounding box center [451, 158] width 598 height 29
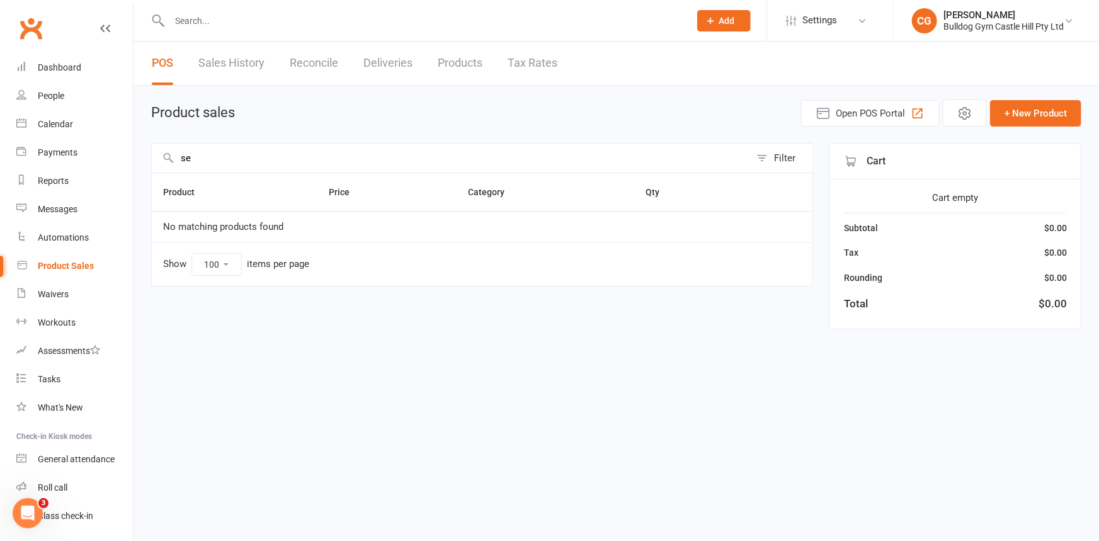
type input "s"
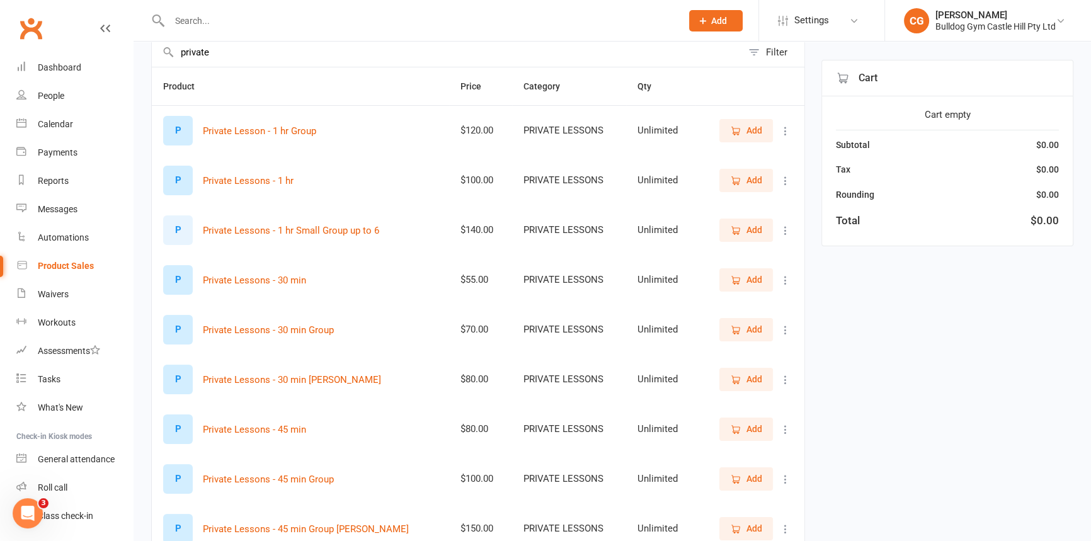
scroll to position [114, 0]
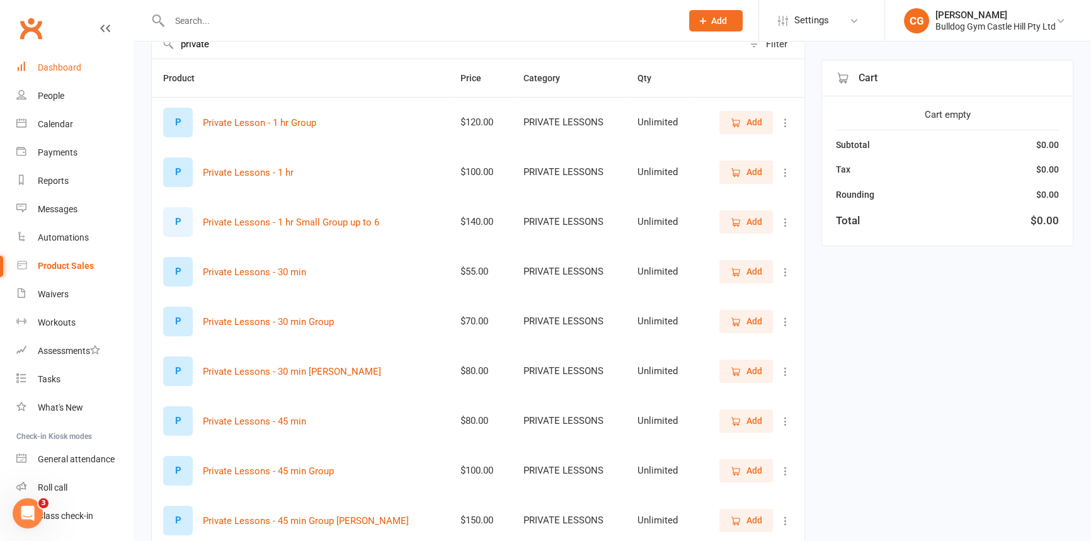
type input "private"
click at [66, 64] on div "Dashboard" at bounding box center [59, 67] width 43 height 10
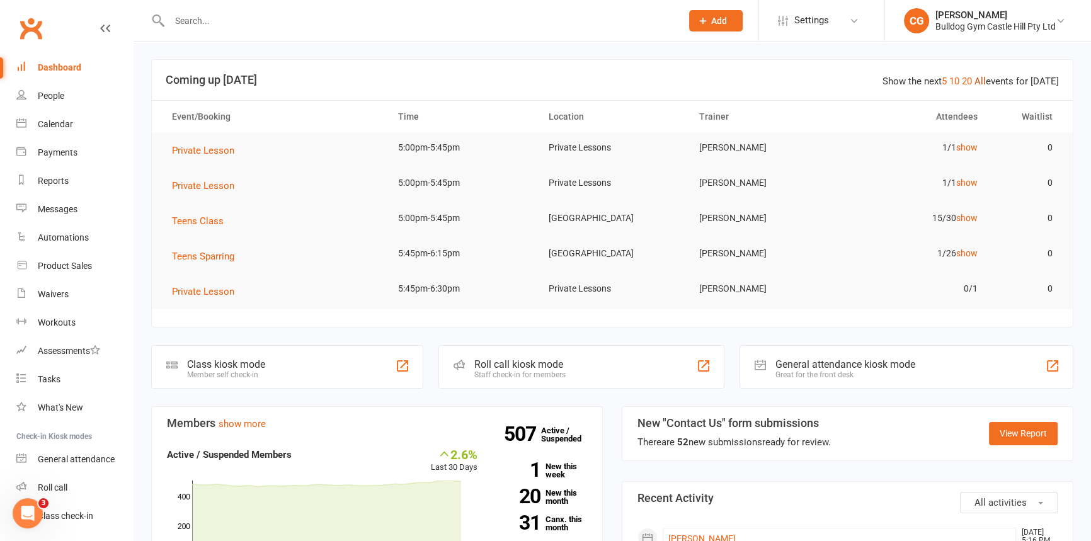
click at [983, 79] on link "All" at bounding box center [979, 81] width 11 height 11
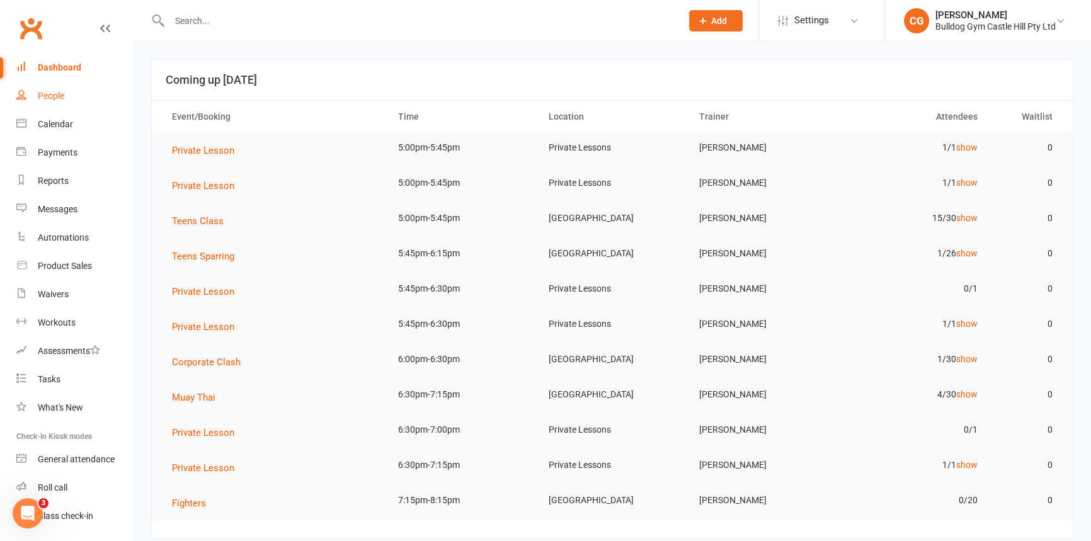
click at [51, 101] on div "People" at bounding box center [51, 96] width 26 height 10
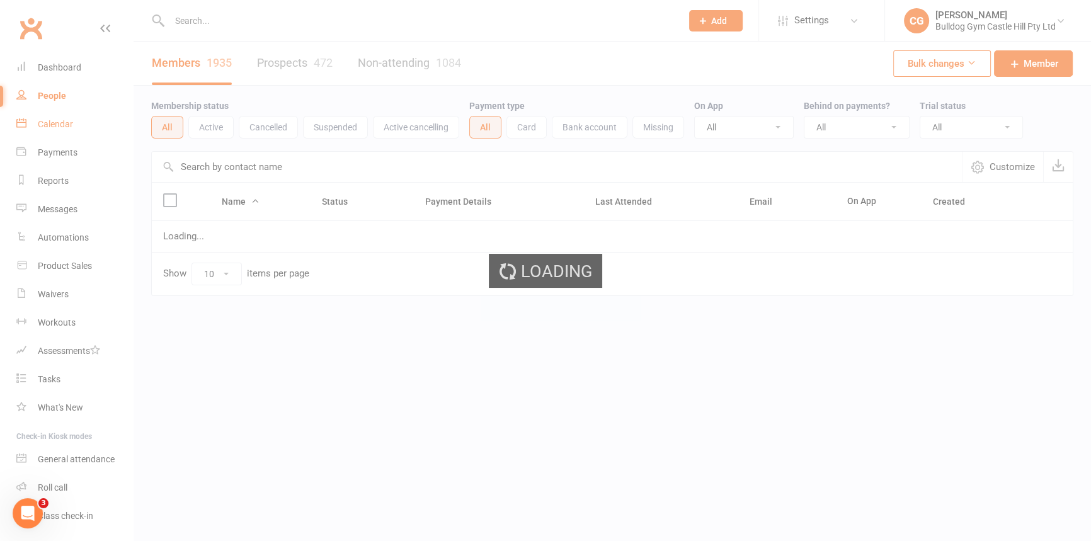
click at [47, 127] on div "Calendar" at bounding box center [55, 124] width 35 height 10
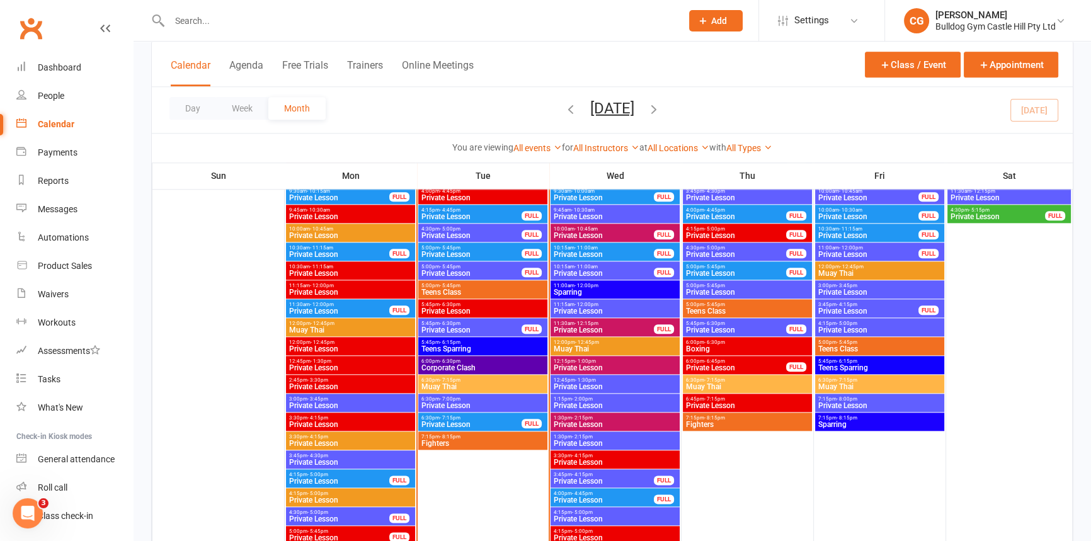
scroll to position [1717, 0]
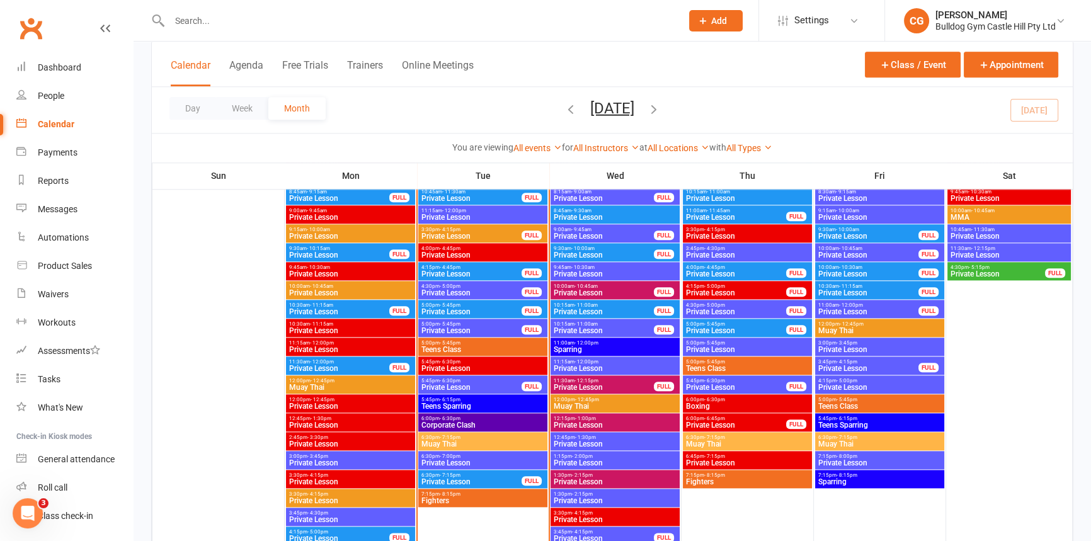
click at [446, 292] on span "Private Lesson" at bounding box center [471, 293] width 101 height 8
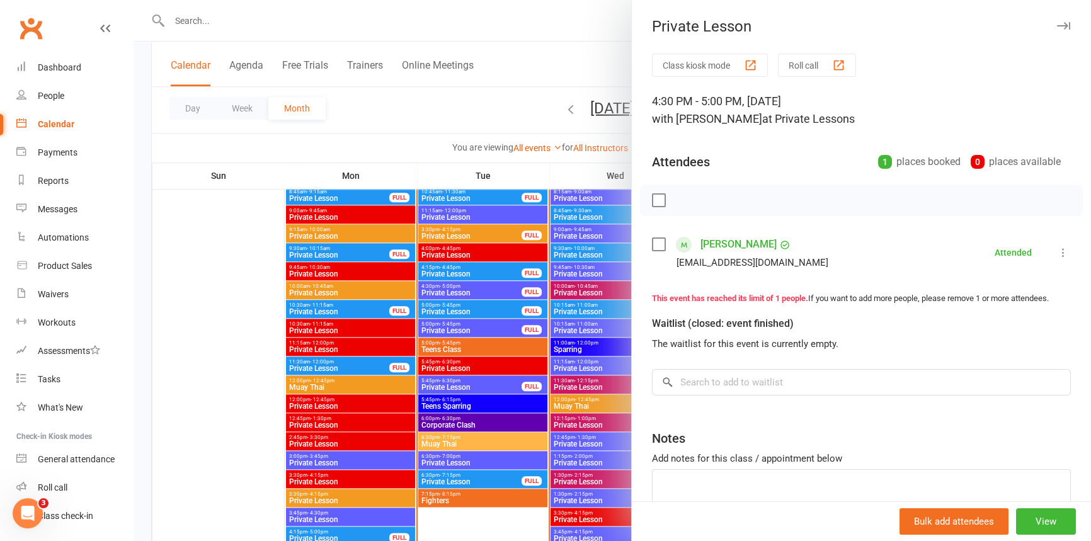
click at [452, 275] on div at bounding box center [612, 270] width 957 height 541
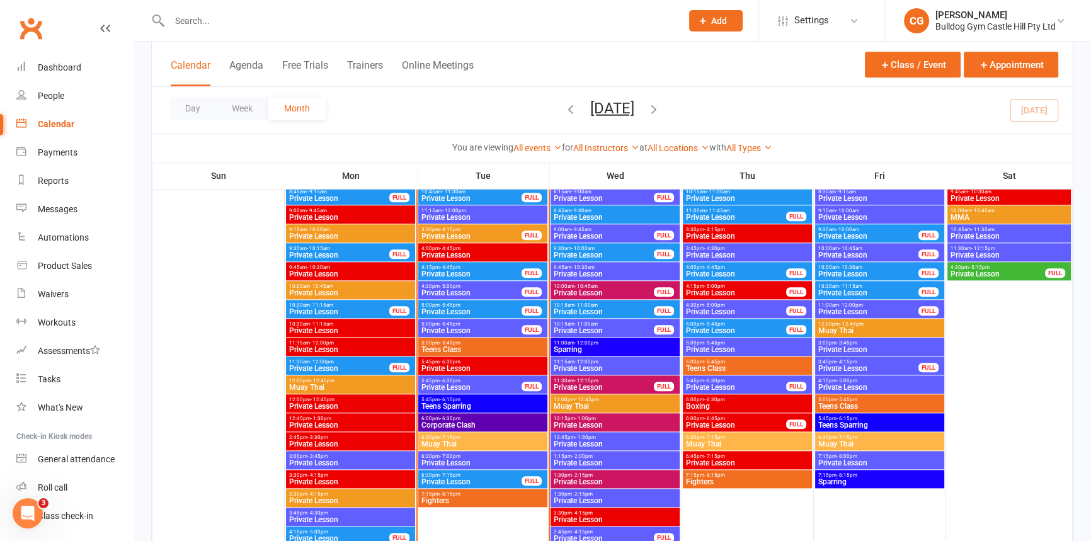
click at [453, 271] on span "Private Lesson" at bounding box center [471, 274] width 101 height 8
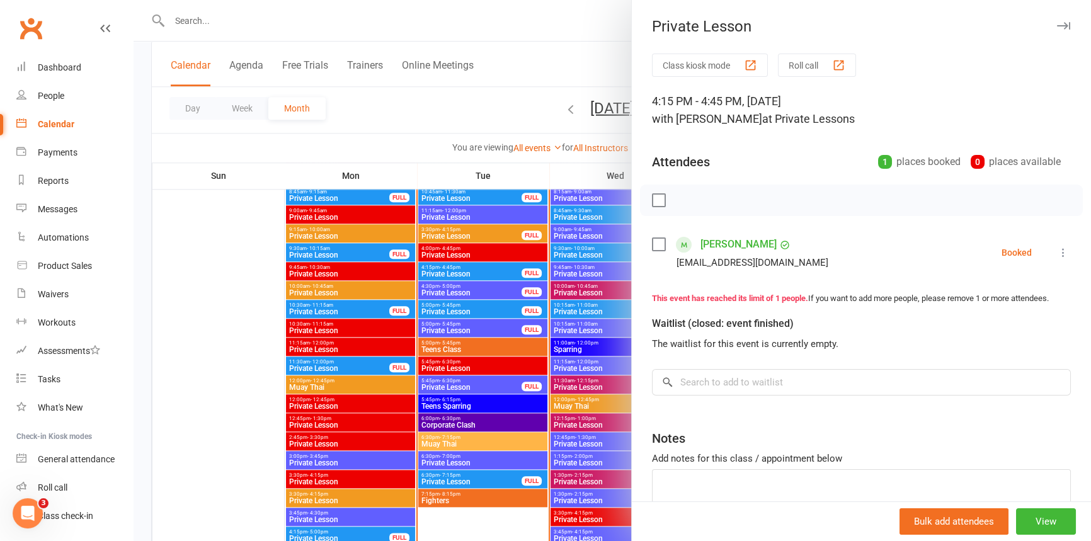
click at [458, 255] on div at bounding box center [612, 270] width 957 height 541
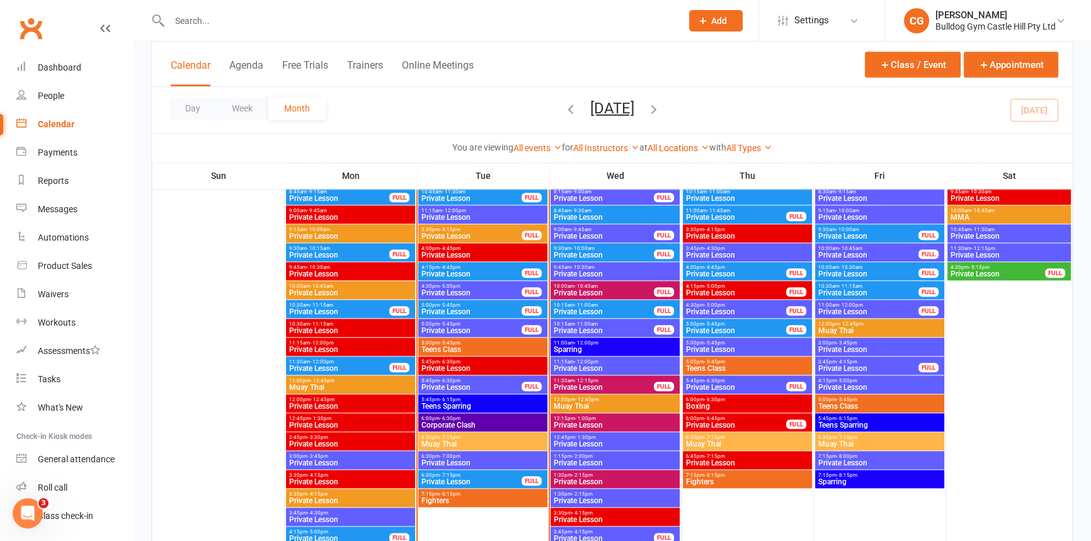
click at [458, 255] on span "Private Lesson" at bounding box center [483, 255] width 124 height 8
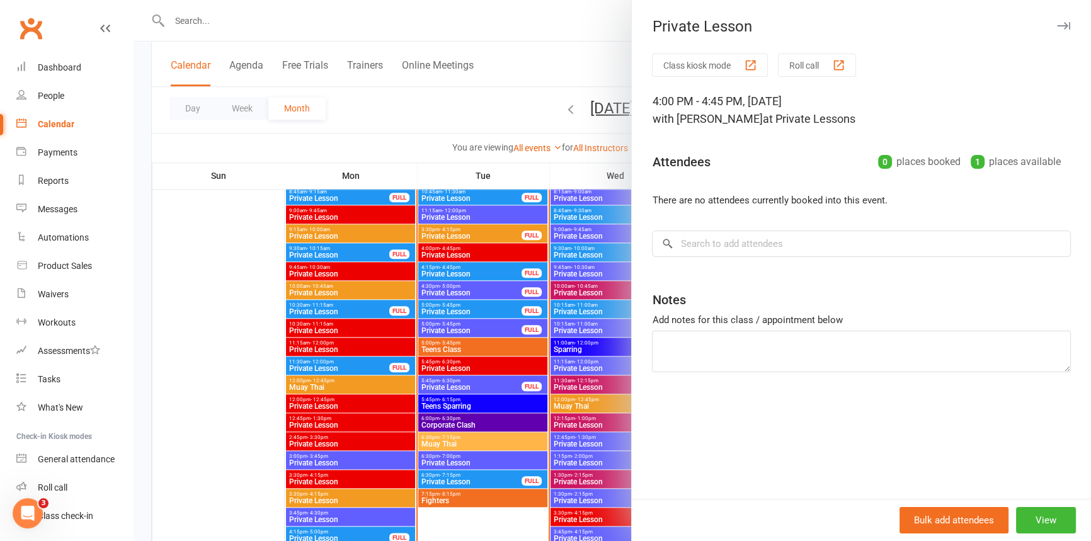
click at [465, 236] on div at bounding box center [612, 270] width 957 height 541
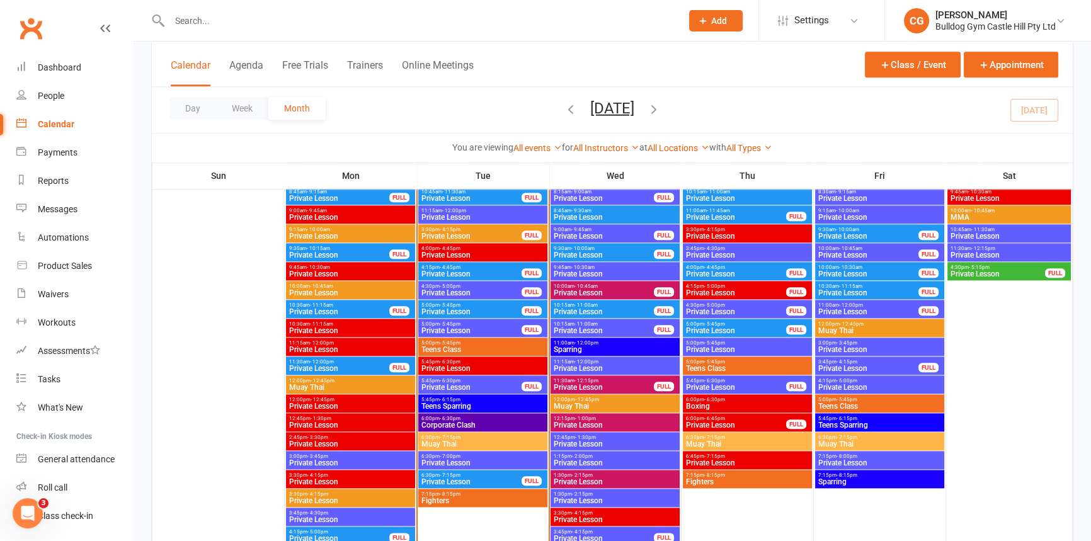
click at [465, 236] on span "Private Lesson" at bounding box center [471, 236] width 101 height 8
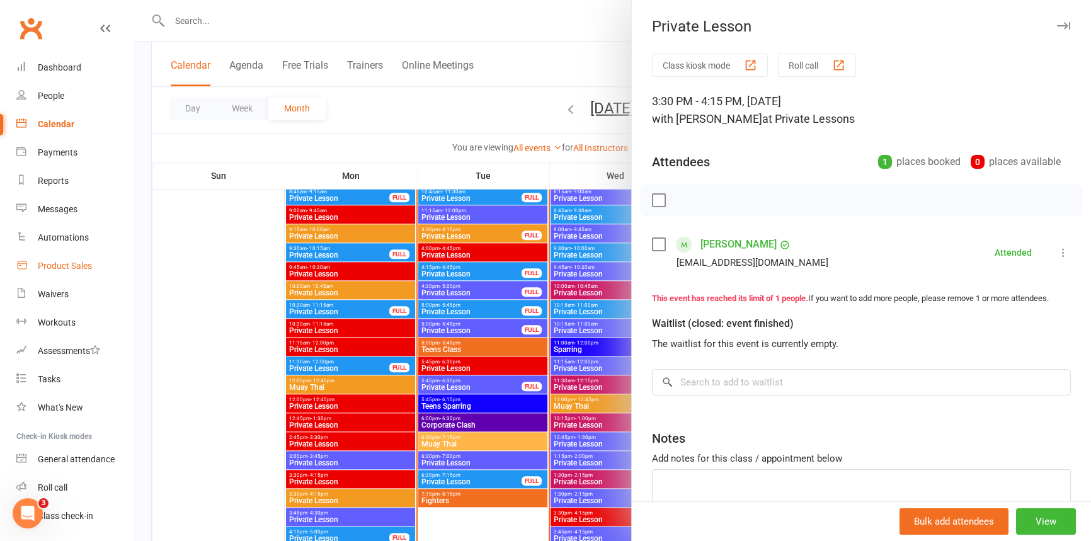
click at [70, 263] on div "Product Sales" at bounding box center [65, 266] width 54 height 10
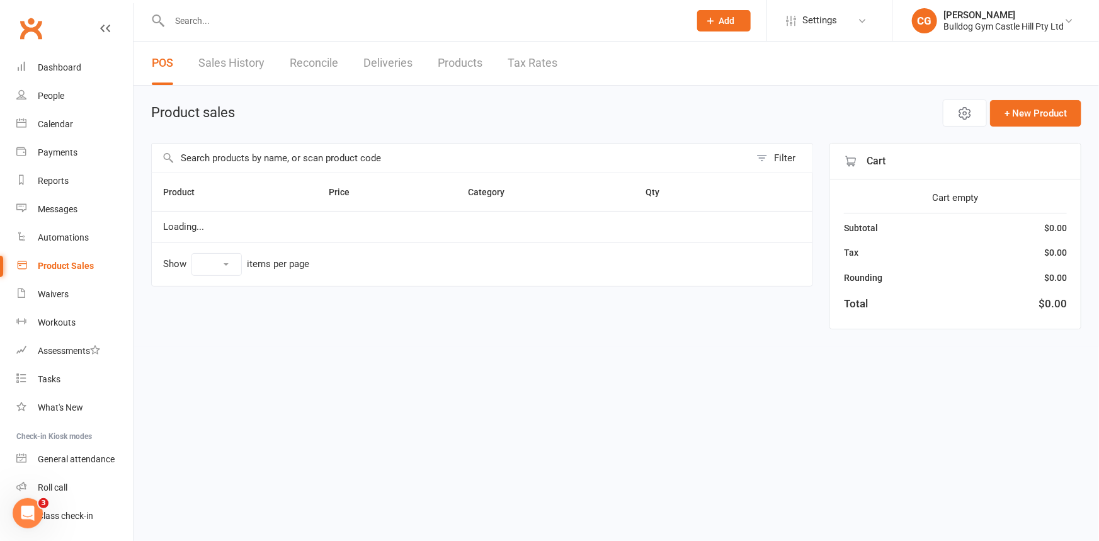
select select "100"
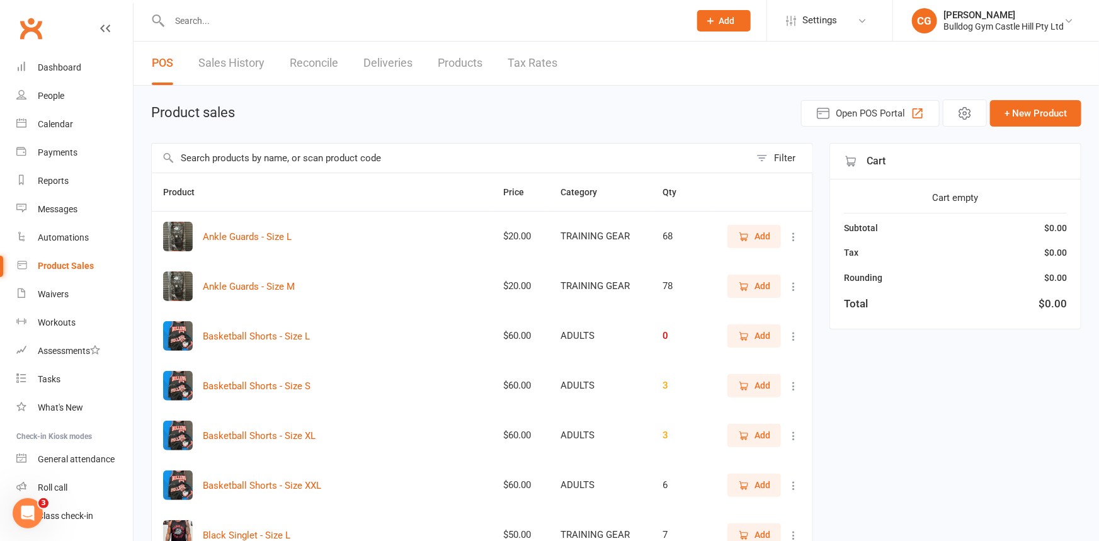
click at [289, 157] on input "text" at bounding box center [451, 158] width 598 height 29
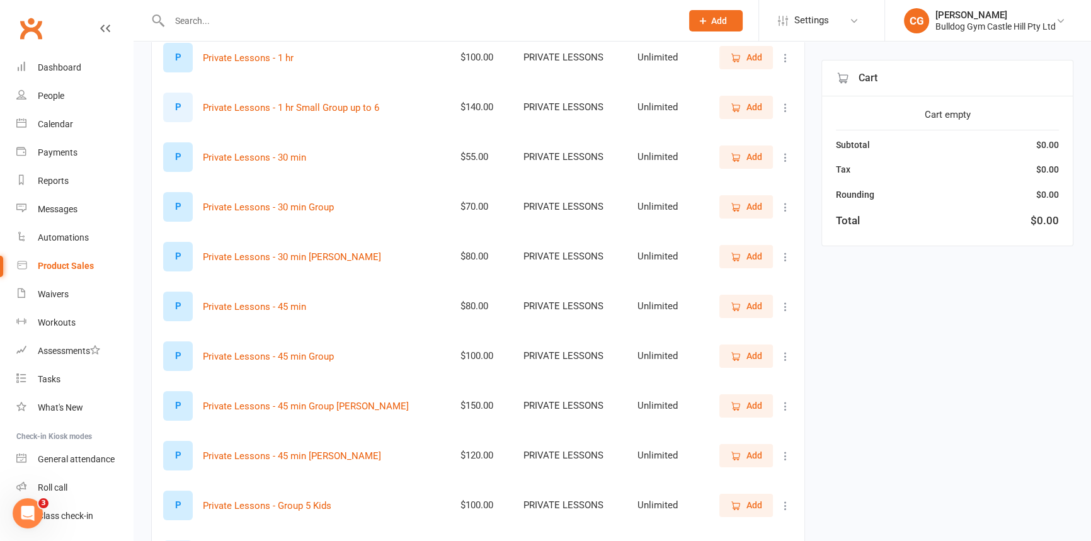
scroll to position [171, 0]
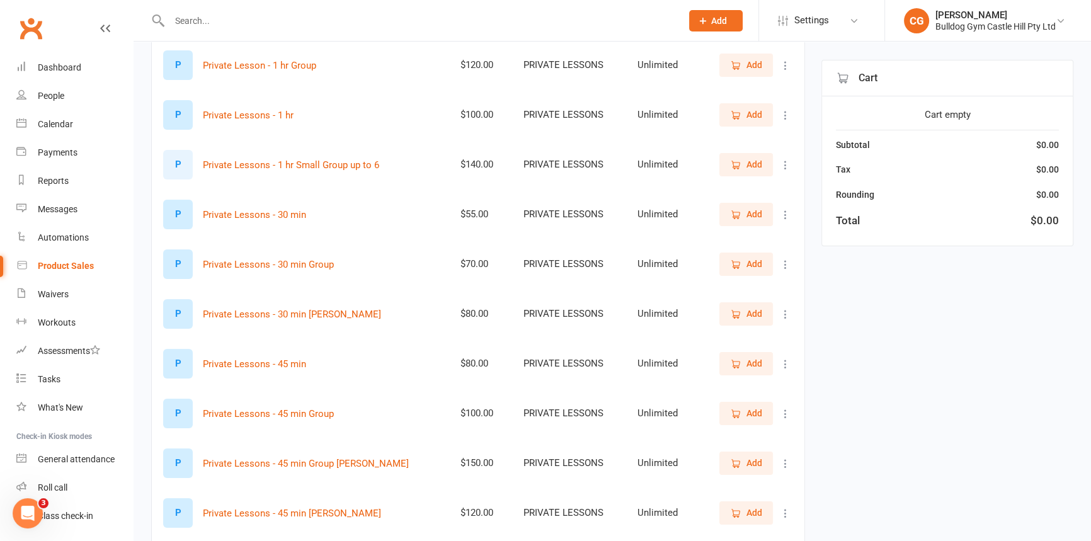
type input "priv"
click at [763, 365] on button "Add" at bounding box center [746, 363] width 54 height 23
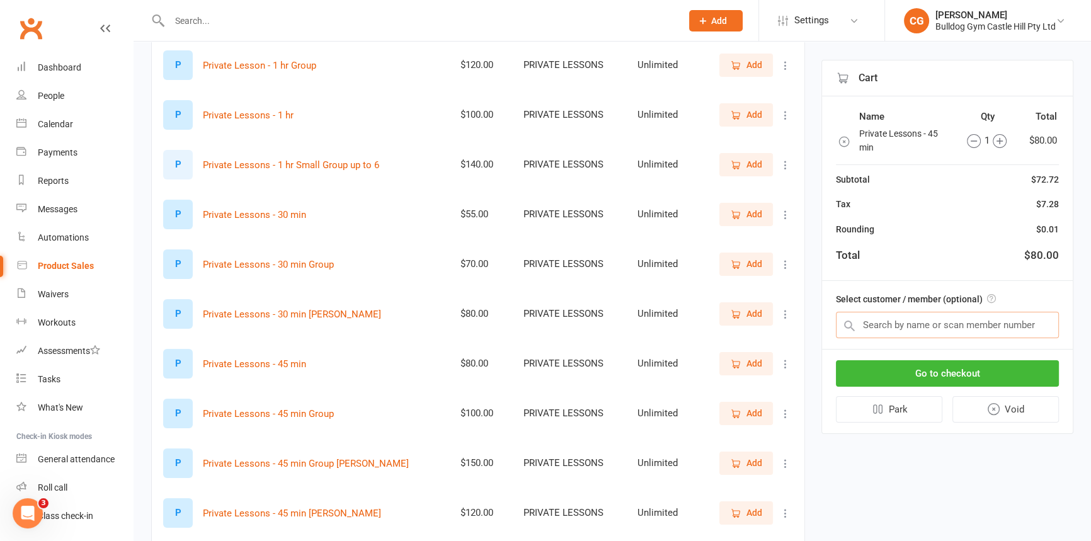
click at [909, 329] on input "text" at bounding box center [947, 325] width 223 height 26
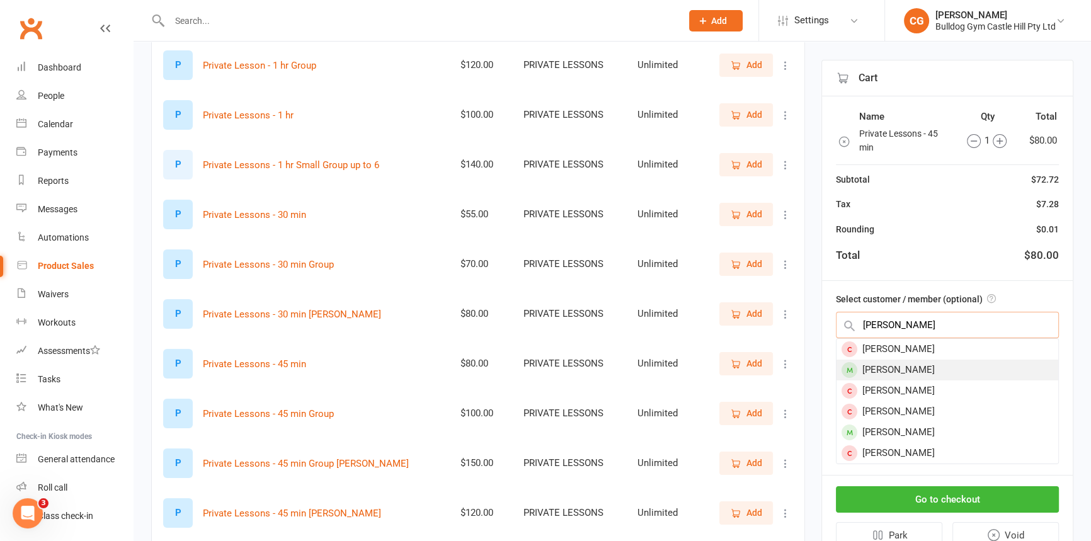
type input "sean"
click at [897, 366] on div "[PERSON_NAME]" at bounding box center [947, 370] width 222 height 21
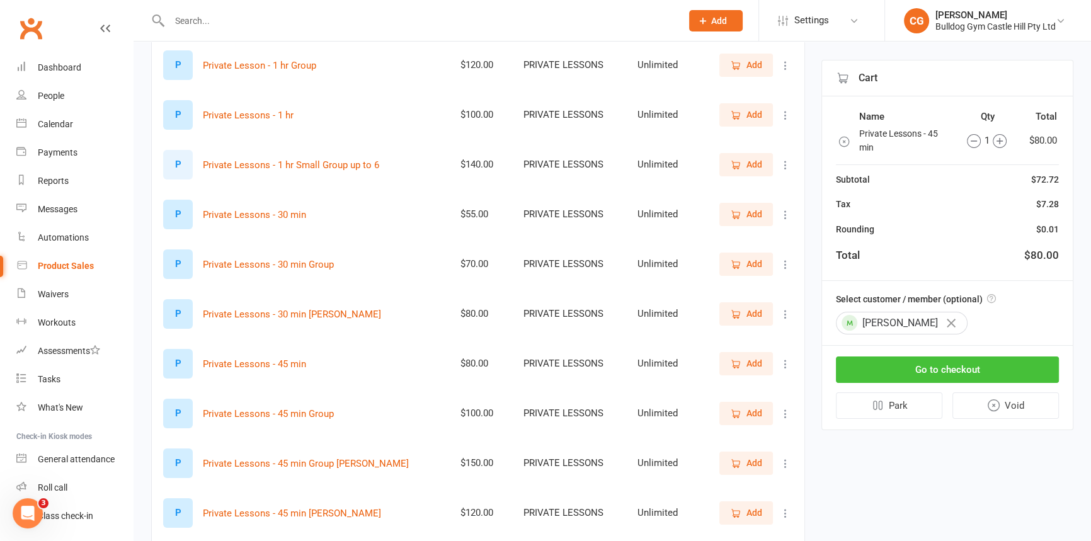
click at [901, 366] on button "Go to checkout" at bounding box center [947, 369] width 223 height 26
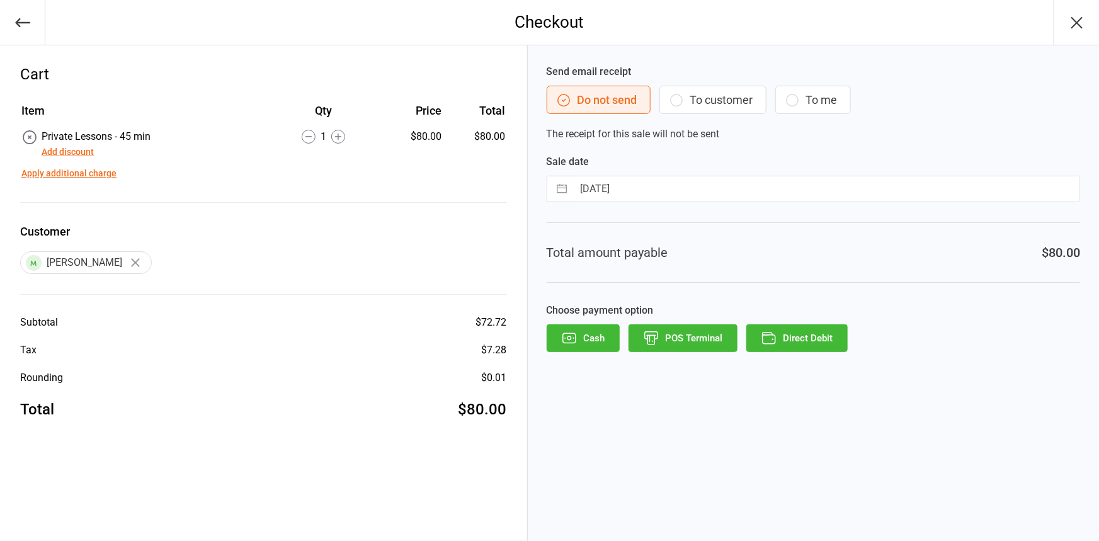
click at [689, 341] on button "POS Terminal" at bounding box center [683, 338] width 109 height 28
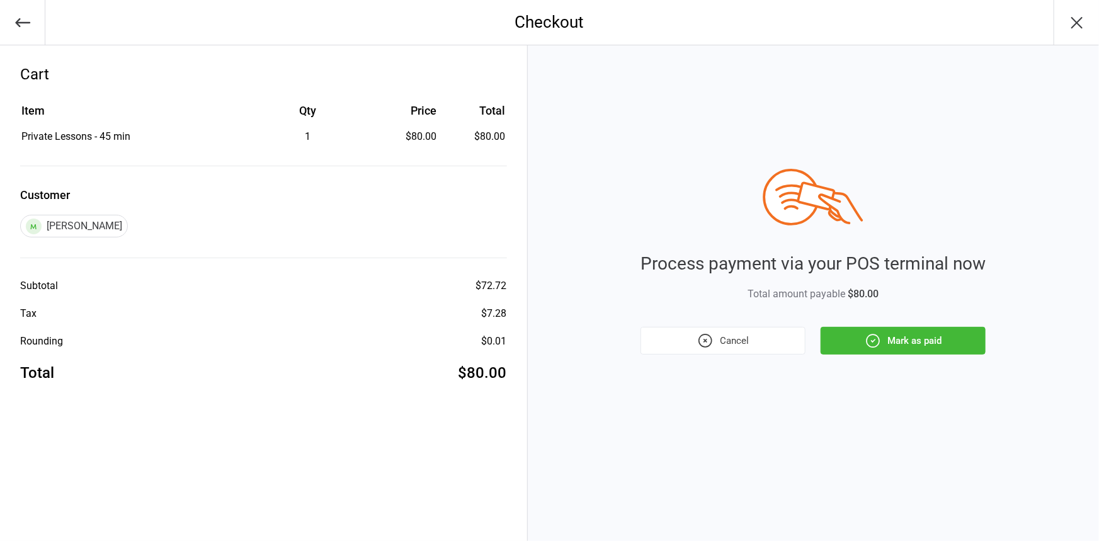
click at [904, 333] on button "Mark as paid" at bounding box center [903, 341] width 165 height 28
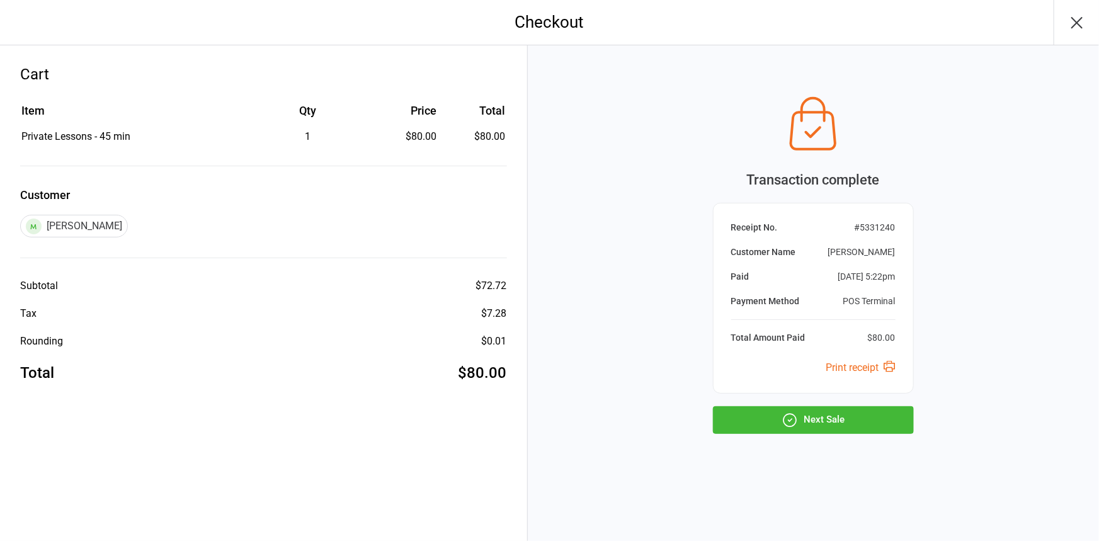
click at [829, 414] on button "Next Sale" at bounding box center [813, 420] width 201 height 28
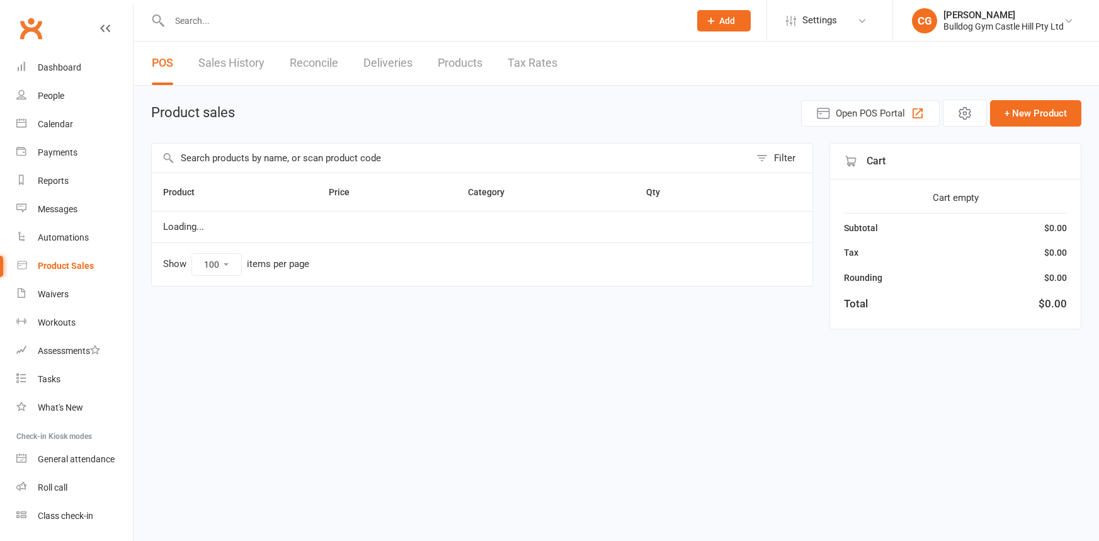
select select "100"
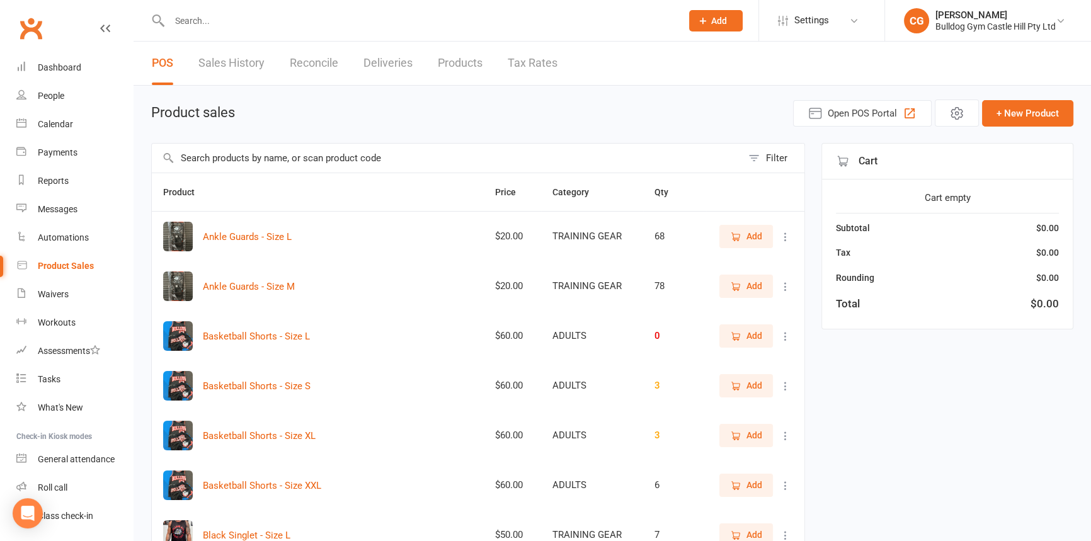
click at [249, 156] on input "text" at bounding box center [447, 158] width 590 height 29
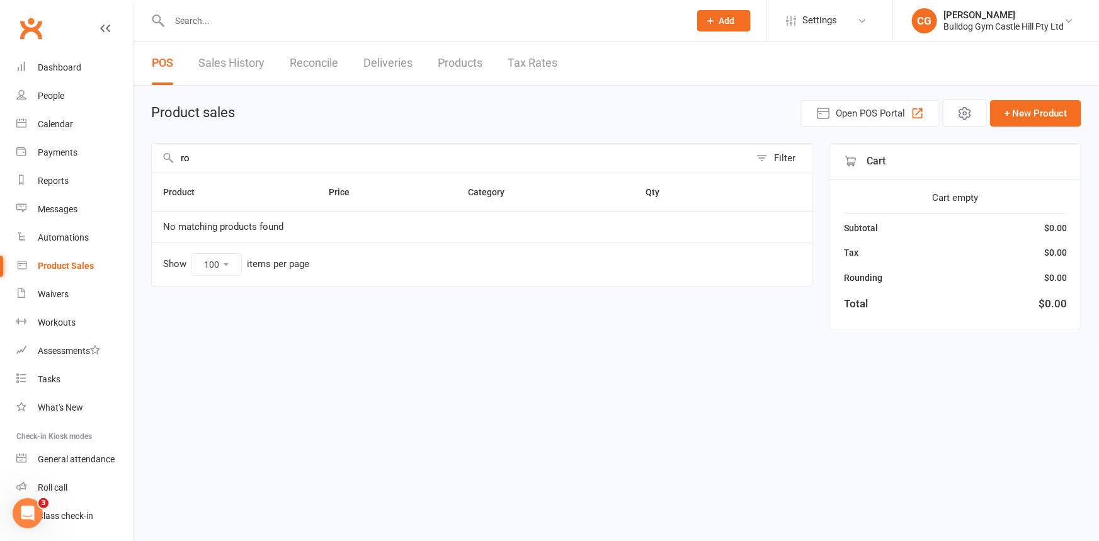
type input "r"
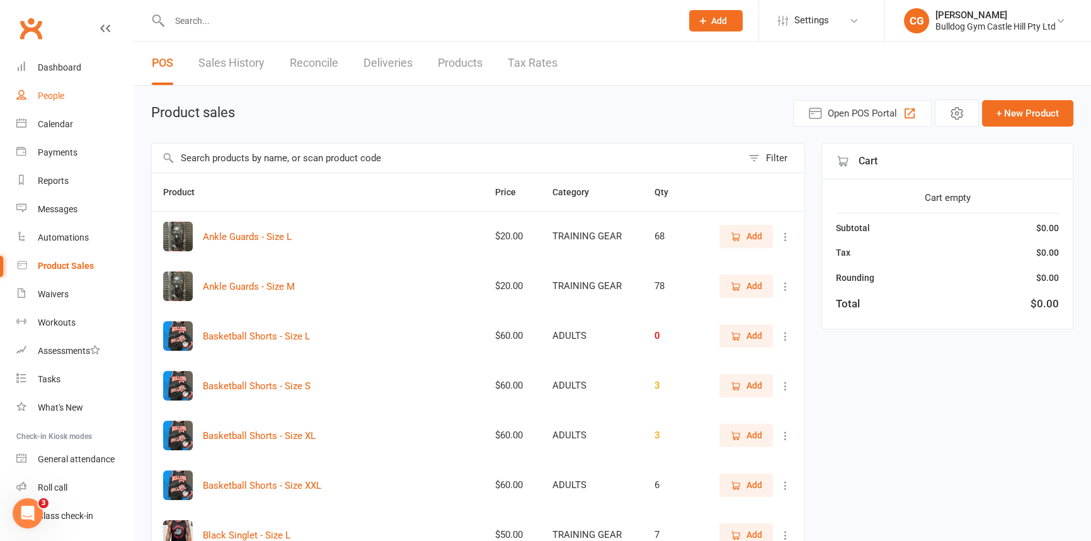
click at [57, 100] on div "People" at bounding box center [51, 96] width 26 height 10
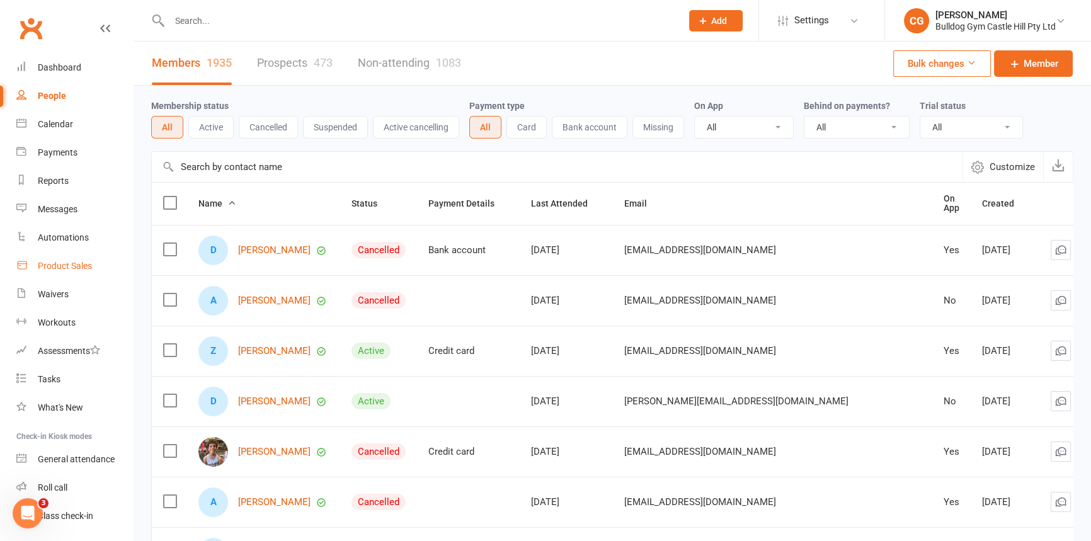
click at [60, 276] on link "Product Sales" at bounding box center [74, 266] width 117 height 28
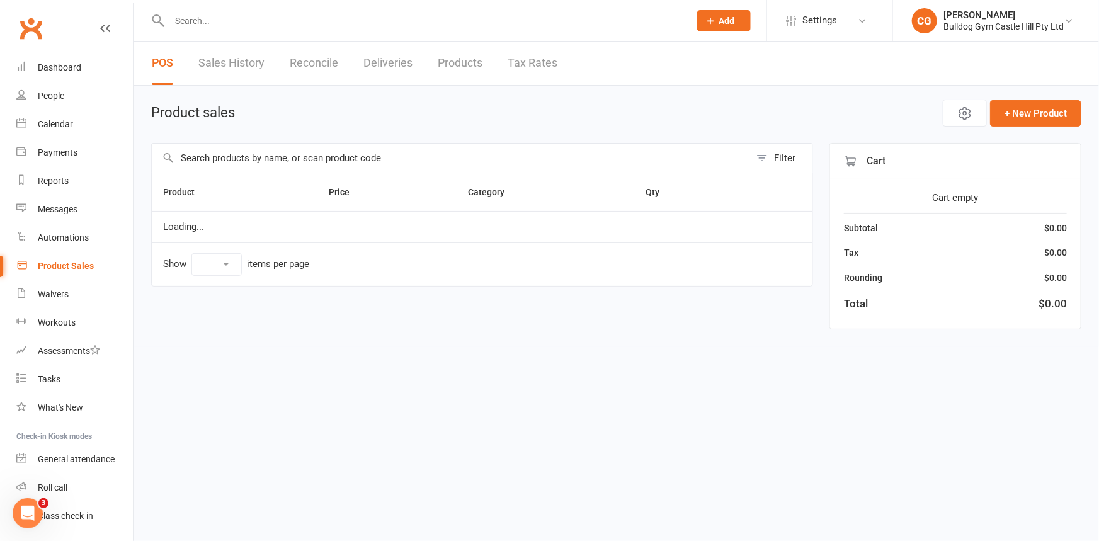
select select "100"
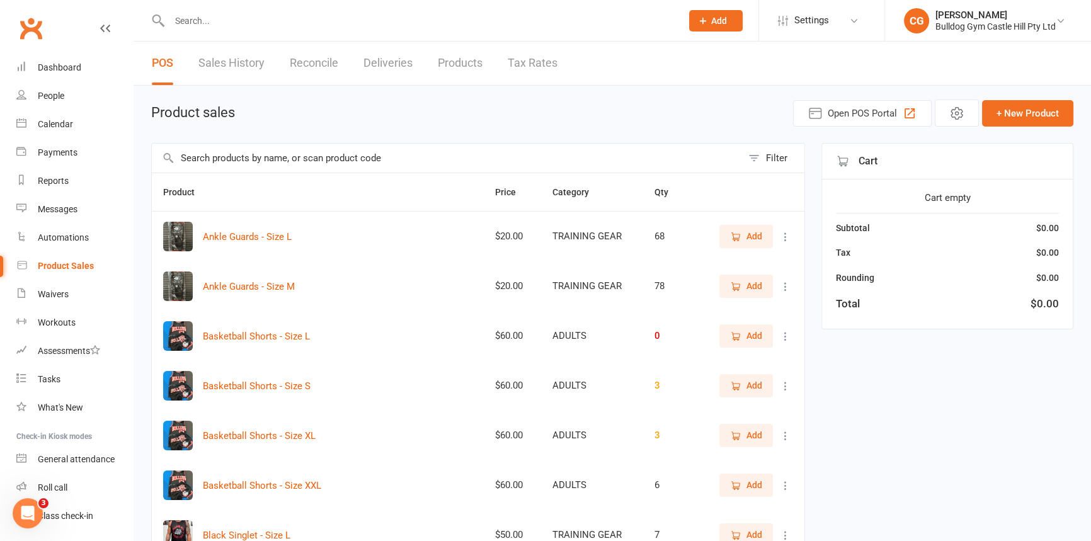
click at [293, 164] on input "text" at bounding box center [447, 158] width 590 height 29
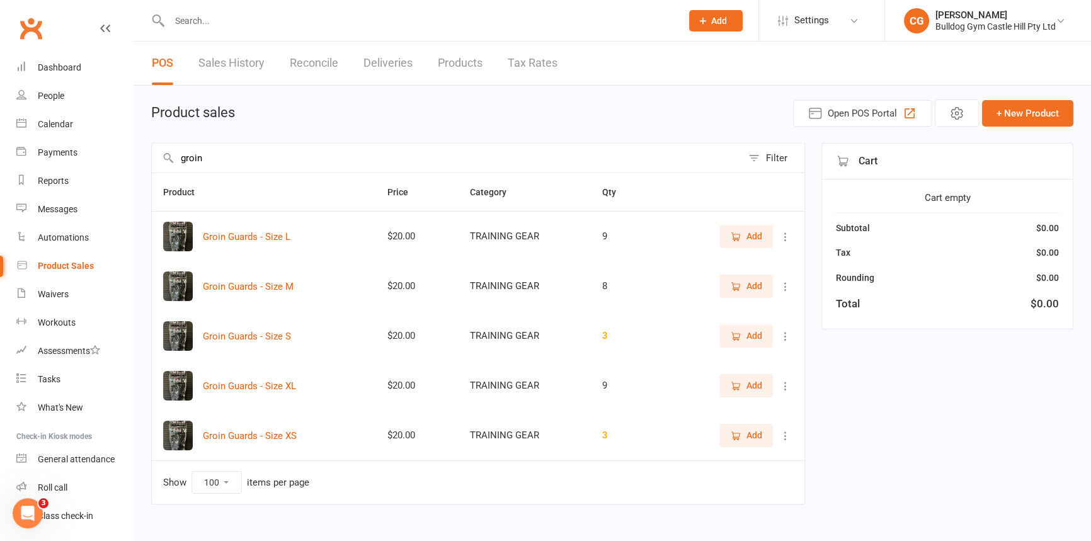
type input "groin"
click at [745, 283] on span "Add" at bounding box center [746, 286] width 32 height 14
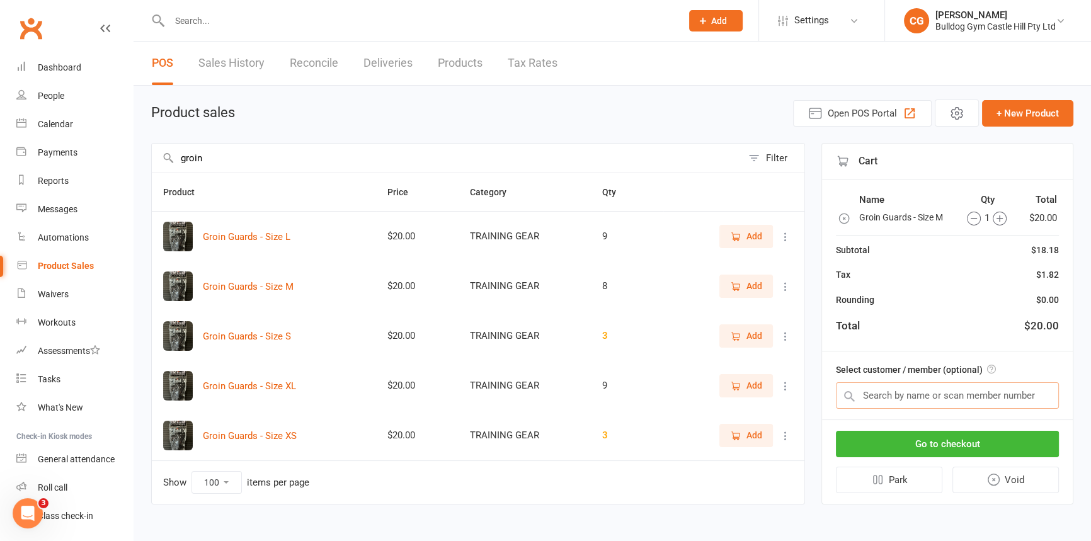
click at [920, 390] on input "text" at bounding box center [947, 395] width 223 height 26
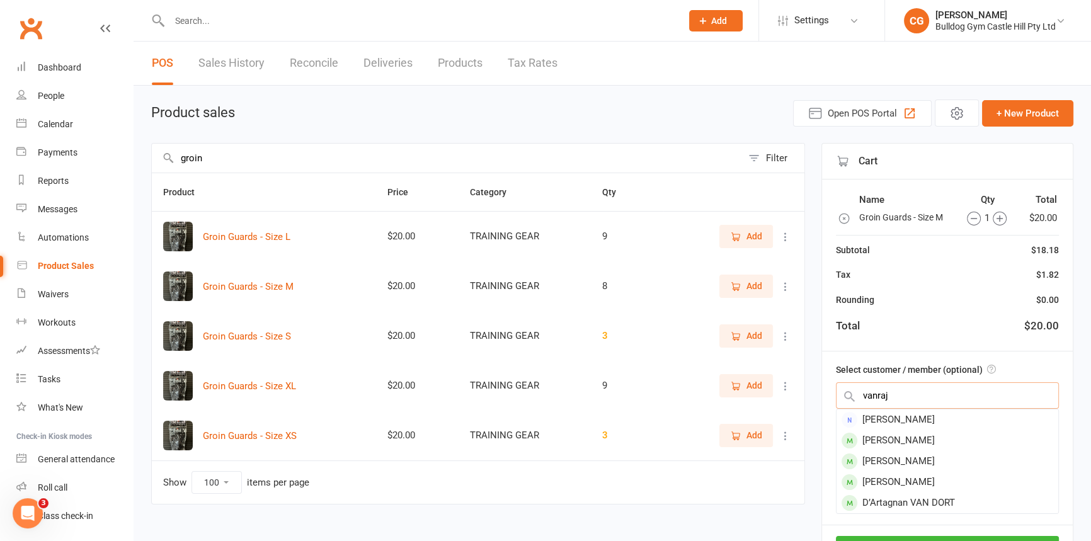
type input "vanraj"
click at [882, 443] on div "[PERSON_NAME]" at bounding box center [947, 440] width 222 height 21
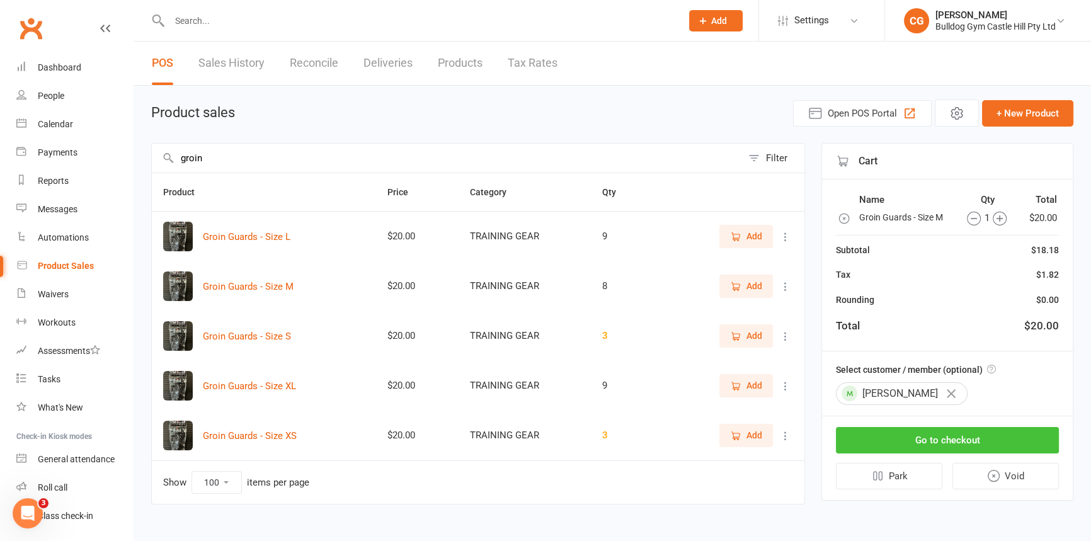
click at [902, 441] on button "Go to checkout" at bounding box center [947, 440] width 223 height 26
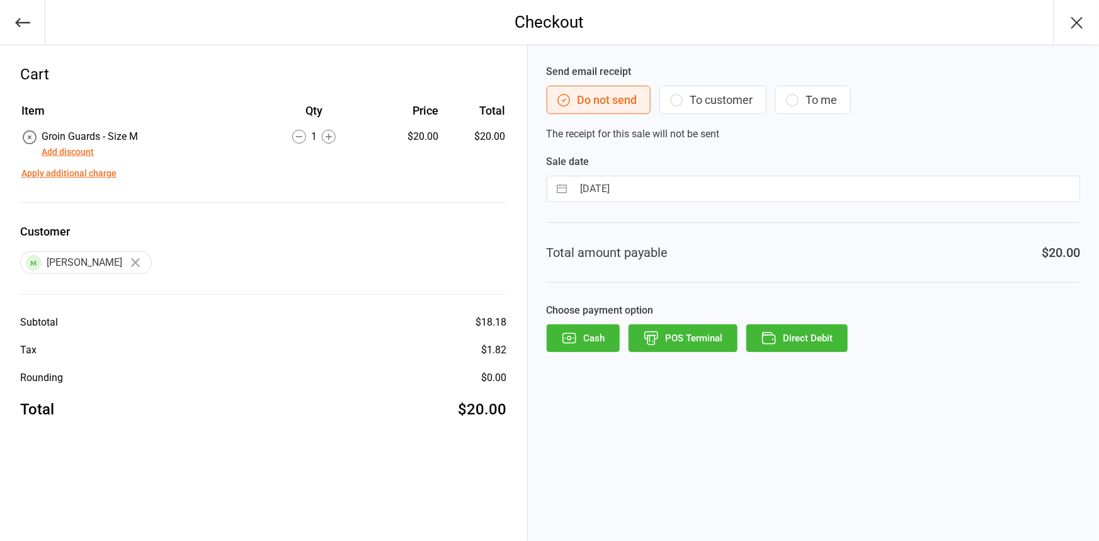
click at [705, 336] on button "POS Terminal" at bounding box center [683, 338] width 109 height 28
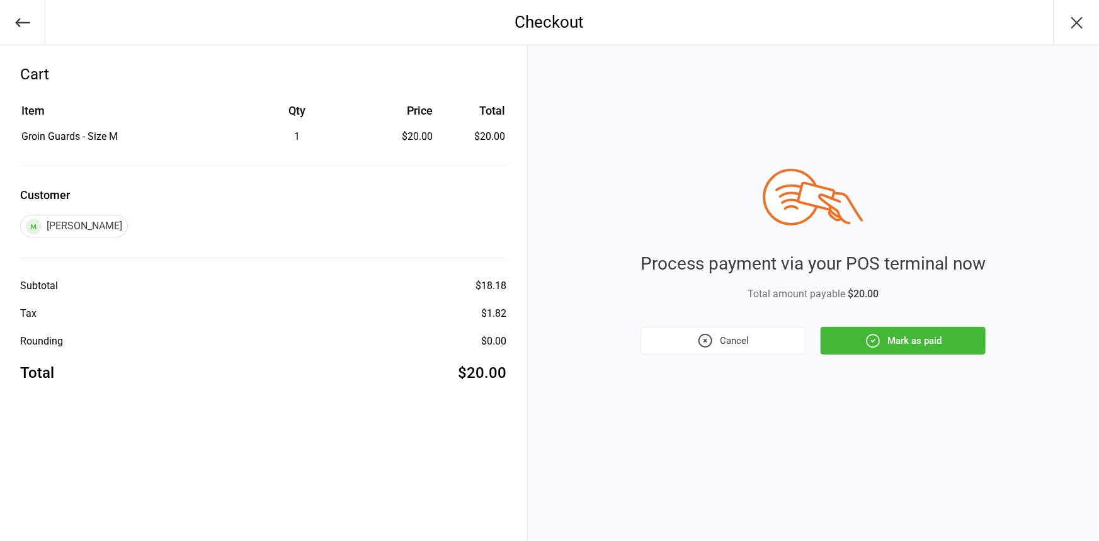
click at [945, 338] on button "Mark as paid" at bounding box center [903, 341] width 165 height 28
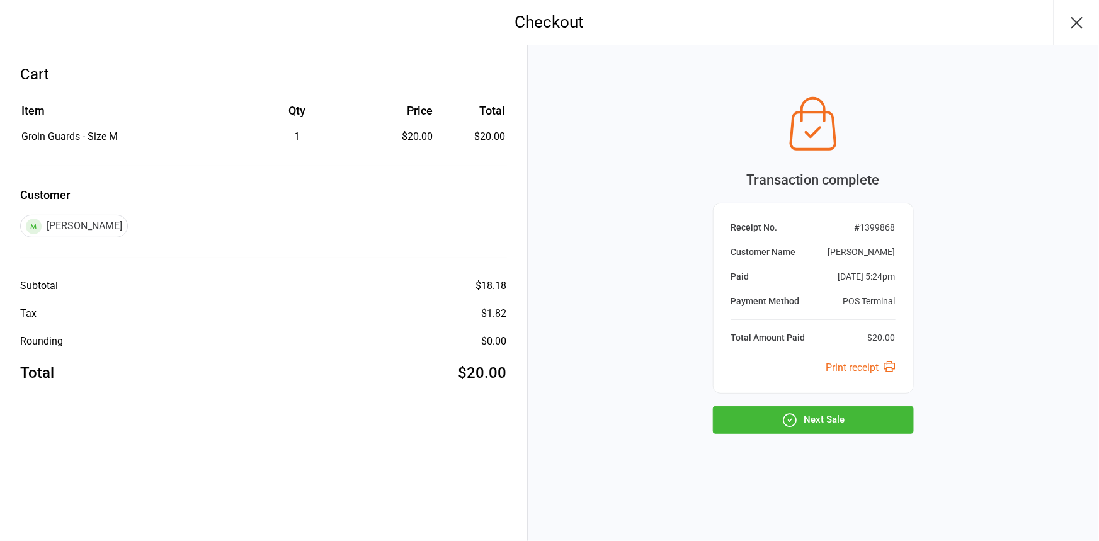
click at [828, 420] on button "Next Sale" at bounding box center [813, 420] width 201 height 28
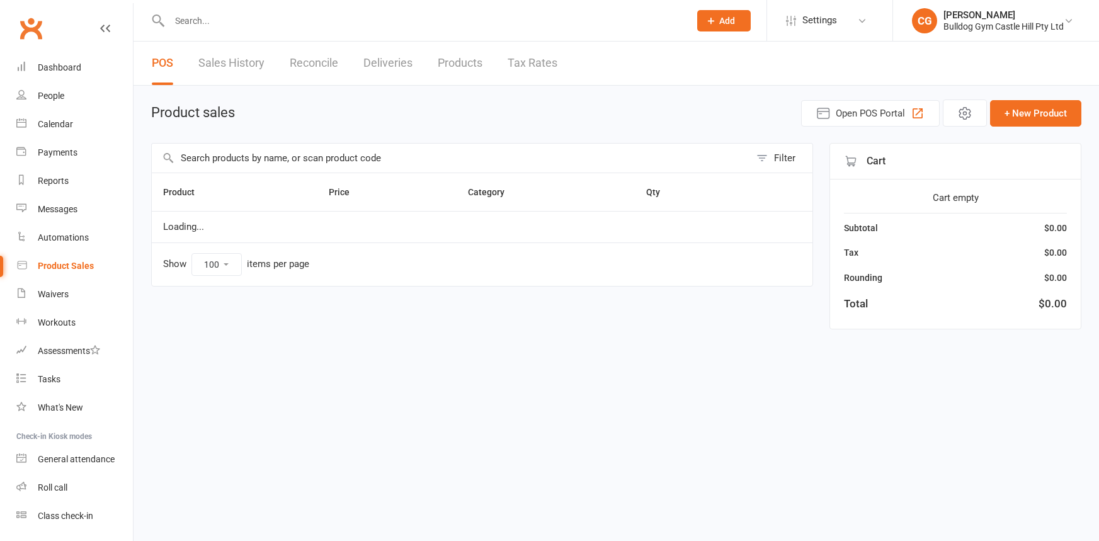
select select "100"
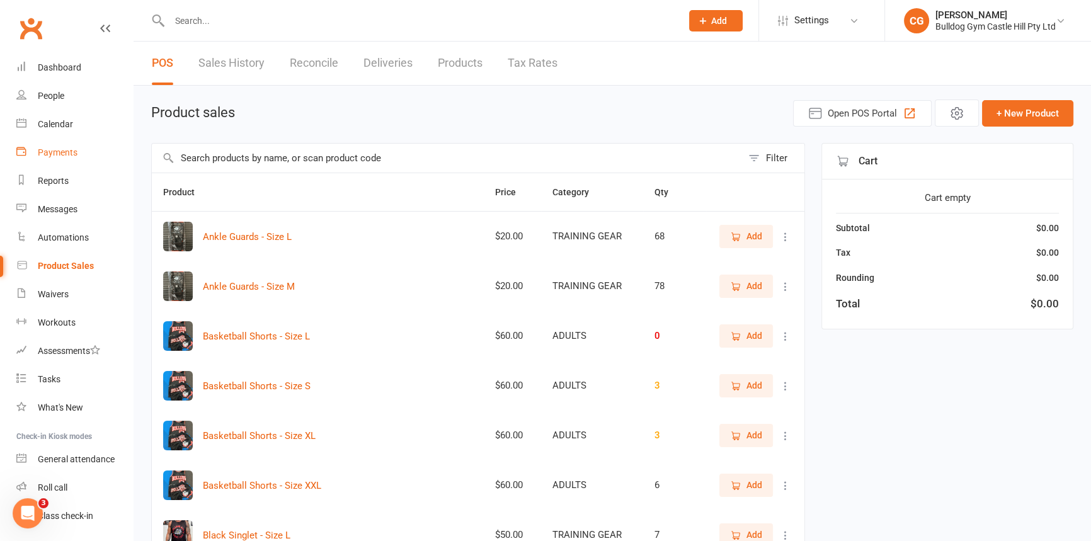
click at [61, 151] on div "Payments" at bounding box center [58, 152] width 40 height 10
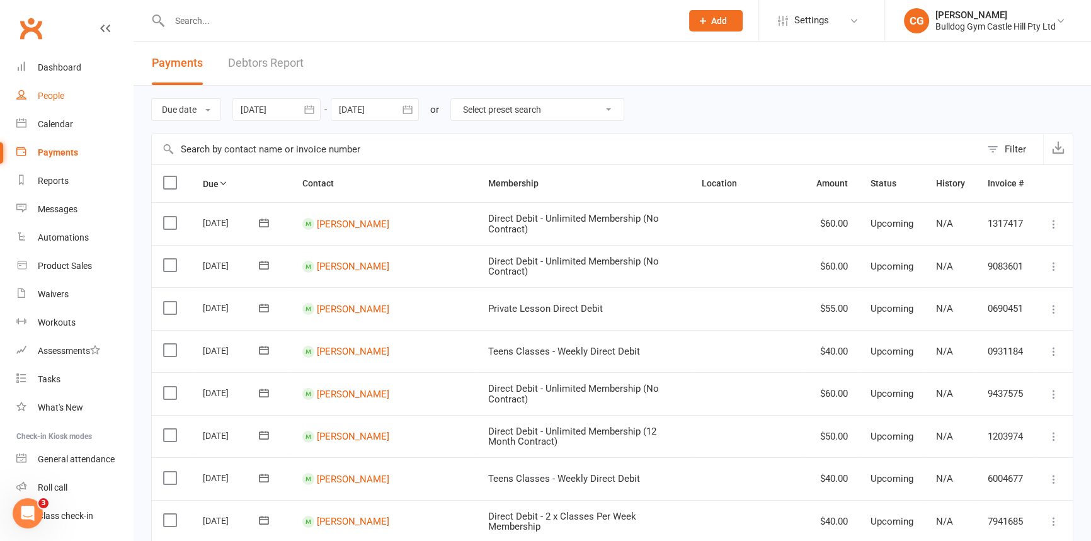
click at [57, 99] on div "People" at bounding box center [51, 96] width 26 height 10
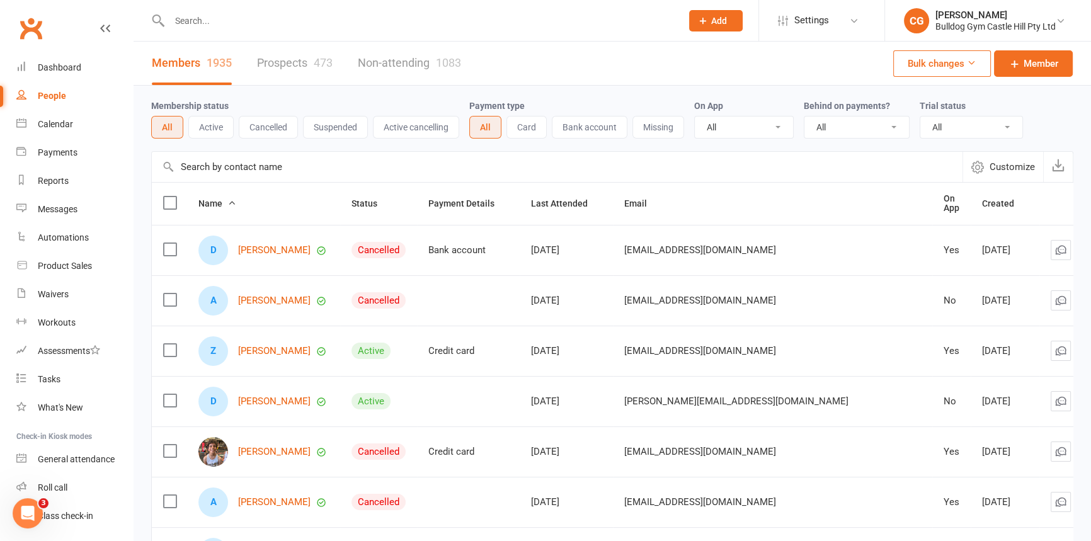
click at [229, 20] on input "text" at bounding box center [419, 21] width 507 height 18
click at [195, 25] on input "text" at bounding box center [419, 21] width 507 height 18
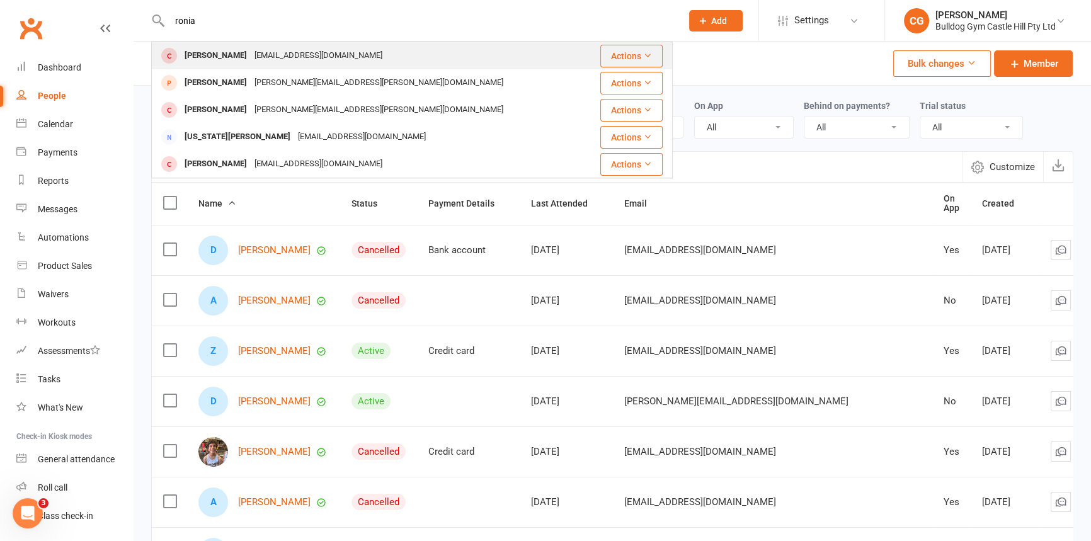
type input "ronia"
click at [196, 57] on div "[PERSON_NAME]" at bounding box center [216, 56] width 70 height 18
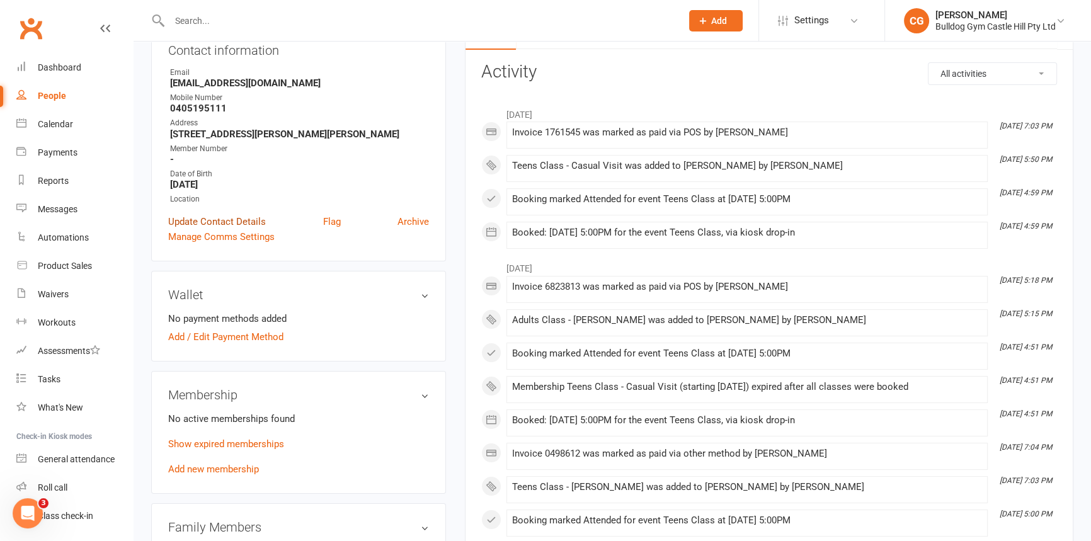
scroll to position [229, 0]
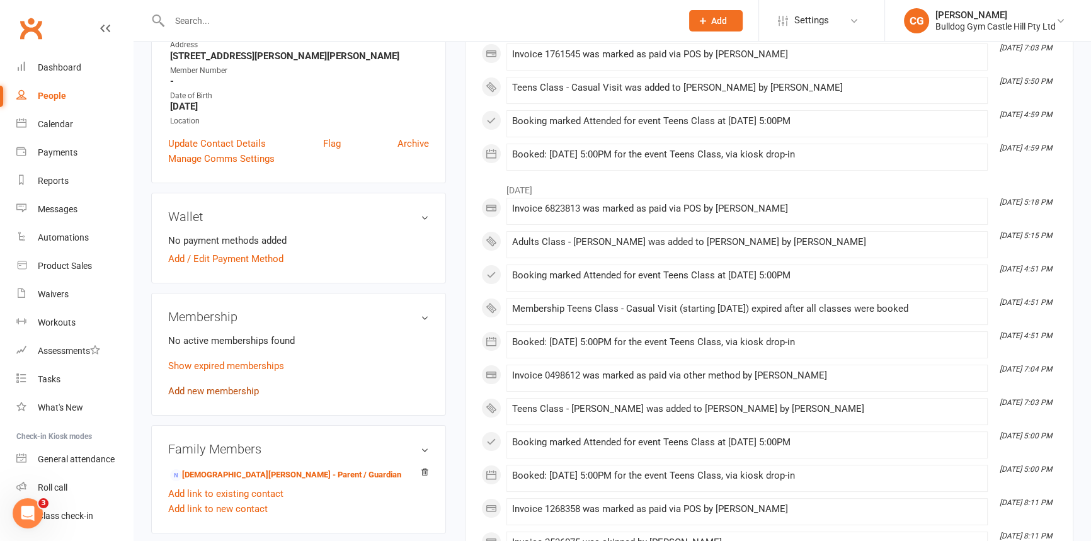
click at [237, 387] on link "Add new membership" at bounding box center [213, 390] width 91 height 11
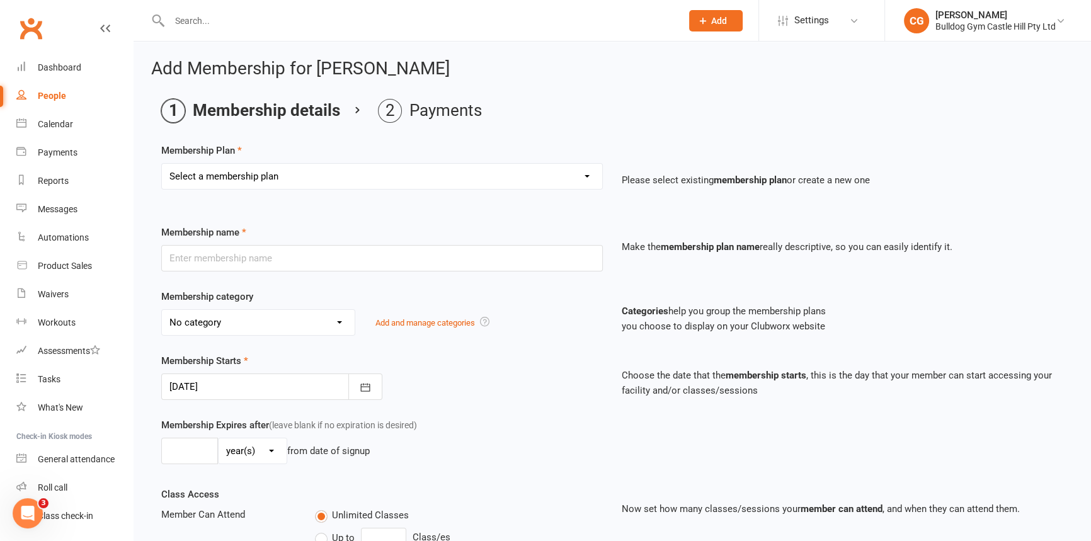
click at [558, 171] on select "Select a membership plan Create new Membership Plan Adults Class - Casual Visit…" at bounding box center [382, 176] width 440 height 25
select select "54"
click at [162, 164] on select "Select a membership plan Create new Membership Plan Adults Class - Casual Visit…" at bounding box center [382, 176] width 440 height 25
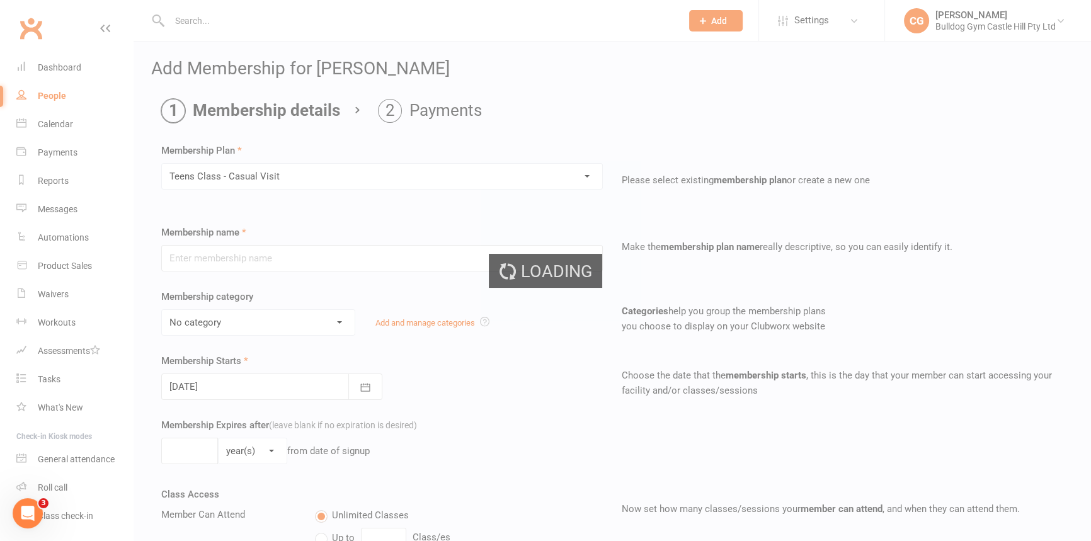
type input "Teens Class - Casual Visit"
select select "30"
type input "2"
select select "1"
type input "1"
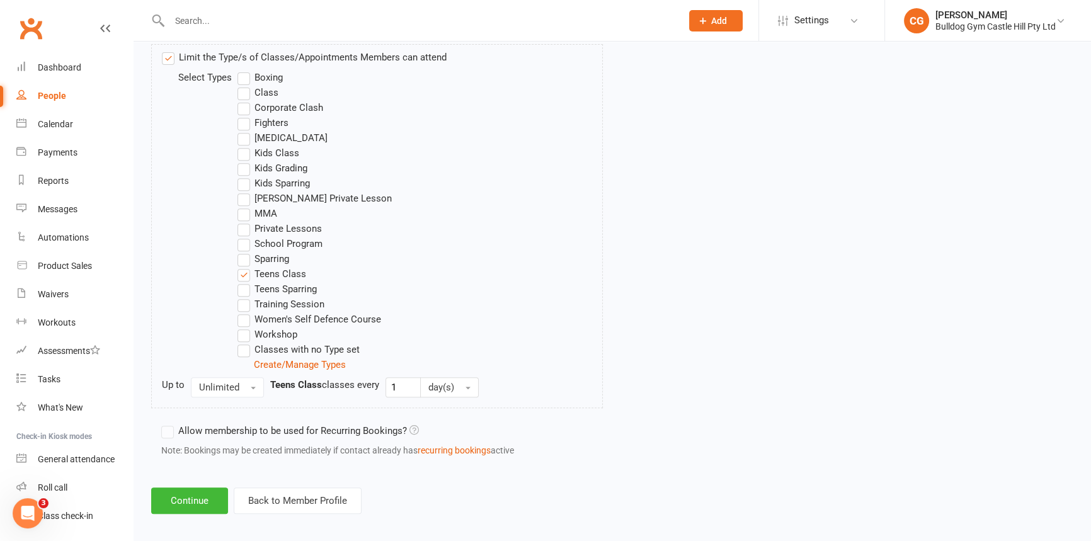
scroll to position [641, 0]
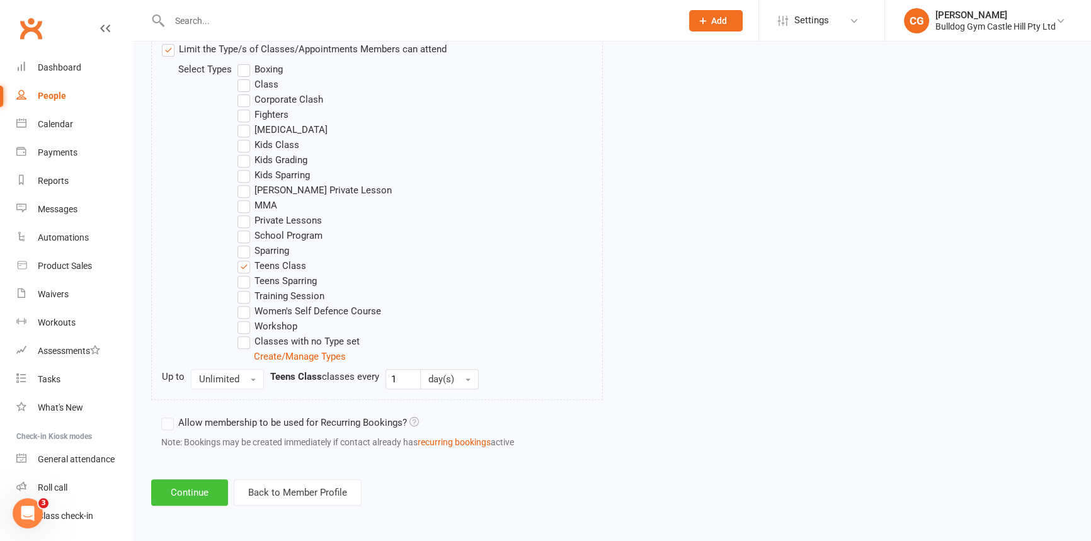
click at [215, 484] on button "Continue" at bounding box center [189, 492] width 77 height 26
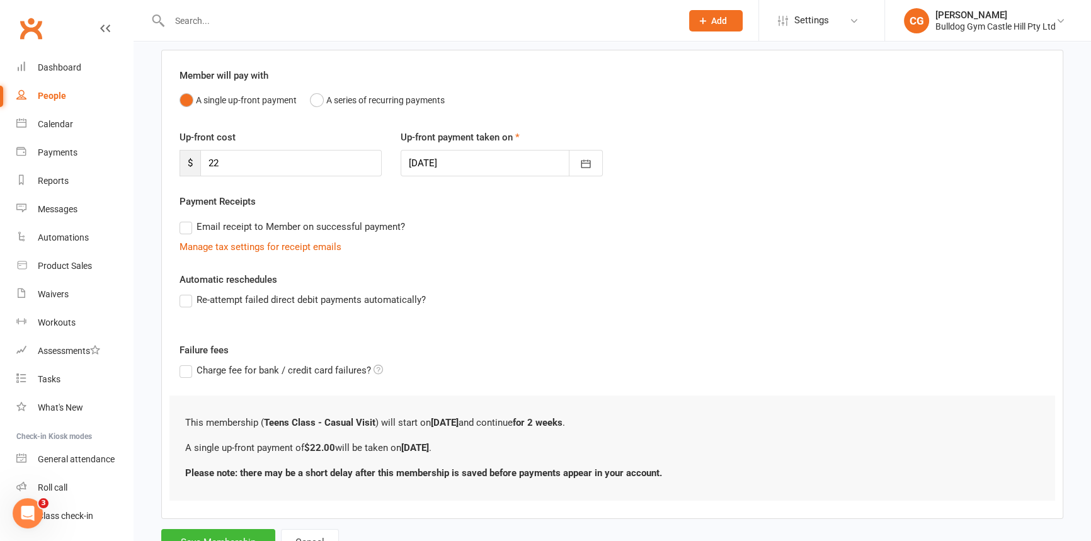
scroll to position [144, 0]
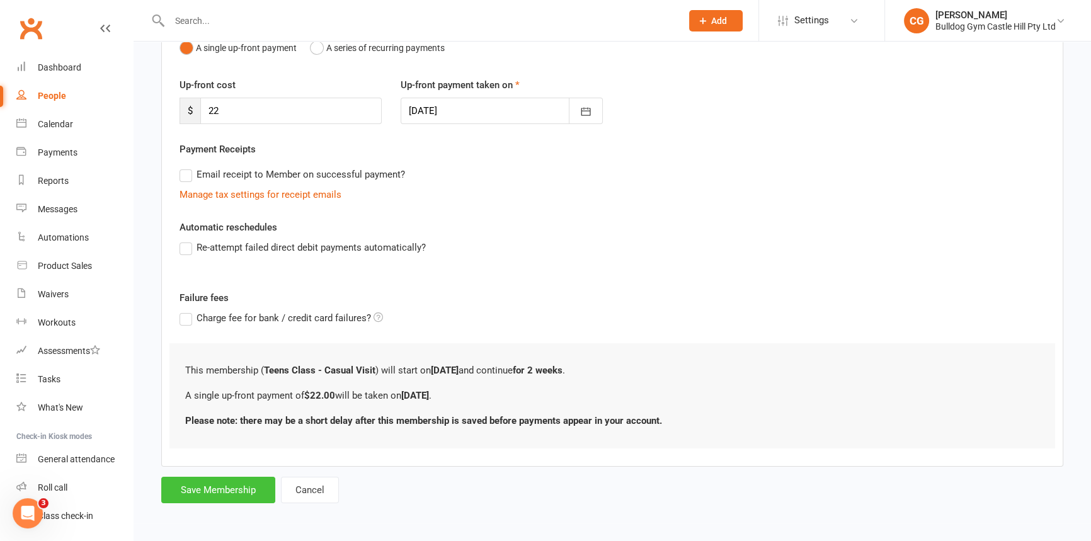
click at [237, 490] on button "Save Membership" at bounding box center [218, 490] width 114 height 26
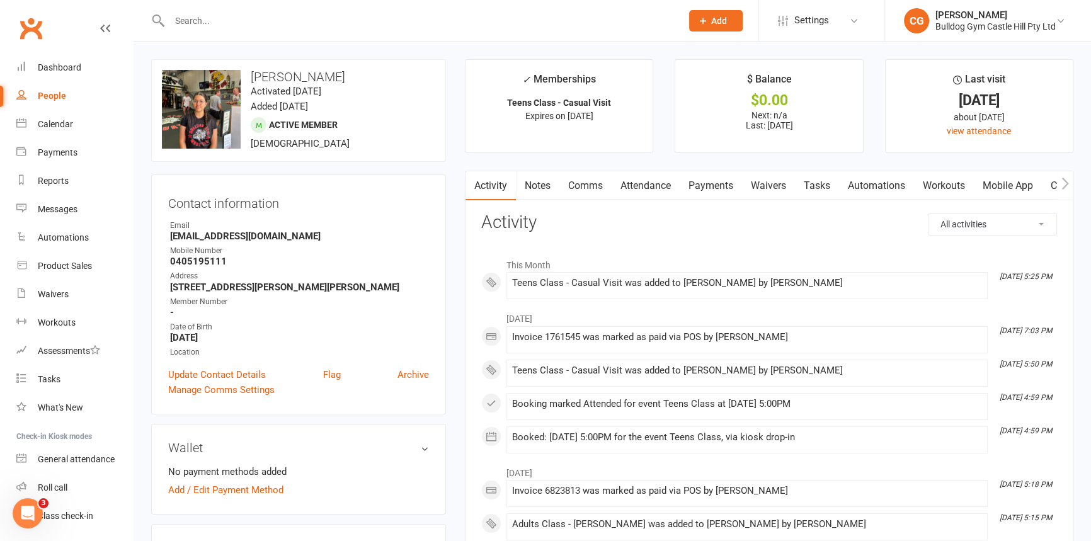
click at [718, 186] on link "Payments" at bounding box center [711, 185] width 62 height 29
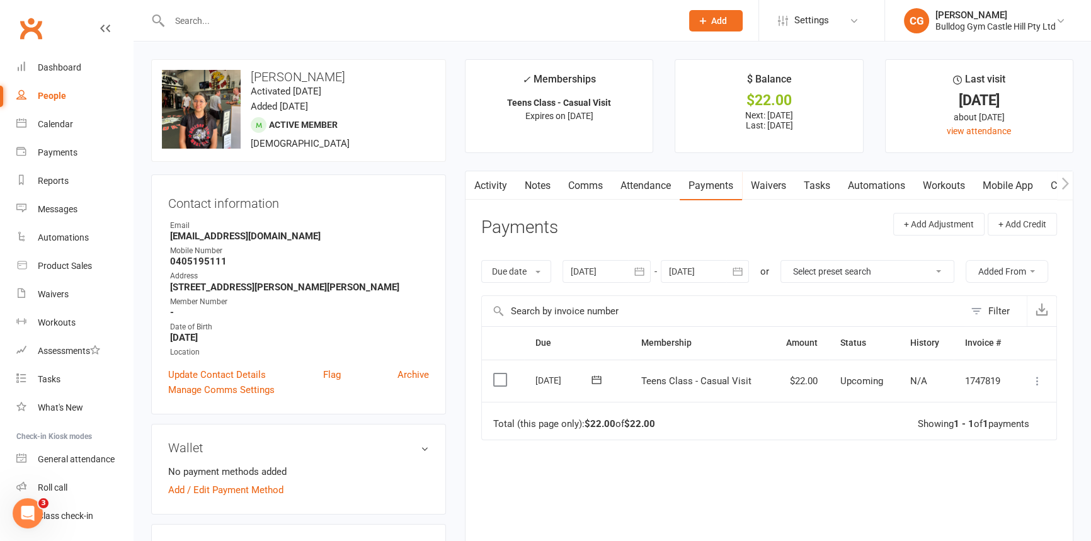
click at [1044, 381] on button at bounding box center [1037, 380] width 15 height 15
click at [976, 428] on link "Mark as Paid (POS)" at bounding box center [982, 430] width 125 height 25
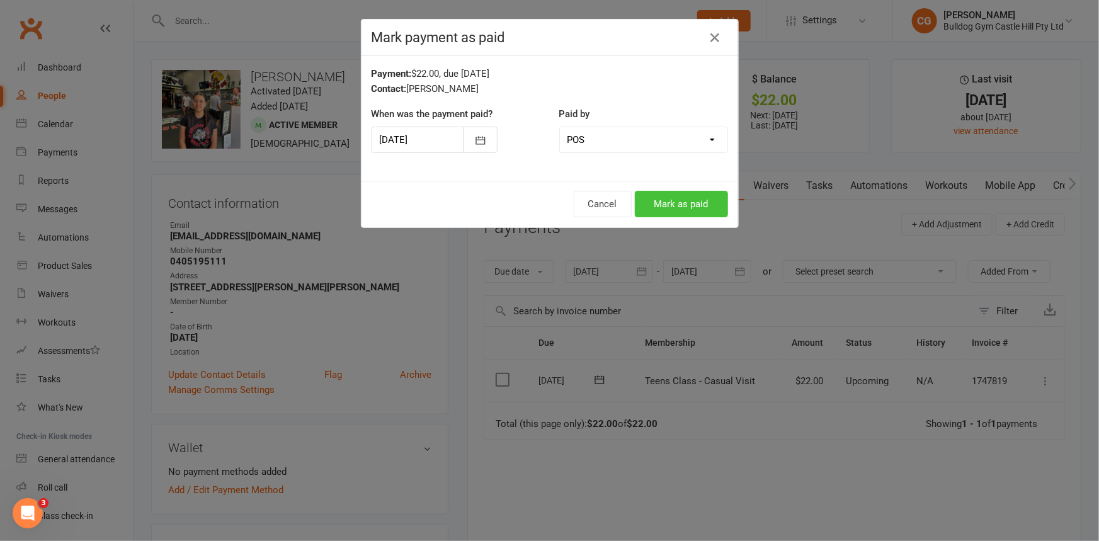
click at [707, 210] on button "Mark as paid" at bounding box center [681, 204] width 93 height 26
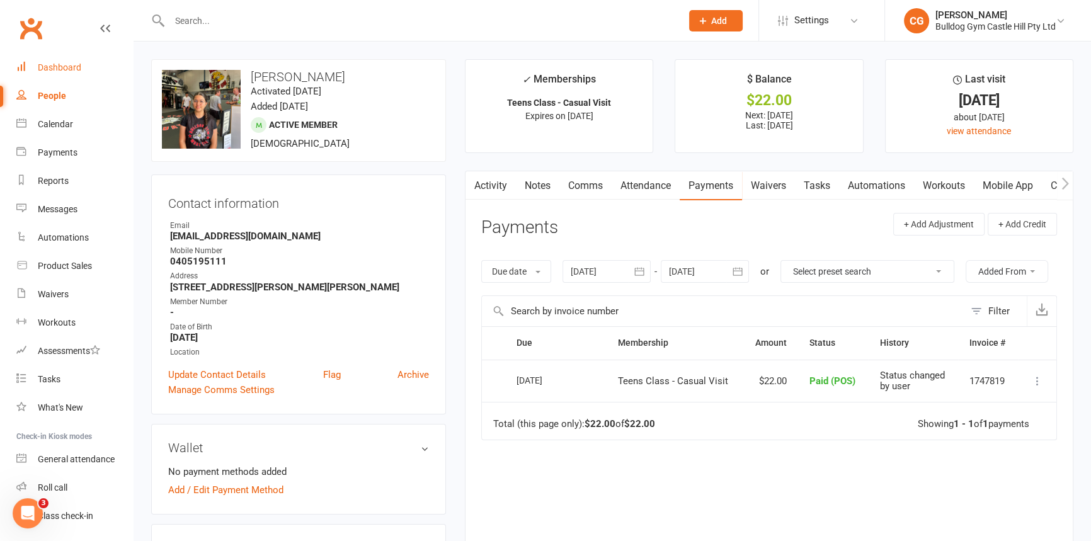
drag, startPoint x: 74, startPoint y: 72, endPoint x: 81, endPoint y: 65, distance: 10.3
click at [74, 72] on div "Dashboard" at bounding box center [59, 67] width 43 height 10
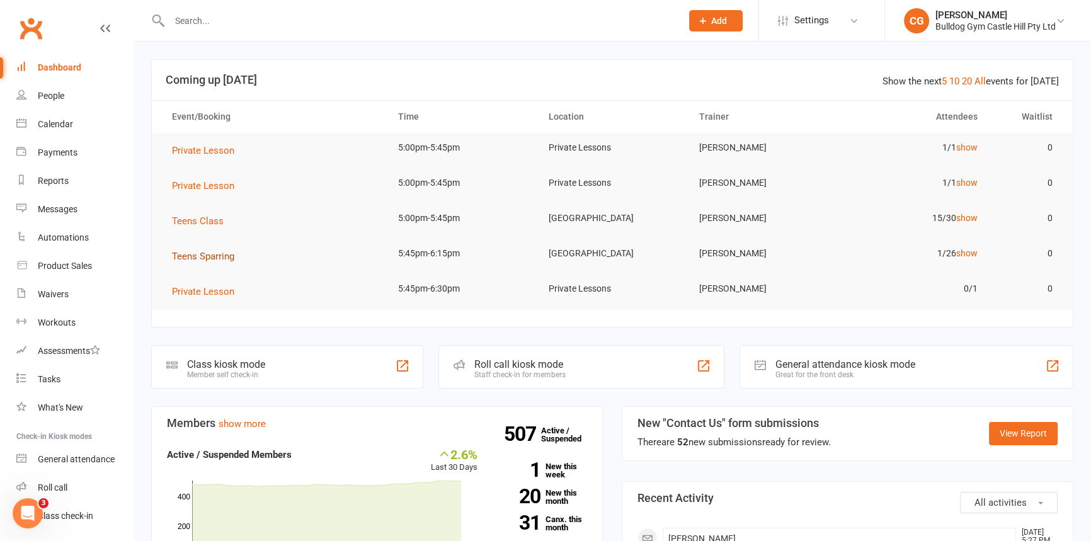
click at [221, 258] on span "Teens Sparring" at bounding box center [203, 256] width 62 height 11
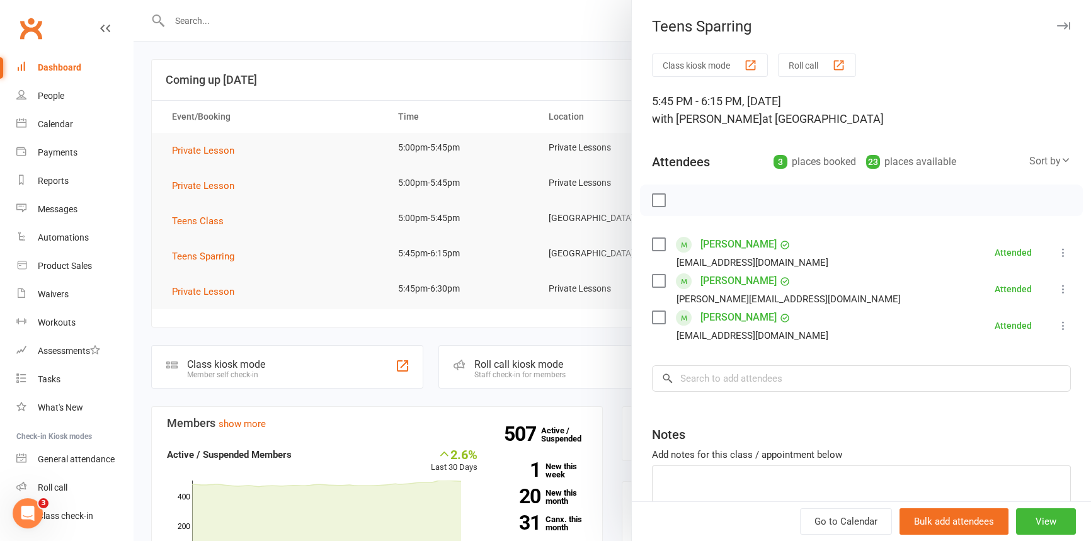
click at [275, 94] on div at bounding box center [612, 270] width 957 height 541
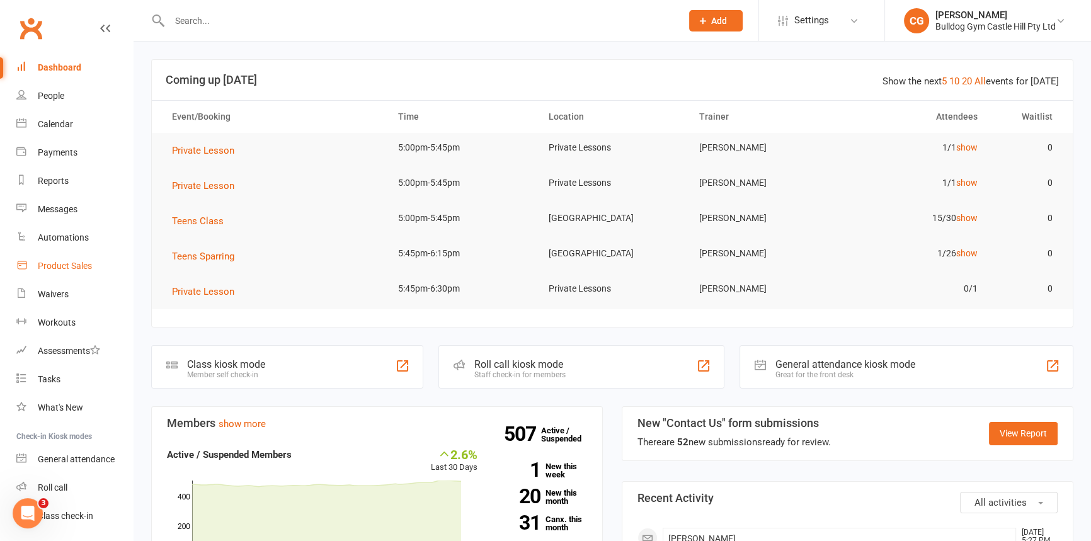
click at [77, 258] on link "Product Sales" at bounding box center [74, 266] width 117 height 28
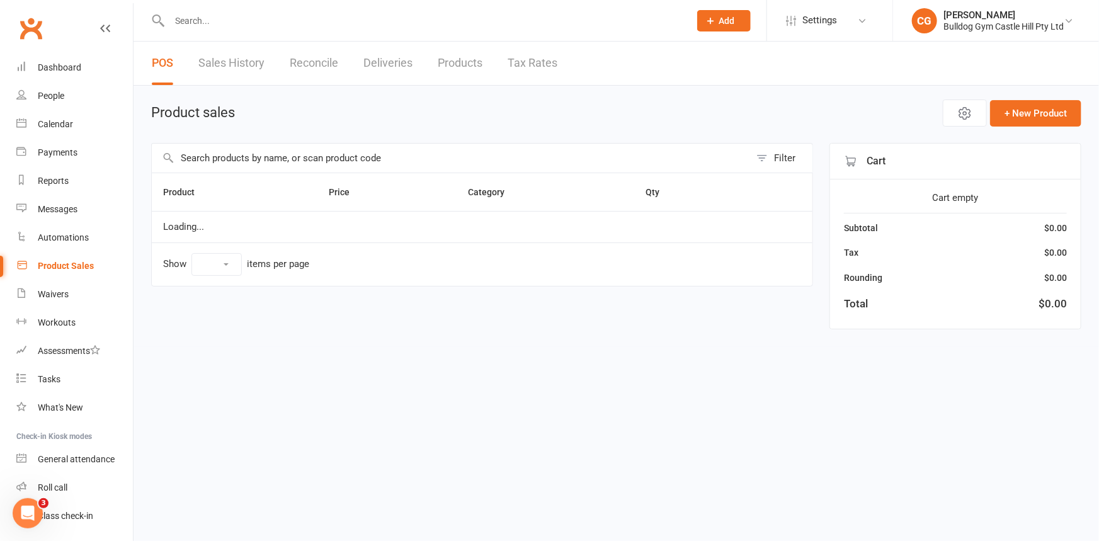
select select "100"
click at [259, 161] on input "text" at bounding box center [451, 158] width 598 height 29
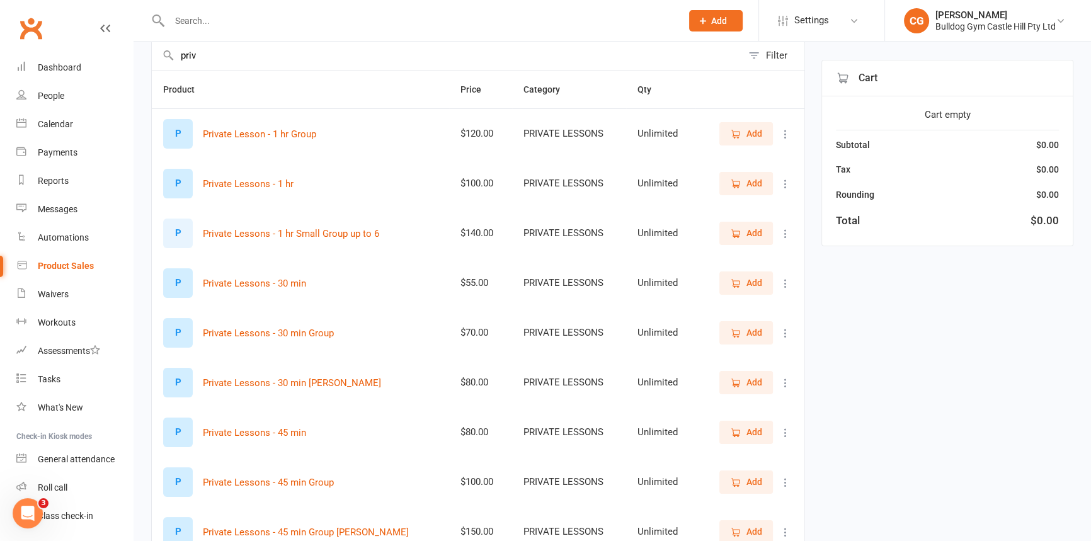
scroll to position [114, 0]
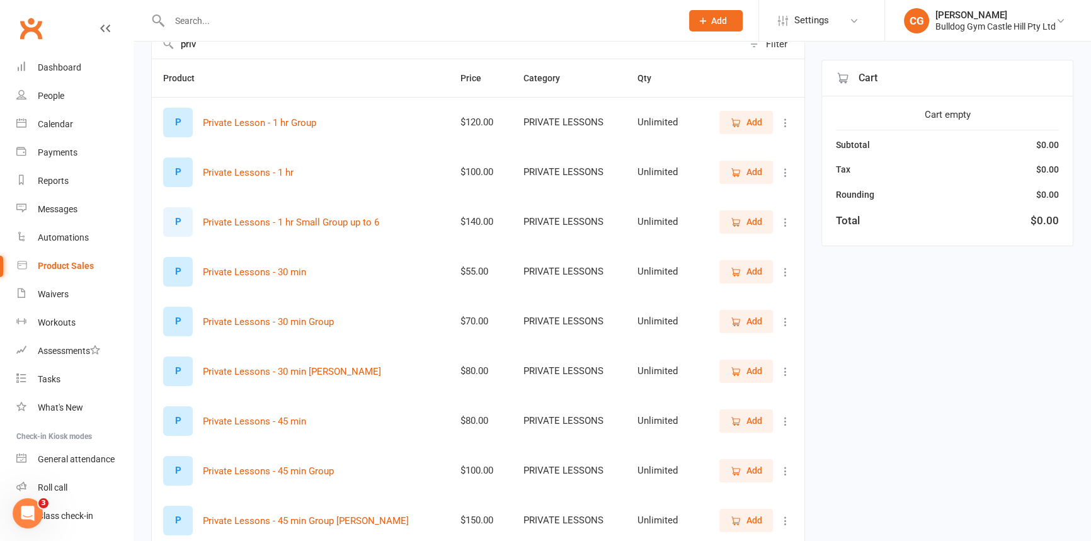
click at [738, 421] on icon "button" at bounding box center [735, 421] width 11 height 11
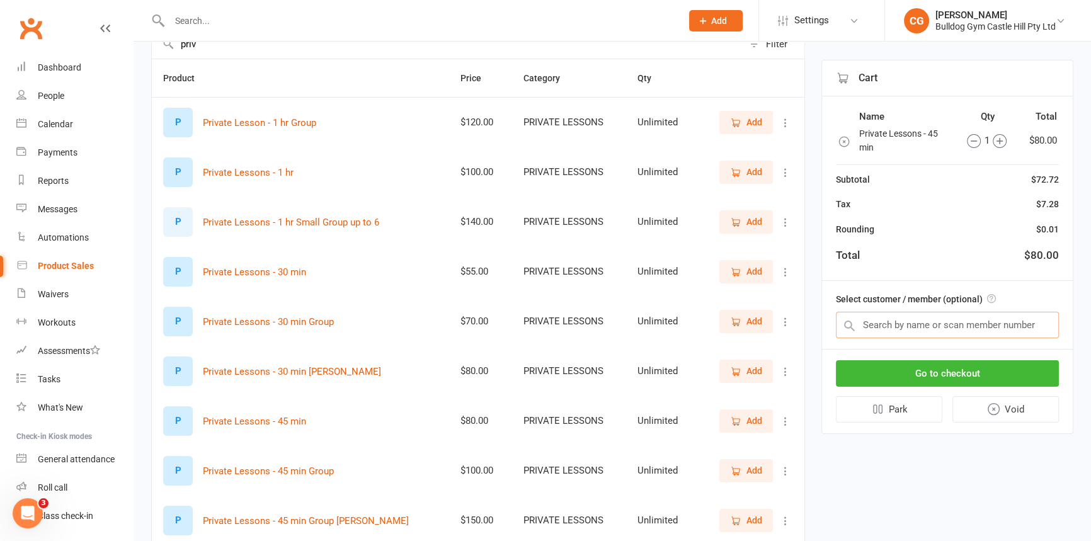
click at [1037, 329] on input "text" at bounding box center [947, 325] width 223 height 26
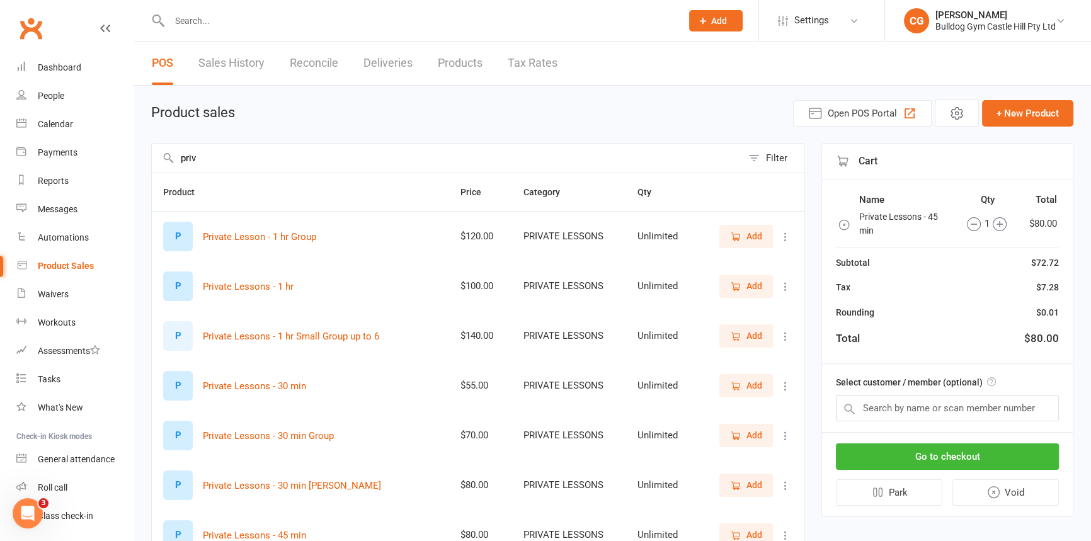
click at [220, 152] on input "priv" at bounding box center [447, 158] width 590 height 29
type input "p"
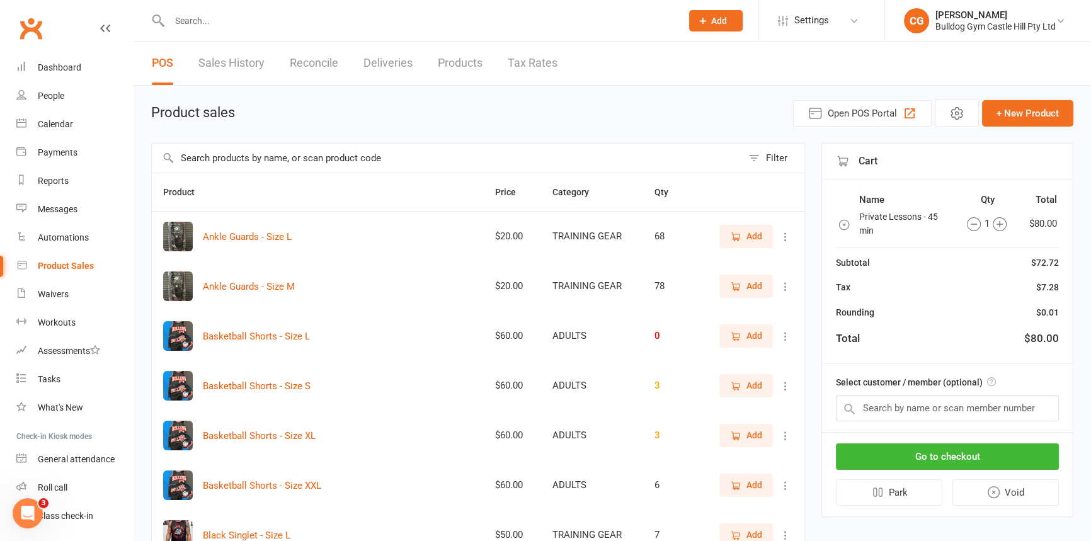
click at [494, 108] on div "Product sales Open POS Portal + New Product" at bounding box center [612, 113] width 922 height 27
drag, startPoint x: 34, startPoint y: 60, endPoint x: 645, endPoint y: 53, distance: 611.0
click at [34, 60] on link "Dashboard" at bounding box center [74, 68] width 117 height 28
click at [207, 164] on input "text" at bounding box center [447, 158] width 590 height 29
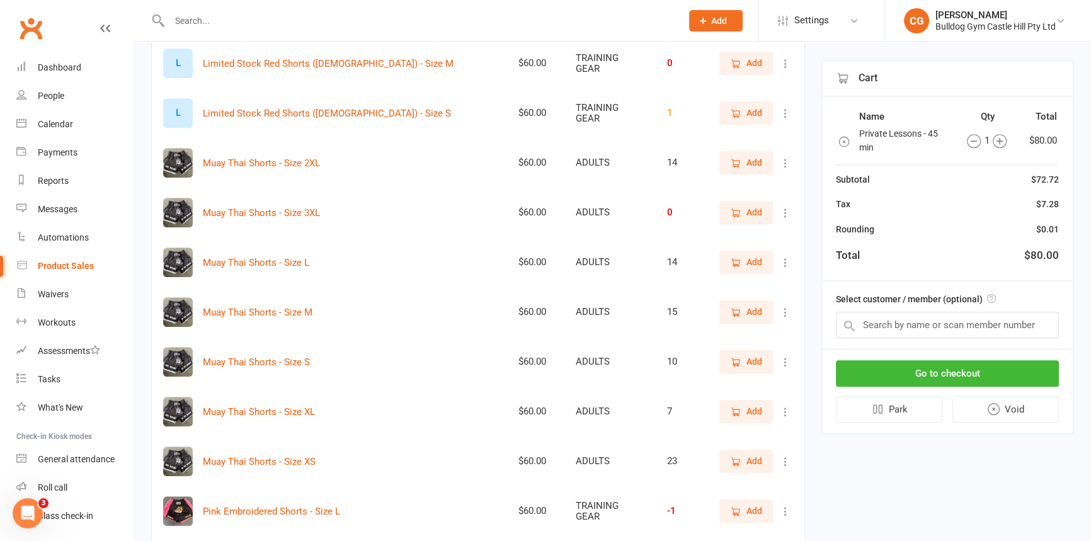
scroll to position [1030, 0]
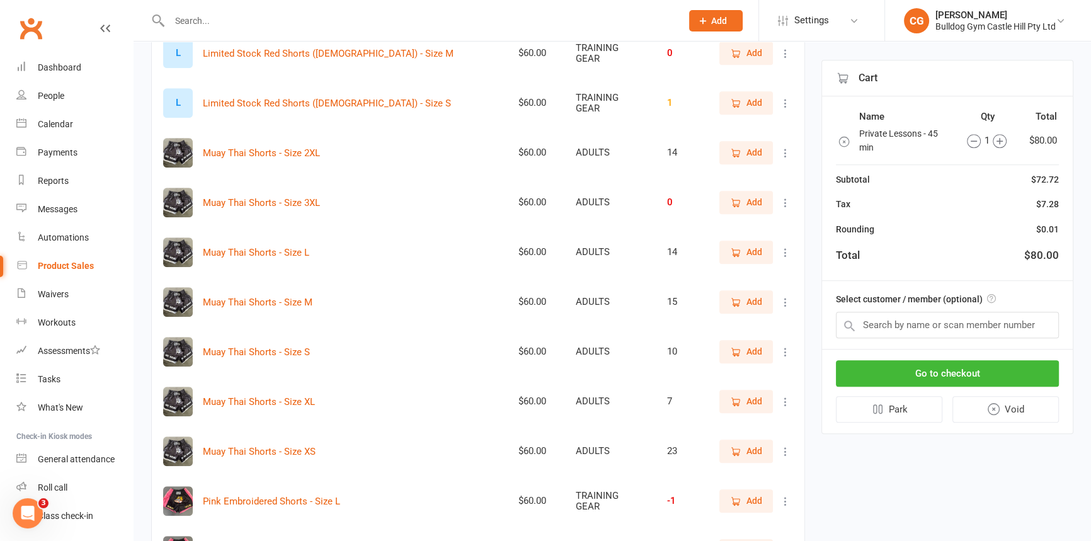
type input "shorts"
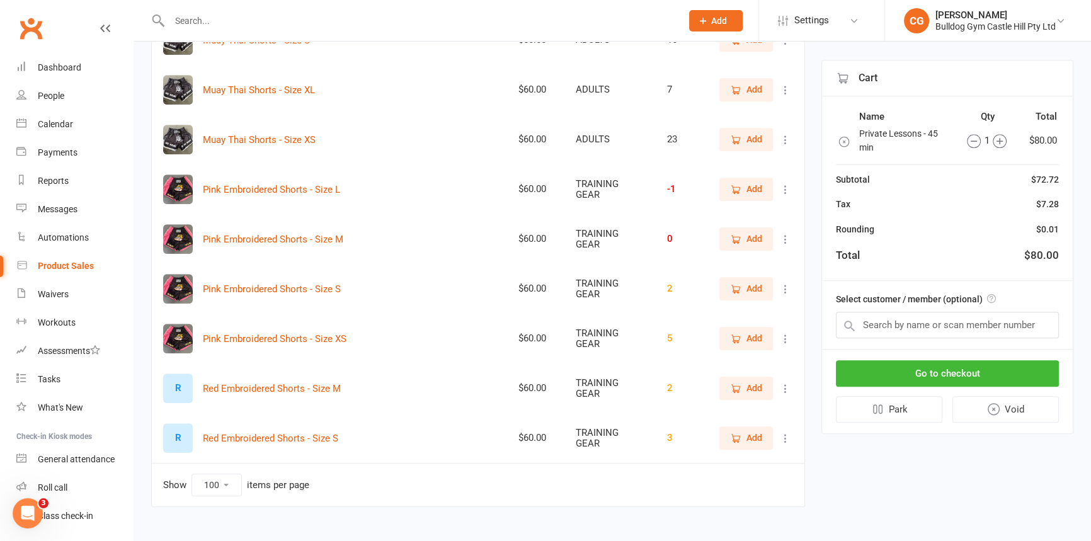
scroll to position [1360, 0]
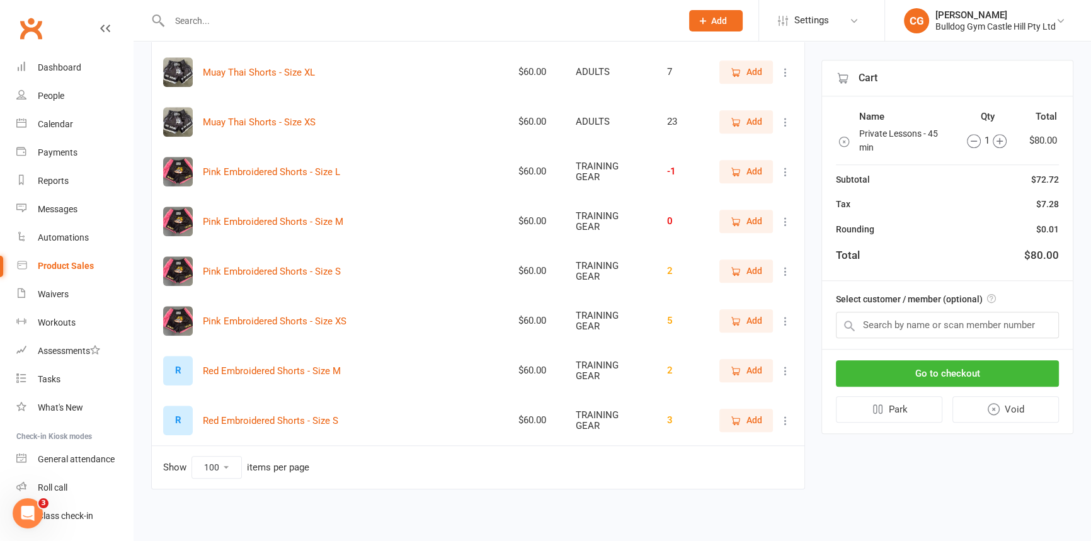
drag, startPoint x: 384, startPoint y: 331, endPoint x: 387, endPoint y: 375, distance: 44.9
click at [972, 319] on input "text" at bounding box center [947, 325] width 223 height 26
click at [85, 100] on link "People" at bounding box center [74, 96] width 117 height 28
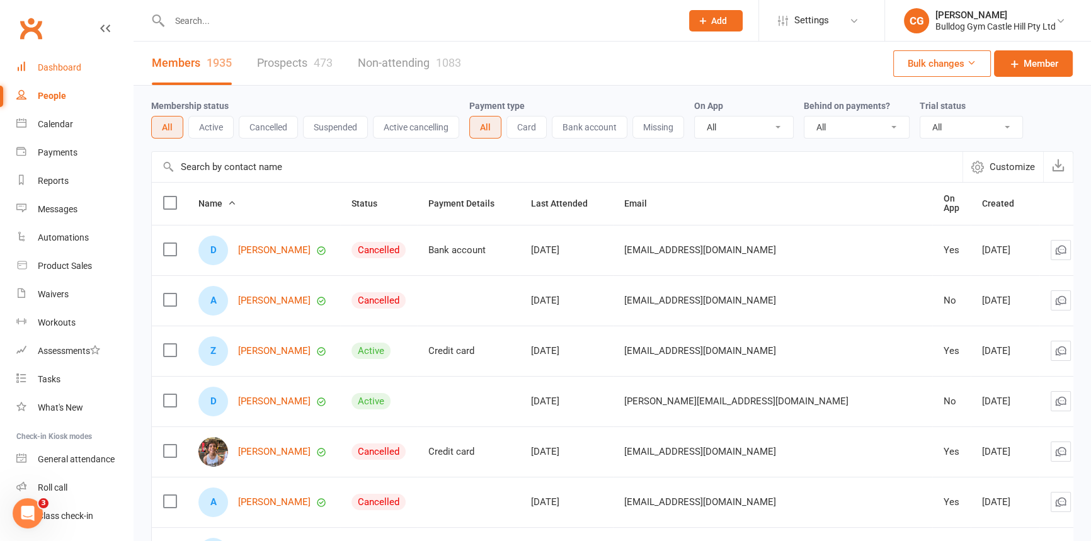
click at [54, 72] on div "Dashboard" at bounding box center [59, 67] width 43 height 10
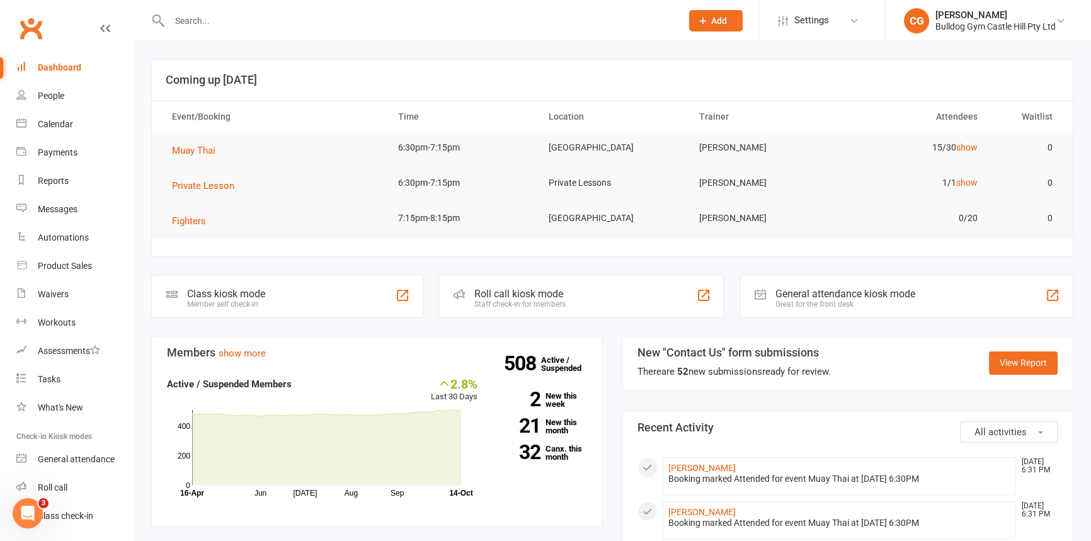
click at [182, 158] on td "Muay Thai" at bounding box center [274, 150] width 226 height 35
click at [186, 149] on span "Muay Thai" at bounding box center [193, 150] width 43 height 11
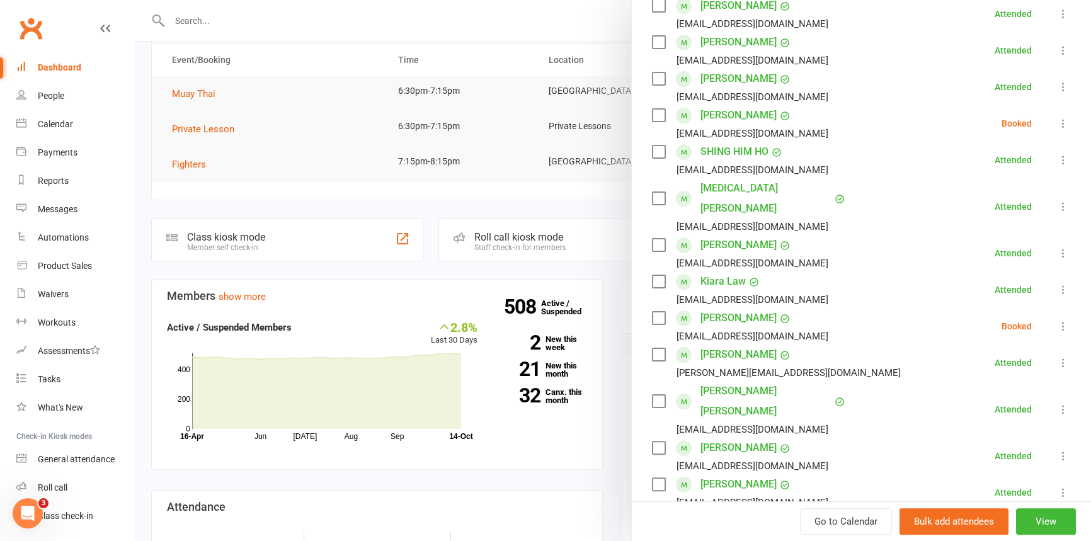
scroll to position [458, 0]
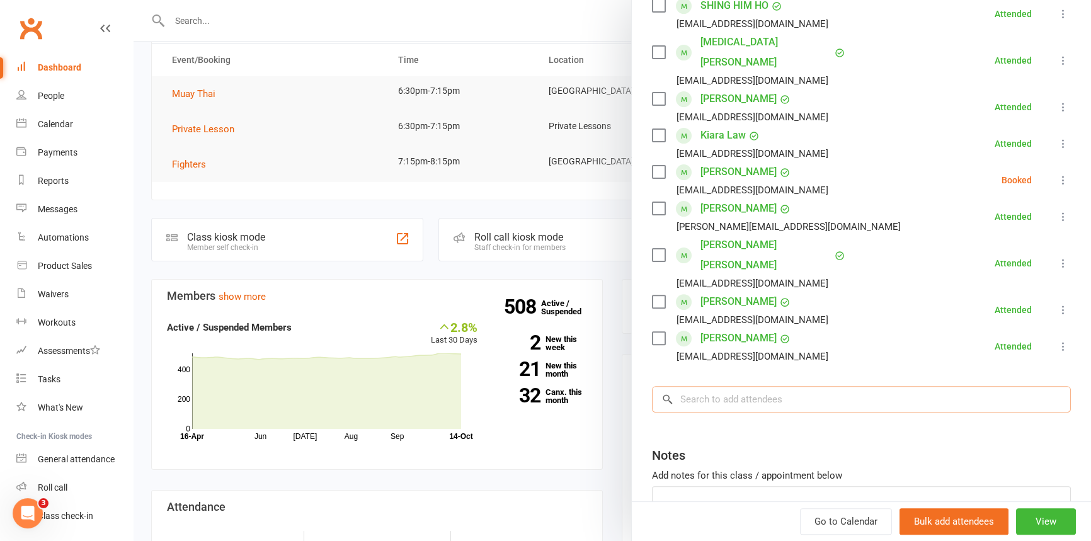
click at [758, 386] on input "search" at bounding box center [861, 399] width 419 height 26
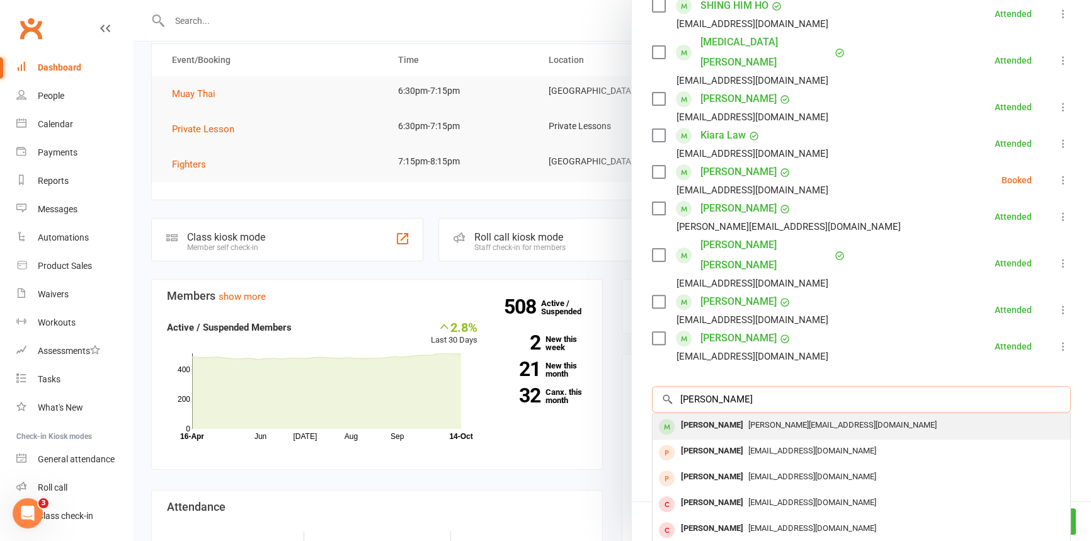
type input "[PERSON_NAME]"
click at [748, 420] on span "[PERSON_NAME][EMAIL_ADDRESS][DOMAIN_NAME]" at bounding box center [842, 424] width 188 height 9
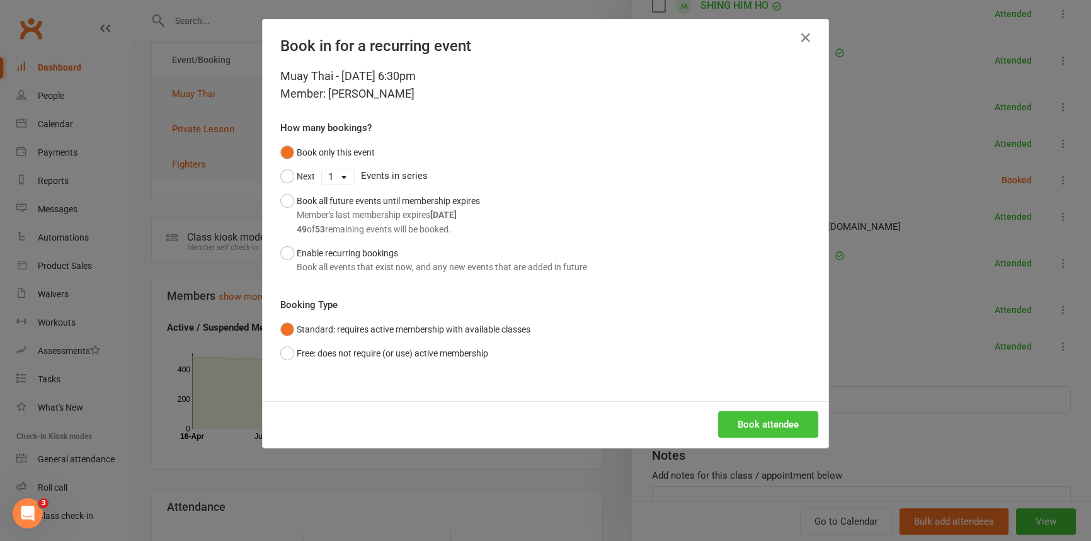
click at [765, 431] on button "Book attendee" at bounding box center [768, 424] width 100 height 26
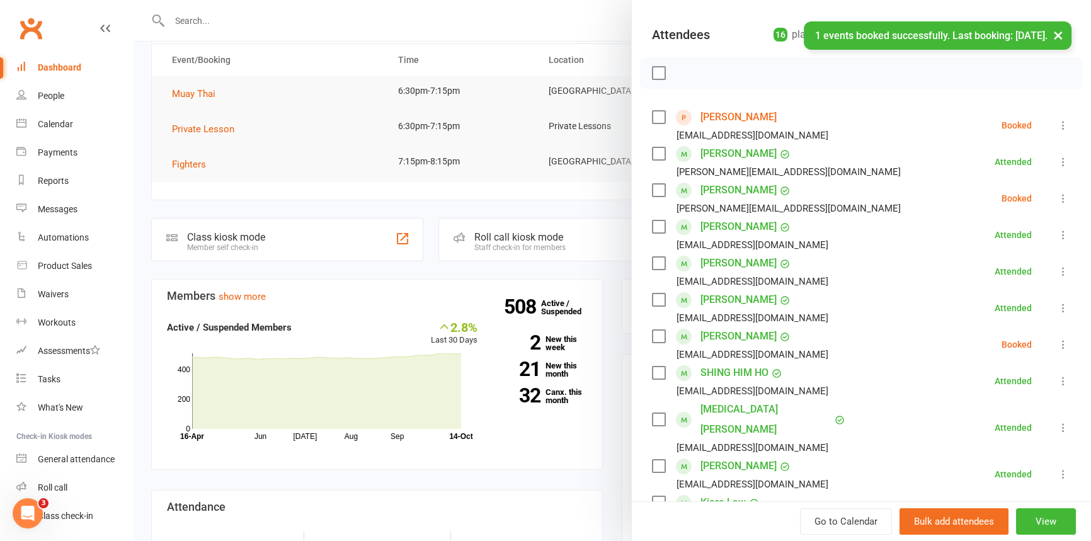
scroll to position [94, 0]
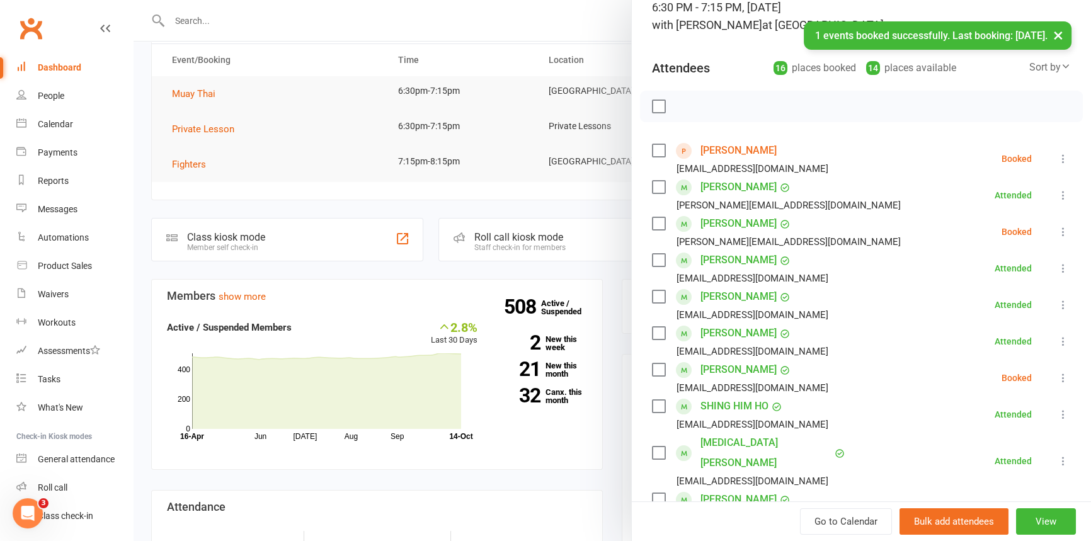
drag, startPoint x: 1051, startPoint y: 233, endPoint x: 1035, endPoint y: 240, distance: 16.6
click at [1057, 232] on icon at bounding box center [1063, 231] width 13 height 13
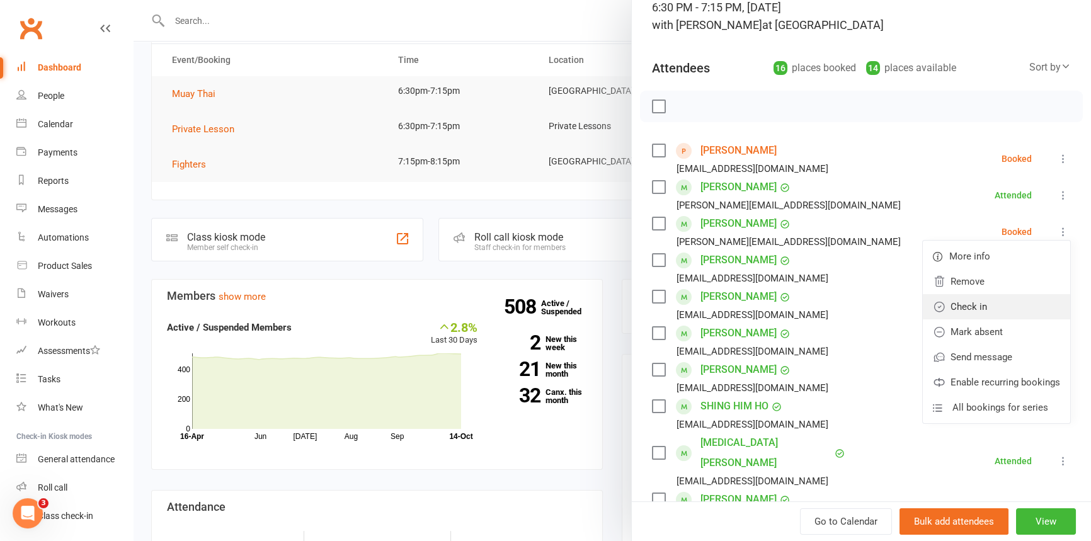
click at [990, 307] on link "Check in" at bounding box center [996, 306] width 147 height 25
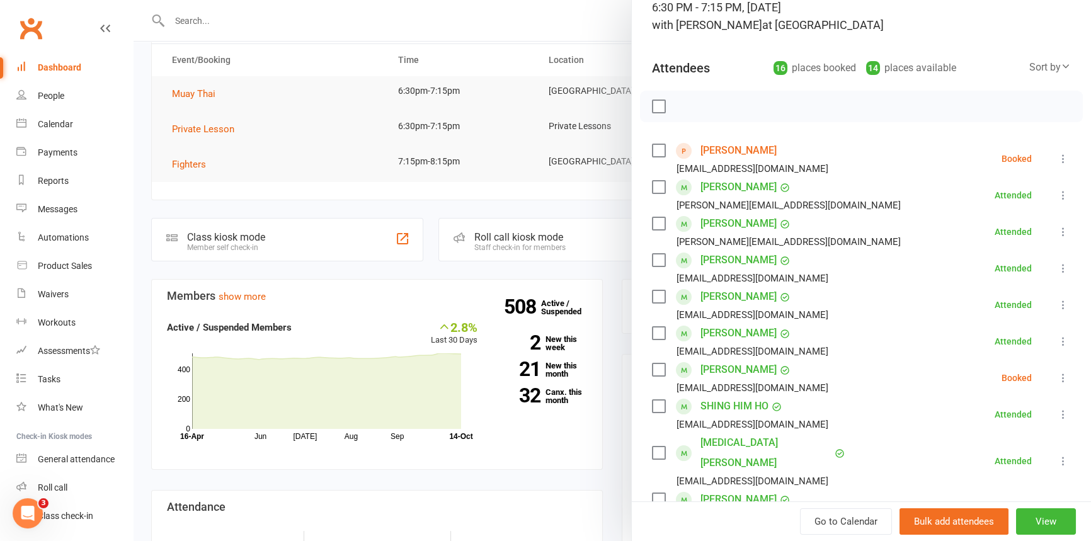
click at [1057, 156] on icon at bounding box center [1063, 158] width 13 height 13
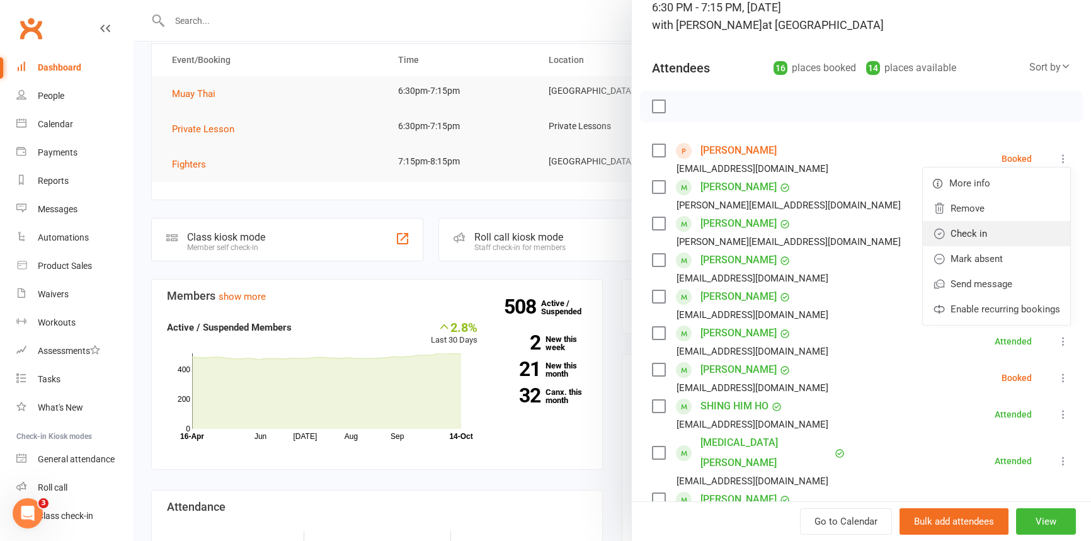
click at [951, 229] on link "Check in" at bounding box center [996, 233] width 147 height 25
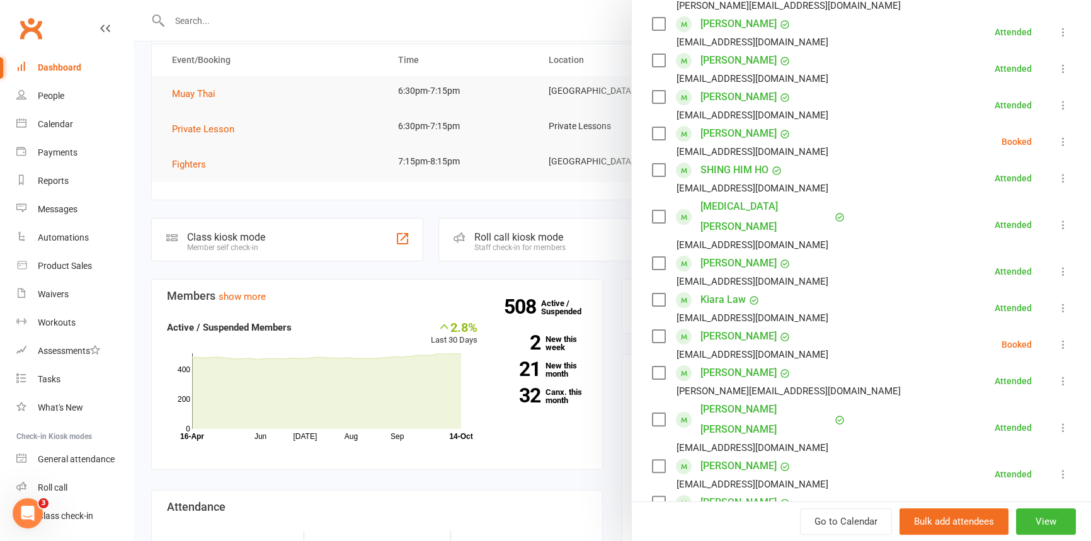
scroll to position [324, 0]
